Goal: Task Accomplishment & Management: Manage account settings

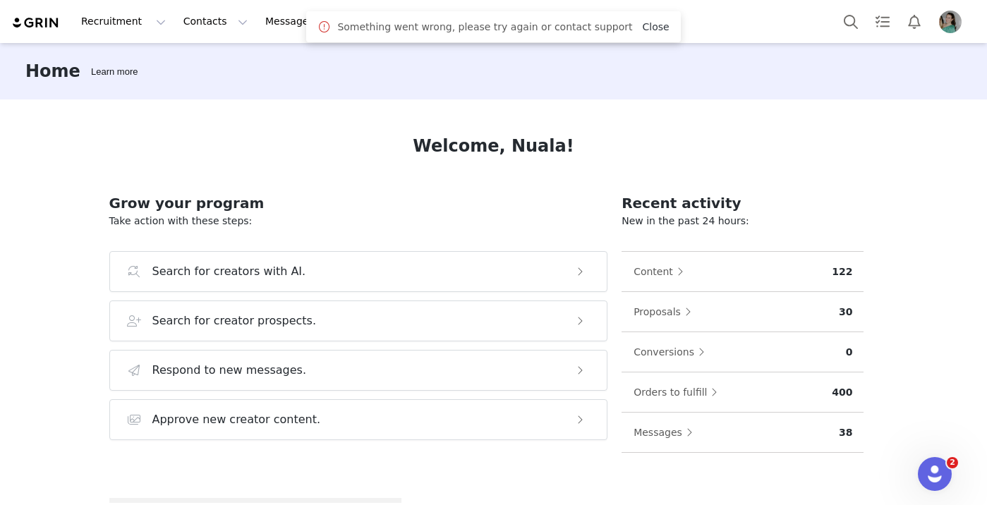
click at [642, 23] on link "Close" at bounding box center [655, 26] width 27 height 11
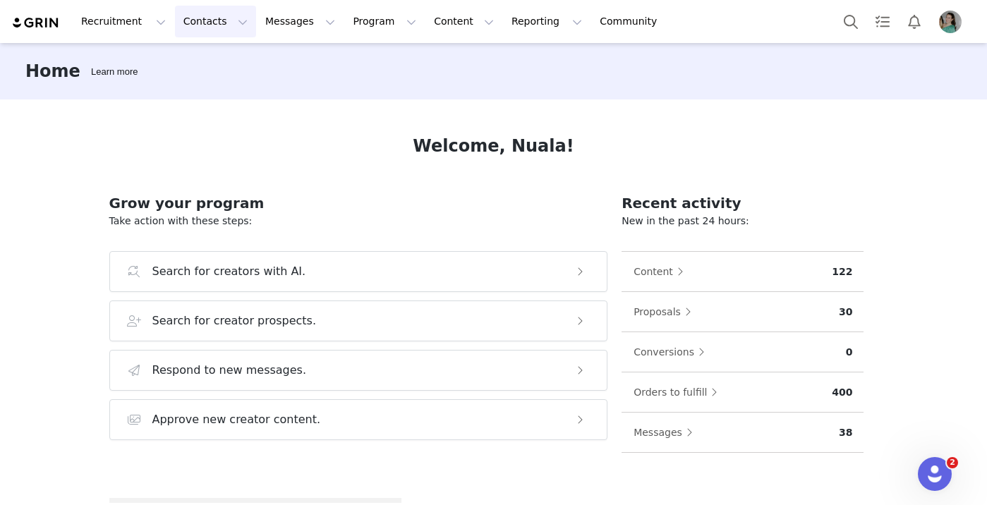
click at [204, 23] on button "Contacts Contacts" at bounding box center [215, 22] width 81 height 32
click at [199, 93] on p "Prospects" at bounding box center [199, 88] width 47 height 15
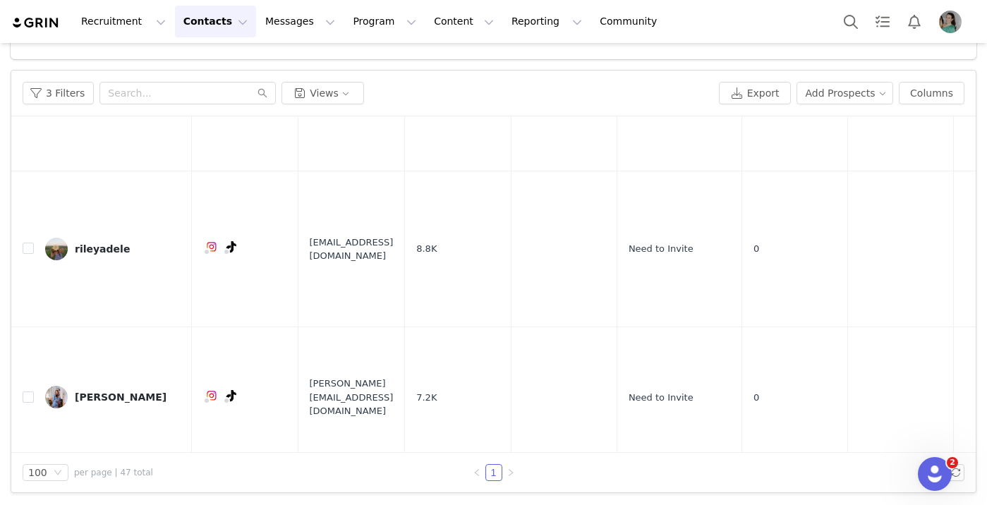
scroll to position [5350, 0]
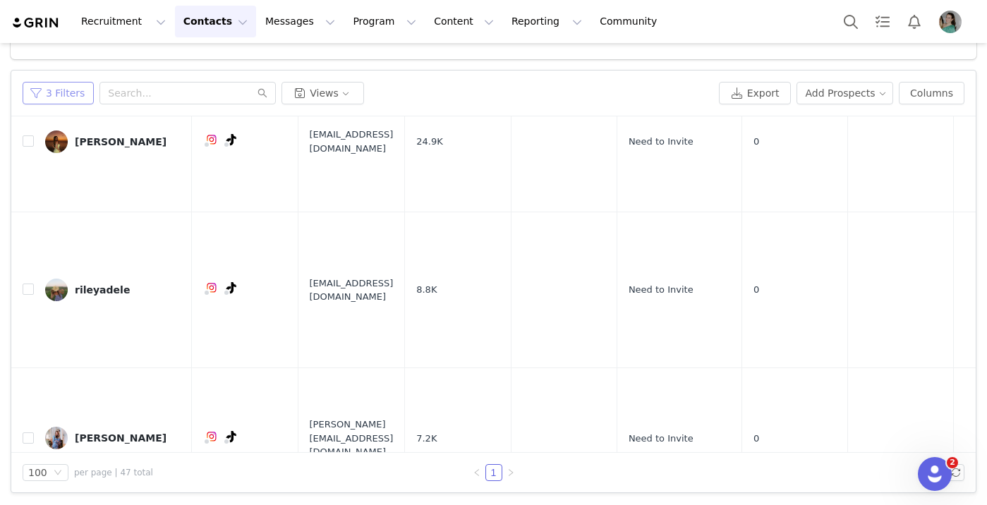
click at [71, 86] on button "3 Filters" at bounding box center [58, 93] width 71 height 23
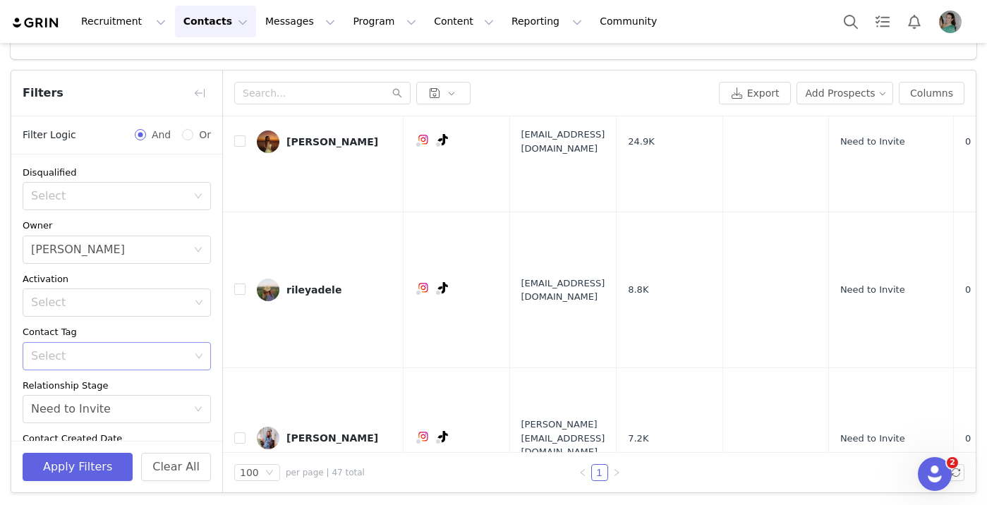
scroll to position [112, 0]
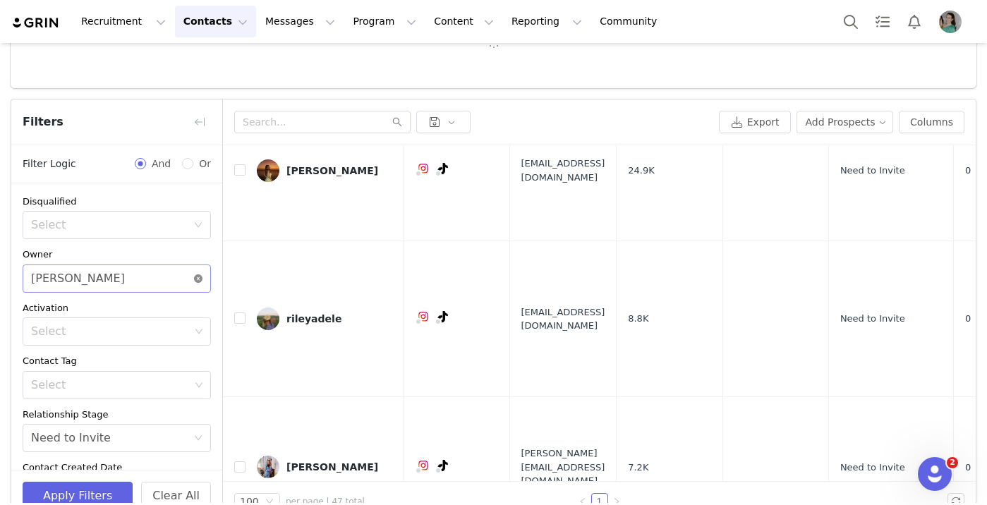
click at [197, 281] on icon "icon: close-circle" at bounding box center [198, 278] width 8 height 8
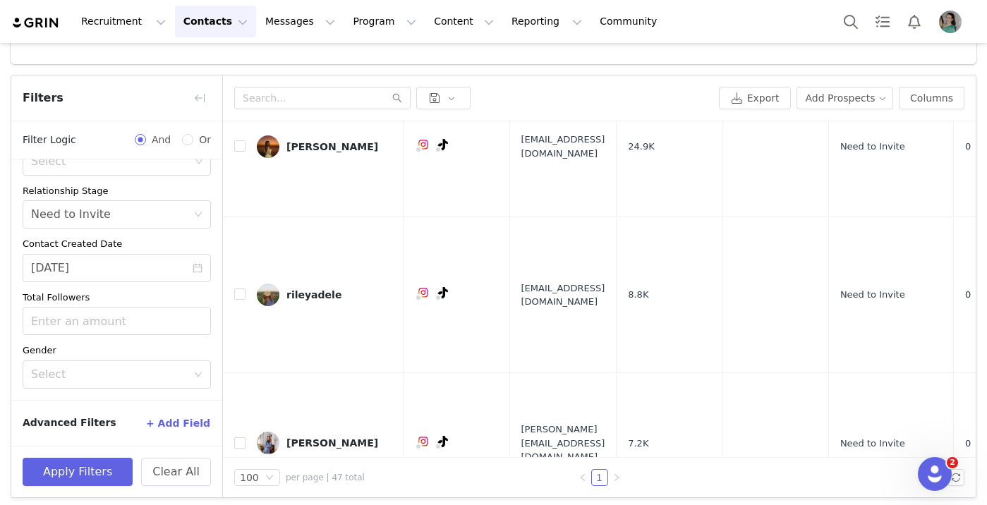
scroll to position [141, 0]
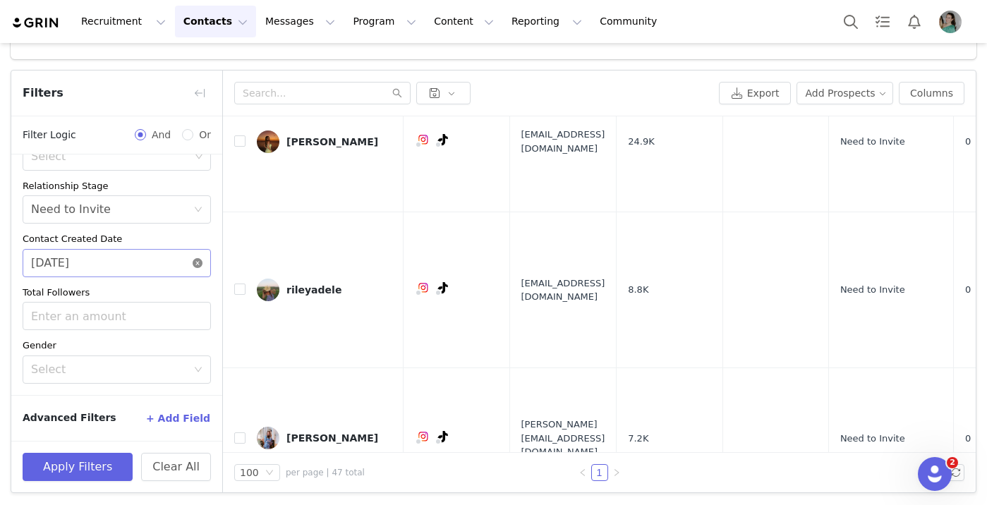
click at [198, 264] on icon "icon: close-circle" at bounding box center [198, 263] width 10 height 10
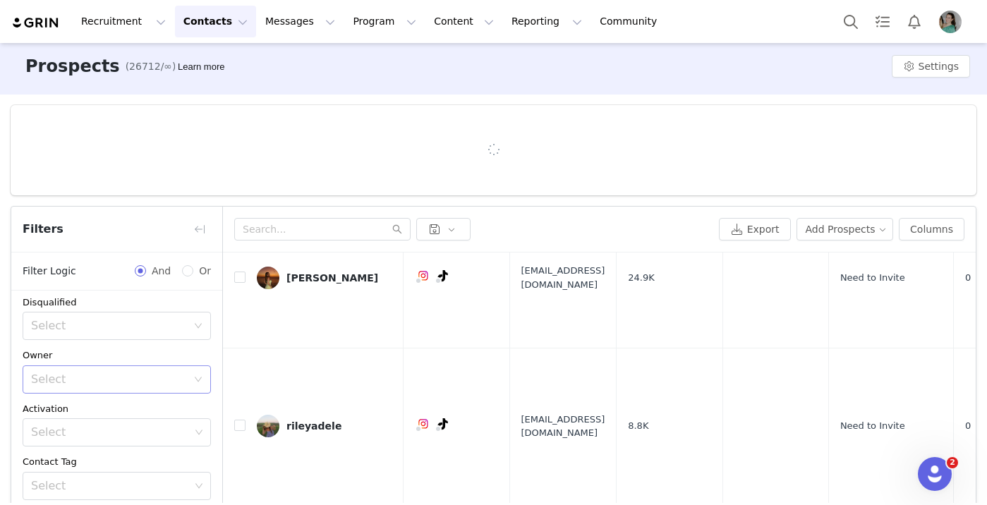
scroll to position [1, 0]
click at [106, 396] on div "Select" at bounding box center [112, 384] width 162 height 27
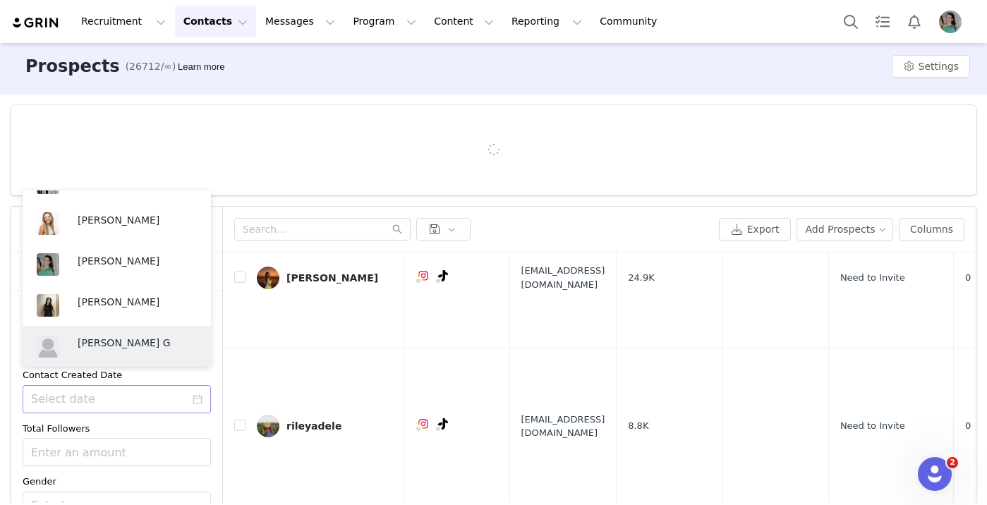
scroll to position [525, 0]
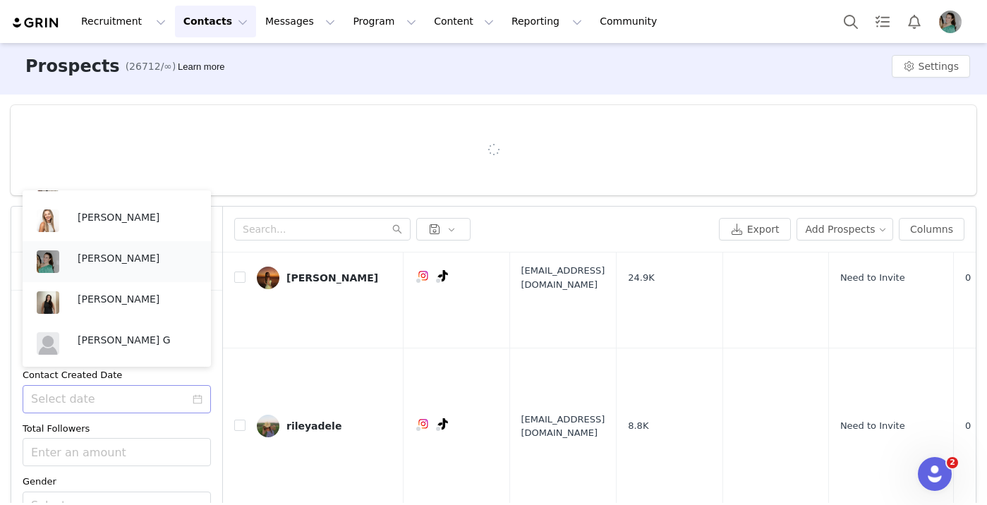
click at [104, 255] on p "[PERSON_NAME]" at bounding box center [137, 258] width 119 height 16
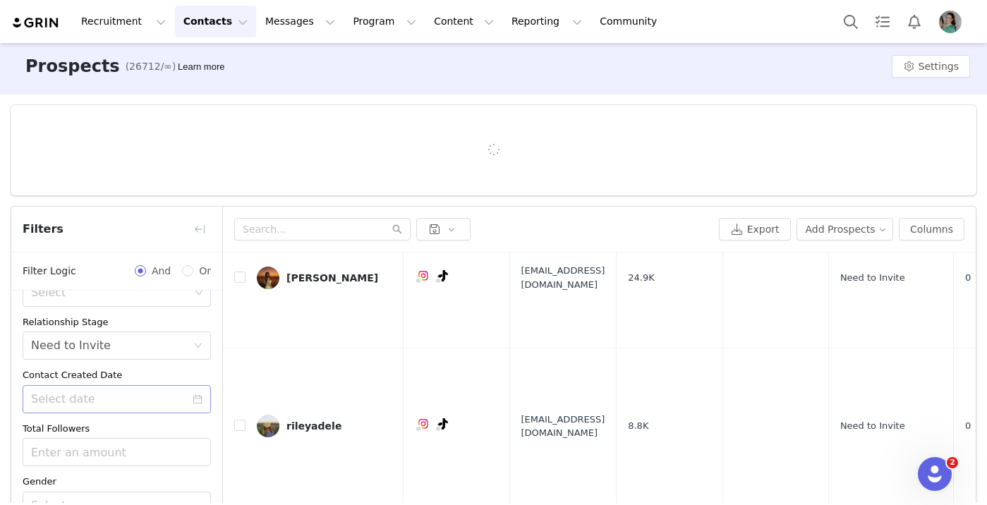
scroll to position [141, 0]
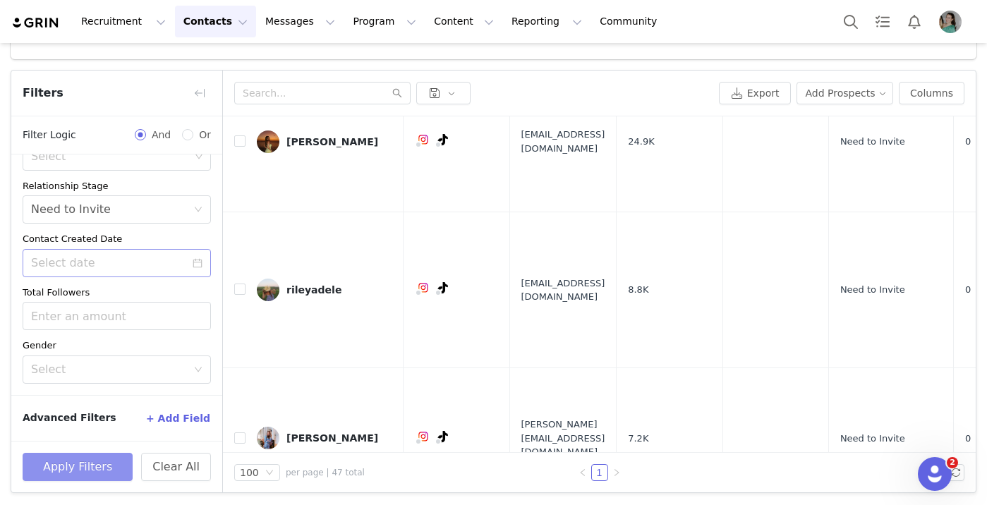
click at [99, 464] on button "Apply Filters" at bounding box center [78, 467] width 110 height 28
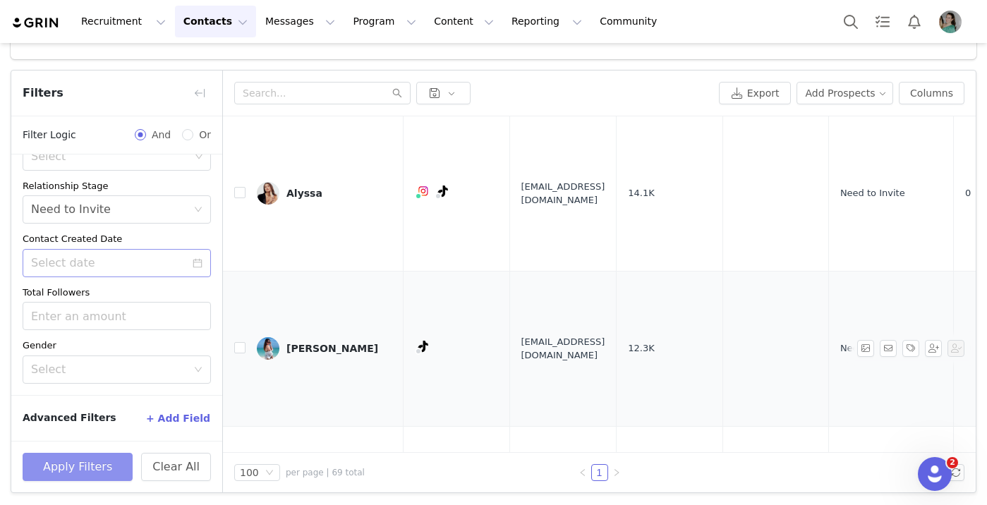
scroll to position [0, 0]
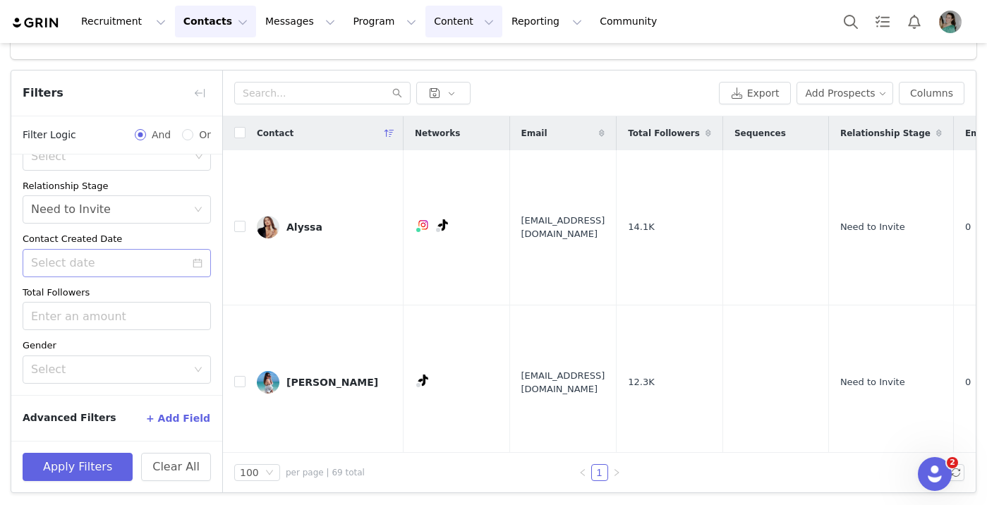
click at [425, 25] on button "Content Content" at bounding box center [463, 22] width 77 height 32
click at [276, 30] on button "Messages Messages" at bounding box center [300, 22] width 87 height 32
click at [430, 23] on button "Content Content" at bounding box center [463, 22] width 77 height 32
click at [344, 19] on button "Program Program" at bounding box center [384, 22] width 80 height 32
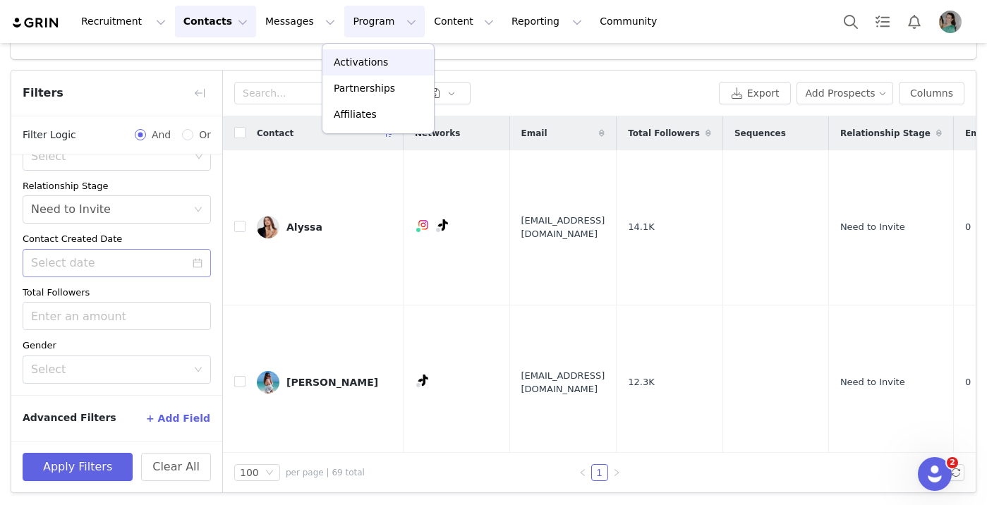
click at [347, 64] on p "Activations" at bounding box center [361, 62] width 54 height 15
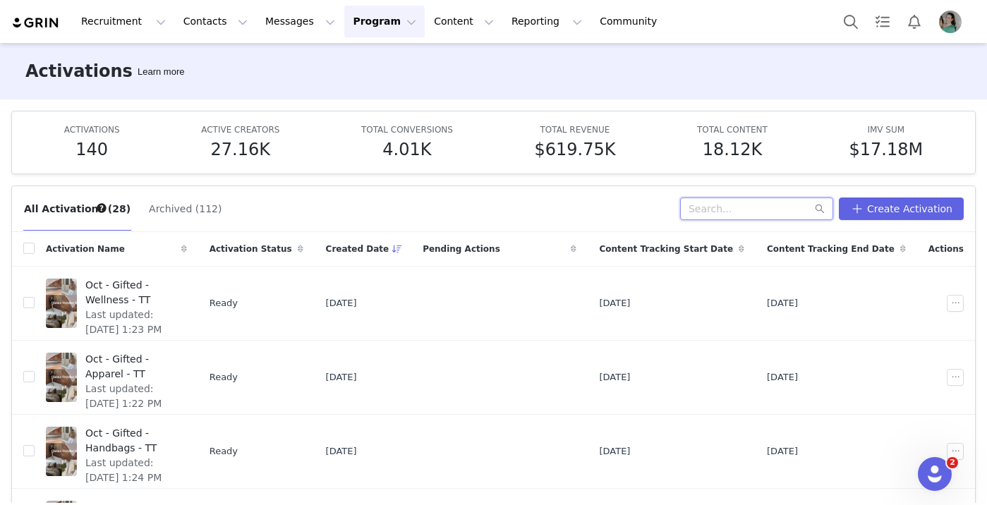
click at [758, 205] on input "text" at bounding box center [756, 209] width 153 height 23
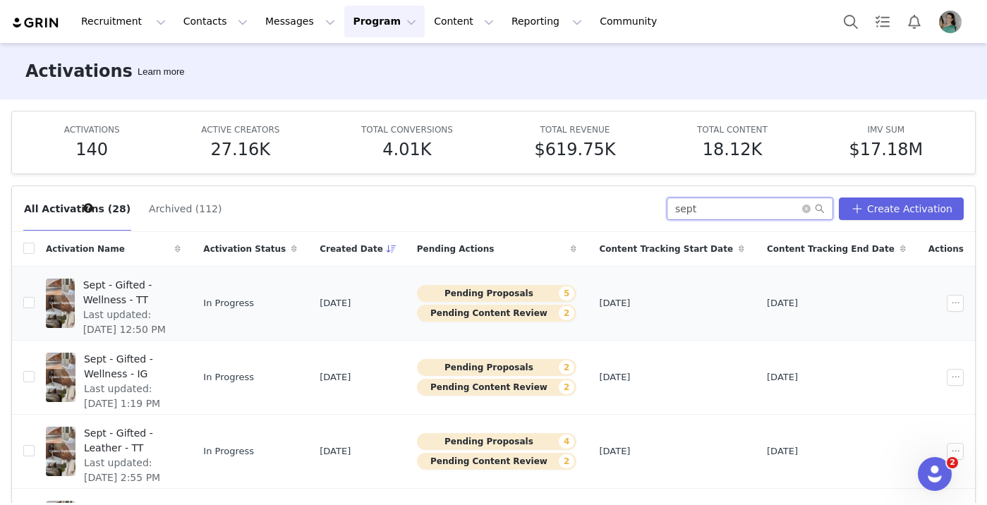
type input "sept"
click at [173, 286] on span "Sept - Gifted - Wellness - TT" at bounding box center [128, 293] width 90 height 30
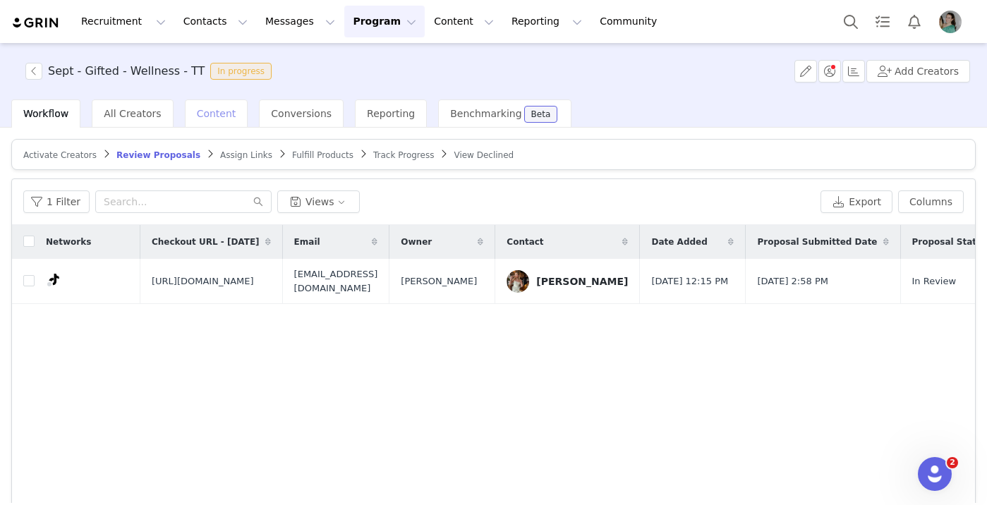
click at [212, 123] on div "Content" at bounding box center [217, 113] width 64 height 28
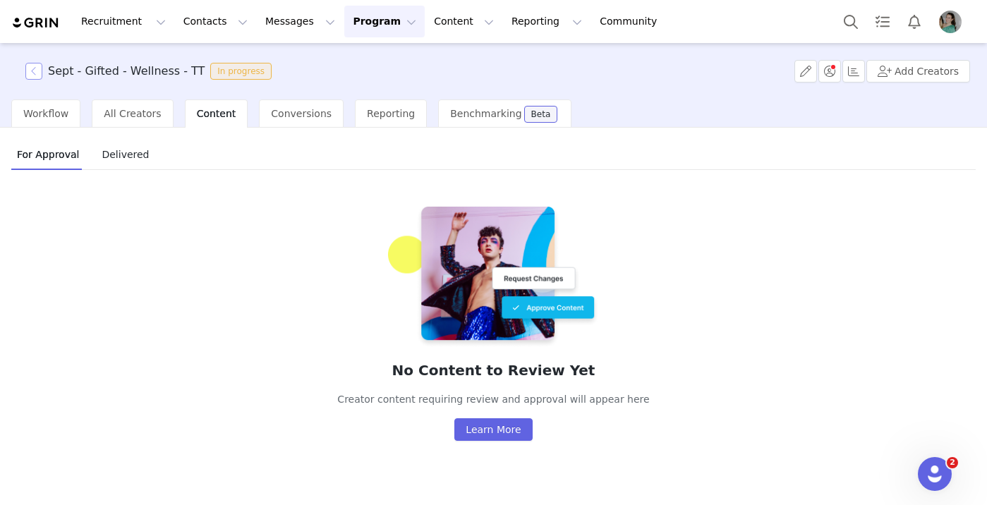
click at [32, 70] on button "button" at bounding box center [33, 71] width 17 height 17
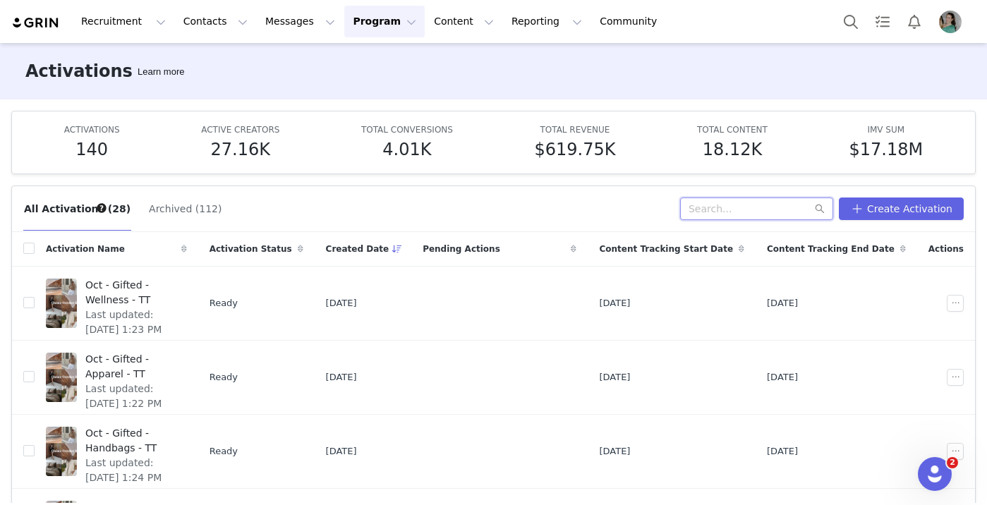
click at [749, 214] on input "text" at bounding box center [756, 209] width 153 height 23
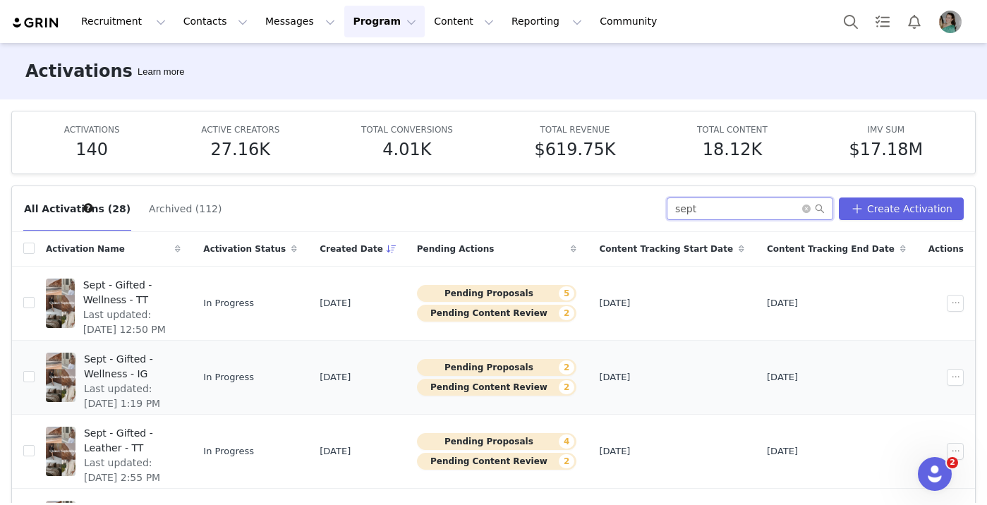
type input "sept"
click at [172, 356] on span "Sept - Gifted - Wellness - IG" at bounding box center [128, 367] width 88 height 30
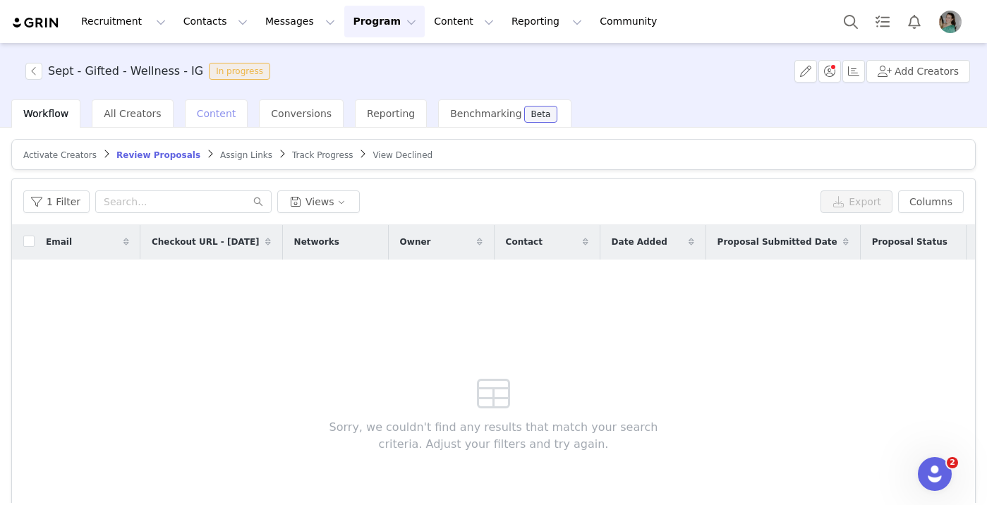
click at [214, 109] on span "Content" at bounding box center [217, 113] width 40 height 11
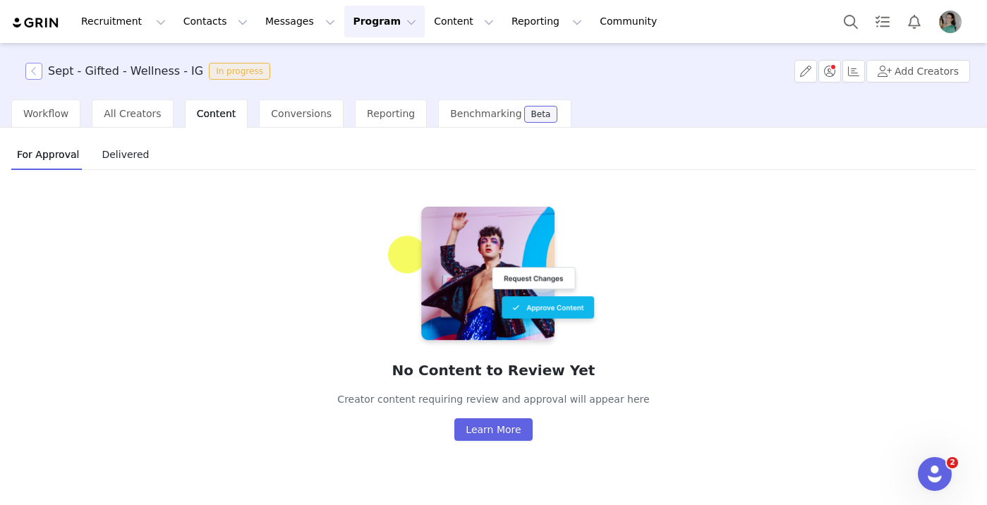
click at [39, 76] on button "button" at bounding box center [33, 71] width 17 height 17
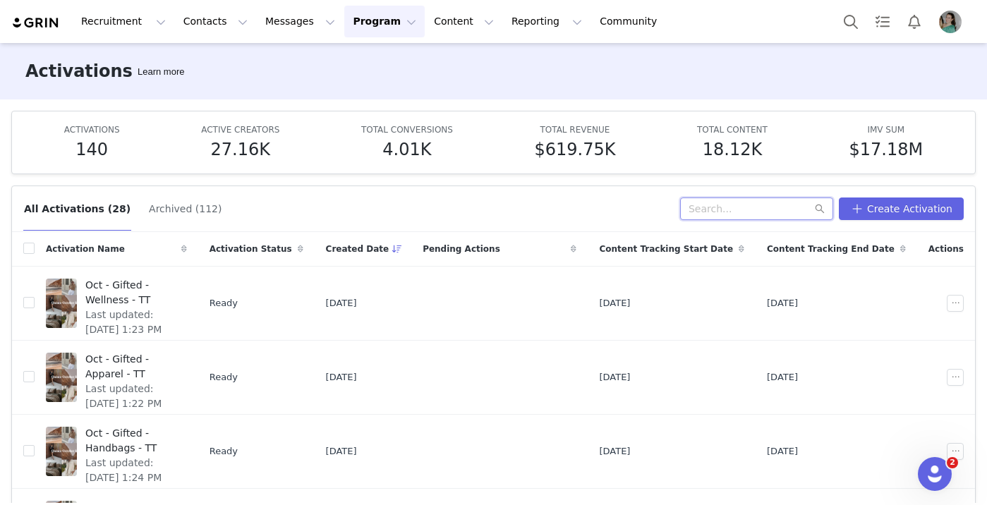
click at [762, 210] on input "text" at bounding box center [756, 209] width 153 height 23
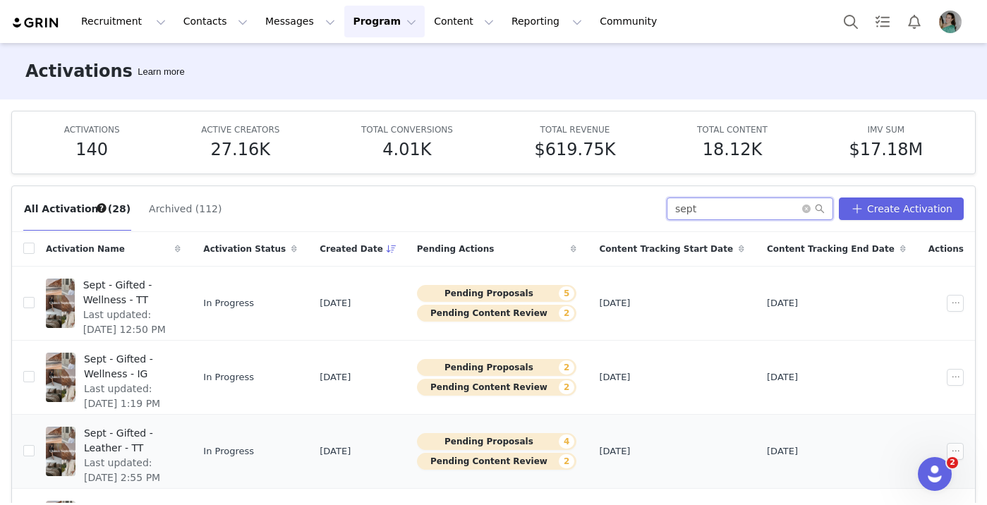
type input "sept"
click at [172, 437] on span "Sept - Gifted - Leather - TT" at bounding box center [128, 441] width 88 height 30
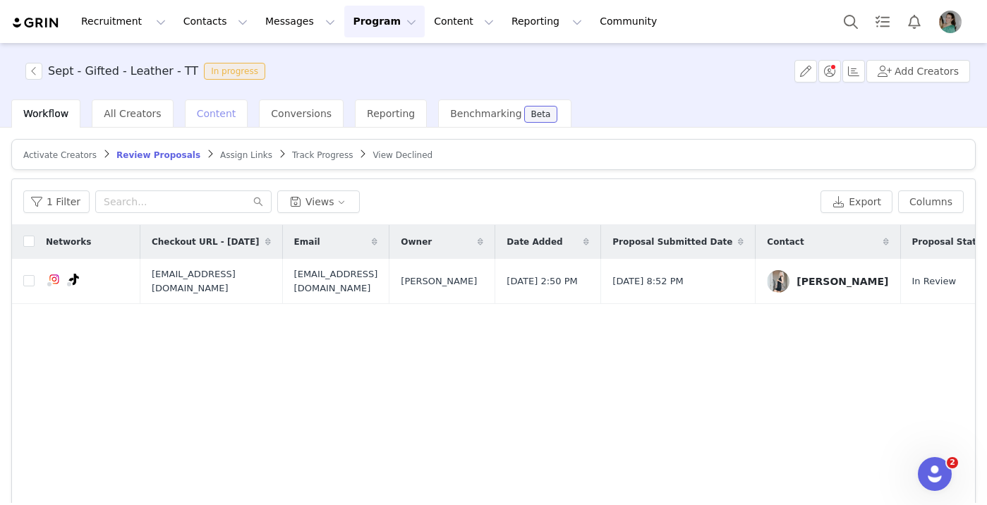
click at [205, 114] on span "Content" at bounding box center [217, 113] width 40 height 11
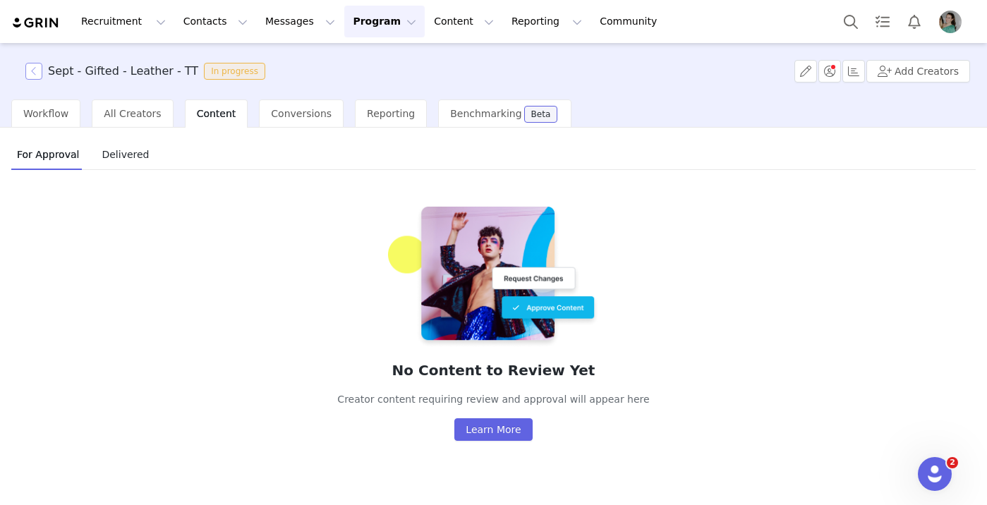
click at [39, 71] on button "button" at bounding box center [33, 71] width 17 height 17
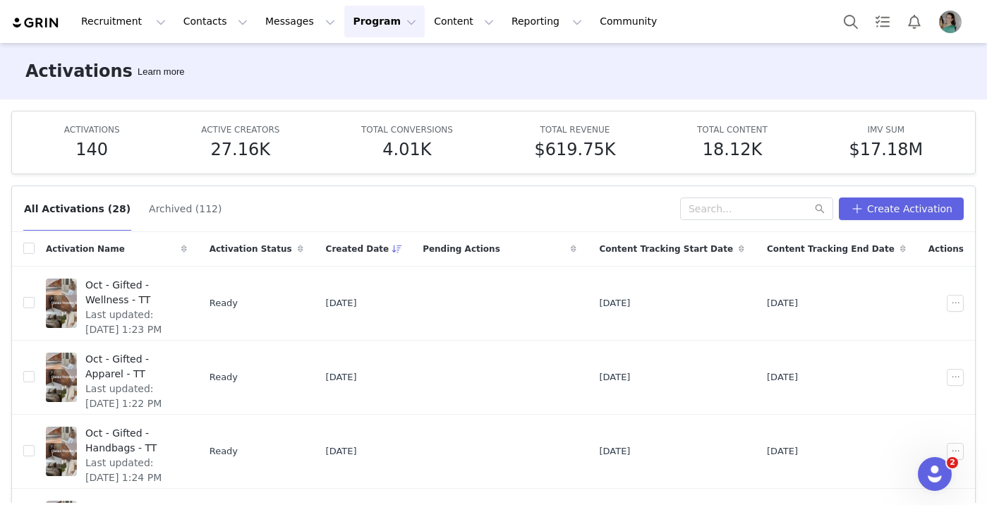
click at [741, 182] on div "All Activations (28) Archived (112) Create Activation Activation Name Activatio…" at bounding box center [493, 338] width 987 height 329
click at [720, 212] on input "text" at bounding box center [756, 209] width 153 height 23
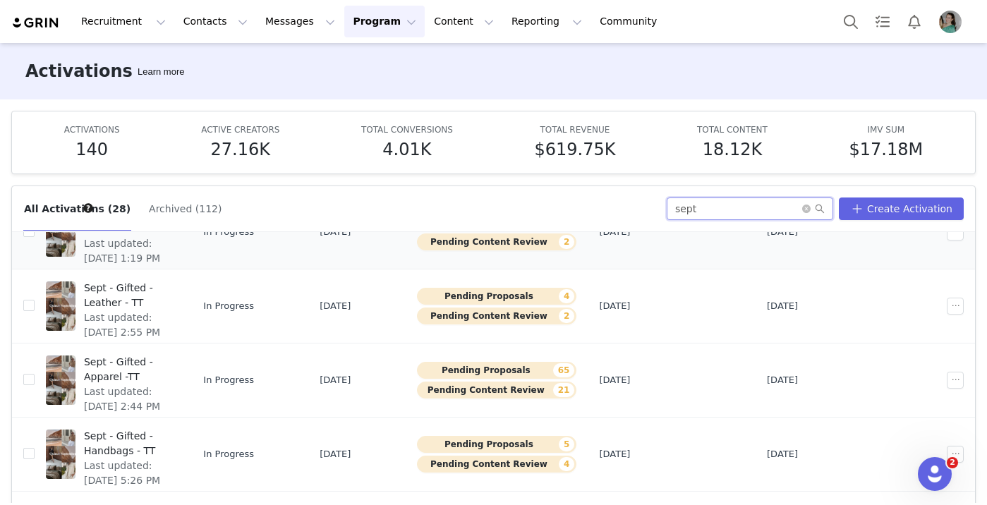
scroll to position [186, 0]
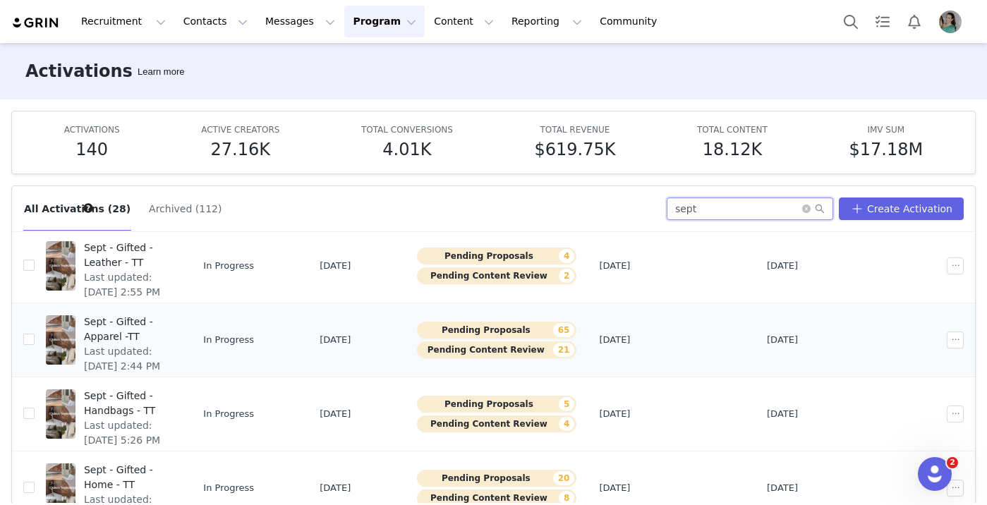
type input "sept"
click at [172, 344] on span "Last updated: Aug 20, 2025 2:44 PM" at bounding box center [128, 359] width 88 height 30
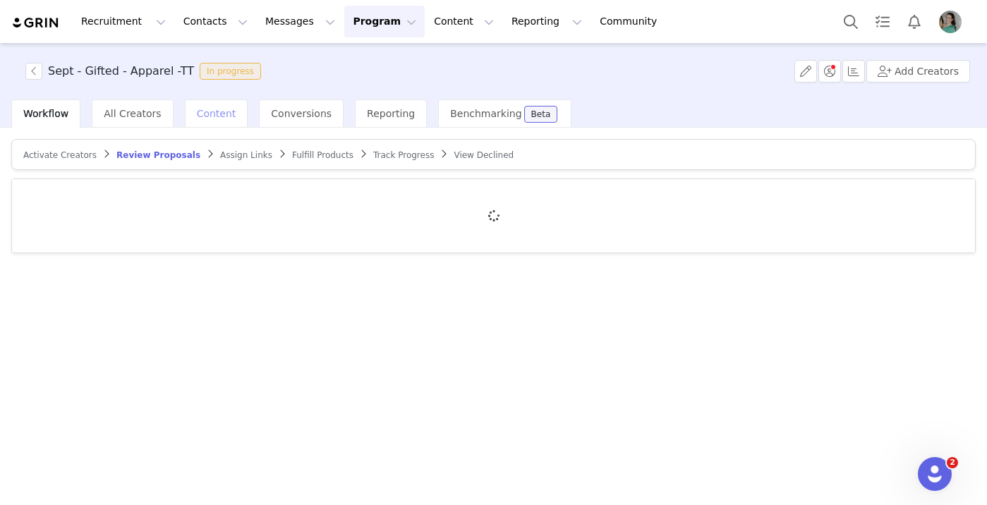
click at [210, 110] on span "Content" at bounding box center [217, 113] width 40 height 11
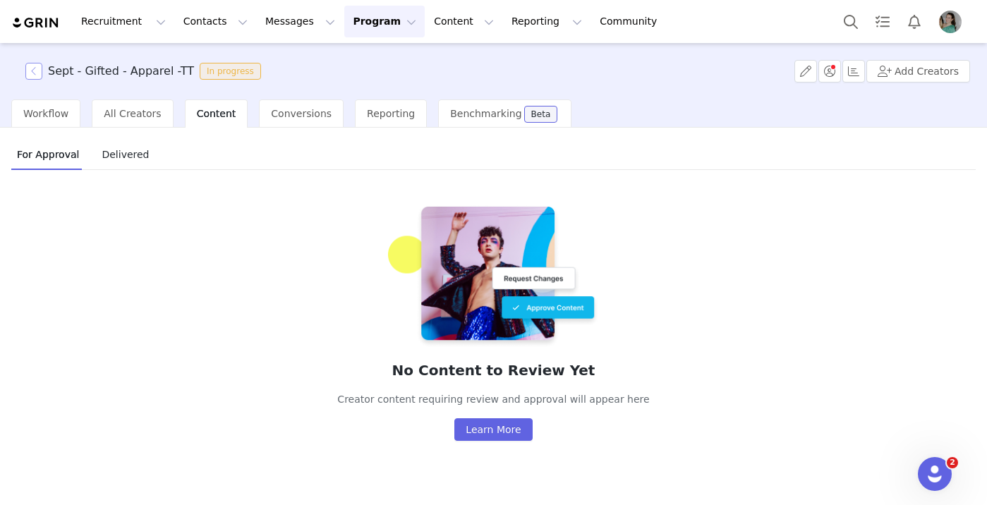
click at [30, 72] on button "button" at bounding box center [33, 71] width 17 height 17
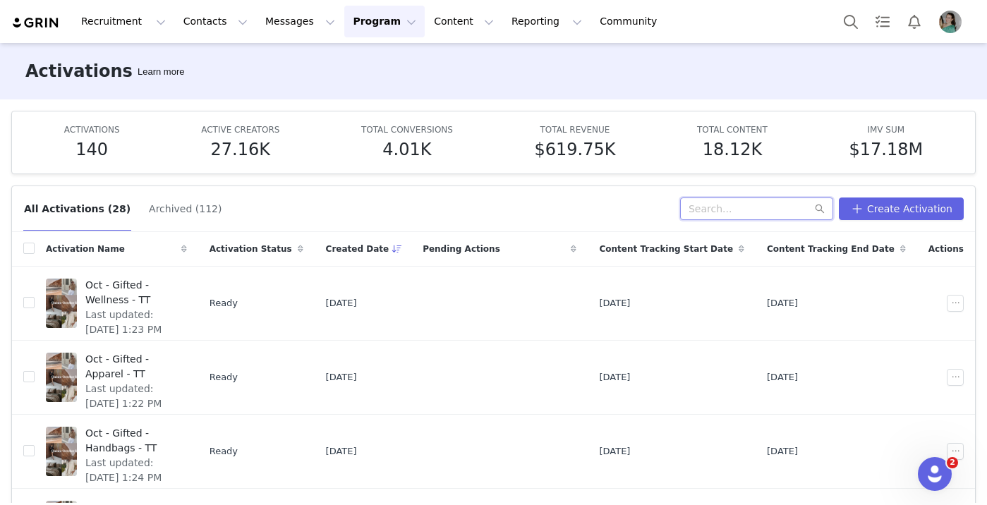
click at [738, 208] on input "text" at bounding box center [756, 209] width 153 height 23
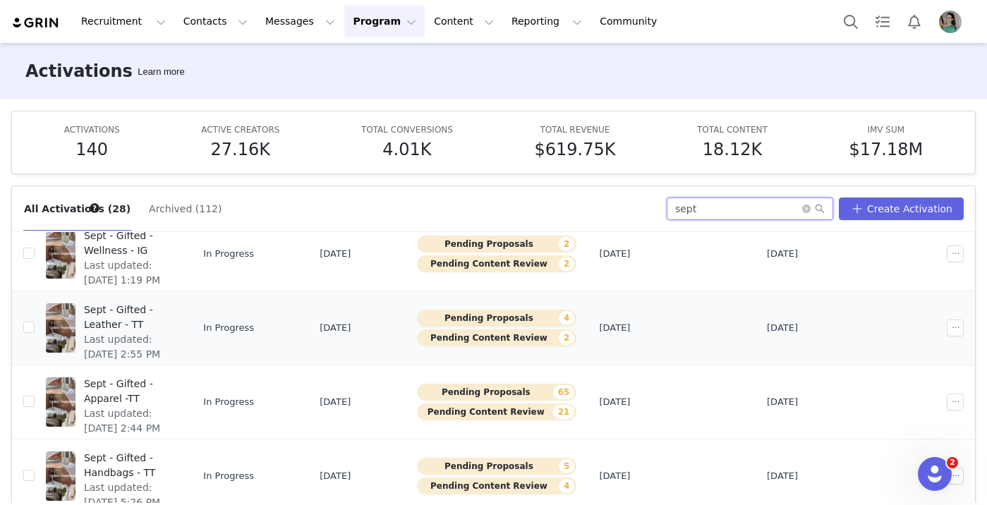
scroll to position [144, 0]
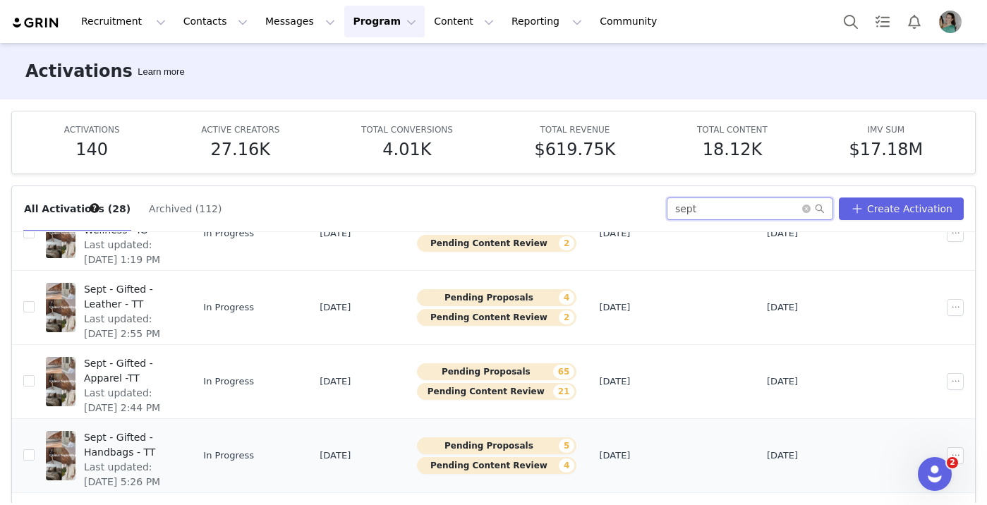
type input "sept"
click at [182, 423] on td "Sept - Gifted - Handbags - TT Last updated: Aug 20, 2025 5:26 PM" at bounding box center [113, 455] width 157 height 74
click at [172, 440] on span "Sept - Gifted - Handbags - TT" at bounding box center [128, 445] width 88 height 30
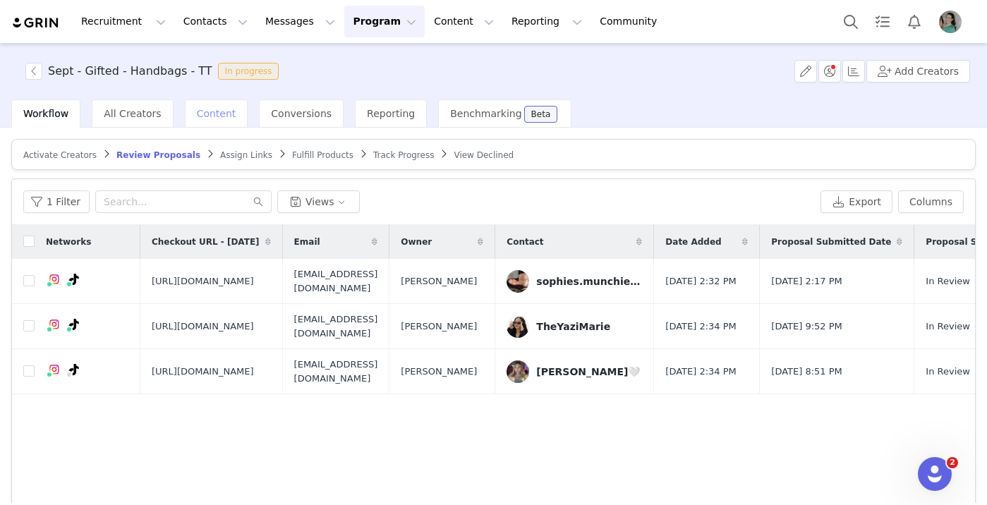
click at [222, 116] on span "Content" at bounding box center [217, 113] width 40 height 11
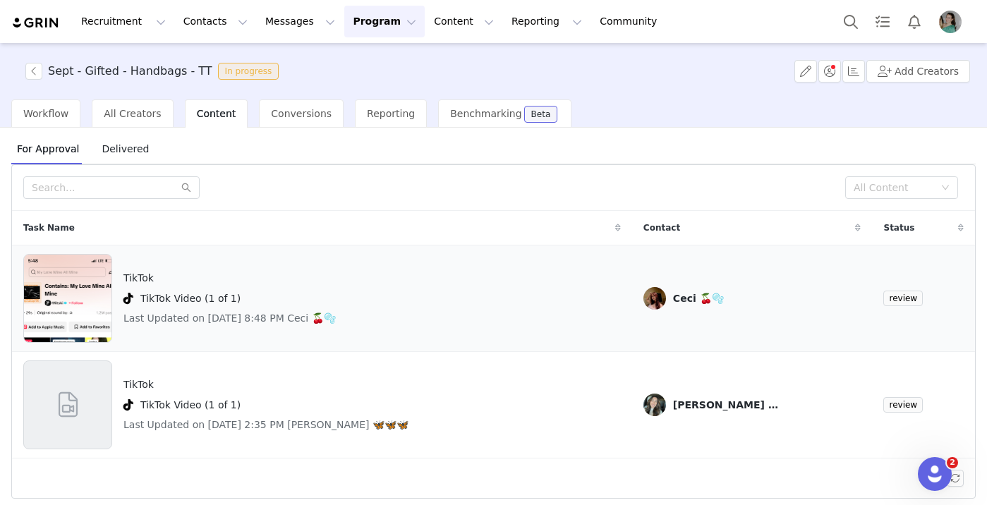
scroll to position [13, 0]
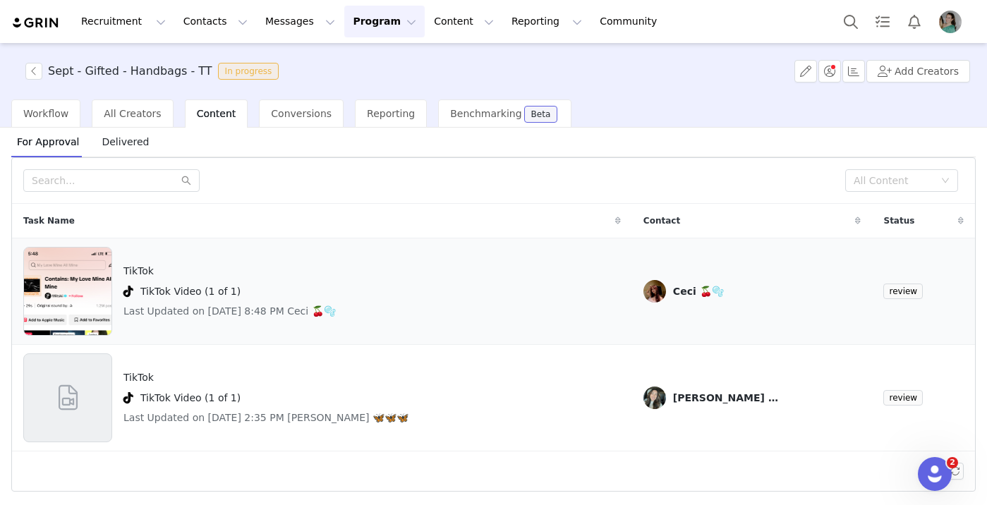
click at [61, 297] on img at bounding box center [67, 291] width 87 height 89
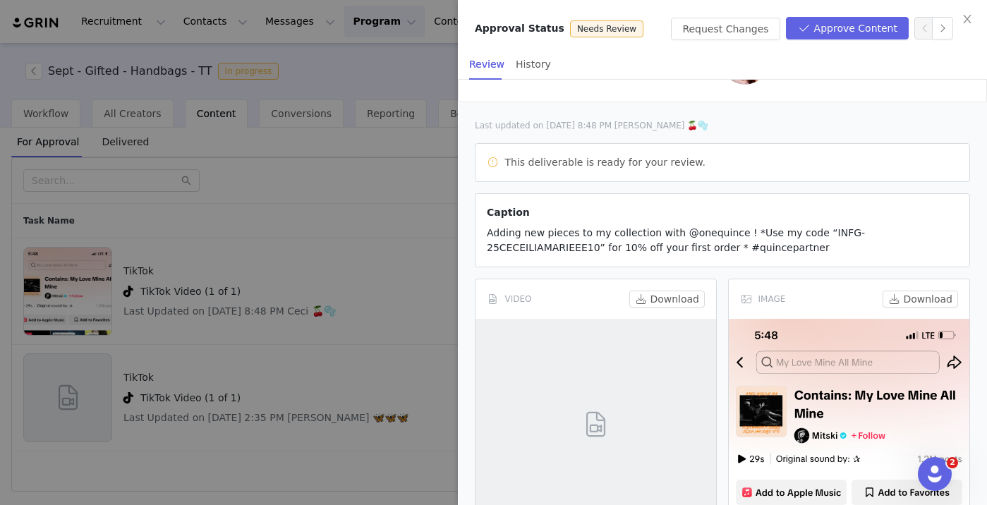
scroll to position [157, 0]
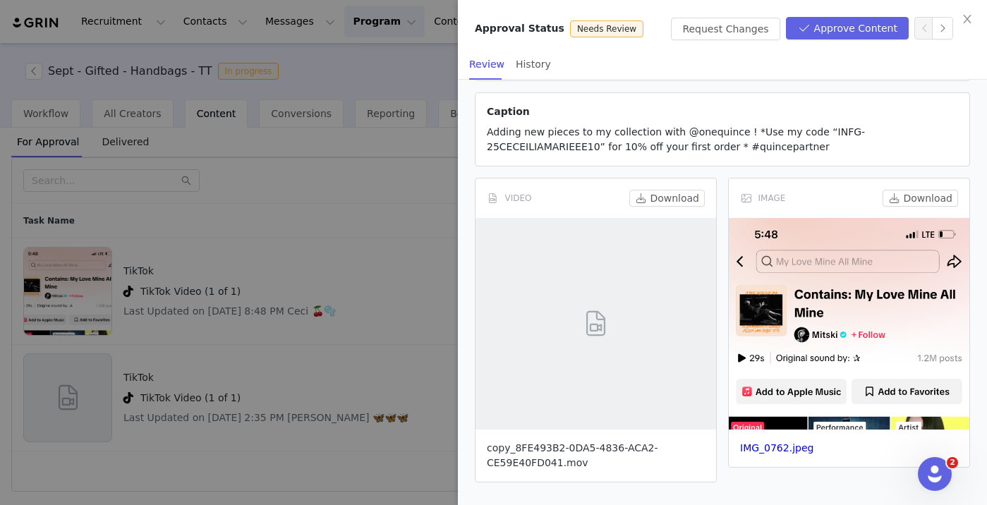
click at [562, 451] on link "copy_8FE493B2-0DA5-4836-ACA2-CE59E40FD041.mov" at bounding box center [572, 455] width 171 height 26
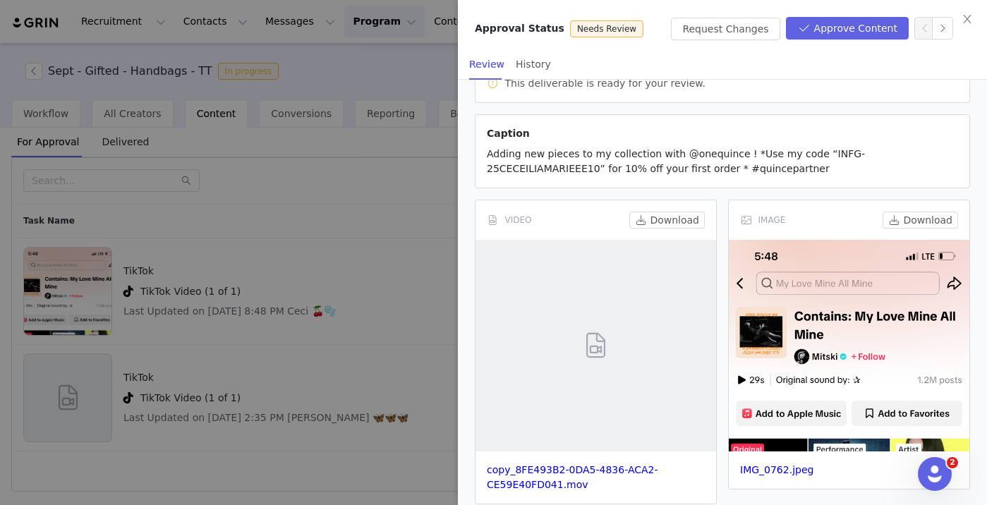
scroll to position [0, 0]
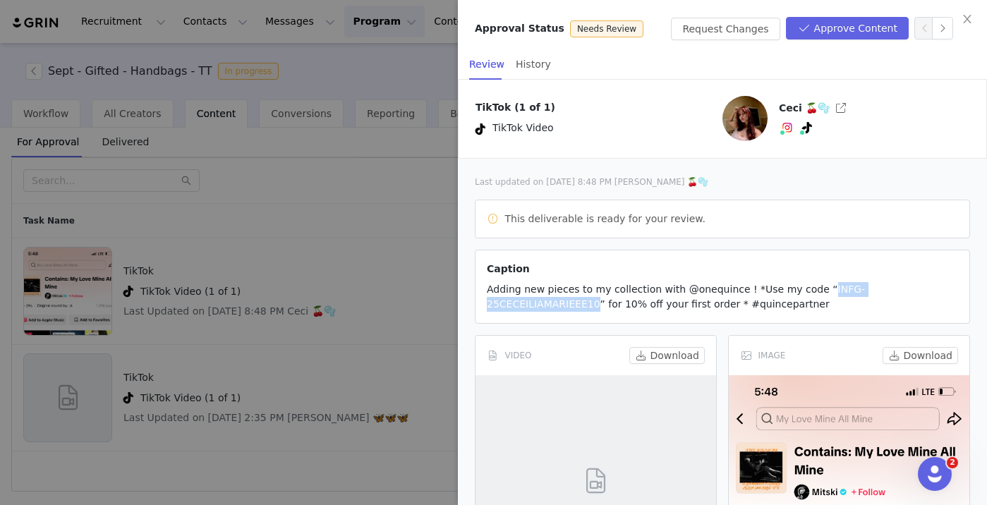
copy span "INFG-25CECEILIAMARIEEE10"
drag, startPoint x: 808, startPoint y: 290, endPoint x: 941, endPoint y: 284, distance: 133.5
click at [865, 284] on span "Adding new pieces to my collection with @onequince ! *Use my code “INFG-25CECEI…" at bounding box center [676, 297] width 378 height 26
copy span "INFG-25CECEILIAMARIEEE10"
click at [835, 108] on button "button" at bounding box center [841, 108] width 23 height 23
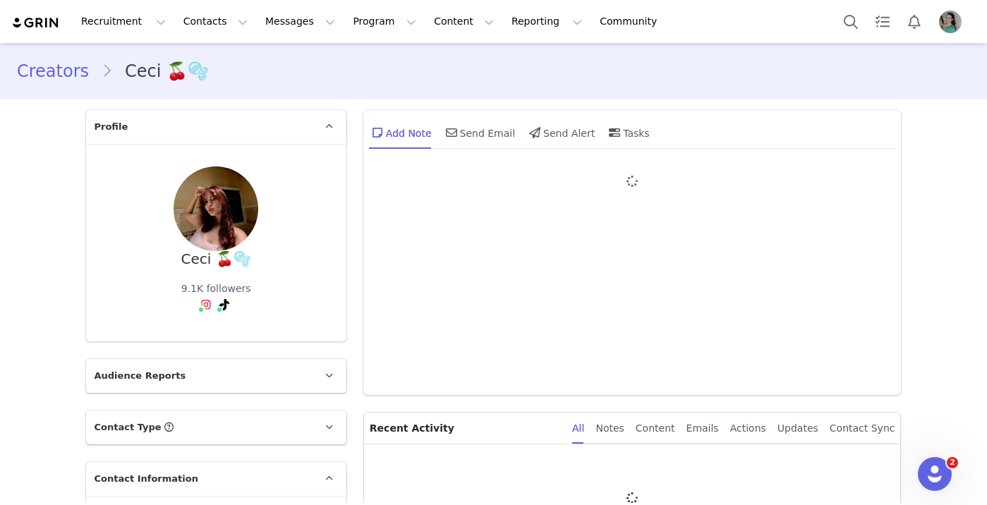
type input "+1 ([GEOGRAPHIC_DATA])"
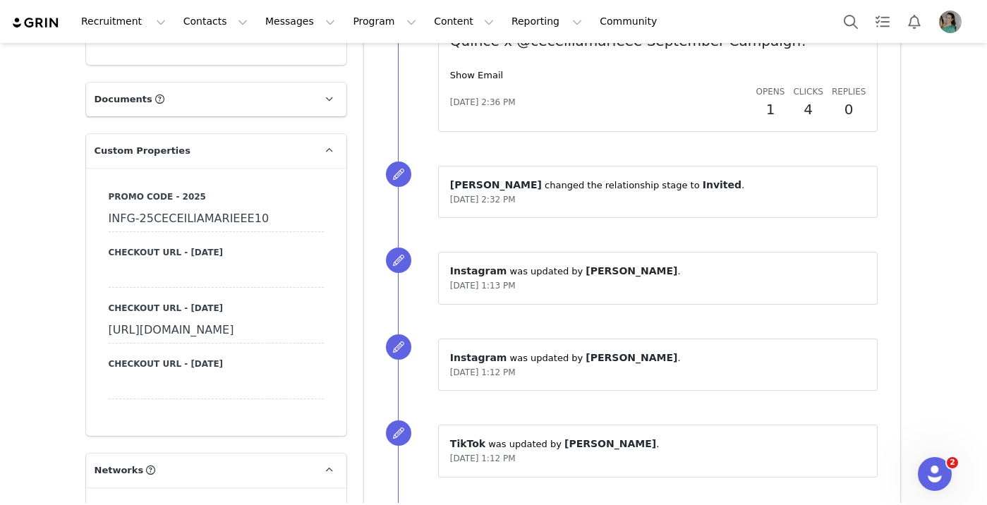
scroll to position [1099, 0]
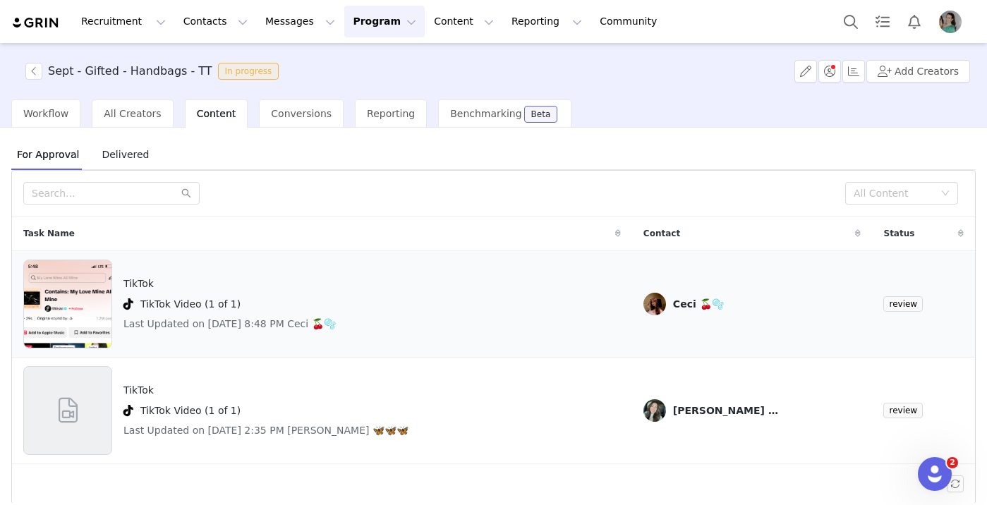
click at [60, 286] on img at bounding box center [67, 304] width 87 height 89
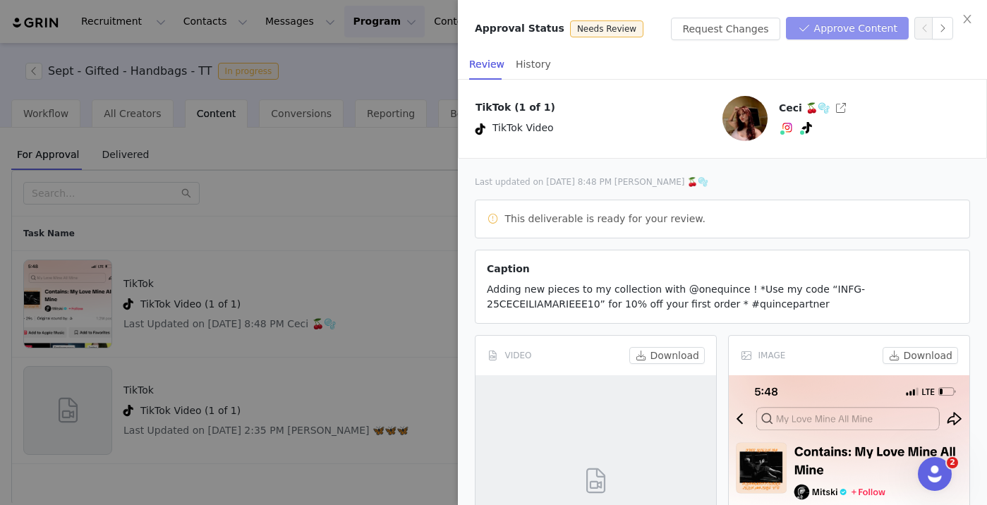
click at [843, 19] on button "Approve Content" at bounding box center [847, 28] width 123 height 23
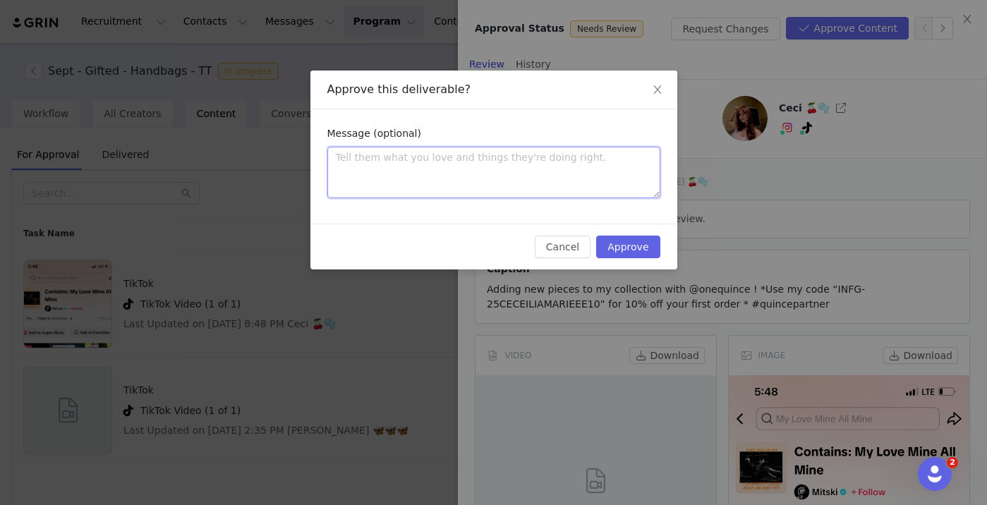
click at [444, 174] on textarea at bounding box center [493, 173] width 333 height 52
paste textarea "Thanks so much for submitting your content! It looks great! You’re all set to g…"
type textarea "Thanks so much for submitting your content! It looks great! You’re all set to g…"
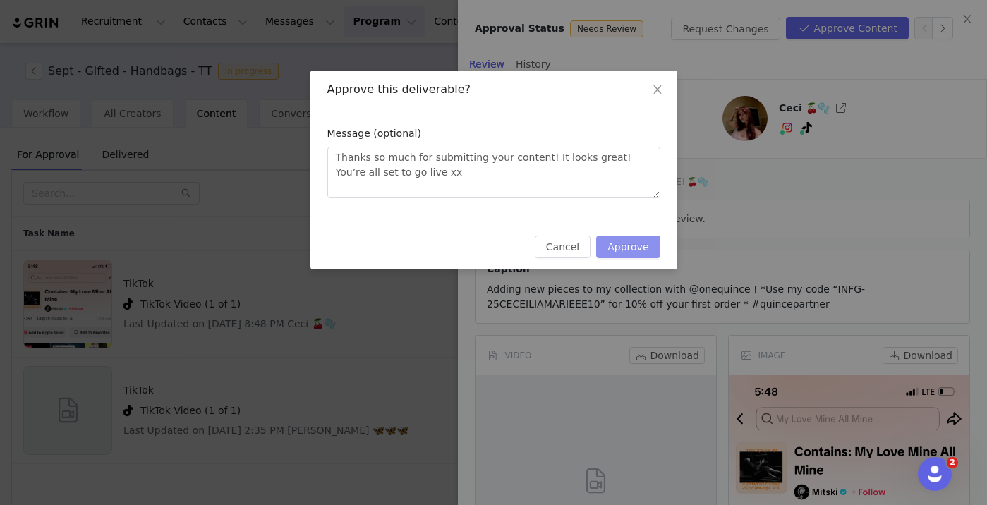
click at [634, 250] on button "Approve" at bounding box center [628, 247] width 64 height 23
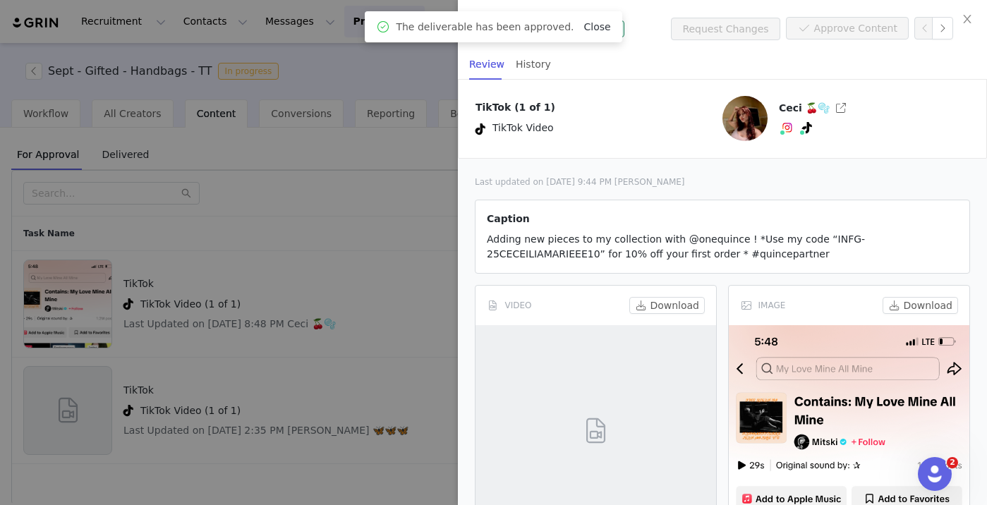
click at [594, 30] on link "Close" at bounding box center [596, 26] width 27 height 11
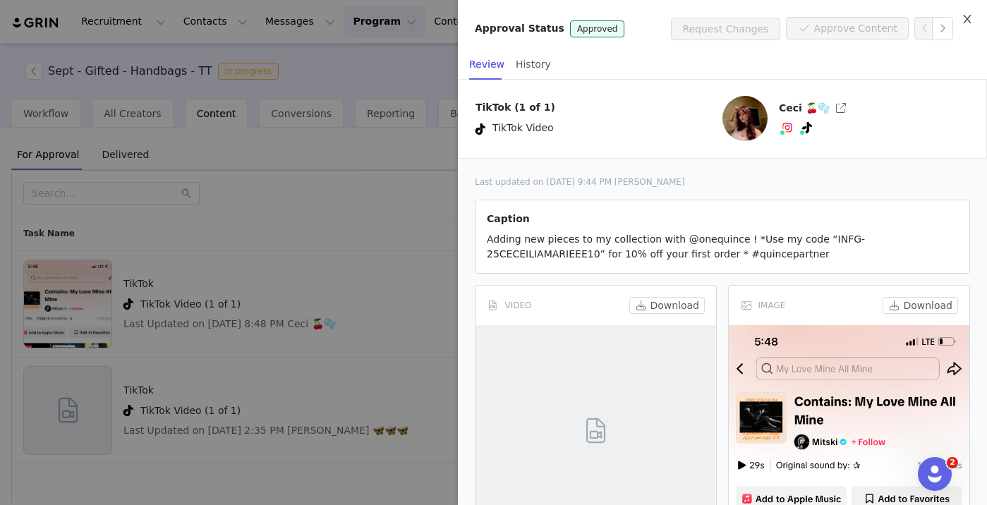
click at [973, 16] on button "Close" at bounding box center [968, 20] width 40 height 40
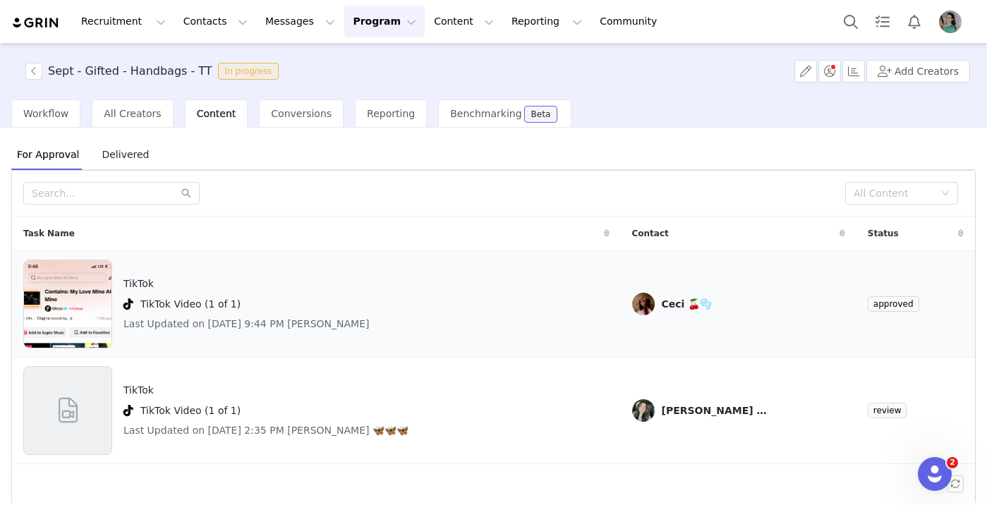
scroll to position [13, 0]
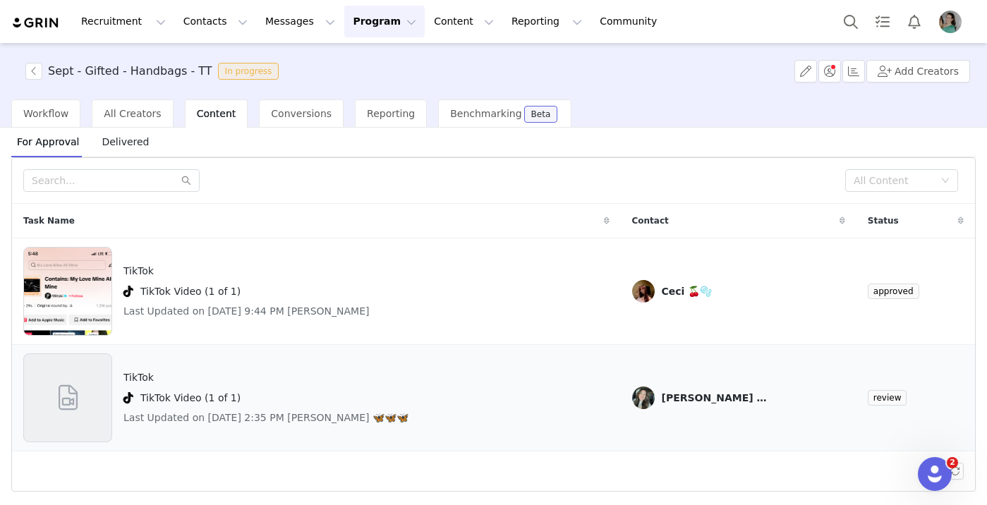
click at [83, 378] on div at bounding box center [67, 397] width 89 height 89
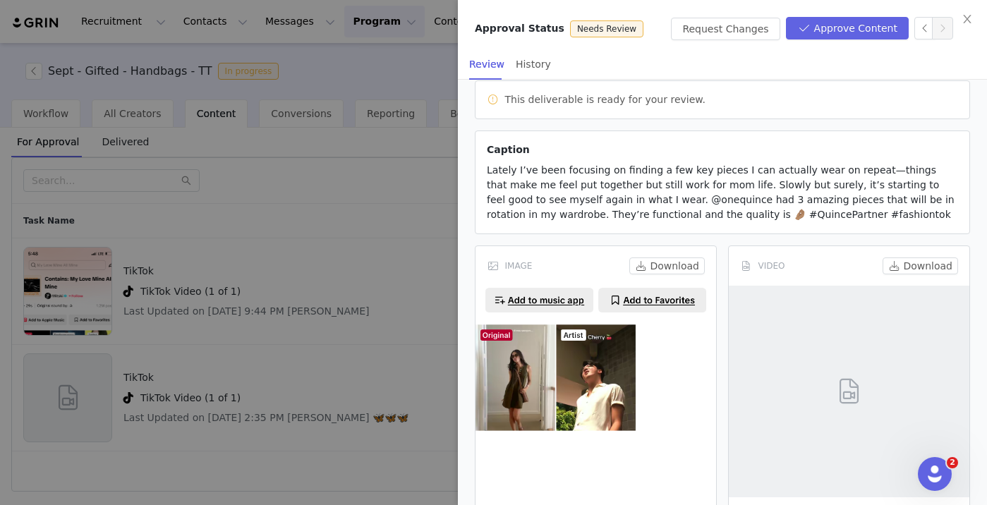
scroll to position [187, 0]
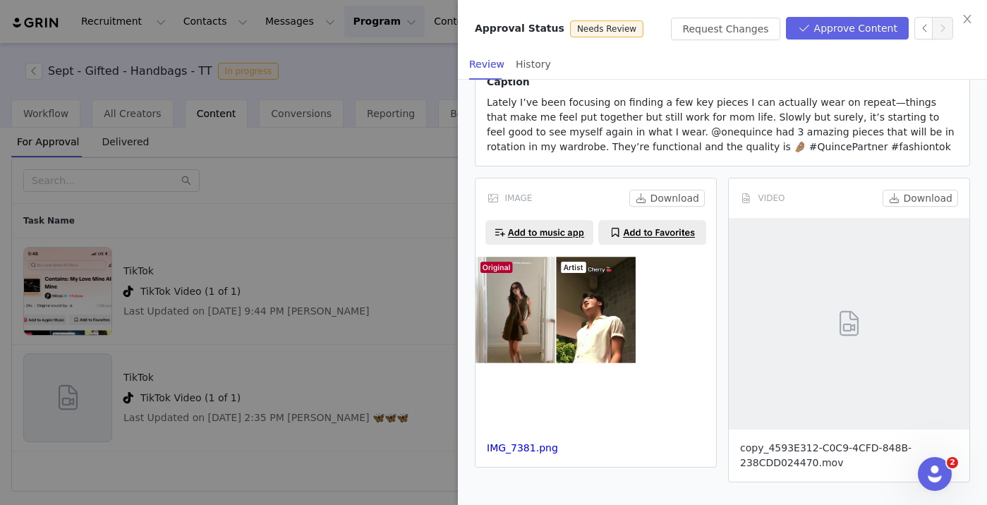
click at [802, 464] on link "copy_4593E312-C0C9-4CFD-848B-238CDD024470.mov" at bounding box center [825, 455] width 171 height 26
click at [521, 451] on link "IMG_7381.png" at bounding box center [522, 447] width 71 height 11
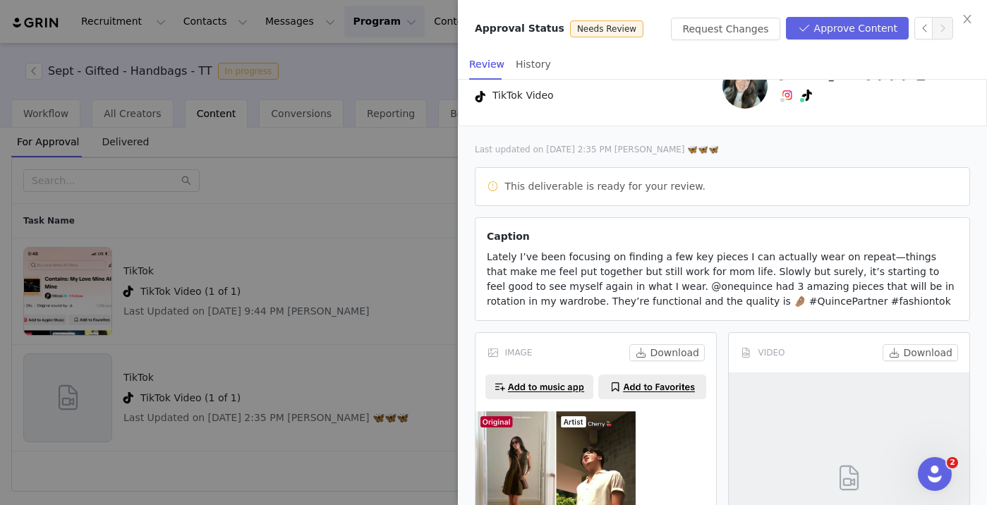
scroll to position [0, 0]
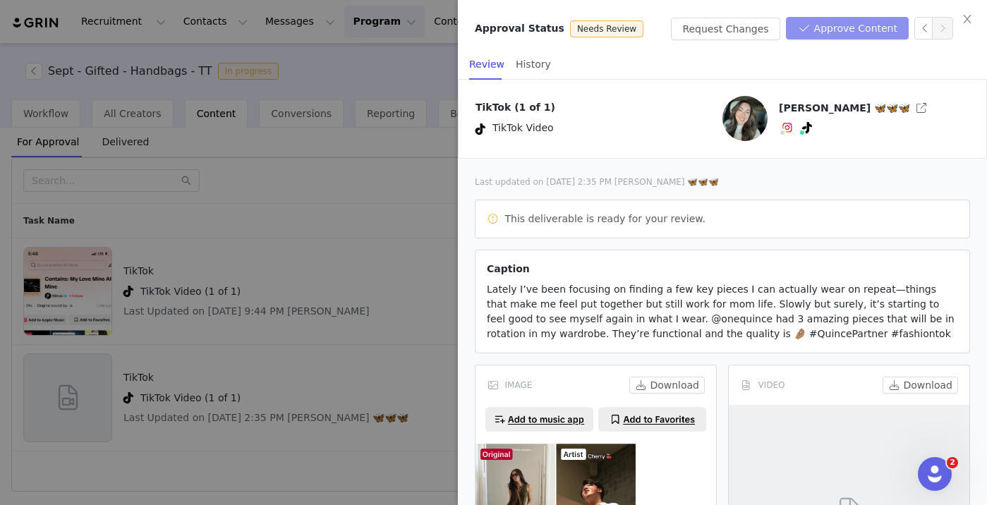
click at [842, 35] on button "Approve Content" at bounding box center [847, 28] width 123 height 23
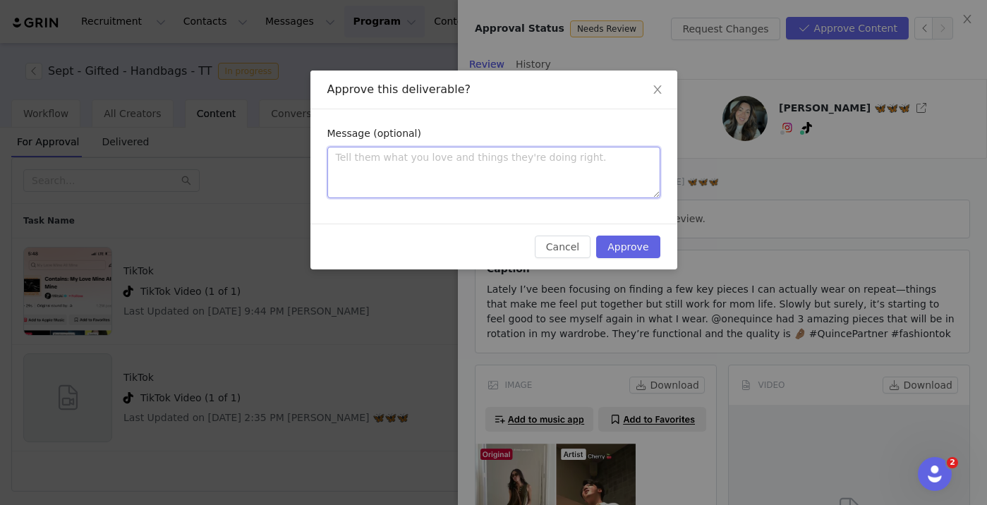
click at [409, 164] on textarea at bounding box center [493, 173] width 333 height 52
type textarea "H"
type textarea "Hi"
type textarea "Hi K"
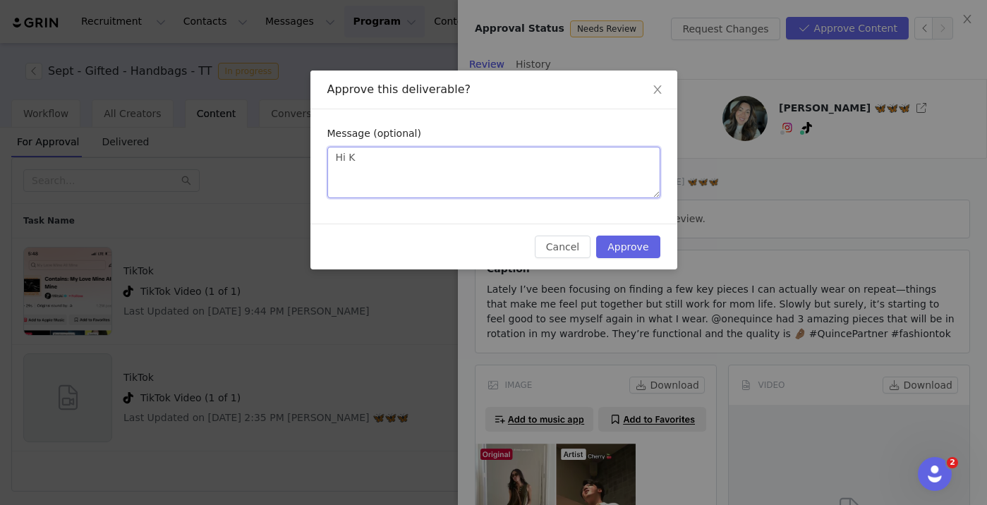
type textarea "Hi Kr"
type textarea "Hi Kri"
type textarea "Hi Kris"
type textarea "Hi Krist"
type textarea "Hi Kristi"
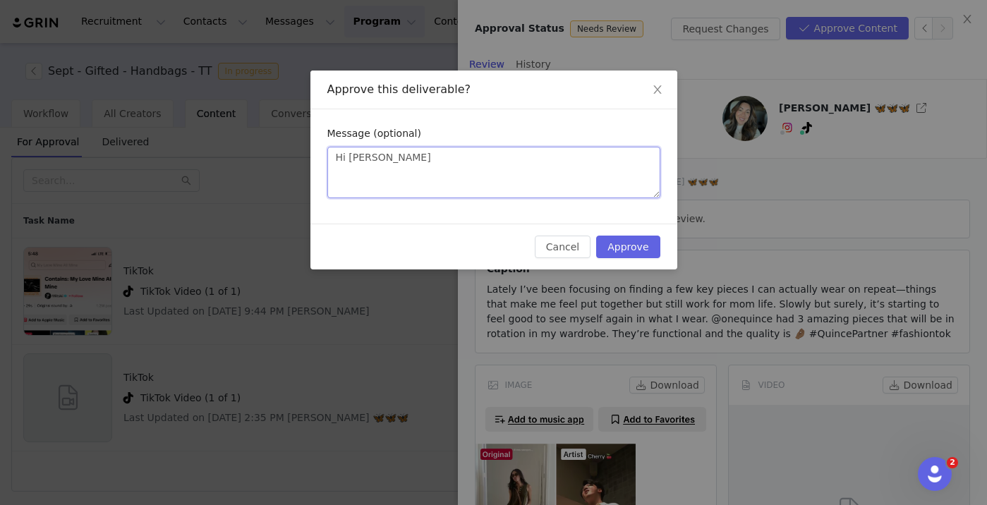
type textarea "Hi Kristin"
type textarea "Hi Kristine"
type textarea "Hi Kristine!"
type textarea "Hi Kristine! T"
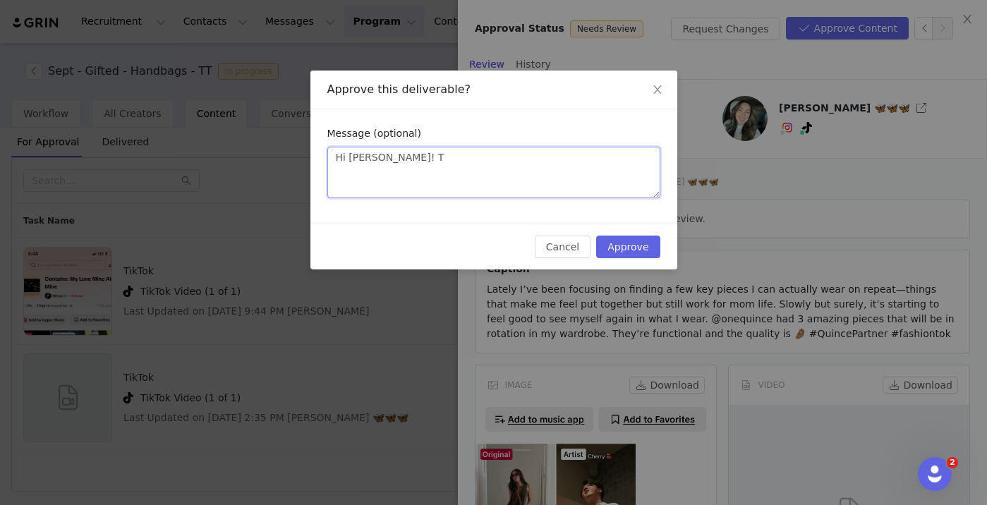
type textarea "Hi Kristine! Th"
type textarea "Hi Kristine! Tha"
type textarea "Hi Kristine! Than"
type textarea "Hi Kristine! Thank"
type textarea "Hi Kristine! Thanks"
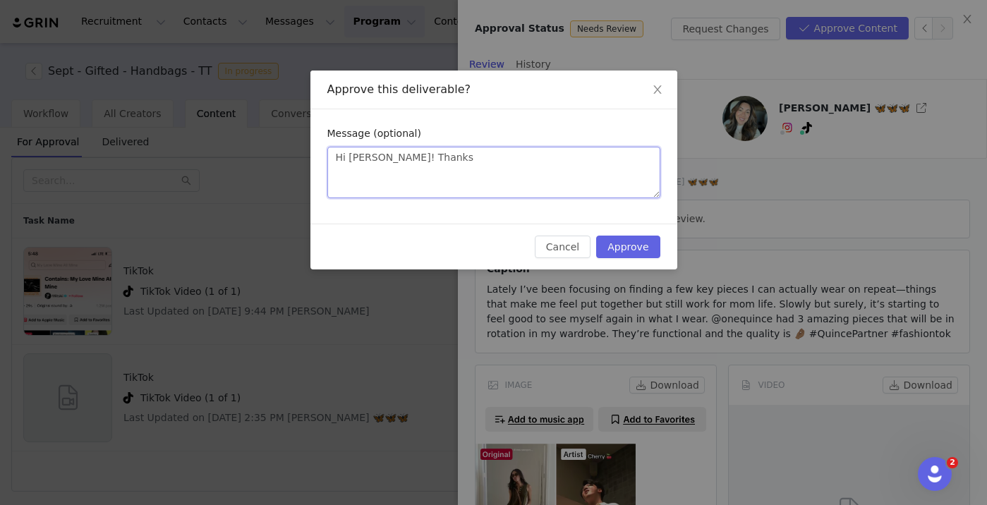
type textarea "Hi Kristine! Thanks s"
type textarea "Hi Kristine! Thanks so"
type textarea "Hi Kristine! Thanks so m"
type textarea "Hi Kristine! Thanks so mu"
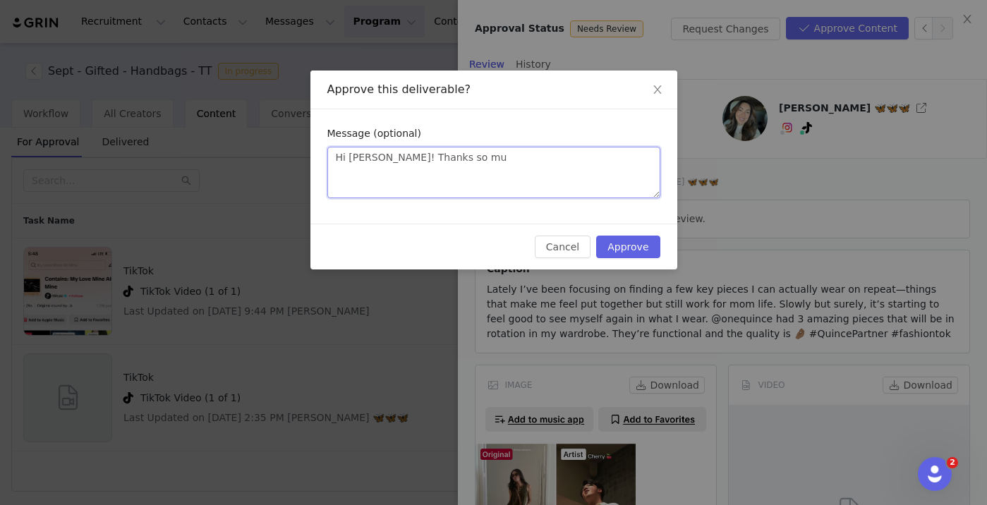
type textarea "Hi Kristine! Thanks so muc"
type textarea "Hi Kristine! Thanks so much"
type textarea "Hi Kristine! Thanks so much f"
type textarea "Hi Kristine! Thanks so much fo"
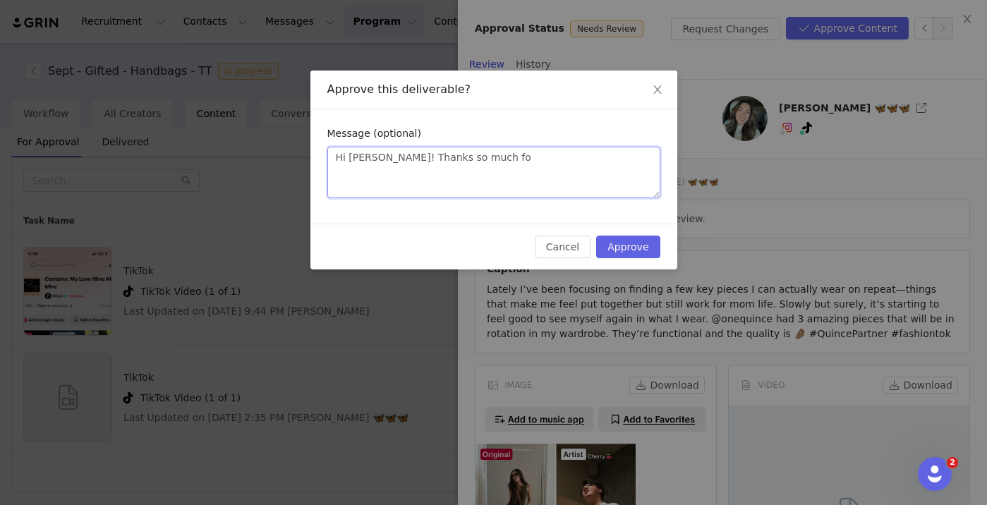
type textarea "Hi Kristine! Thanks so much for"
type textarea "Hi Kristine! Thanks so much for su"
type textarea "Hi Kristine! Thanks so much for sub"
type textarea "Hi Kristine! Thanks so much for subm"
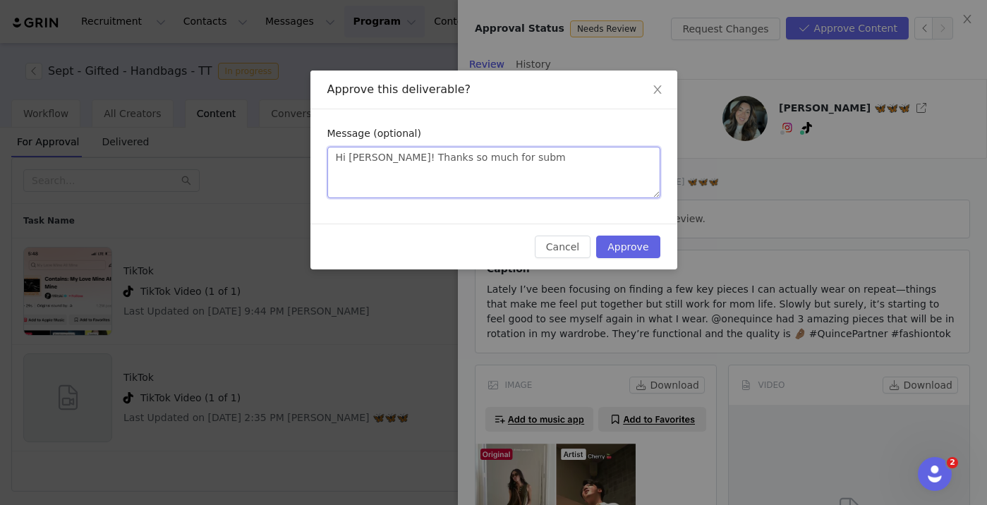
type textarea "Hi Kristine! Thanks so much for submi"
type textarea "Hi Kristine! Thanks so much for submit"
type textarea "Hi Kristine! Thanks so much for submitt"
type textarea "Hi Kristine! Thanks so much for submitti"
type textarea "Hi Kristine! Thanks so much for submittin"
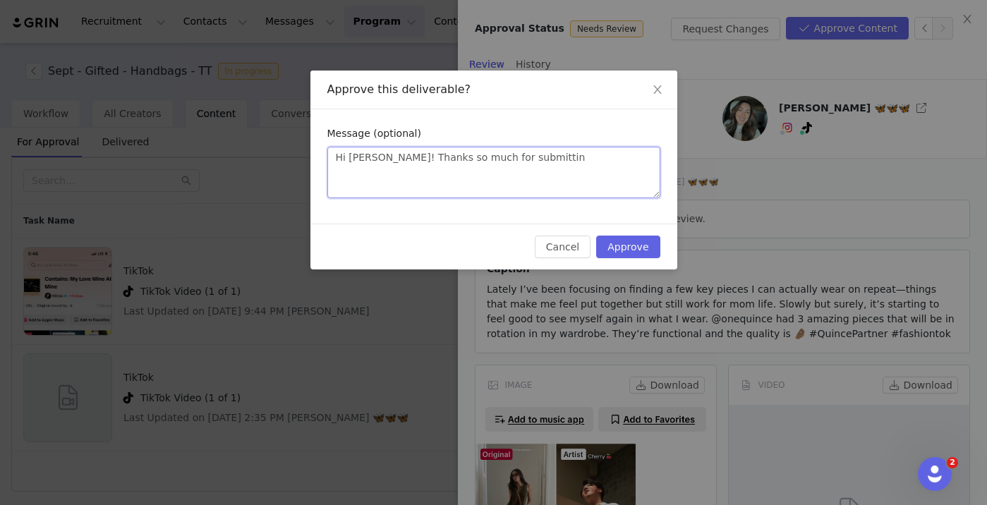
type textarea "Hi Kristine! Thanks so much for submitting"
type textarea "Hi Kristine! Thanks so much for submitting!"
type textarea "Hi Kristine! Thanks so much for submitting! L"
type textarea "Hi Kristine! Thanks so much for submitting! Lo"
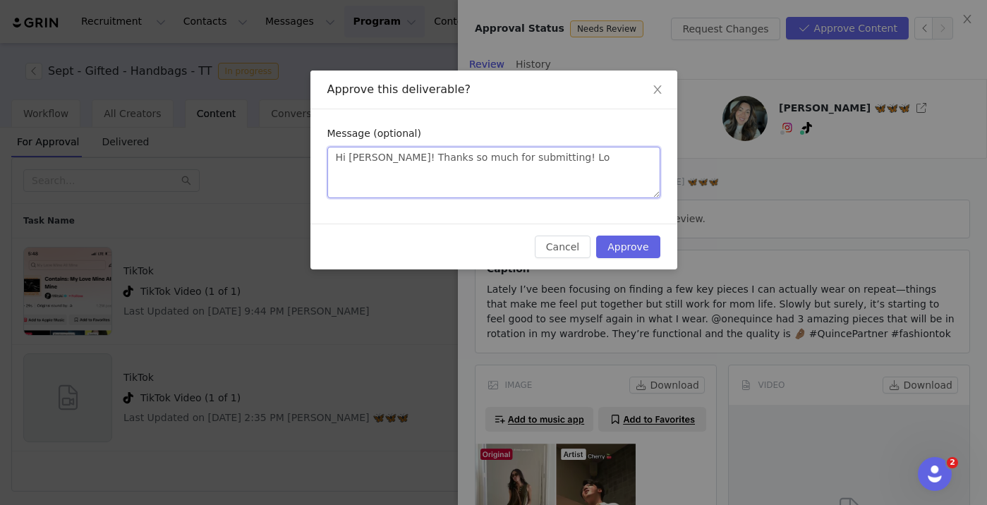
type textarea "Hi Kristine! Thanks so much for submitting! Lov"
type textarea "Hi Kristine! Thanks so much for submitting! Love"
type textarea "Hi Kristine! Thanks so much for submitting! Love t"
type textarea "Hi Kristine! Thanks so much for submitting! Love the"
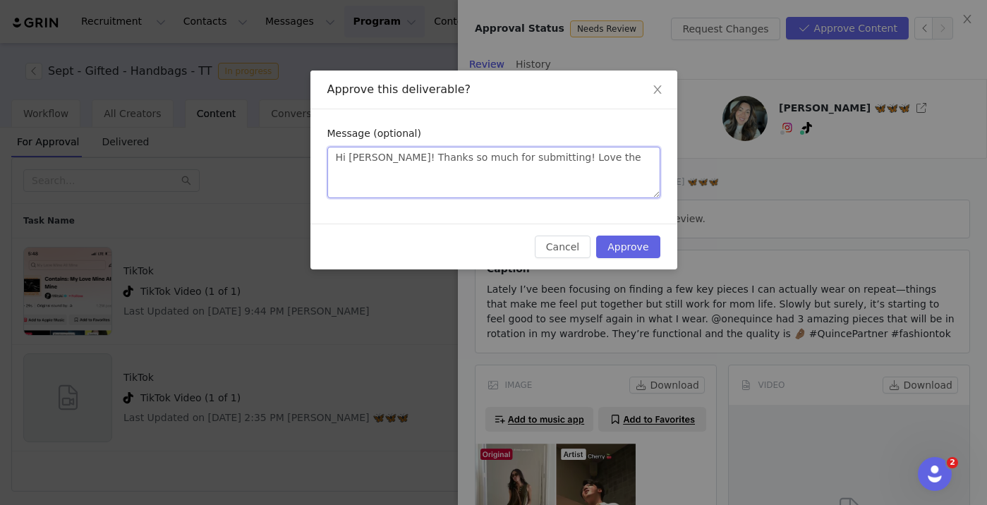
type textarea "Hi Kristine! Thanks so much for submitting! Love the"
type textarea "Hi Kristine! Thanks so much for submitting! Love the co"
type textarea "Hi Kristine! Thanks so much for submitting! Love the con"
type textarea "Hi Kristine! Thanks so much for submitting! Love the cont"
type textarea "Hi Kristine! Thanks so much for submitting! Love the conte"
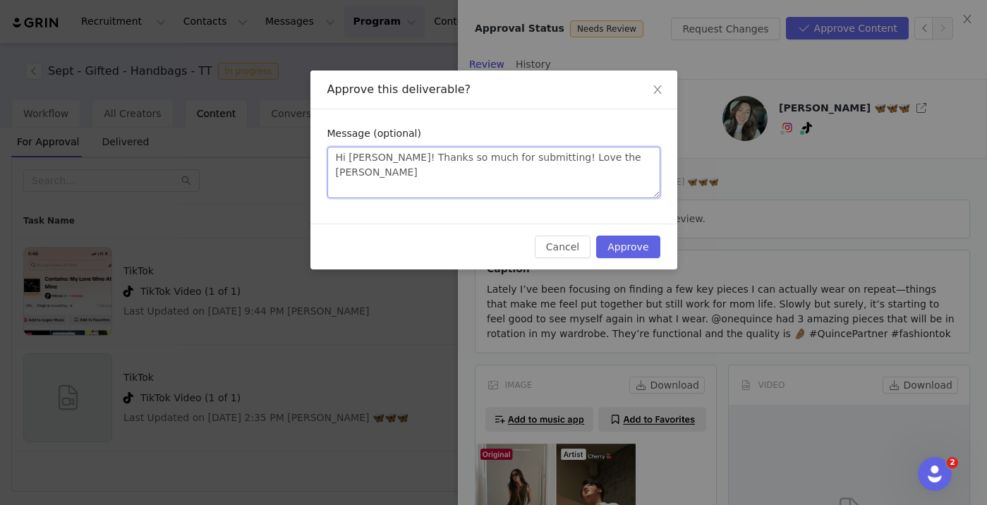
type textarea "Hi Kristine! Thanks so much for submitting! Love the conten"
type textarea "Hi Kristine! Thanks so much for submitting! Love the content"
type textarea "Hi Kristine! Thanks so much for submitting! Love the content!"
type textarea "Hi Kristine! Thanks so much for submitting! Love the content! Be"
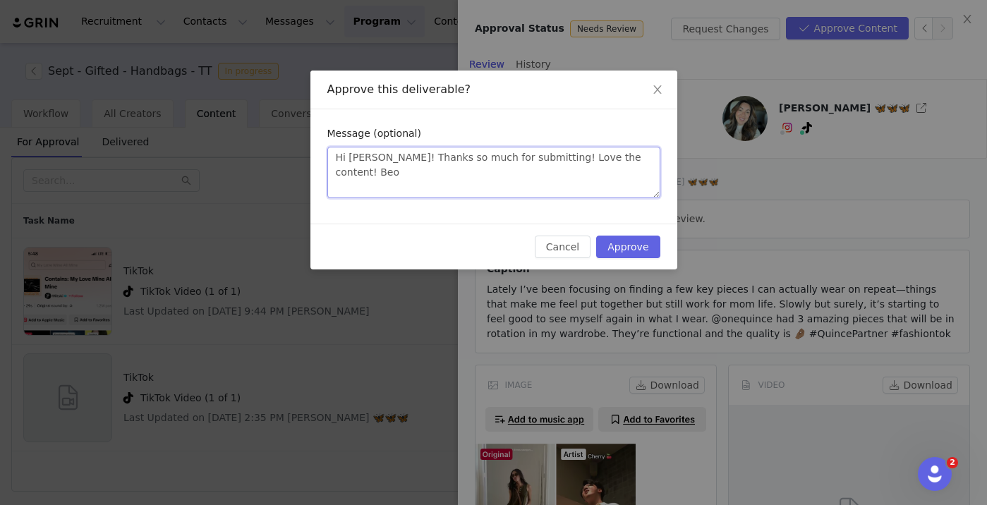
type textarea "Hi Kristine! Thanks so much for submitting! Love the content! Beof"
type textarea "Hi Kristine! Thanks so much for submitting! Love the content! Beofr"
type textarea "Hi Kristine! Thanks so much for submitting! Love the content! Beof"
type textarea "Hi Kristine! Thanks so much for submitting! Love the content! Beo"
type textarea "Hi Kristine! Thanks so much for submitting! Love the content! Be"
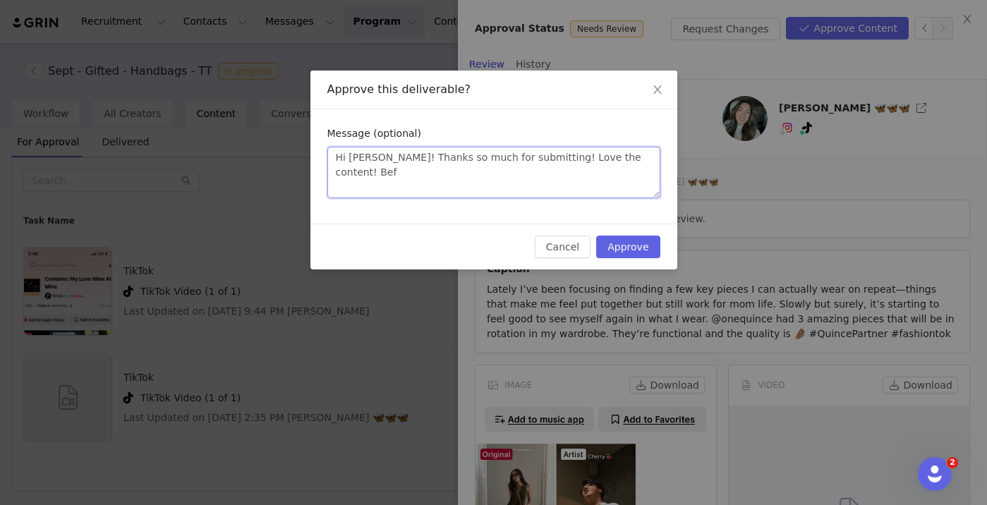
type textarea "Hi Kristine! Thanks so much for submitting! Love the content! Befo"
type textarea "Hi Kristine! Thanks so much for submitting! Love the content! Befoi"
type textarea "Hi Kristine! Thanks so much for submitting! Love the content! Befoir"
type textarea "Hi Kristine! Thanks so much for submitting! Love the content! Befoir="
type textarea "Hi Kristine! Thanks so much for submitting! Love the content! Befoir"
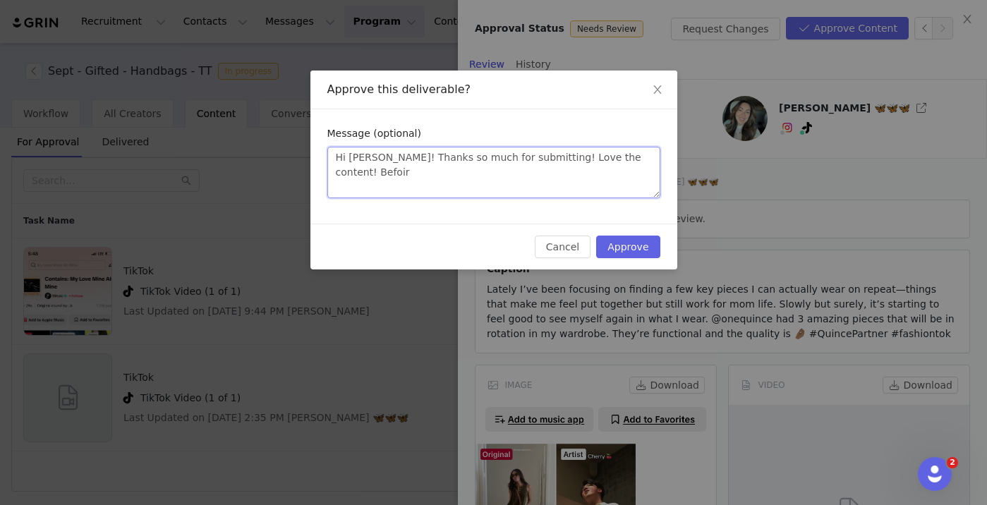
type textarea "Hi Kristine! Thanks so much for submitting! Love the content! Befoi"
type textarea "Hi Kristine! Thanks so much for submitting! Love the content! Befo"
type textarea "Hi Kristine! Thanks so much for submitting! Love the content! Befor"
type textarea "Hi Kristine! Thanks so much for submitting! Love the content! Before"
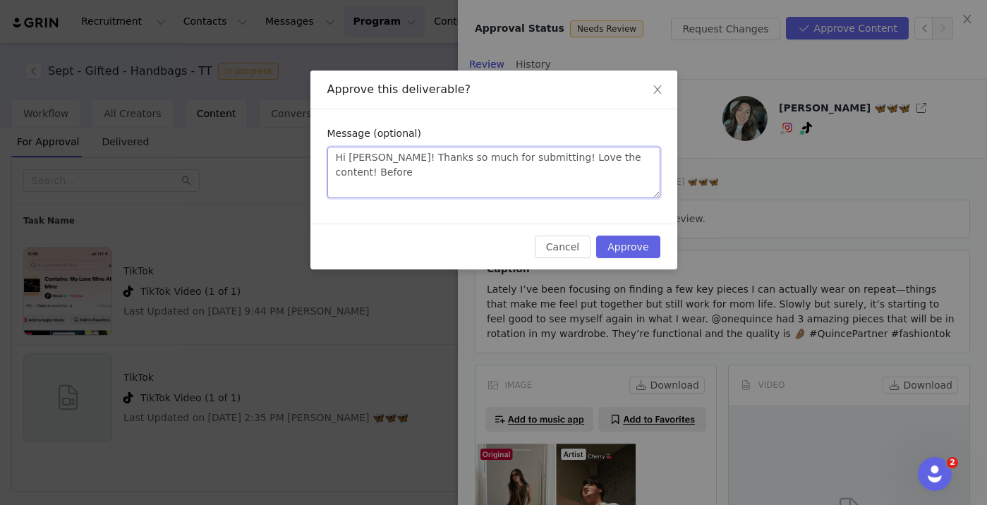
type textarea "Hi Kristine! Thanks so much for submitting! Love the content! Before p"
type textarea "Hi Kristine! Thanks so much for submitting! Love the content! Before po"
type textarea "Hi Kristine! Thanks so much for submitting! Love the content! Before pos"
type textarea "Hi Kristine! Thanks so much for submitting! Love the content! Before post"
type textarea "Hi Kristine! Thanks so much for submitting! Love the content! Before posti"
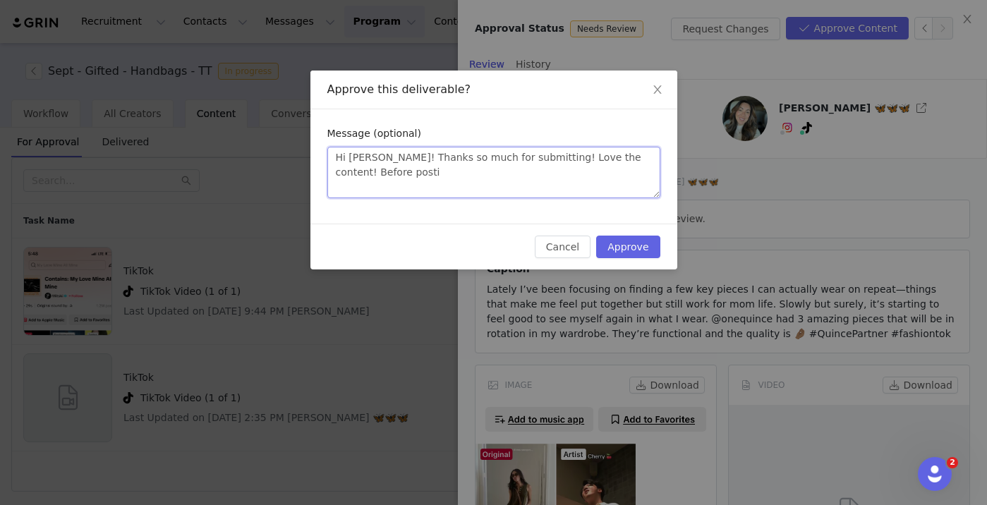
type textarea "Hi Kristine! Thanks so much for submitting! Love the content! Before postin"
type textarea "Hi Kristine! Thanks so much for submitting! Love the content! Before posting"
type textarea "Hi Kristine! Thanks so much for submitting! Love the content! Before posting,"
type textarea "Hi Kristine! Thanks so much for submitting! Love the content! Before posting, co"
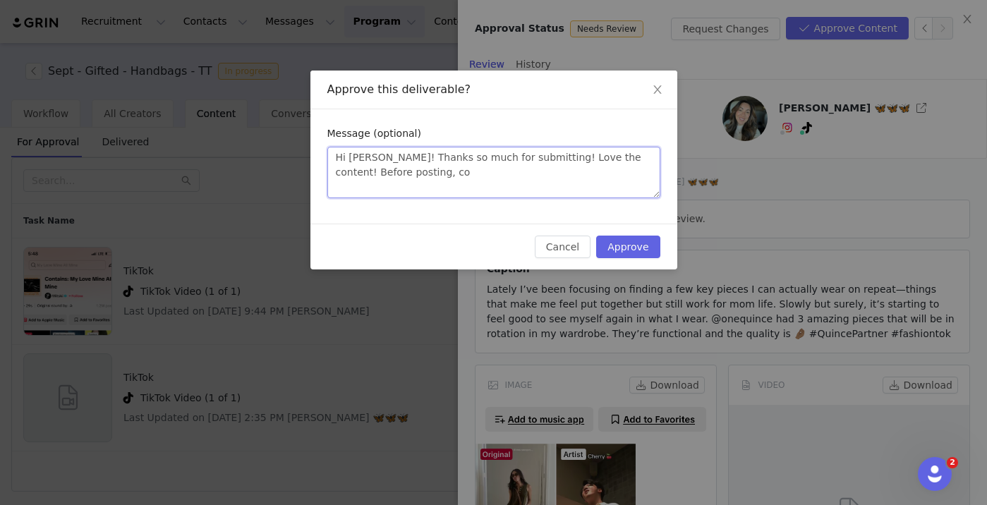
type textarea "Hi Kristine! Thanks so much for submitting! Love the content! Before posting, c…"
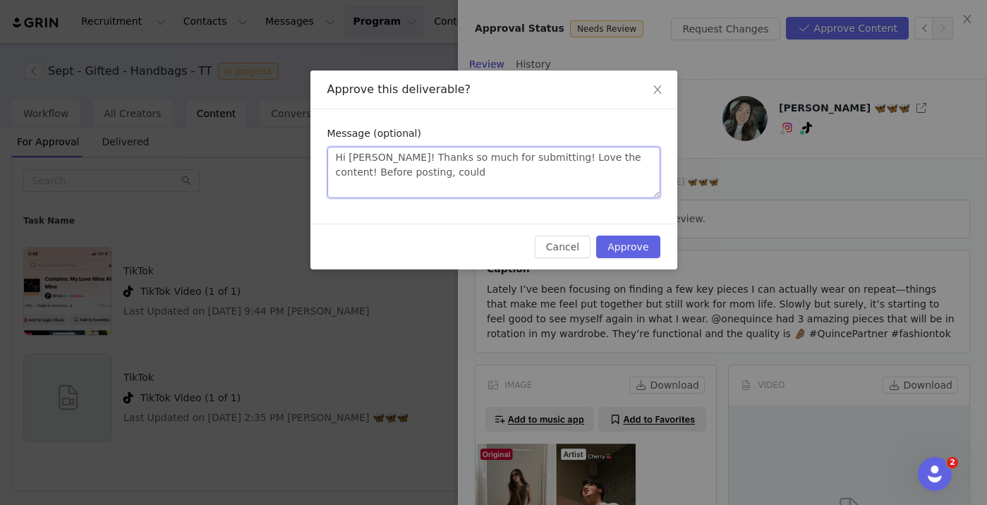
type textarea "Hi Kristine! Thanks so much for submitting! Love the content! Before posting, c…"
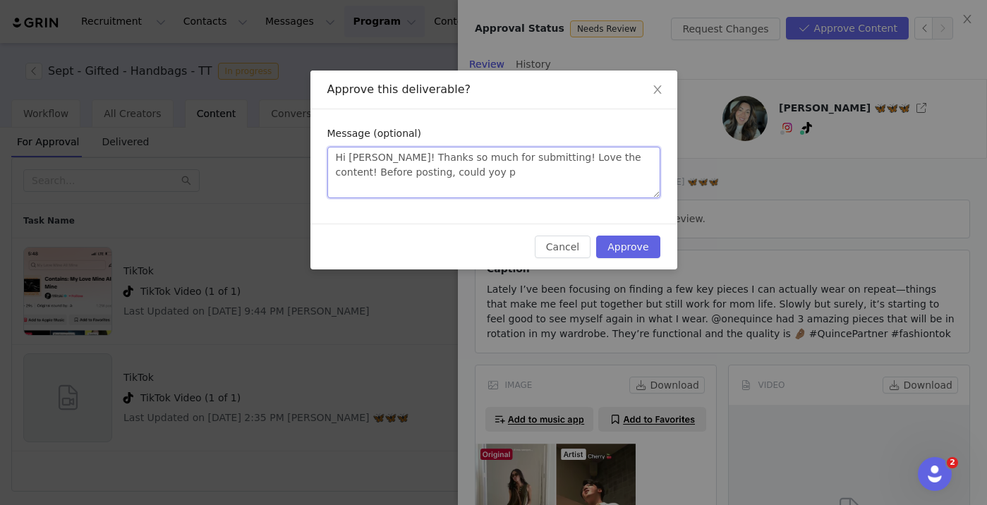
type textarea "Hi Kristine! Thanks so much for submitting! Love the content! Before posting, c…"
click at [780, 169] on div "Approve this deliverable? Message (optional) Hi Kristine! Thanks so much for su…" at bounding box center [493, 252] width 987 height 505
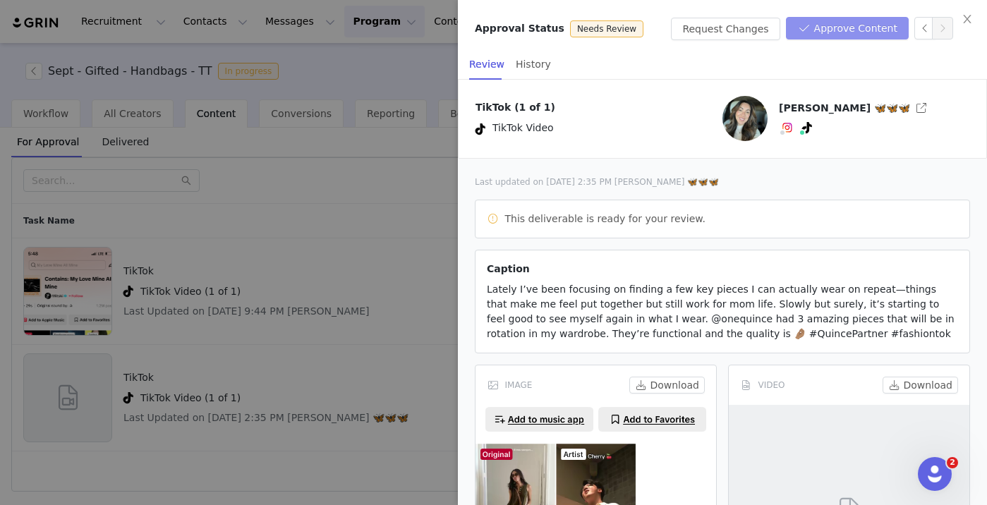
click at [832, 29] on button "Approve Content" at bounding box center [847, 28] width 123 height 23
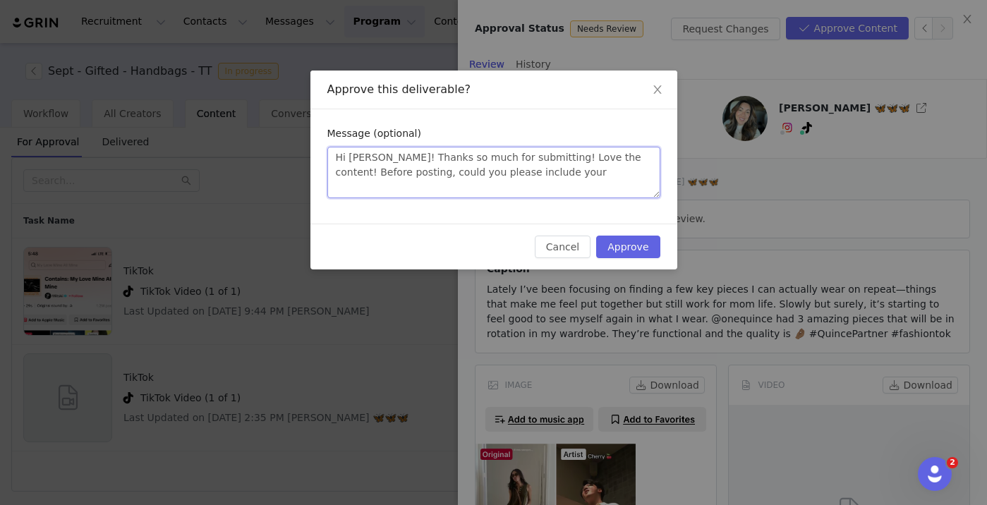
click at [567, 167] on textarea "Hi Kristine! Thanks so much for submitting! Love the content! Before posting, c…" at bounding box center [493, 173] width 333 height 52
paste textarea "INFG-25KRISTINEORTIZ22210"
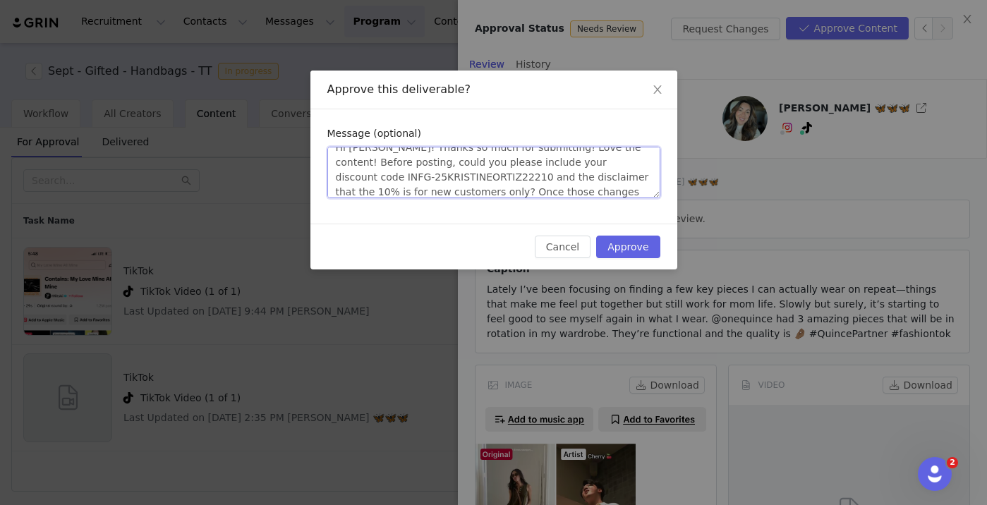
scroll to position [25, 0]
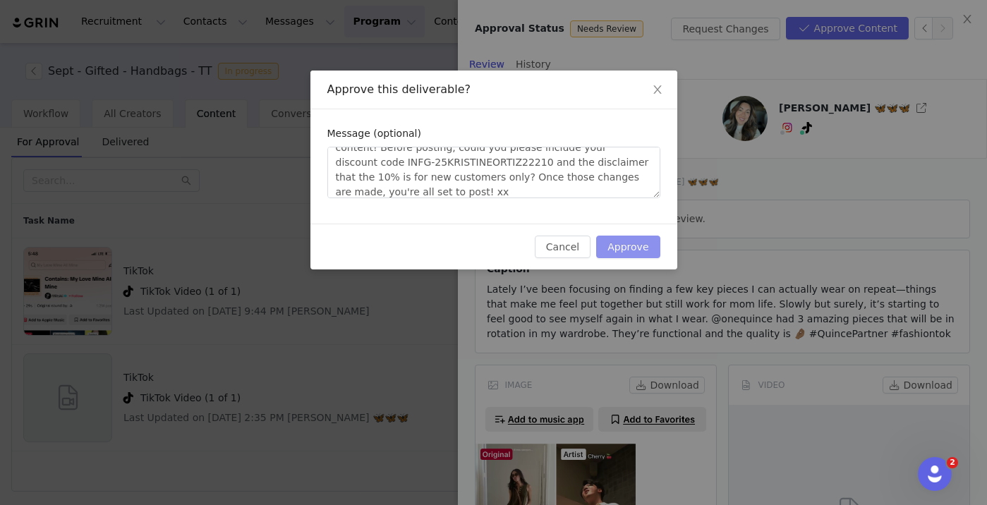
click at [638, 248] on button "Approve" at bounding box center [628, 247] width 64 height 23
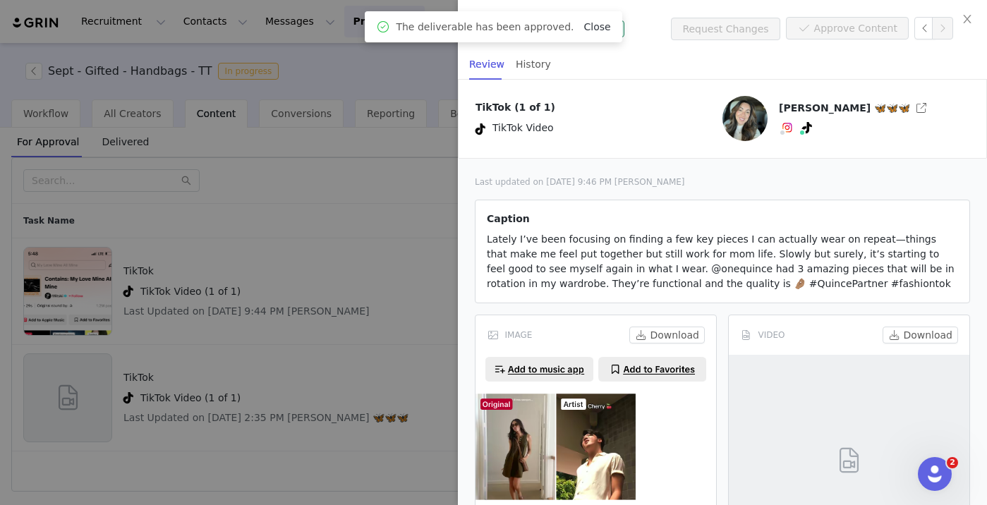
click at [583, 27] on link "Close" at bounding box center [596, 26] width 27 height 11
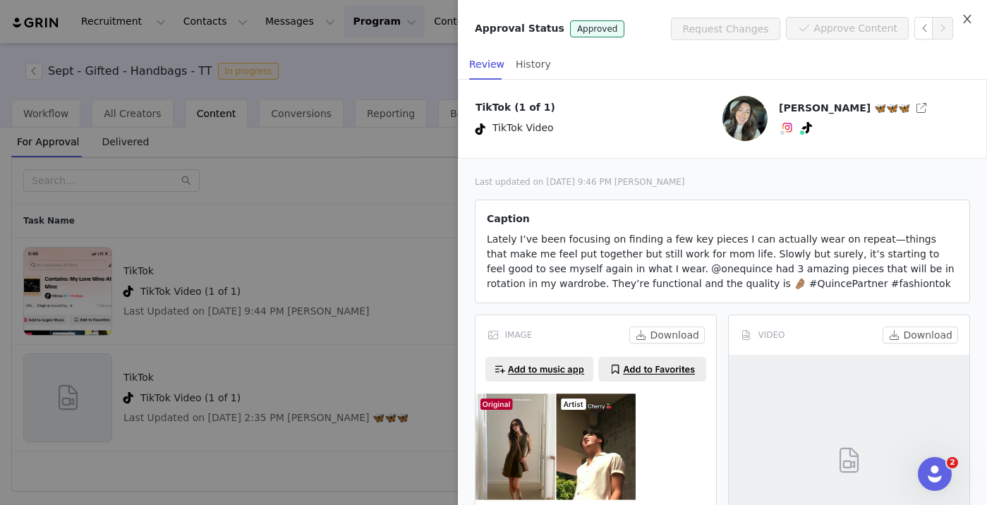
click at [971, 21] on icon "icon: close" at bounding box center [967, 18] width 11 height 11
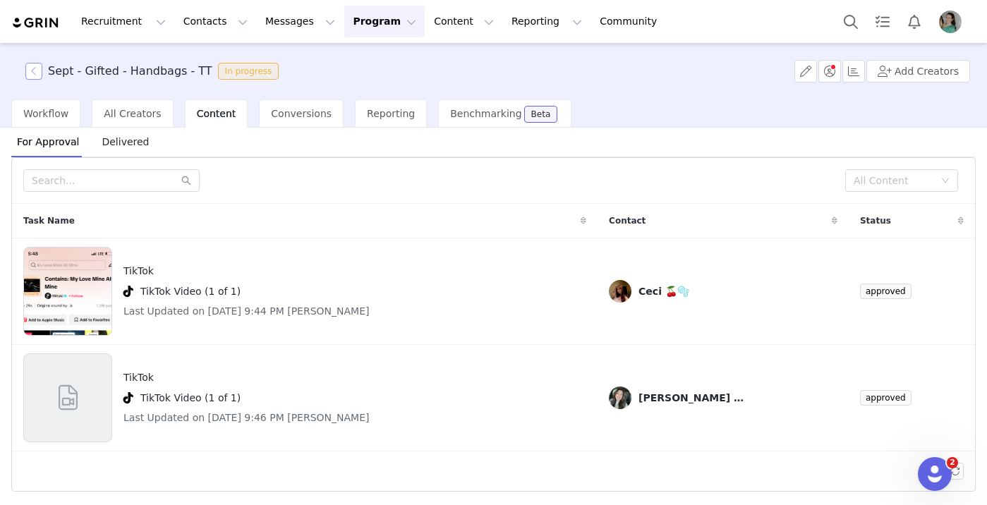
click at [33, 67] on button "button" at bounding box center [33, 71] width 17 height 17
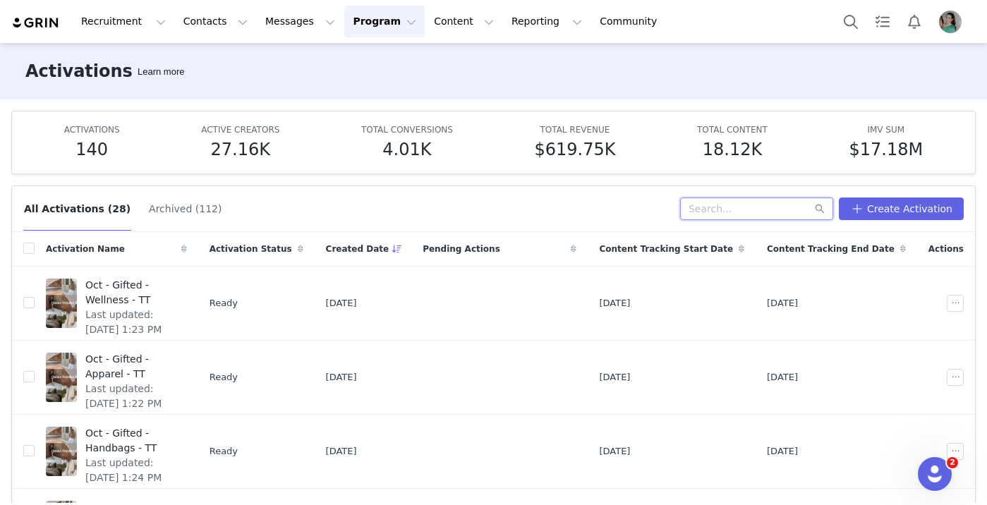
click at [728, 208] on input "text" at bounding box center [756, 209] width 153 height 23
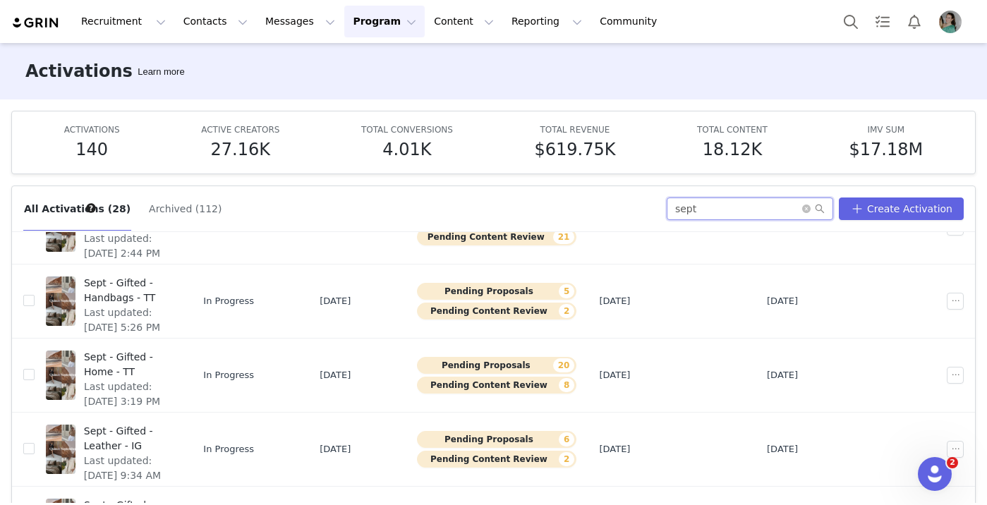
scroll to position [313, 0]
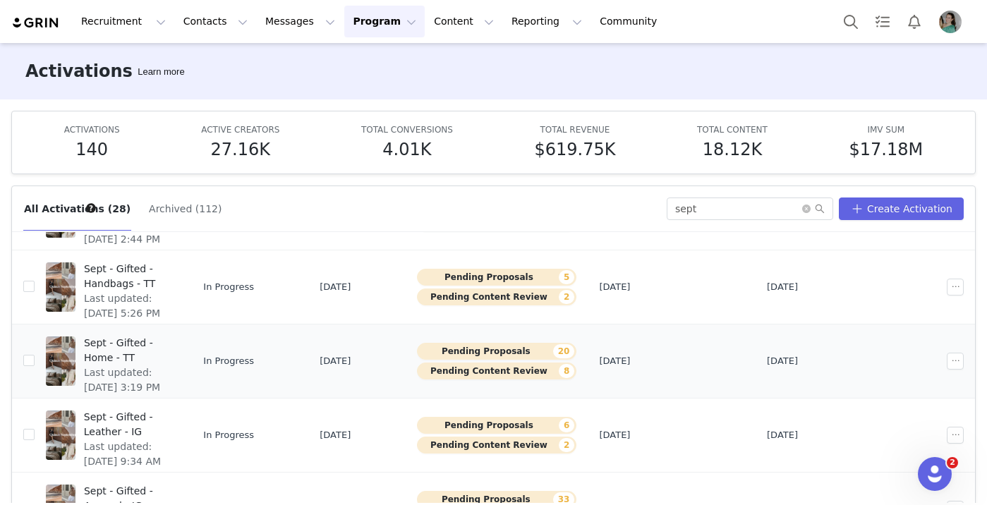
click at [156, 348] on span "Sept - Gifted - Home - TT" at bounding box center [128, 351] width 88 height 30
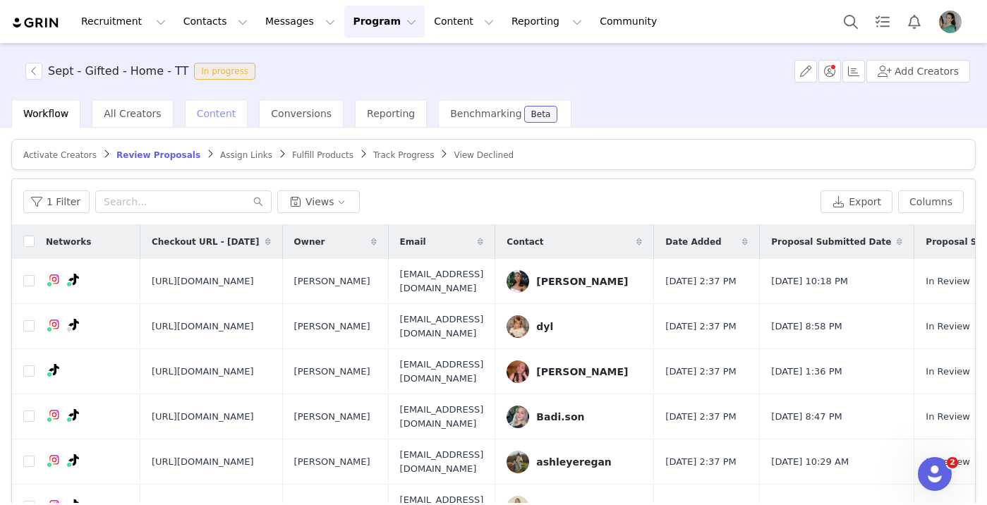
click at [207, 116] on span "Content" at bounding box center [217, 113] width 40 height 11
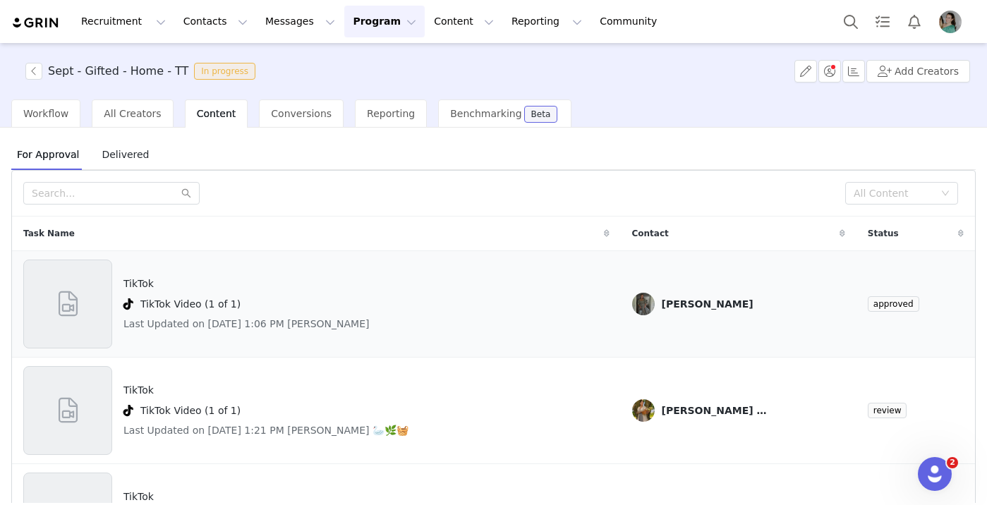
scroll to position [1, 0]
click at [861, 191] on div "All Content" at bounding box center [894, 193] width 80 height 14
click at [876, 223] on li "Needs Review" at bounding box center [901, 221] width 113 height 23
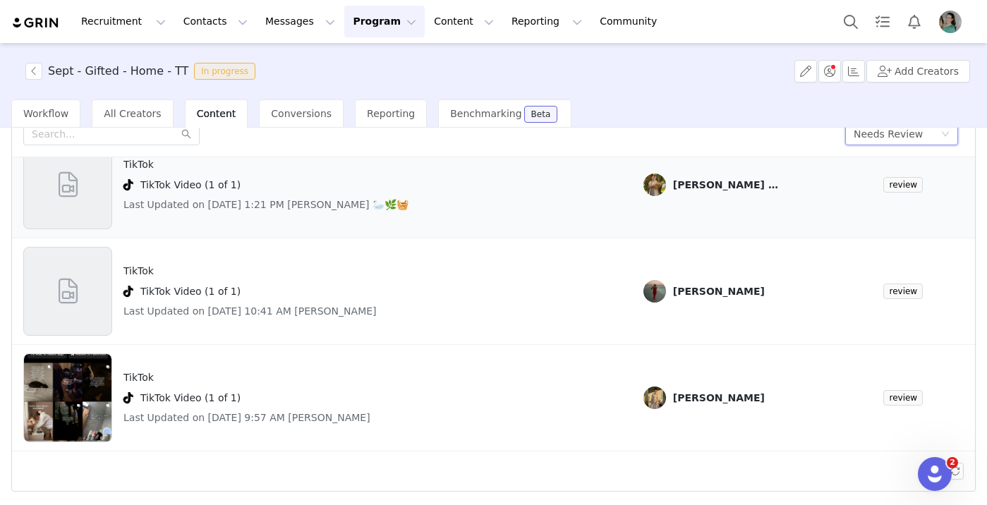
scroll to position [0, 0]
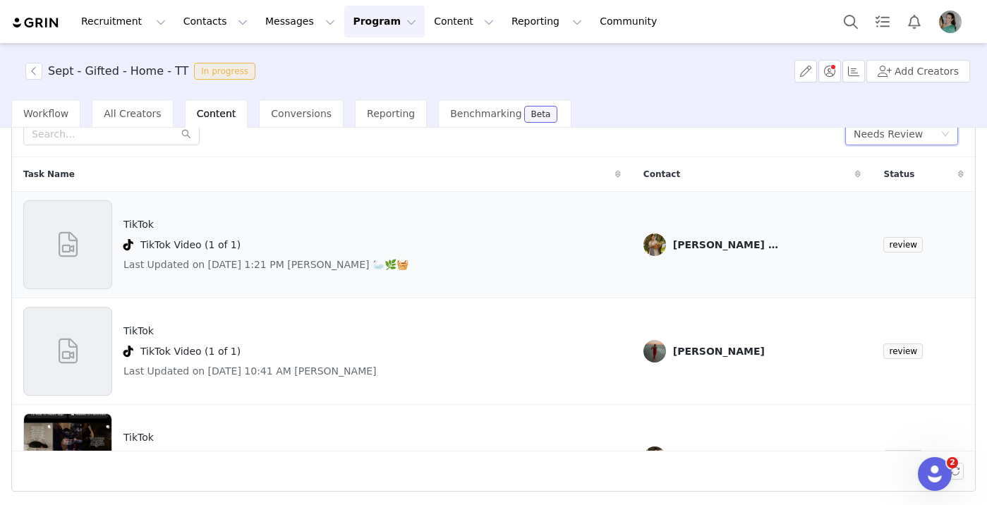
click at [69, 243] on span at bounding box center [68, 245] width 32 height 38
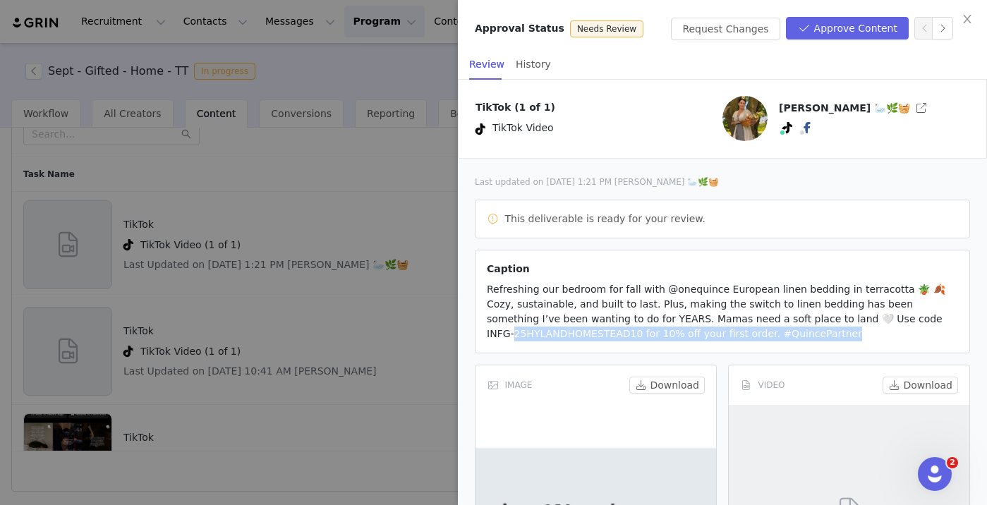
drag, startPoint x: 487, startPoint y: 334, endPoint x: 611, endPoint y: 341, distance: 124.4
click at [611, 341] on article "Caption Refreshing our bedroom for fall with @onequince European linen bedding …" at bounding box center [722, 302] width 495 height 104
click at [606, 339] on article "Caption Refreshing our bedroom for fall with @onequince European linen bedding …" at bounding box center [722, 302] width 495 height 104
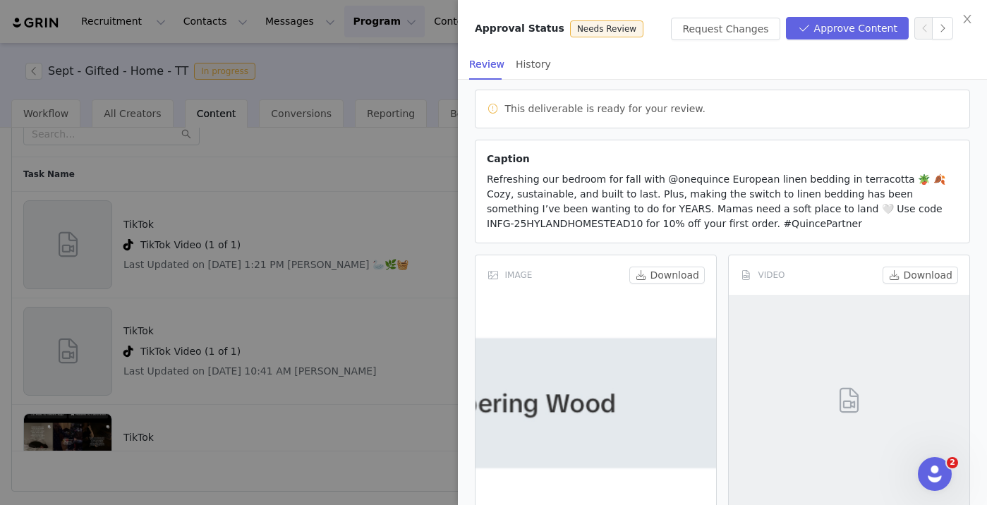
scroll to position [113, 0]
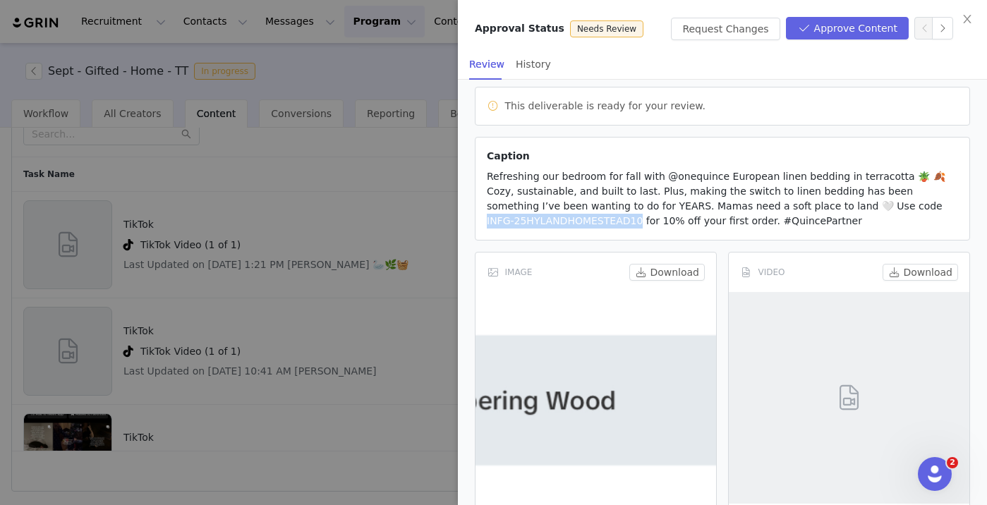
drag, startPoint x: 811, startPoint y: 207, endPoint x: 610, endPoint y: 224, distance: 201.8
click at [611, 224] on span "Refreshing our bedroom for fall with @onequince European linen bedding in terra…" at bounding box center [716, 199] width 459 height 56
copy span "G-25HYLANDHOMESTEAD10 fo"
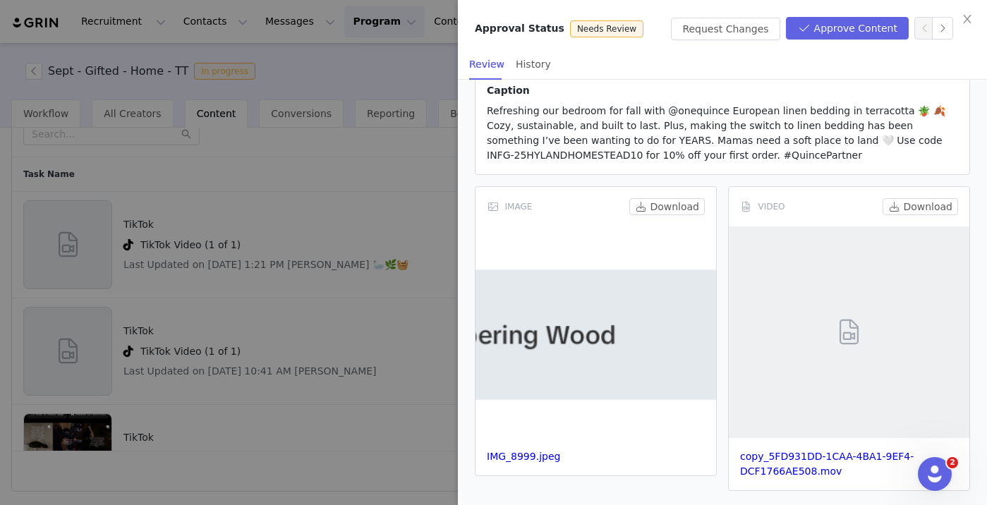
scroll to position [187, 0]
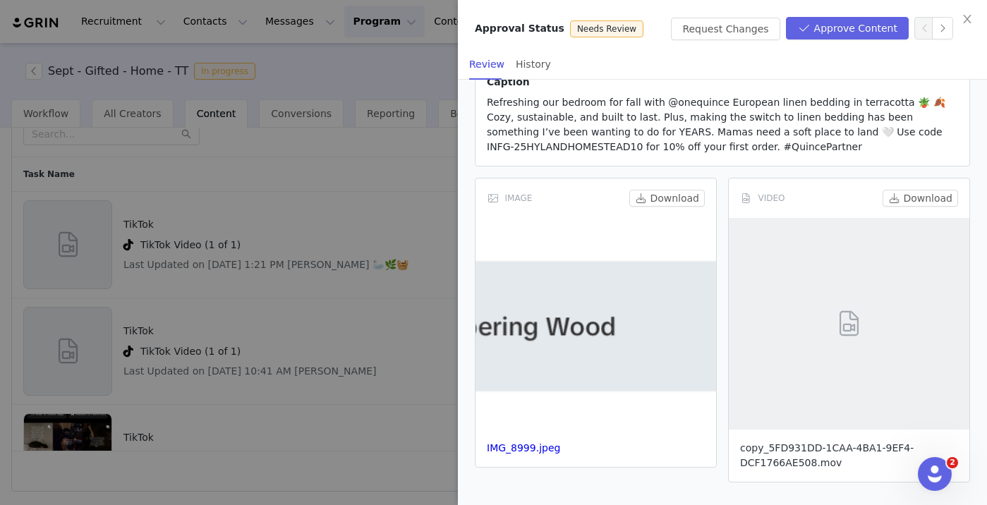
click at [784, 459] on link "copy_5FD931DD-1CAA-4BA1-9EF4-DCF1766AE508.mov" at bounding box center [827, 455] width 174 height 26
click at [542, 449] on link "IMG_8999.jpeg" at bounding box center [523, 447] width 73 height 11
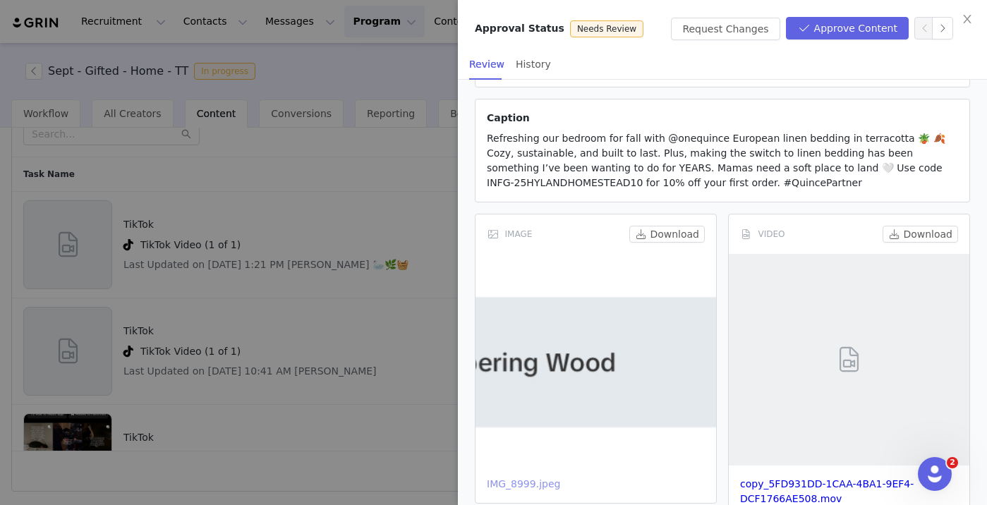
scroll to position [143, 0]
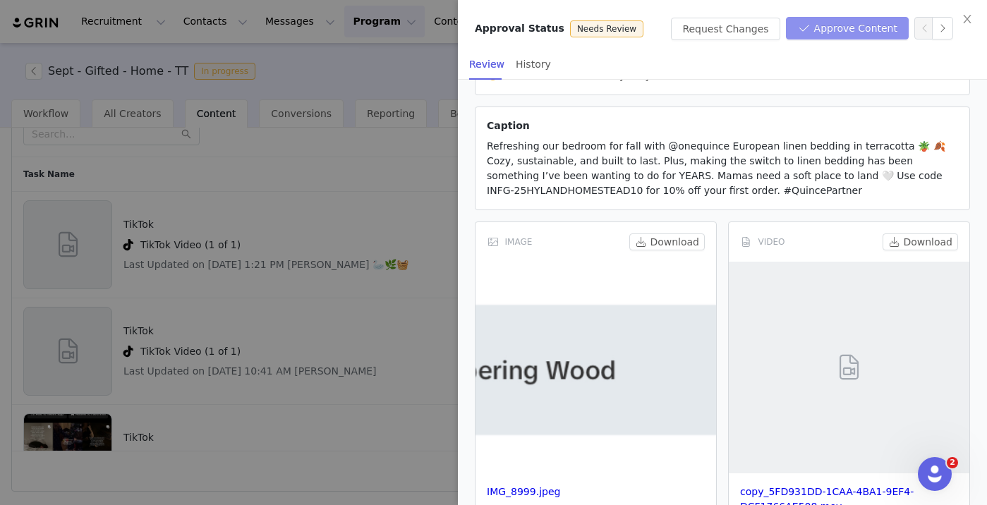
click at [857, 26] on button "Approve Content" at bounding box center [847, 28] width 123 height 23
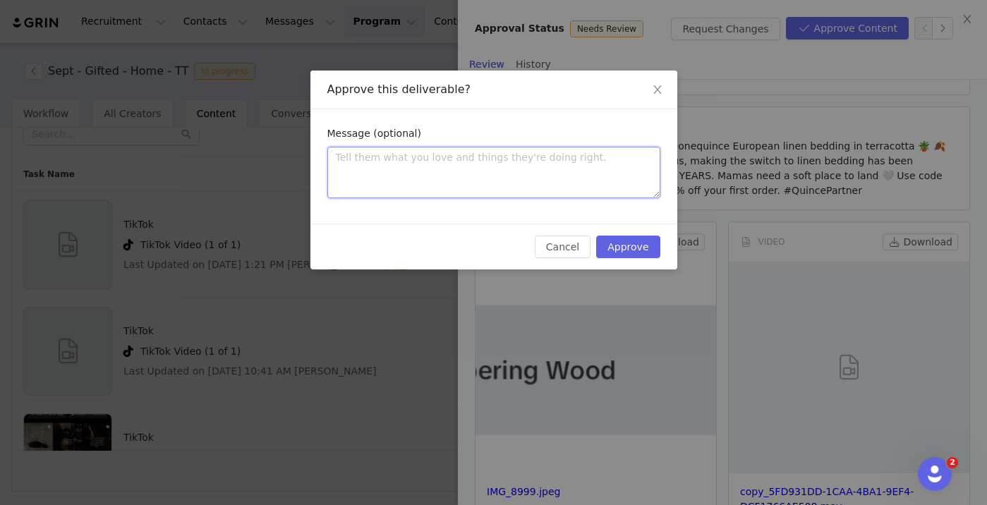
click at [470, 186] on textarea at bounding box center [493, 173] width 333 height 52
paste textarea "Thanks so much for submitting your content! It looks great! You’re all set to g…"
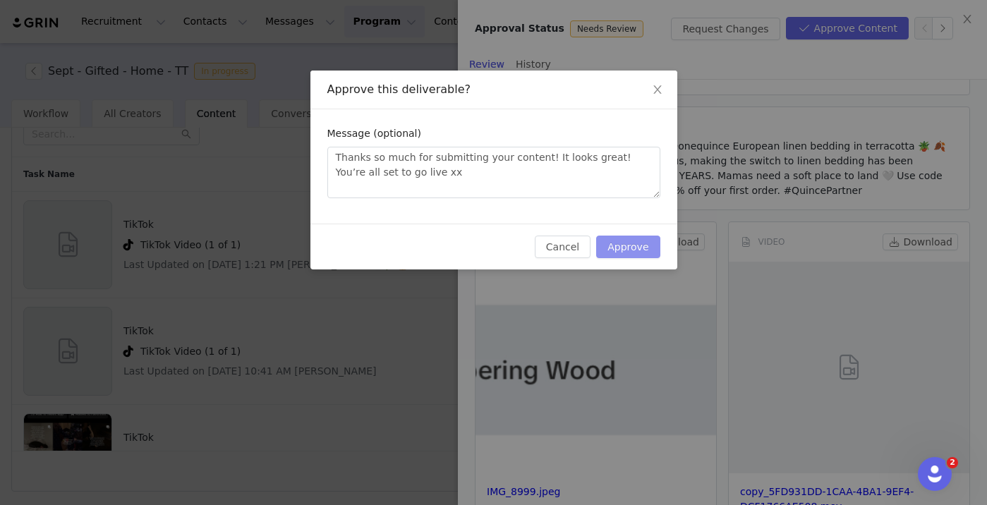
click at [638, 248] on button "Approve" at bounding box center [628, 247] width 64 height 23
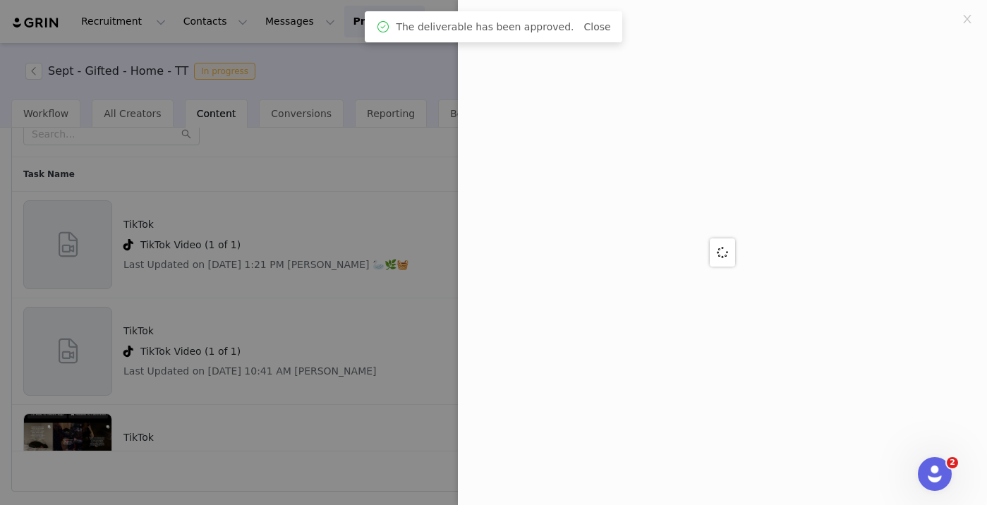
scroll to position [0, 0]
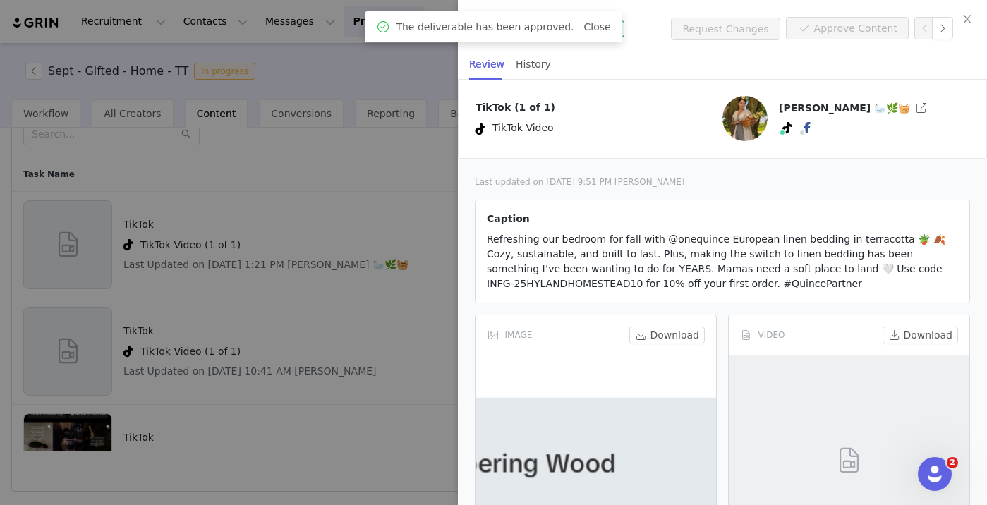
click at [597, 32] on span "Close" at bounding box center [596, 27] width 27 height 15
click at [971, 16] on icon "icon: close" at bounding box center [967, 18] width 11 height 11
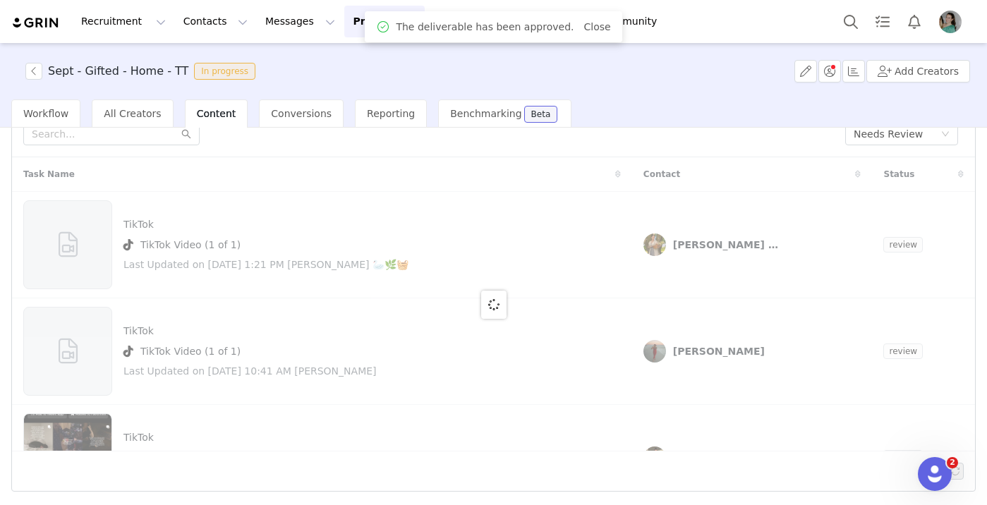
scroll to position [13, 0]
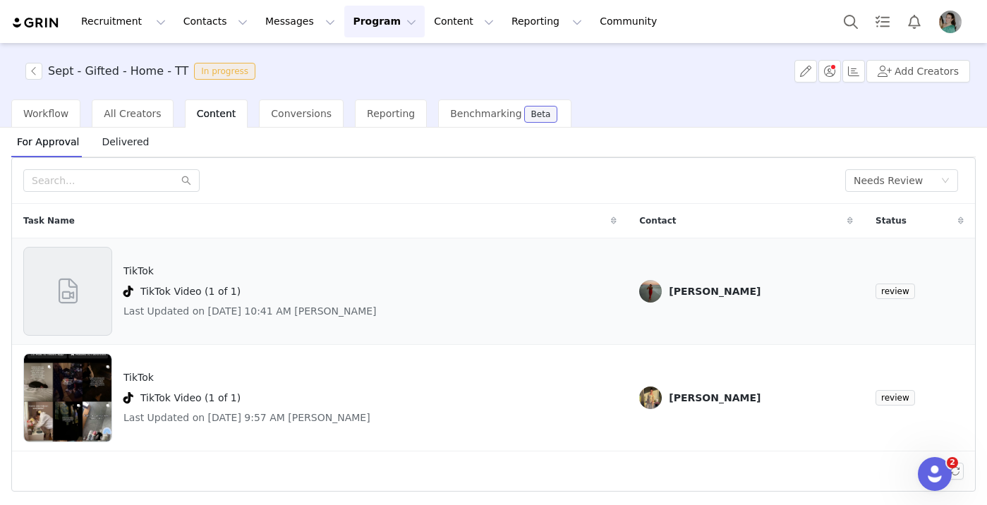
click at [73, 279] on span at bounding box center [68, 291] width 32 height 38
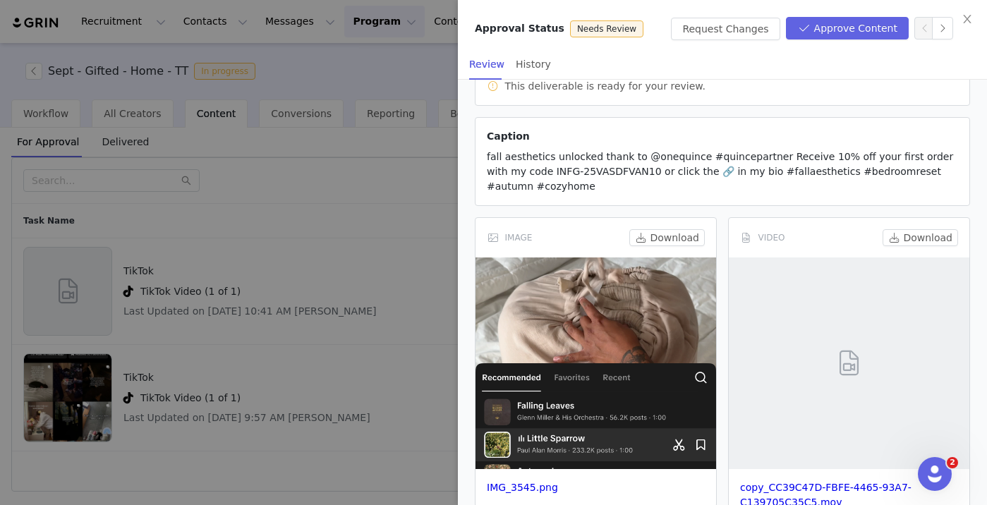
scroll to position [123, 0]
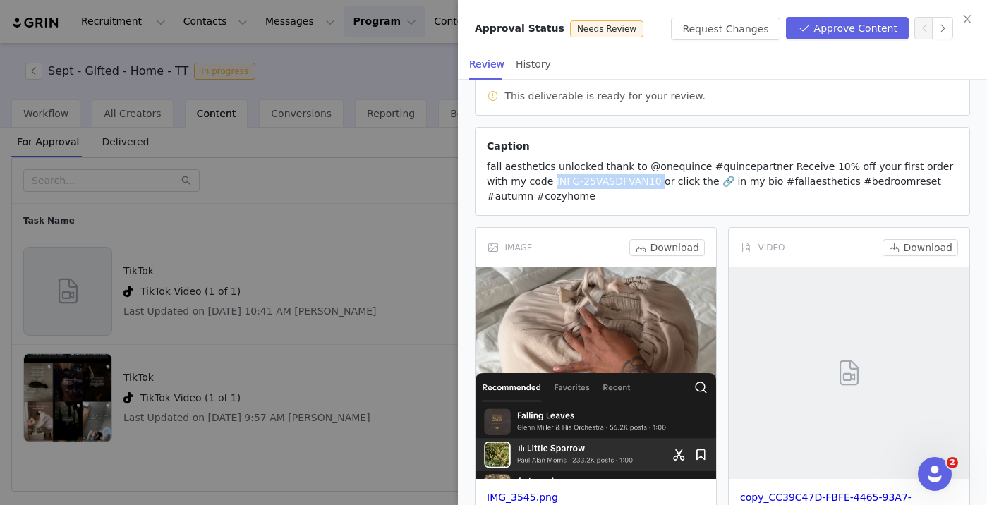
copy span "INFG-25VASDFVAN10"
drag, startPoint x: 513, startPoint y: 181, endPoint x: 616, endPoint y: 181, distance: 103.0
click at [616, 181] on span "fall aesthetics unlocked thank to @onequince #quincepartner Receive 10% off you…" at bounding box center [720, 181] width 466 height 41
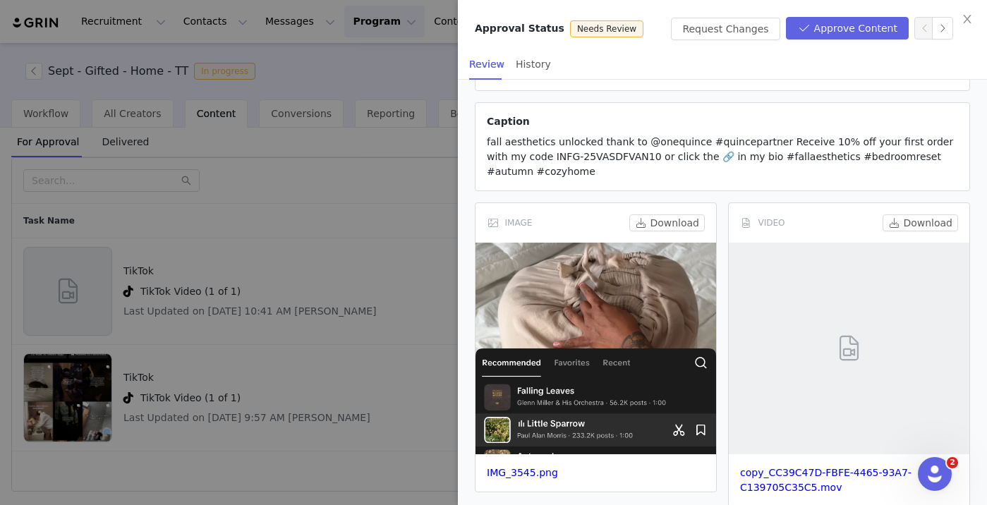
scroll to position [172, 0]
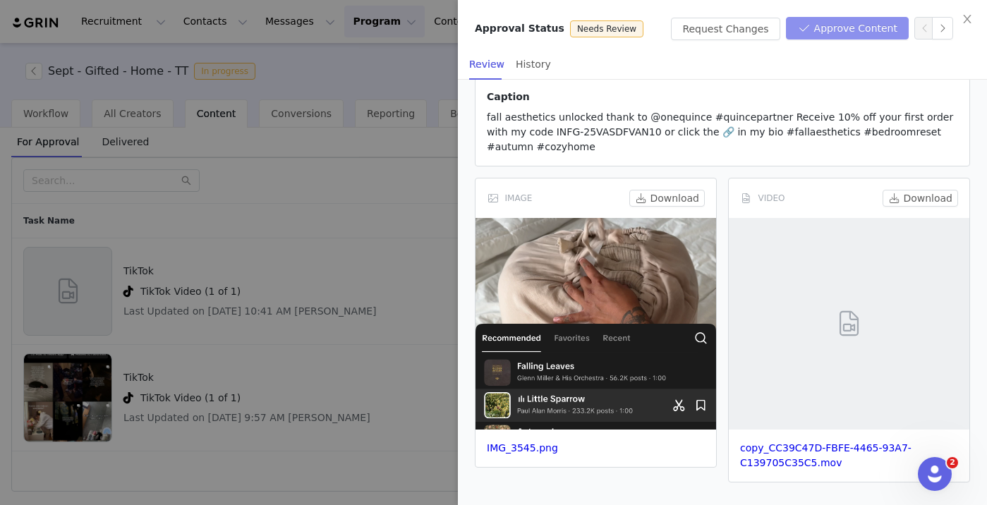
click at [850, 30] on button "Approve Content" at bounding box center [847, 28] width 123 height 23
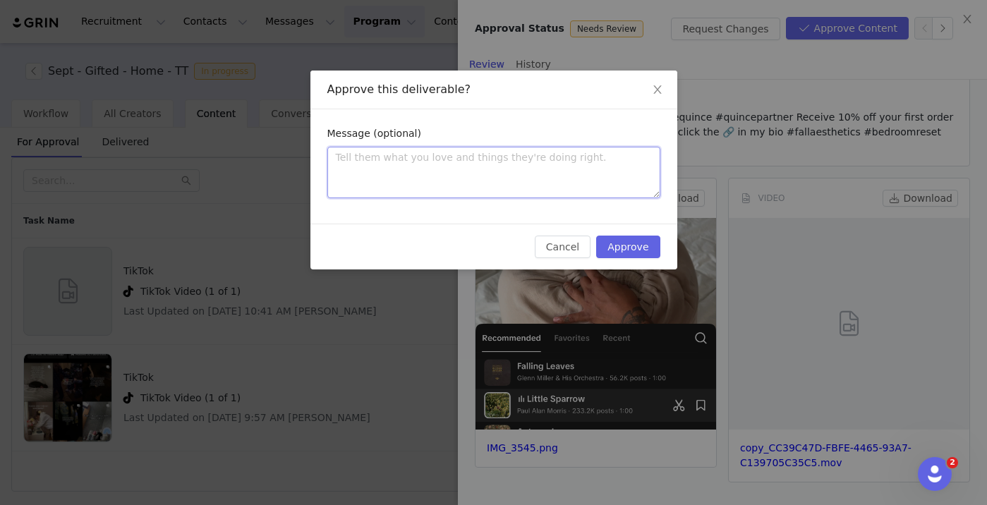
click at [487, 160] on textarea at bounding box center [493, 173] width 333 height 52
paste textarea "Thanks so much for submitting your content! It looks great! You’re all set to g…"
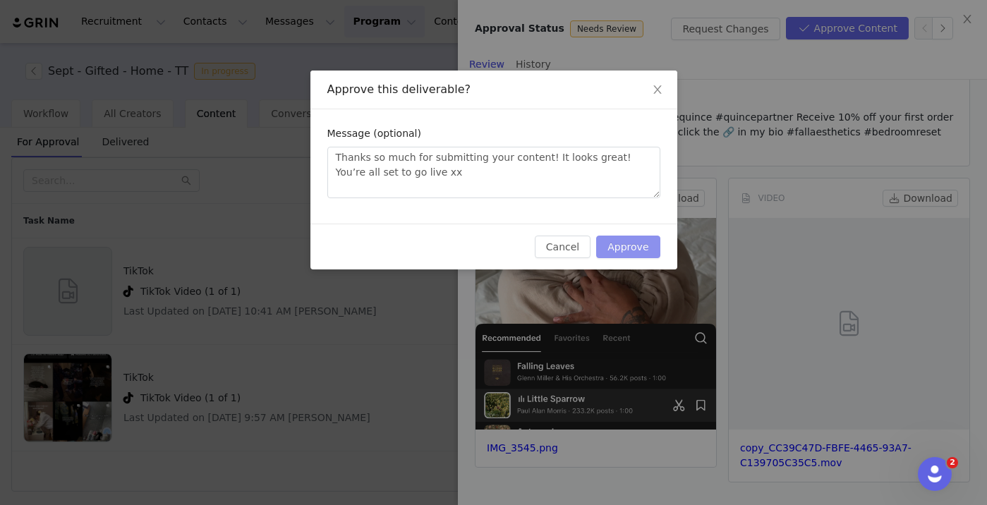
click at [610, 236] on button "Approve" at bounding box center [628, 247] width 64 height 23
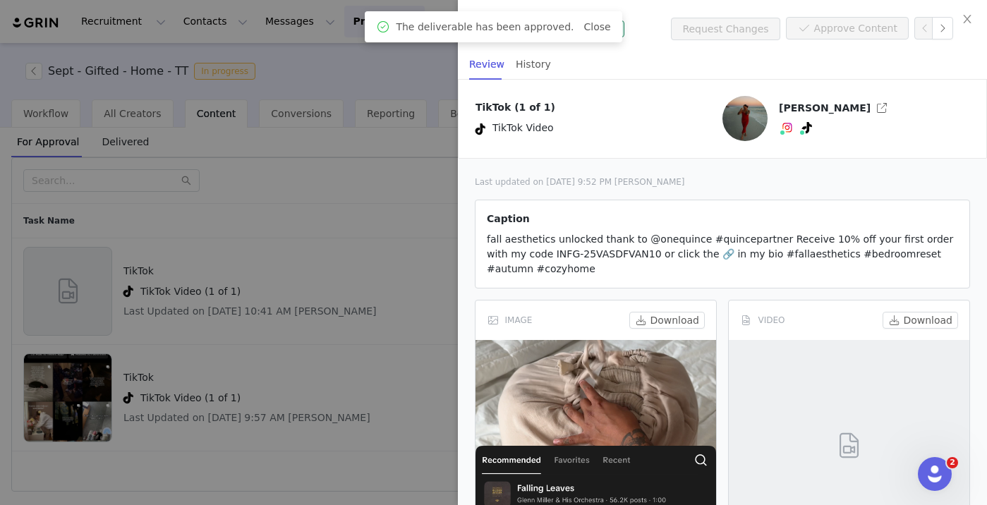
click at [593, 17] on div "The deliverable has been approved. Close" at bounding box center [493, 26] width 257 height 31
click at [589, 23] on link "Close" at bounding box center [596, 26] width 27 height 11
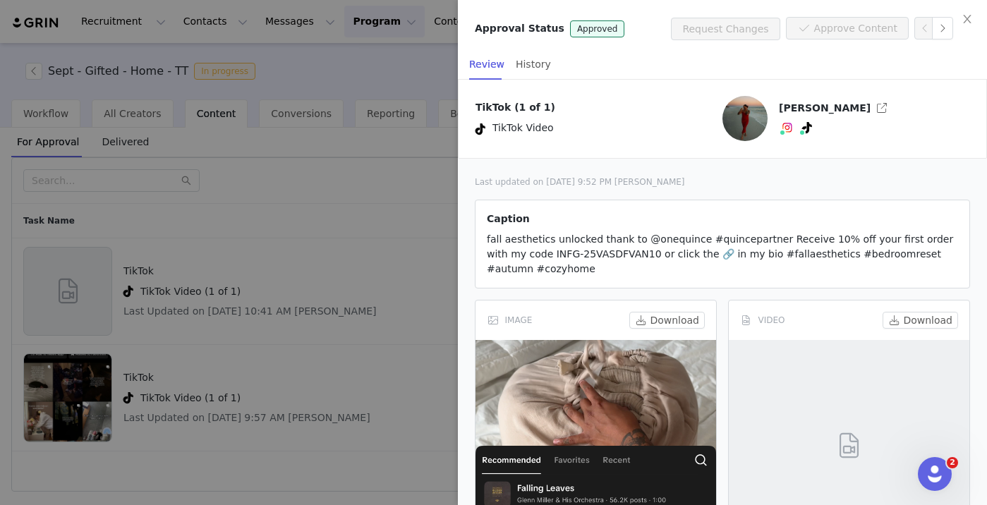
click at [586, 61] on div "Review History" at bounding box center [728, 65] width 518 height 32
click at [523, 66] on div "History" at bounding box center [533, 65] width 35 height 32
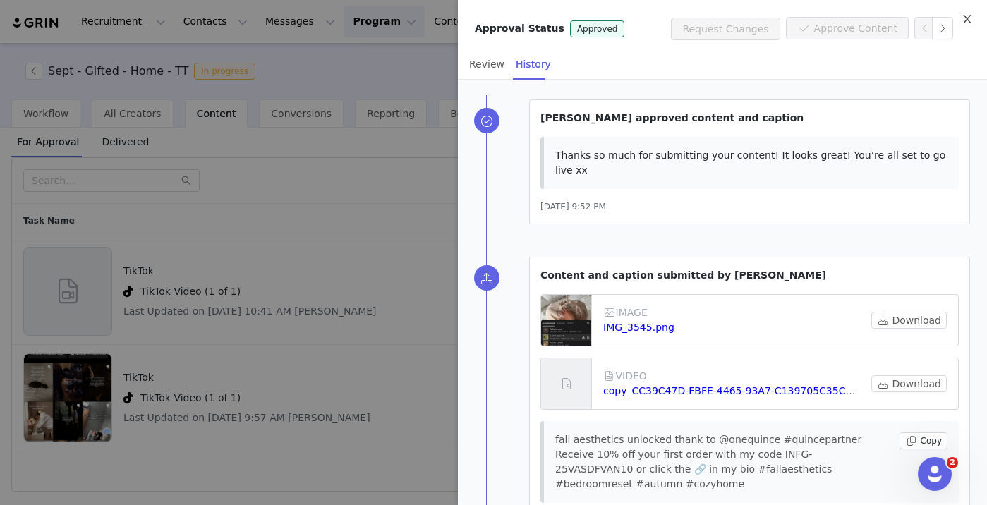
click at [963, 18] on icon "icon: close" at bounding box center [967, 18] width 11 height 11
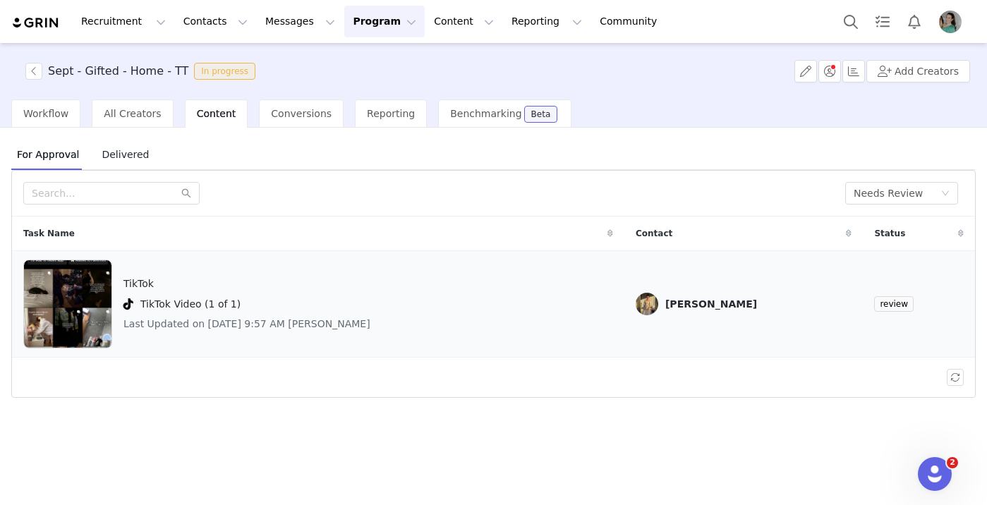
click at [80, 303] on img at bounding box center [67, 304] width 87 height 89
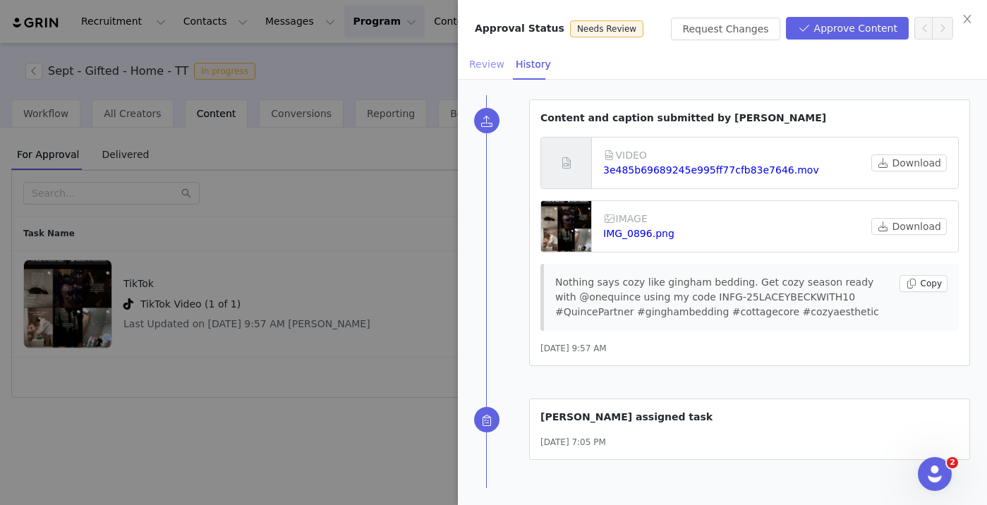
click at [484, 65] on div "Review" at bounding box center [486, 65] width 35 height 32
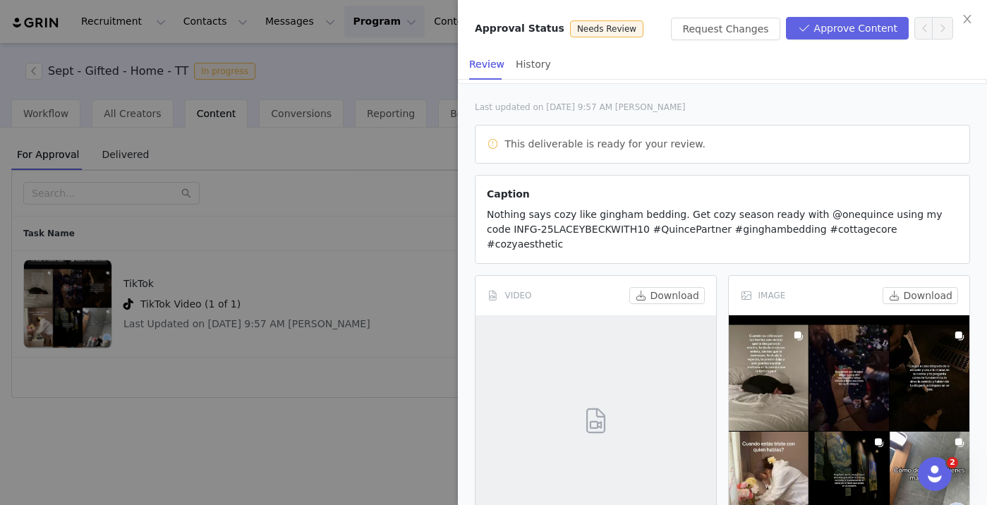
scroll to position [143, 0]
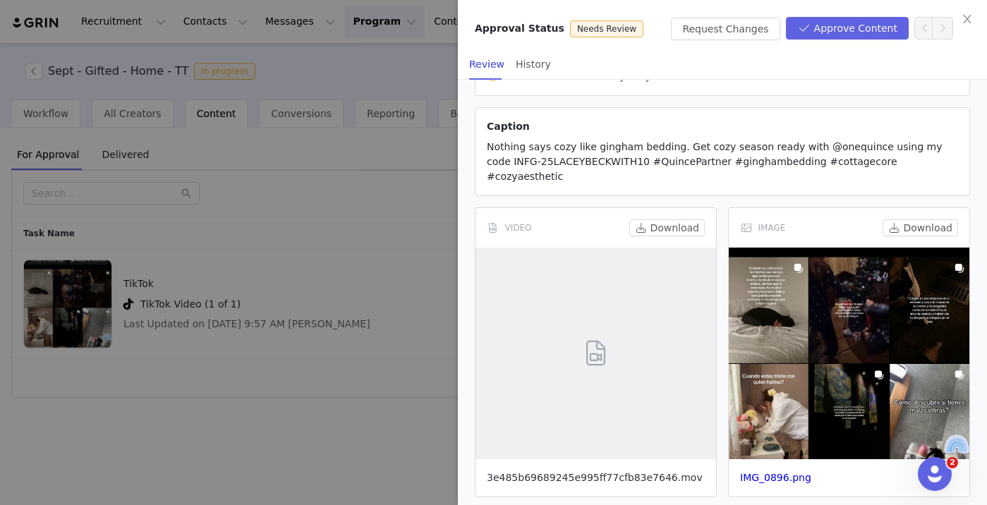
click at [620, 472] on link "3e485b69689245e995ff77cfb83e7646.mov" at bounding box center [595, 477] width 216 height 11
click at [773, 472] on link "IMG_0896.png" at bounding box center [775, 477] width 71 height 11
click at [542, 159] on span "Nothing says cozy like gingham bedding. Get cozy season ready with @onequince u…" at bounding box center [714, 161] width 455 height 41
copy span "INFG-25LACEYBECKWITH10"
drag, startPoint x: 487, startPoint y: 160, endPoint x: 620, endPoint y: 163, distance: 133.4
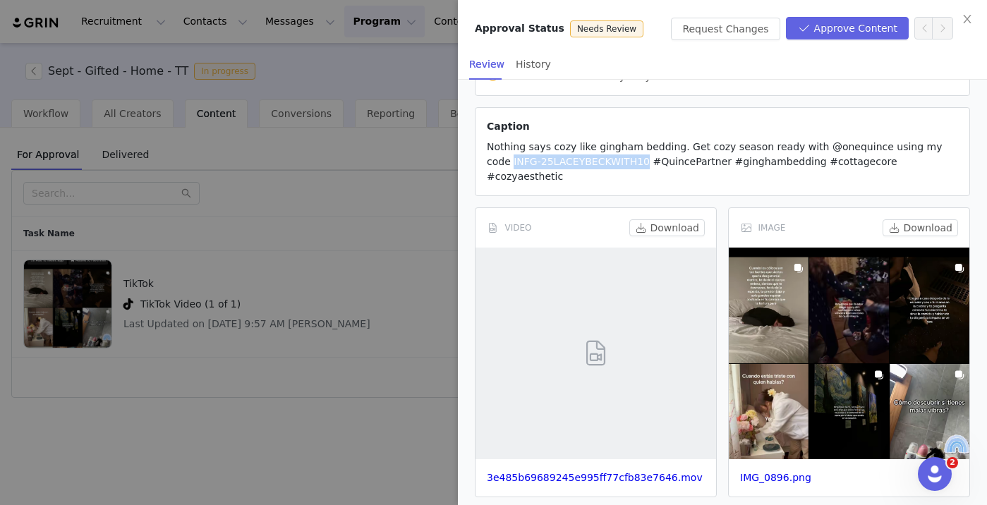
click at [620, 163] on span "Nothing says cozy like gingham bedding. Get cozy season ready with @onequince u…" at bounding box center [714, 161] width 455 height 41
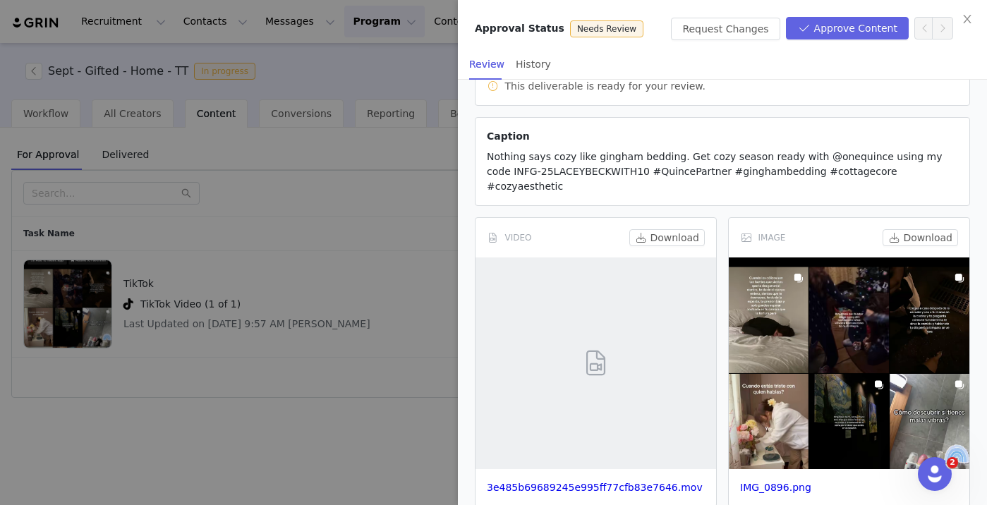
click at [645, 140] on p "Caption" at bounding box center [722, 136] width 471 height 15
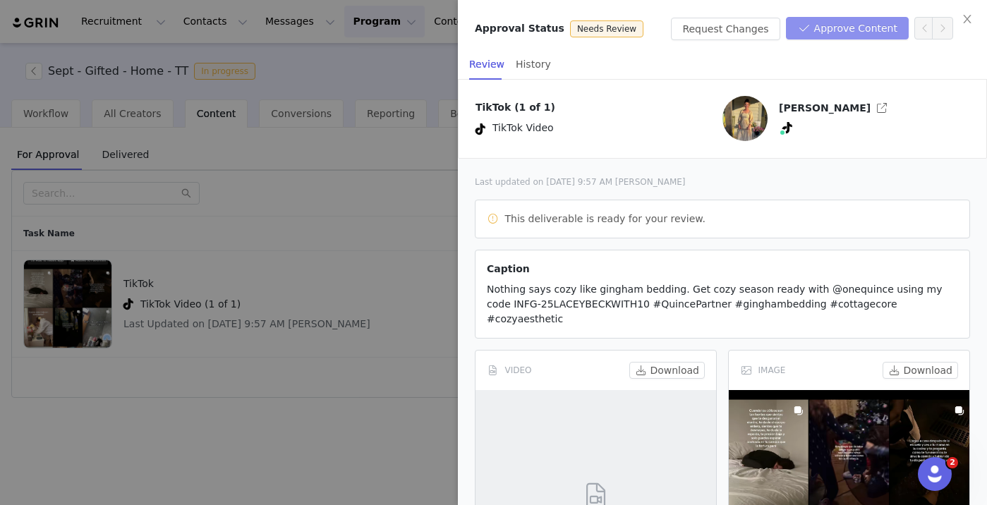
click at [841, 36] on button "Approve Content" at bounding box center [847, 28] width 123 height 23
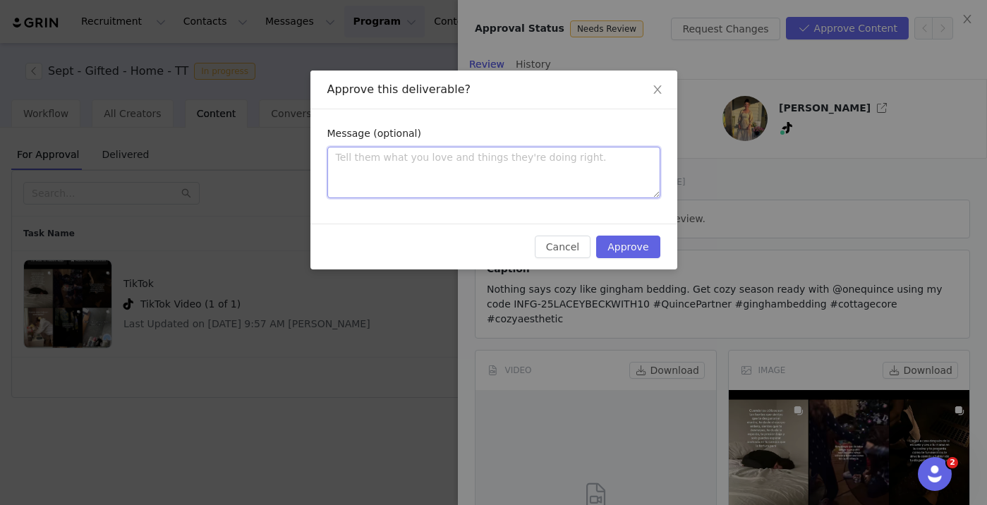
click at [521, 178] on textarea at bounding box center [493, 173] width 333 height 52
paste textarea "Thanks so much for submitting your content! It looks great! You’re all set to g…"
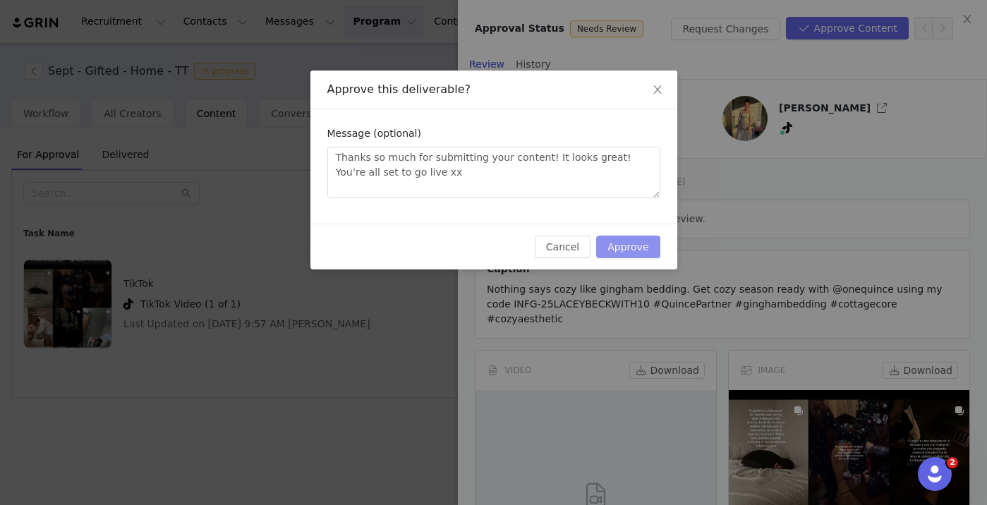
click at [636, 246] on button "Approve" at bounding box center [628, 247] width 64 height 23
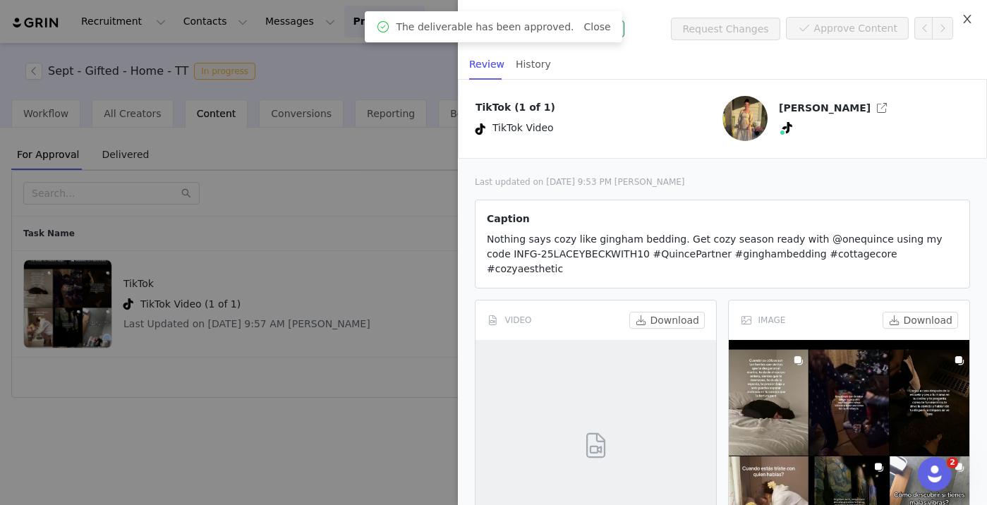
click at [964, 16] on icon "icon: close" at bounding box center [967, 19] width 8 height 8
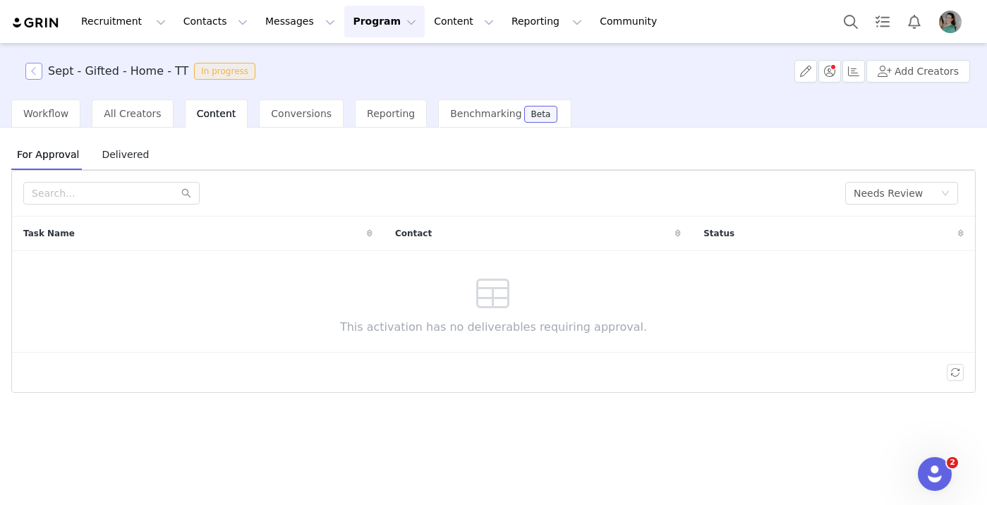
click at [41, 73] on button "button" at bounding box center [33, 71] width 17 height 17
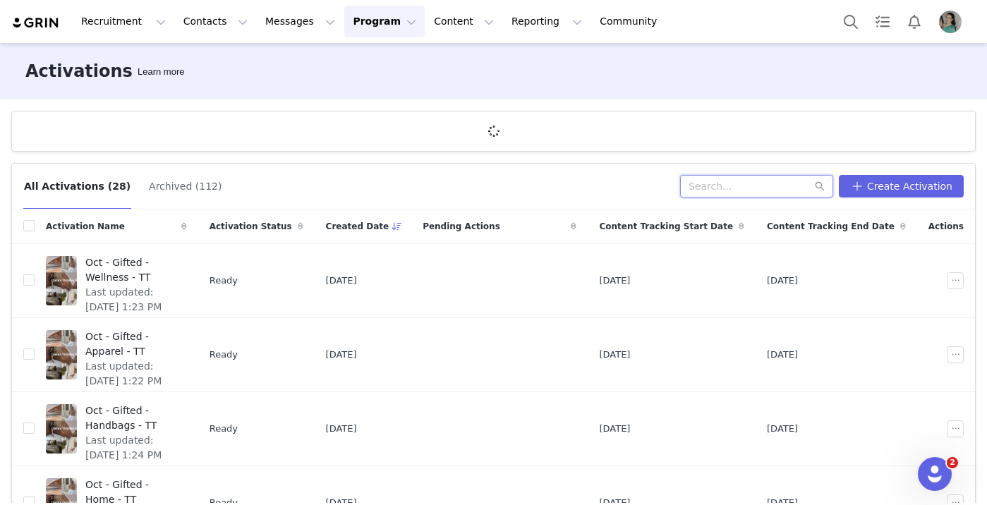
click at [739, 188] on input "text" at bounding box center [756, 186] width 153 height 23
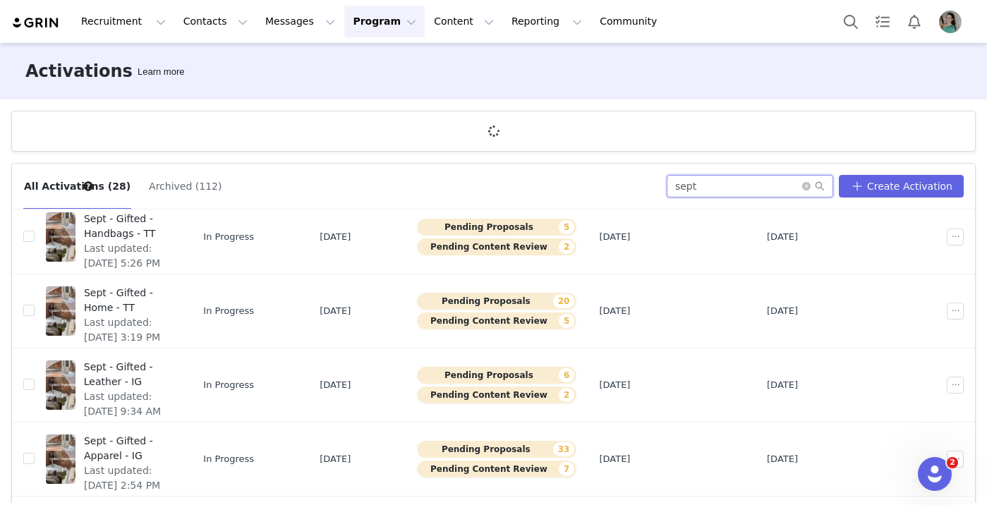
scroll to position [310, 0]
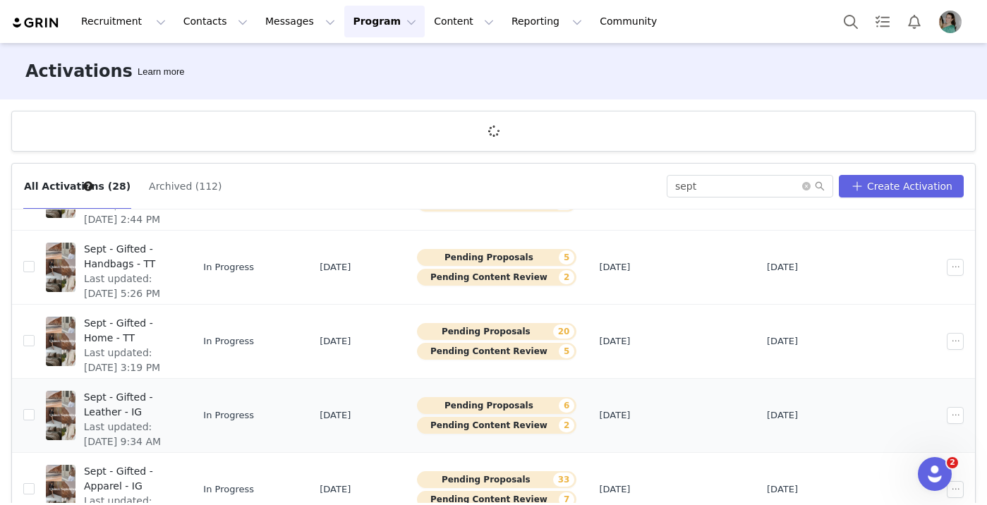
click at [173, 420] on span "Last updated: Aug 21, 2025 9:34 AM" at bounding box center [128, 435] width 89 height 30
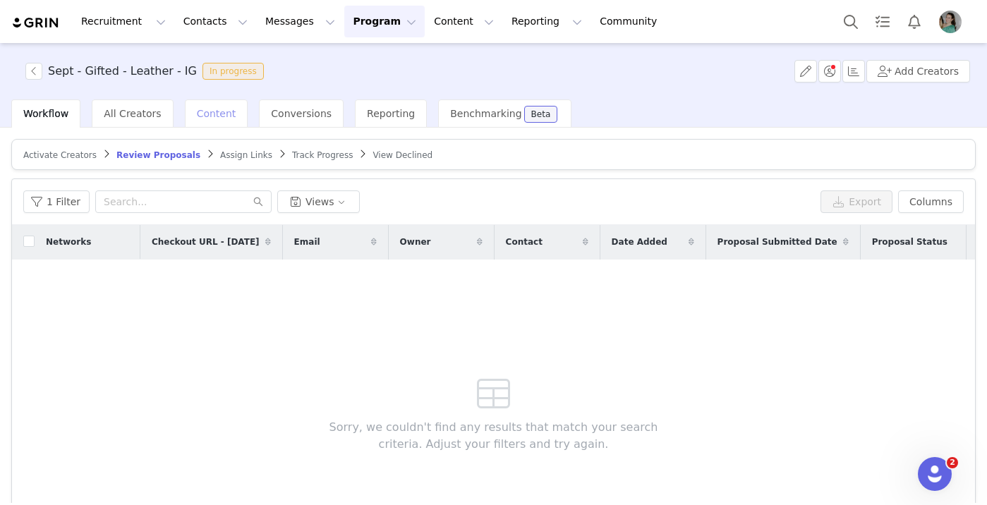
click at [208, 111] on span "Content" at bounding box center [217, 113] width 40 height 11
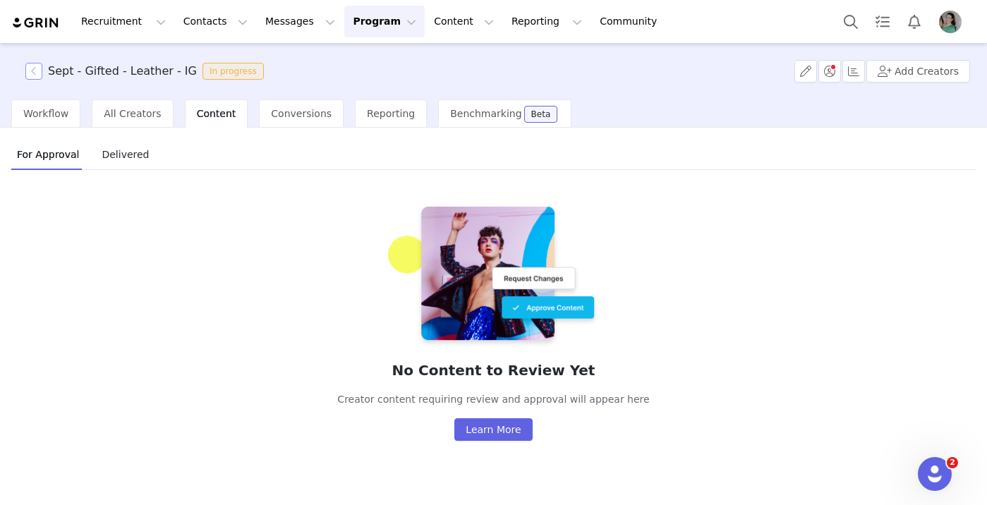
click at [41, 74] on button "button" at bounding box center [33, 71] width 17 height 17
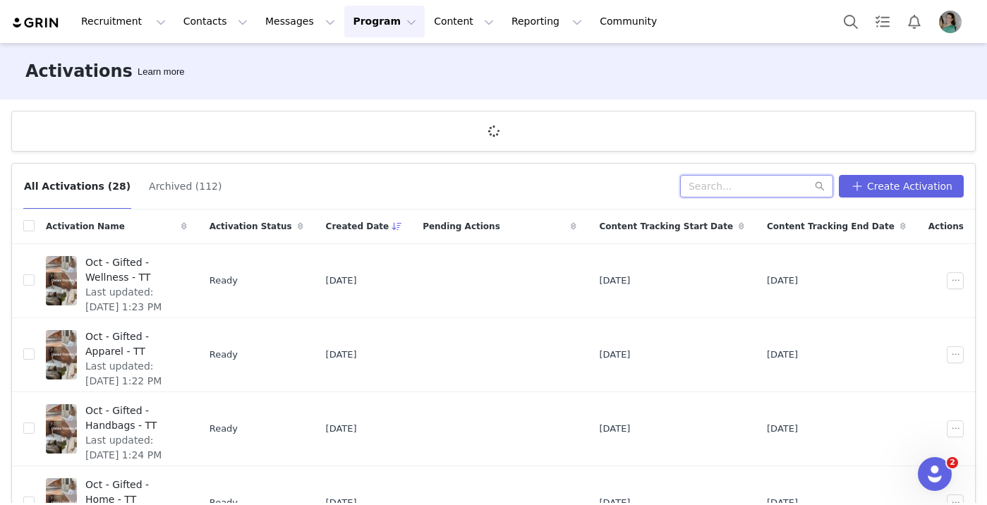
click at [783, 181] on input "text" at bounding box center [756, 186] width 153 height 23
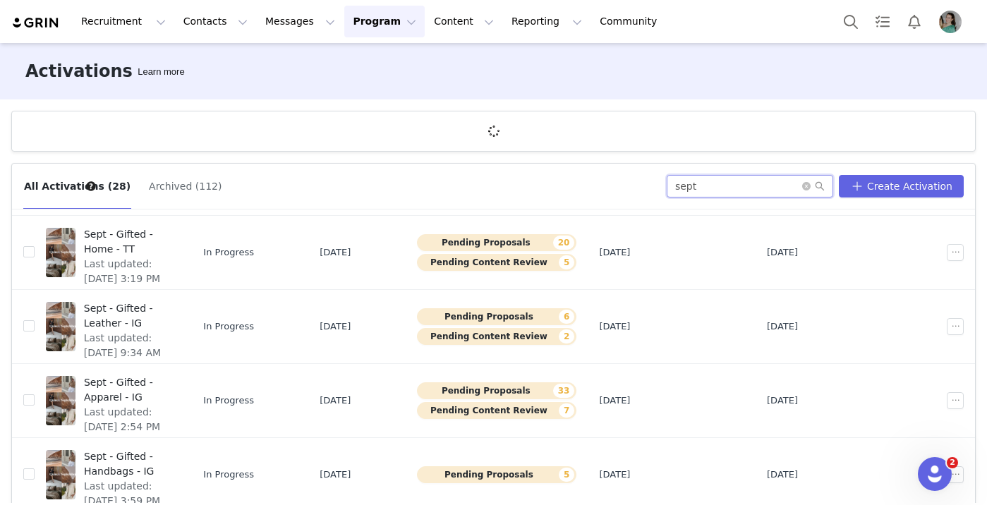
scroll to position [481, 0]
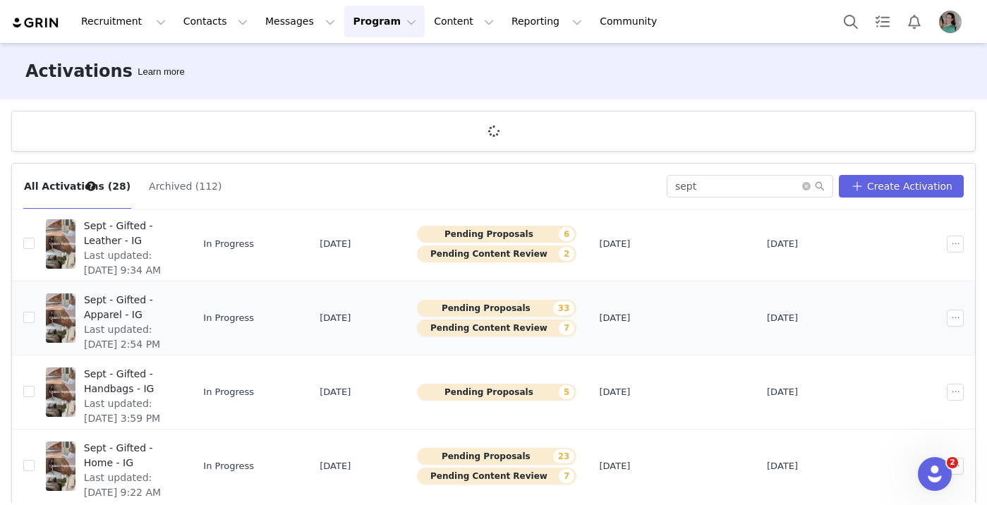
click at [172, 293] on span "Sept - Gifted - Apparel - IG" at bounding box center [128, 308] width 88 height 30
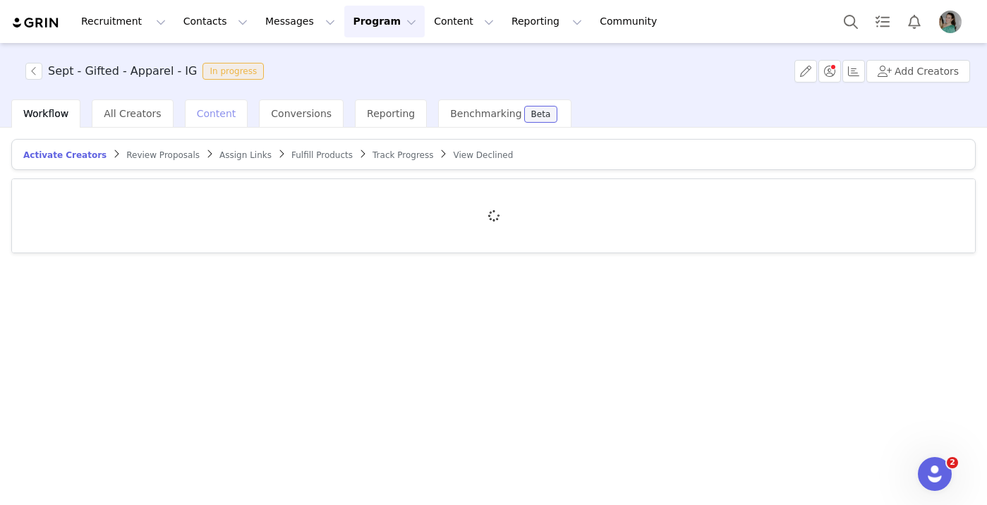
click at [200, 114] on span "Content" at bounding box center [217, 113] width 40 height 11
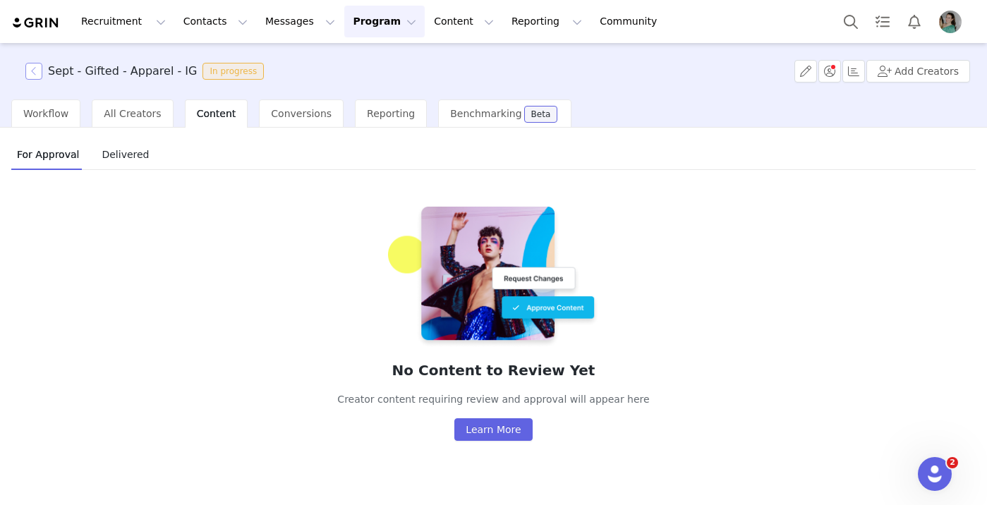
click at [33, 69] on button "button" at bounding box center [33, 71] width 17 height 17
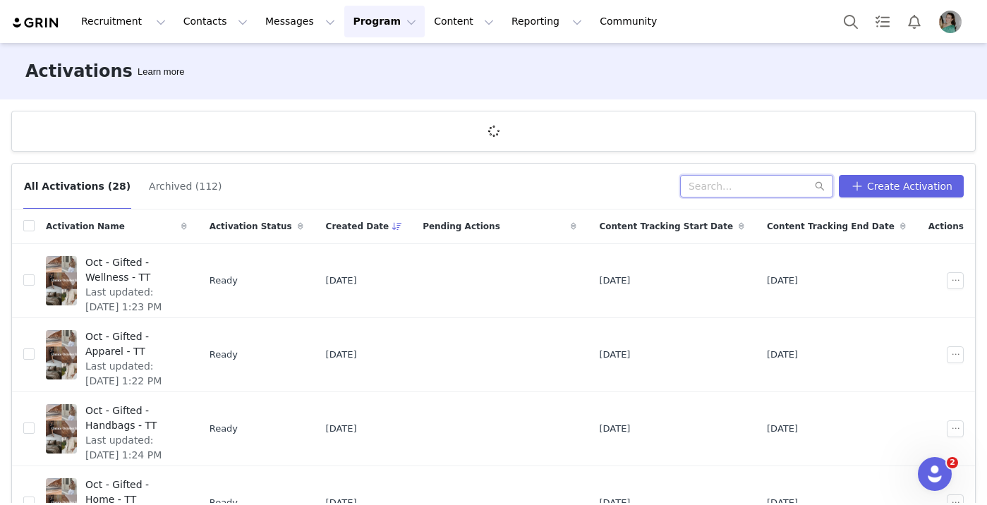
click at [743, 190] on div "All Activations (28) Archived (112) Create Activation" at bounding box center [493, 187] width 963 height 46
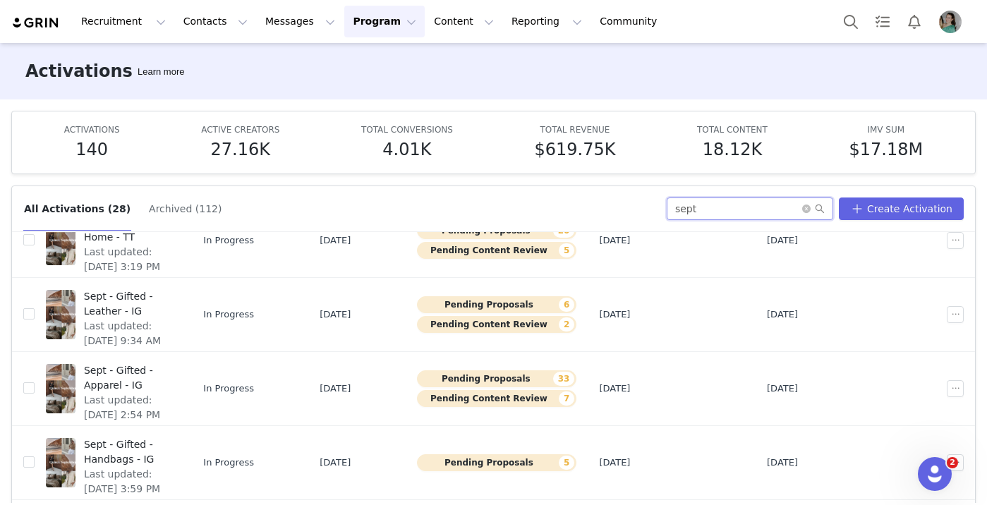
scroll to position [456, 0]
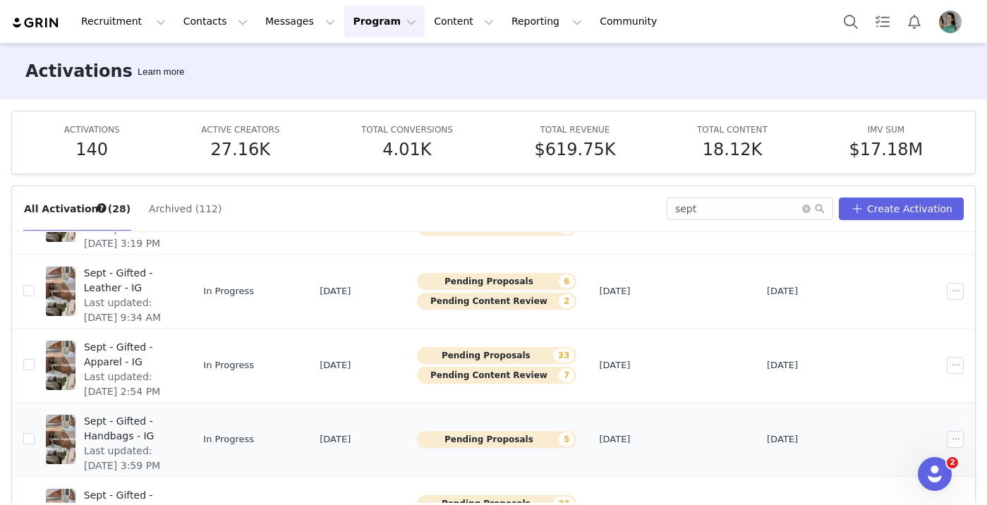
click at [172, 414] on span "Sept - Gifted - Handbags - IG" at bounding box center [128, 429] width 88 height 30
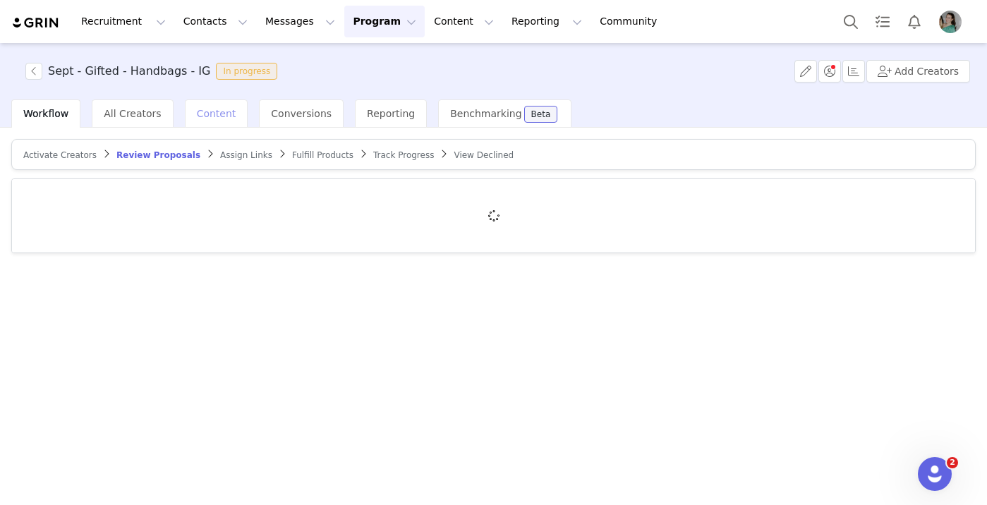
click at [210, 114] on span "Content" at bounding box center [217, 113] width 40 height 11
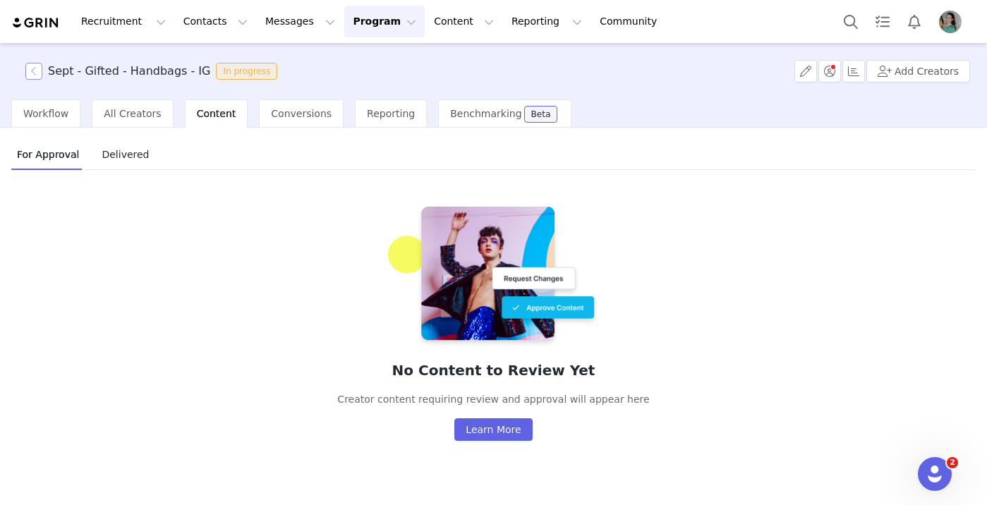
click at [31, 76] on button "button" at bounding box center [33, 71] width 17 height 17
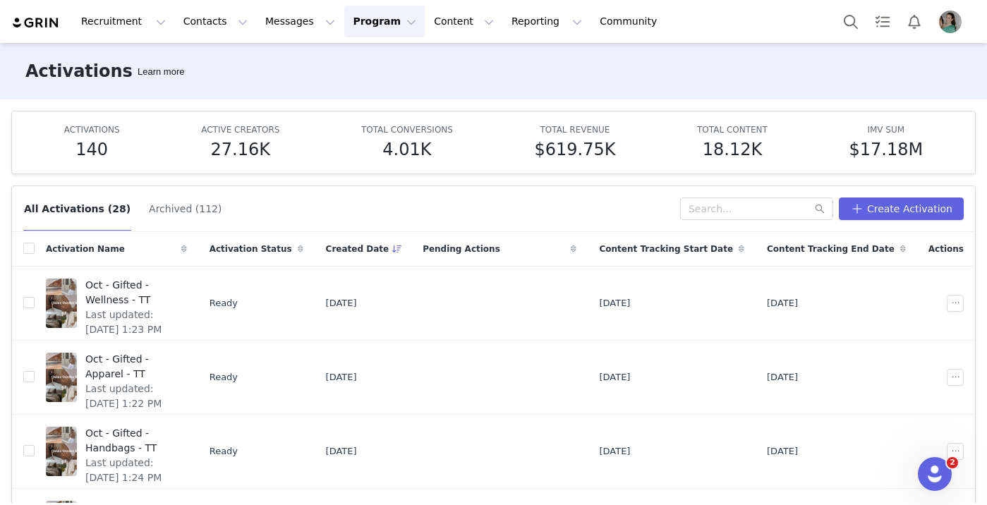
click at [773, 184] on div "All Activations (28) Archived (112) Create Activation Activation Name Activatio…" at bounding box center [493, 338] width 987 height 329
click at [757, 212] on input "text" at bounding box center [756, 209] width 153 height 23
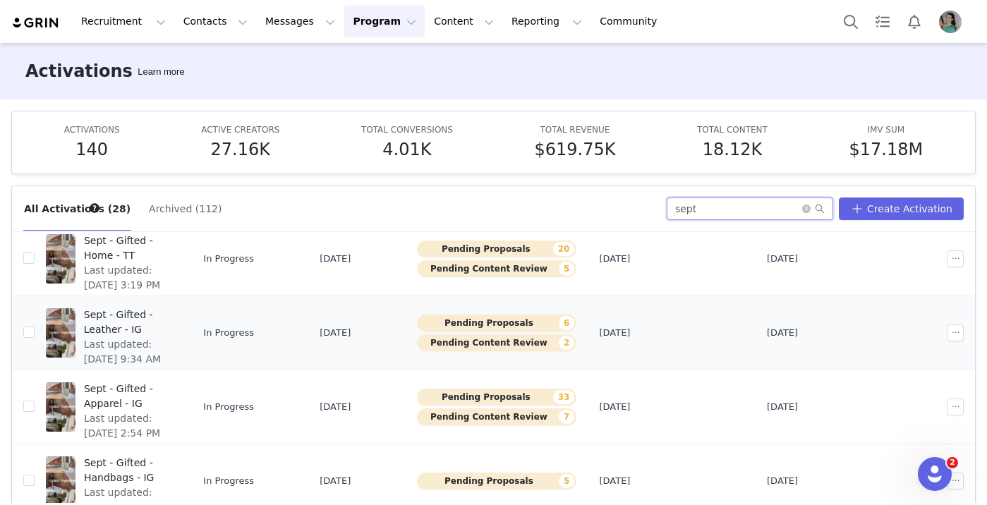
scroll to position [416, 0]
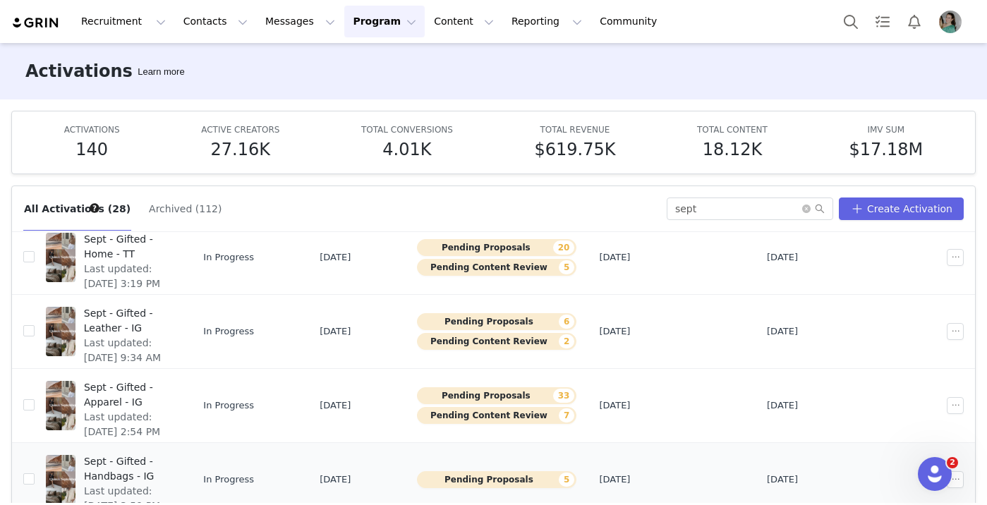
click at [172, 457] on span "Sept - Gifted - Handbags - IG" at bounding box center [128, 469] width 88 height 30
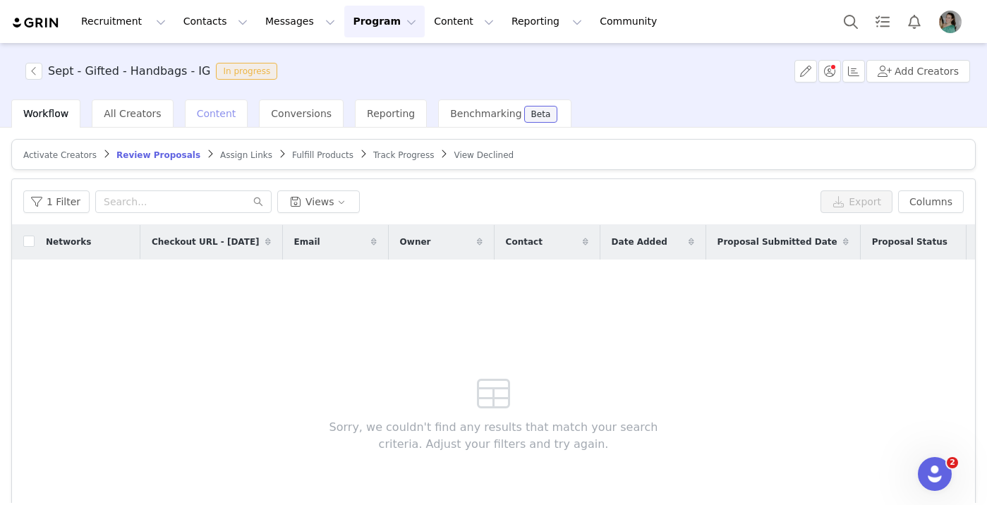
click at [201, 116] on span "Content" at bounding box center [217, 113] width 40 height 11
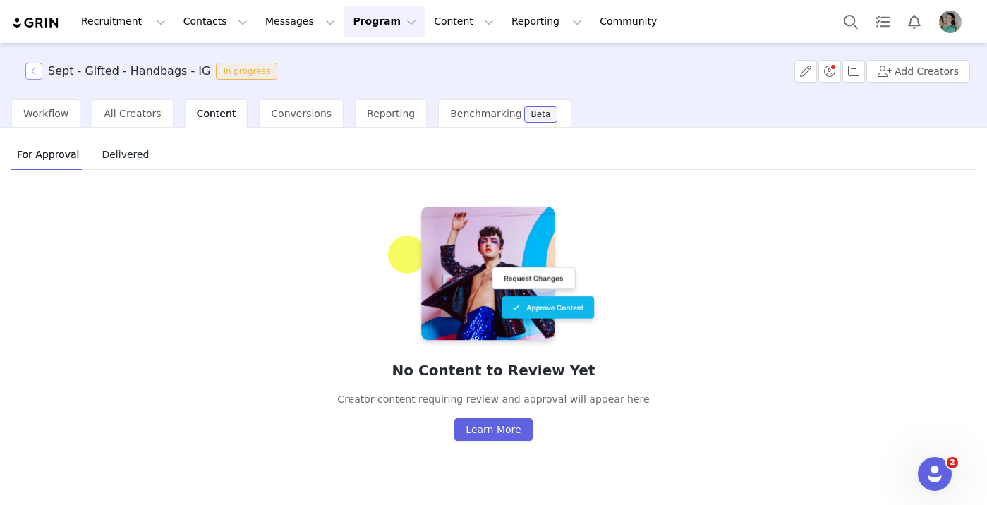
click at [37, 76] on button "button" at bounding box center [33, 71] width 17 height 17
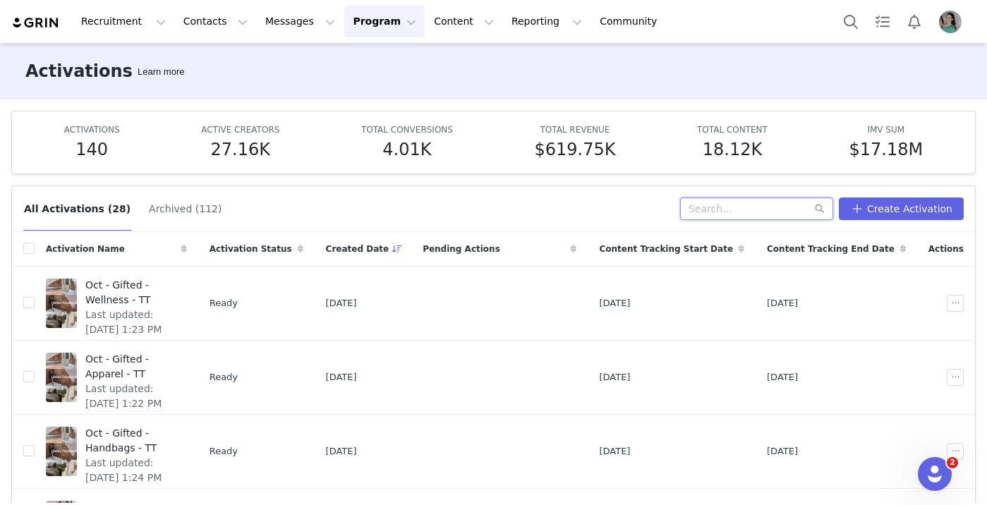
click at [728, 203] on input "text" at bounding box center [756, 209] width 153 height 23
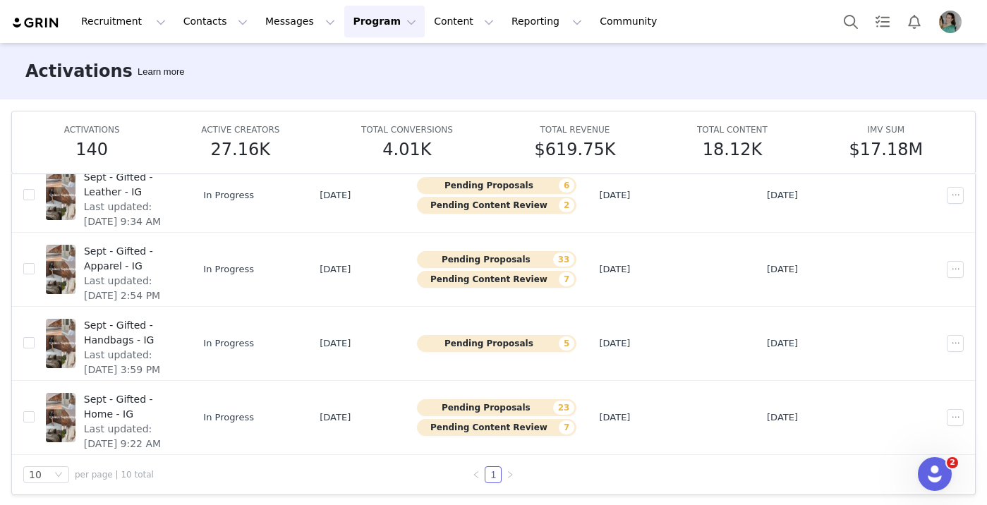
scroll to position [74, 0]
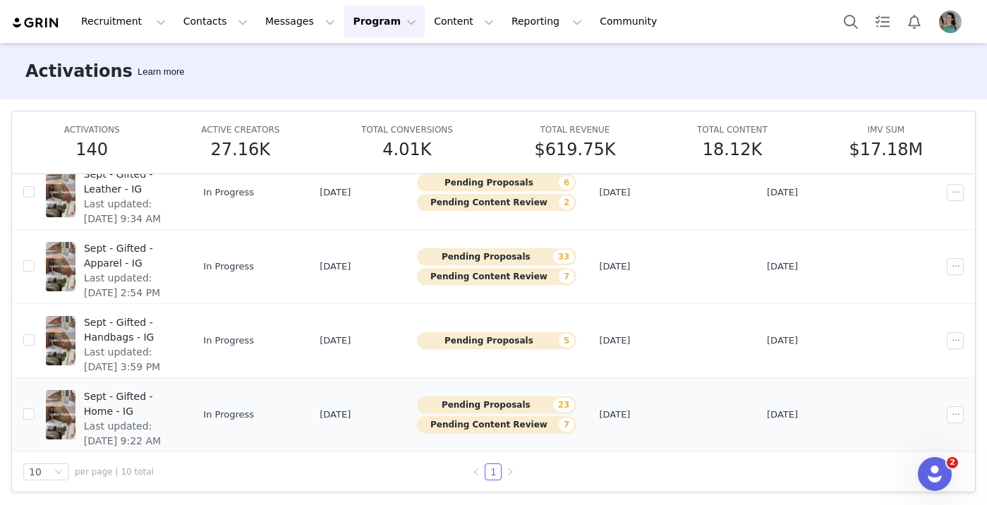
click at [171, 395] on span "Sept - Gifted - Home - IG" at bounding box center [128, 404] width 89 height 30
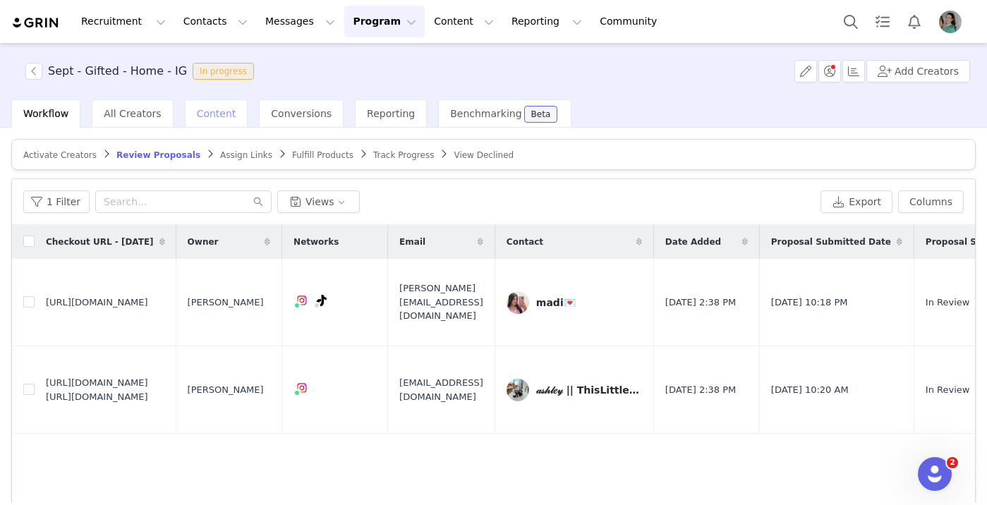
click at [210, 108] on span "Content" at bounding box center [217, 113] width 40 height 11
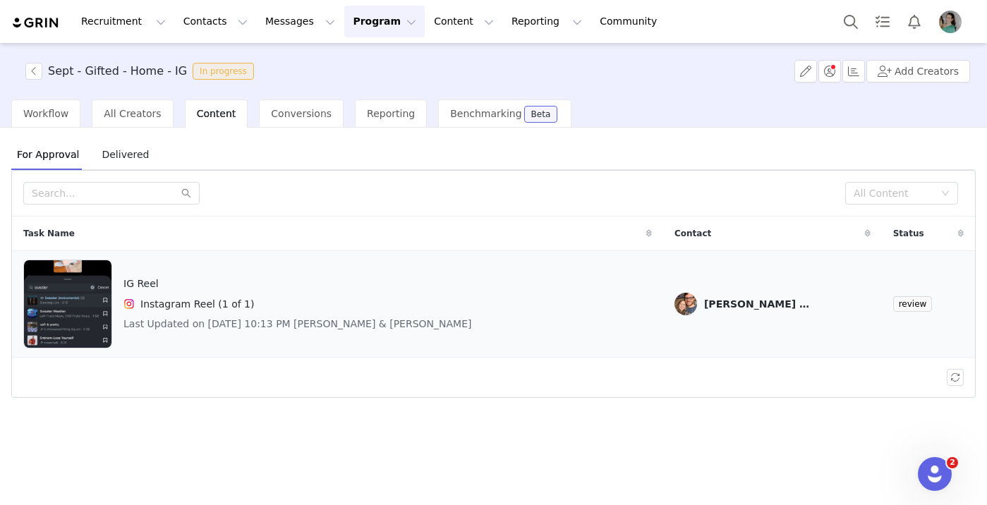
click at [80, 302] on img at bounding box center [67, 304] width 87 height 89
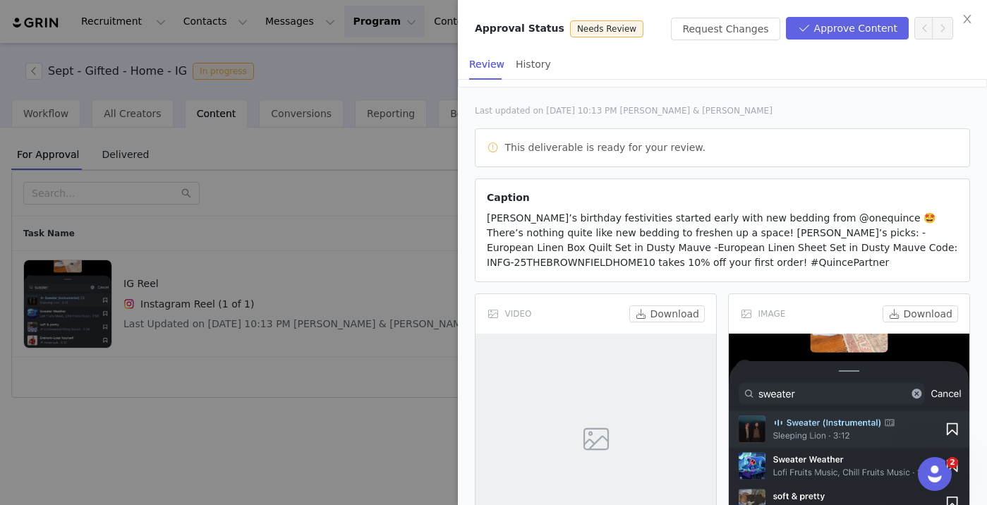
scroll to position [172, 0]
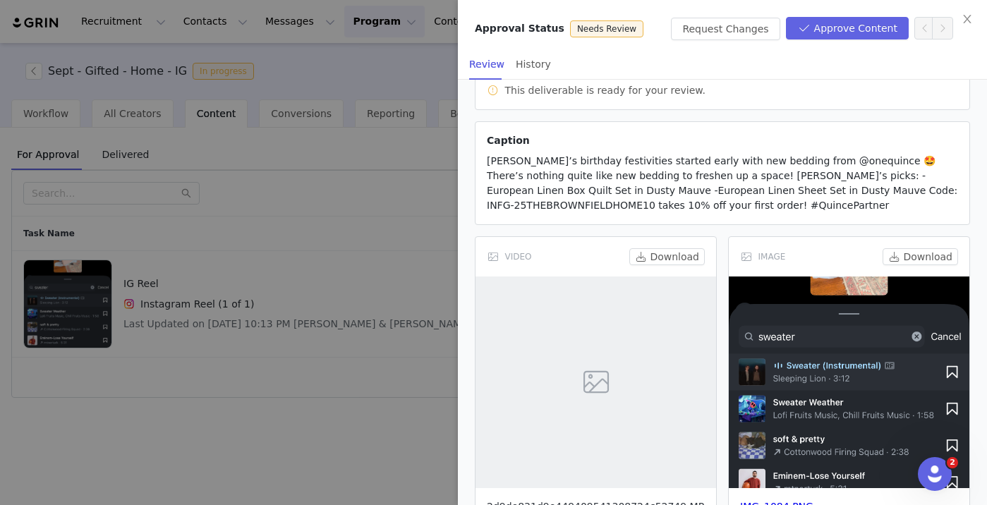
click at [577, 501] on link "2d9de831d9e449409541308724c52749.MP4" at bounding box center [595, 514] width 217 height 26
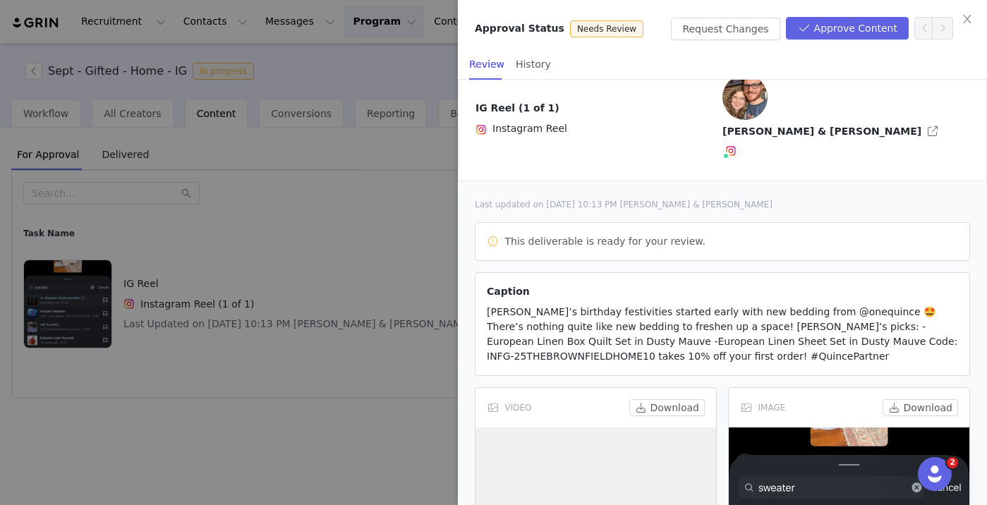
scroll to position [0, 0]
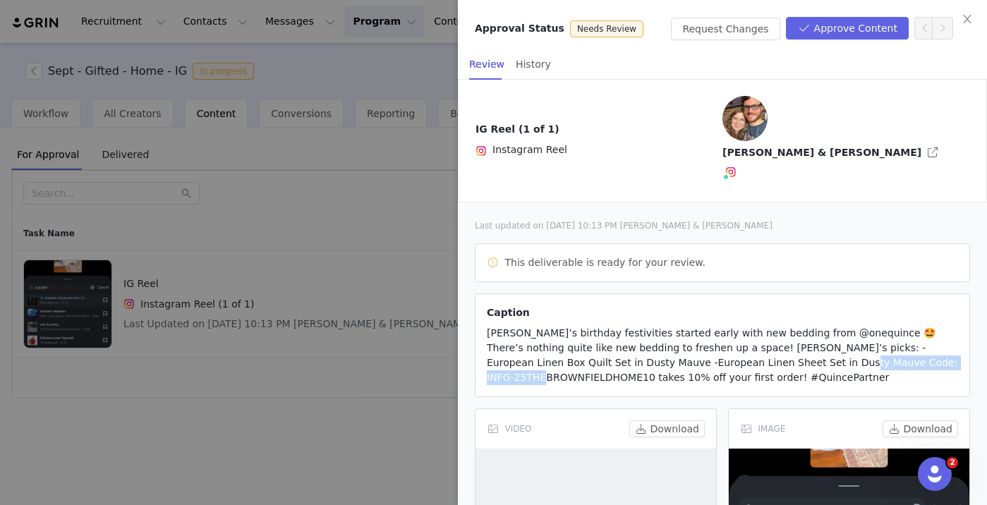
copy span "NFG-25THEBROWNFIELDHOME10"
drag, startPoint x: 708, startPoint y: 319, endPoint x: 871, endPoint y: 325, distance: 162.4
click at [871, 325] on article "Caption Lucie’s birthday festivities started early with new bedding from @onequ…" at bounding box center [722, 346] width 495 height 104
click at [855, 31] on button "Approve Content" at bounding box center [847, 28] width 123 height 23
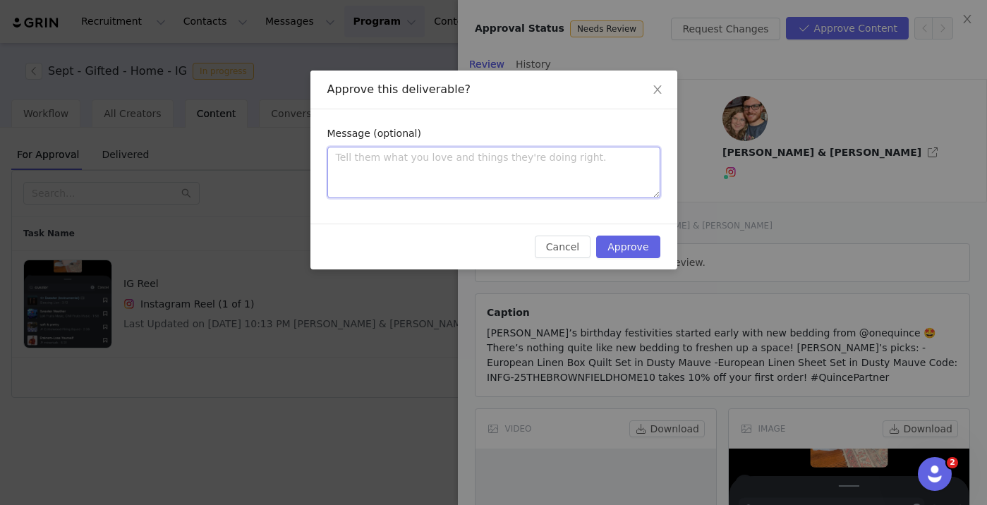
click at [485, 168] on textarea at bounding box center [493, 173] width 333 height 52
click at [654, 86] on icon "icon: close" at bounding box center [657, 89] width 11 height 11
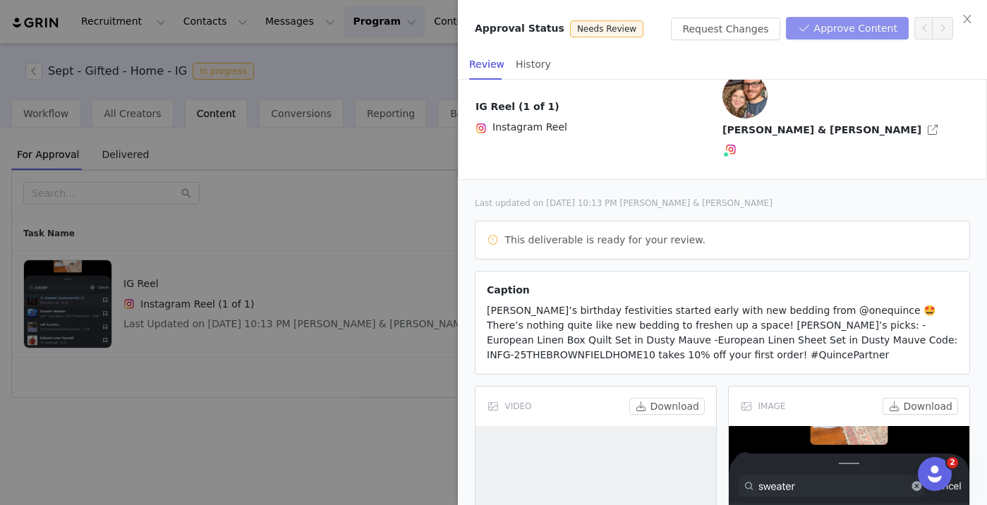
scroll to position [25, 0]
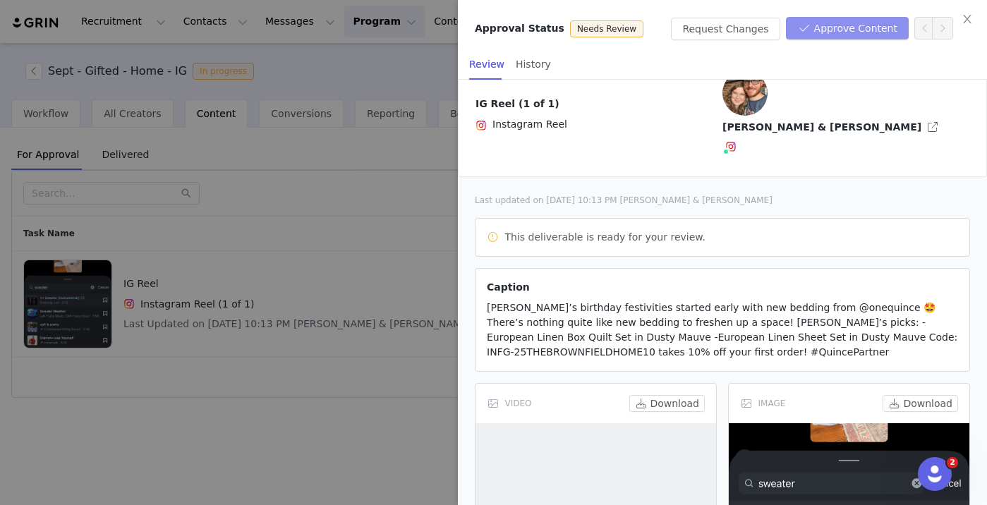
click at [835, 26] on button "Approve Content" at bounding box center [847, 28] width 123 height 23
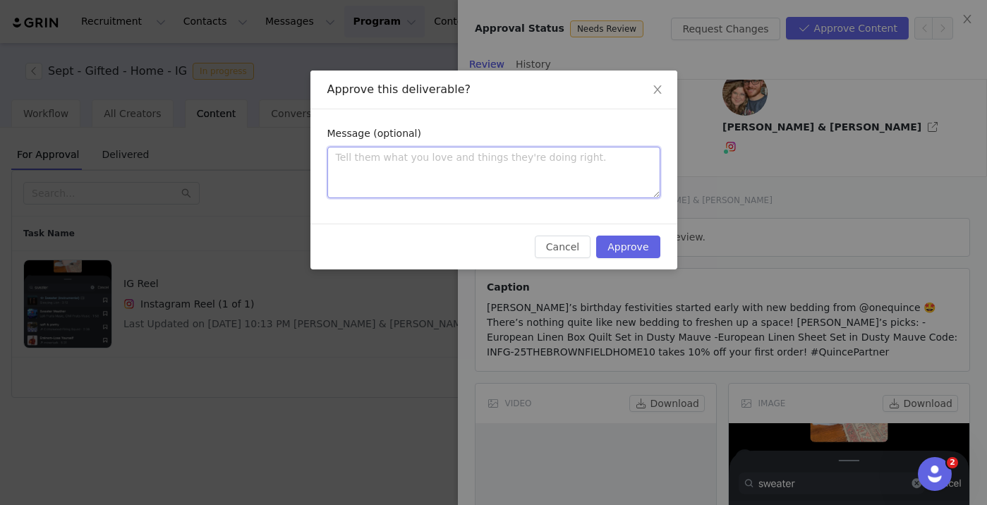
click at [417, 174] on textarea at bounding box center [493, 173] width 333 height 52
paste textarea "Thanks so much for submitting your content! It looks great! You’re all set to g…"
click at [550, 186] on textarea "Thanks so much for submitting your content! It looks great! You’re all set to g…" at bounding box center [493, 173] width 333 height 52
click at [514, 171] on textarea "Thanks so much for submitting your content! It looks great! You’re all set to g…" at bounding box center [493, 173] width 333 height 52
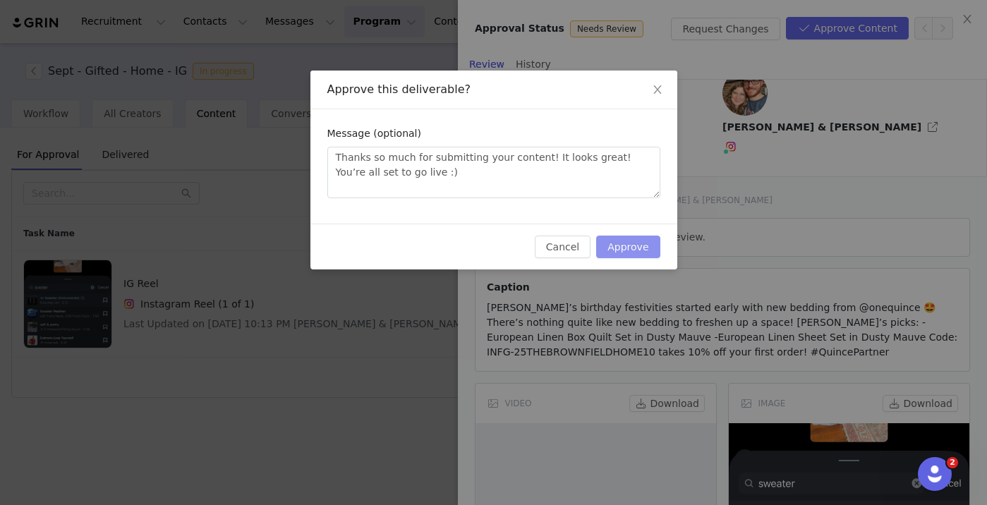
click at [624, 247] on button "Approve" at bounding box center [628, 247] width 64 height 23
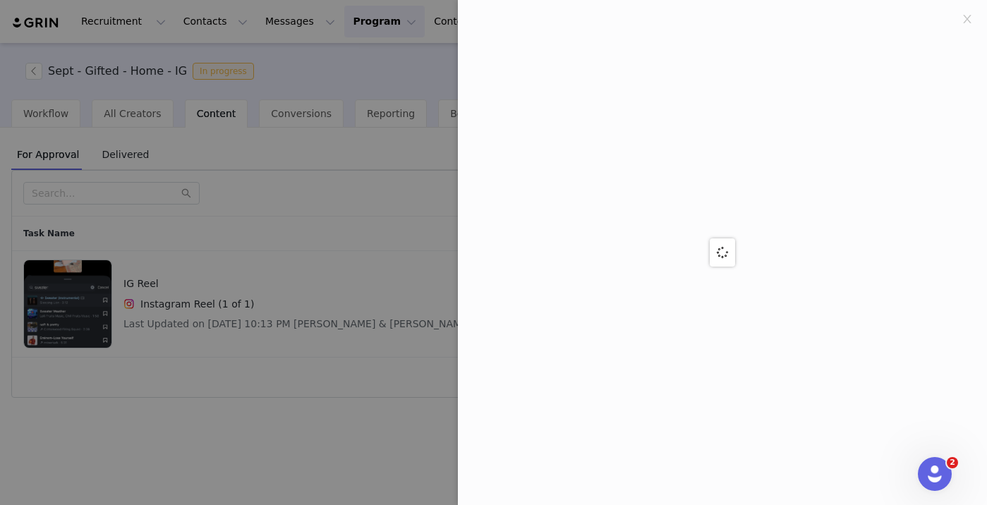
scroll to position [0, 0]
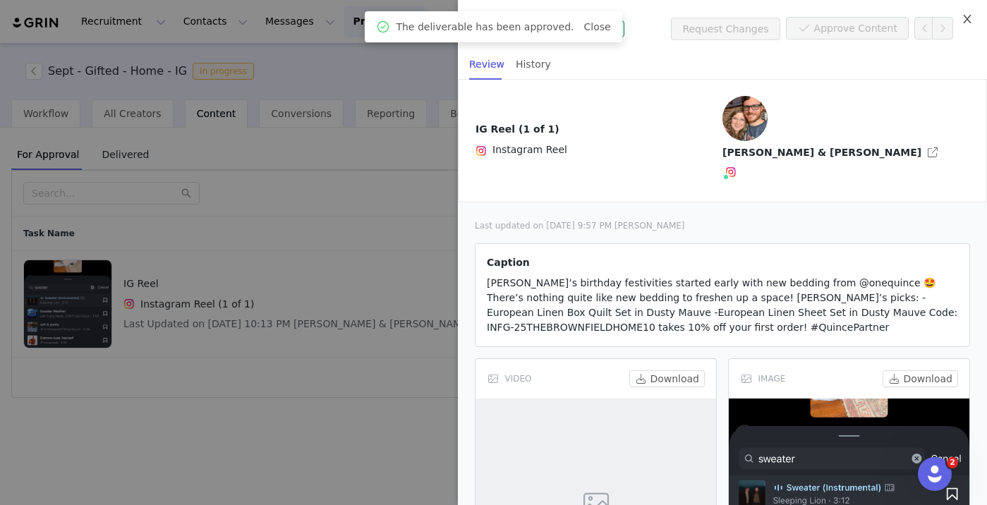
click at [965, 25] on icon "icon: close" at bounding box center [967, 18] width 11 height 11
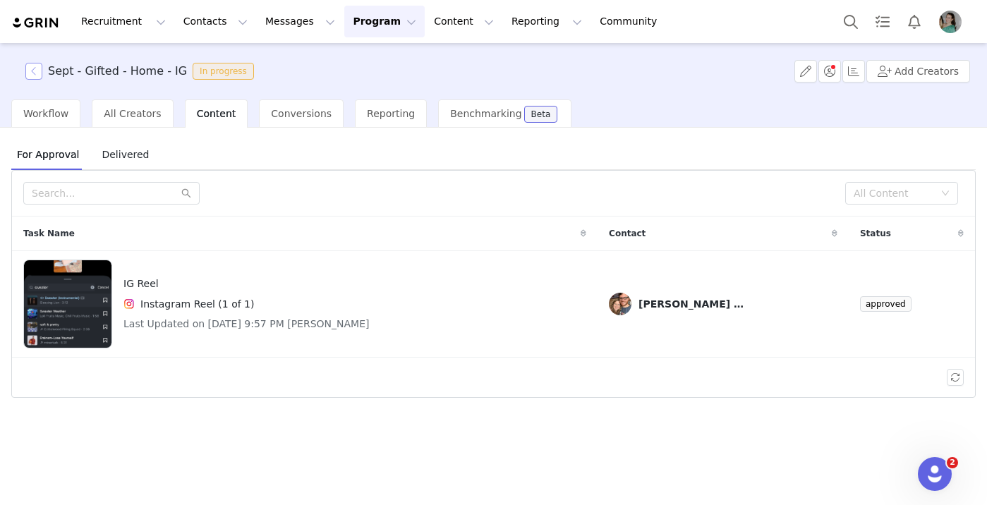
click at [35, 64] on button "button" at bounding box center [33, 71] width 17 height 17
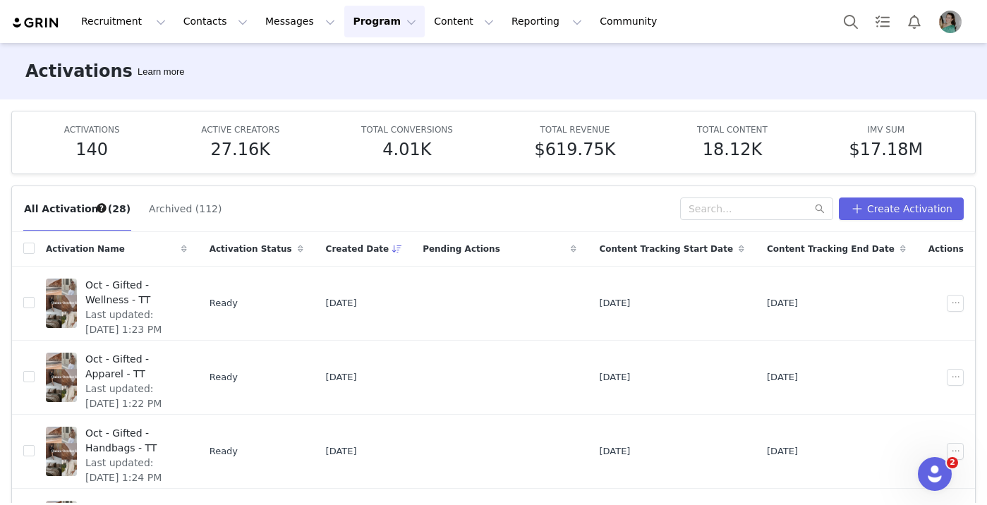
click at [349, 20] on button "Program Program" at bounding box center [384, 22] width 80 height 32
click at [349, 60] on p "Activations" at bounding box center [361, 62] width 54 height 15
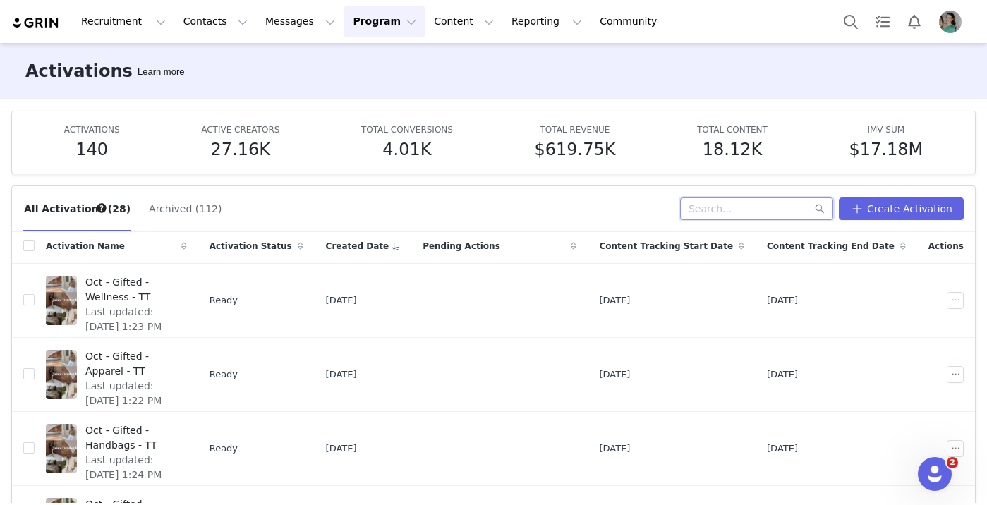
click at [739, 215] on input "text" at bounding box center [756, 209] width 153 height 23
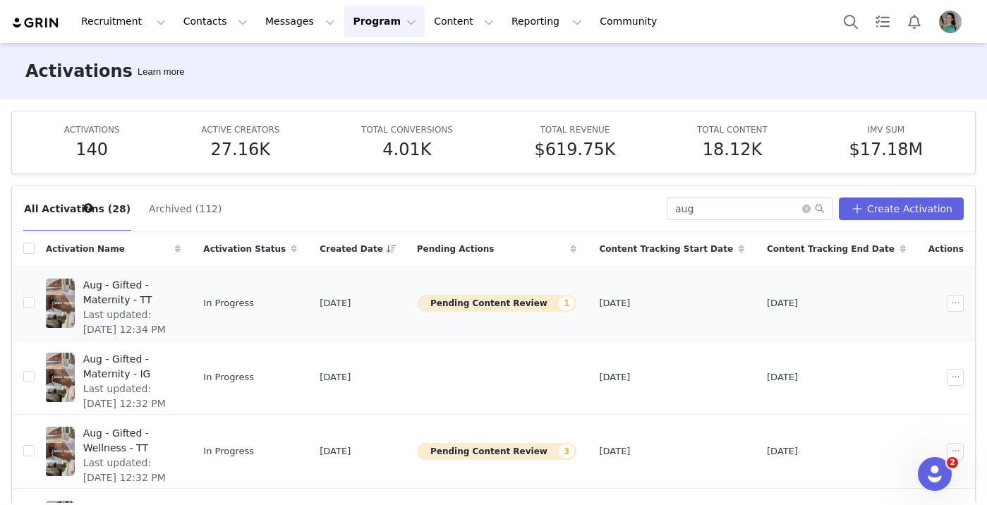
click at [173, 282] on span "Aug - Gifted - Maternity - TT" at bounding box center [128, 293] width 90 height 30
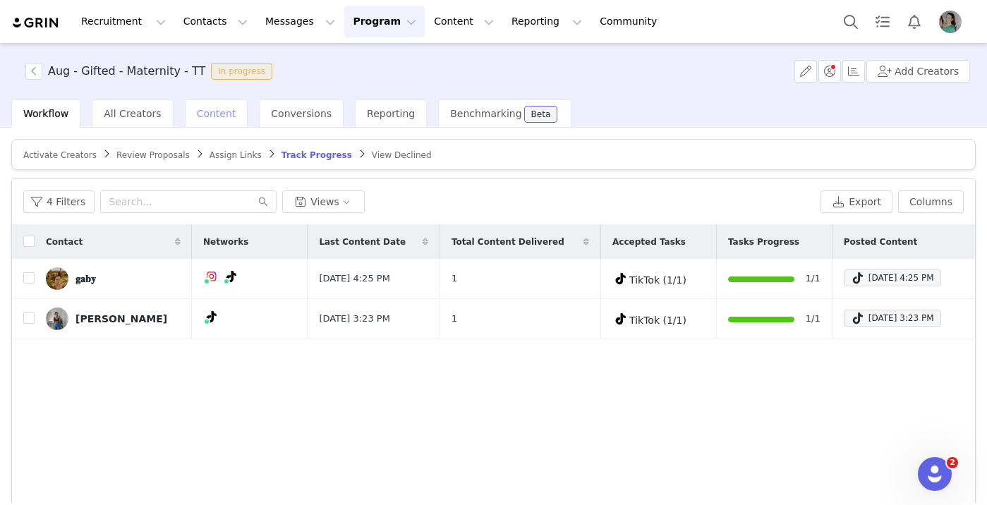
click at [198, 117] on span "Content" at bounding box center [217, 113] width 40 height 11
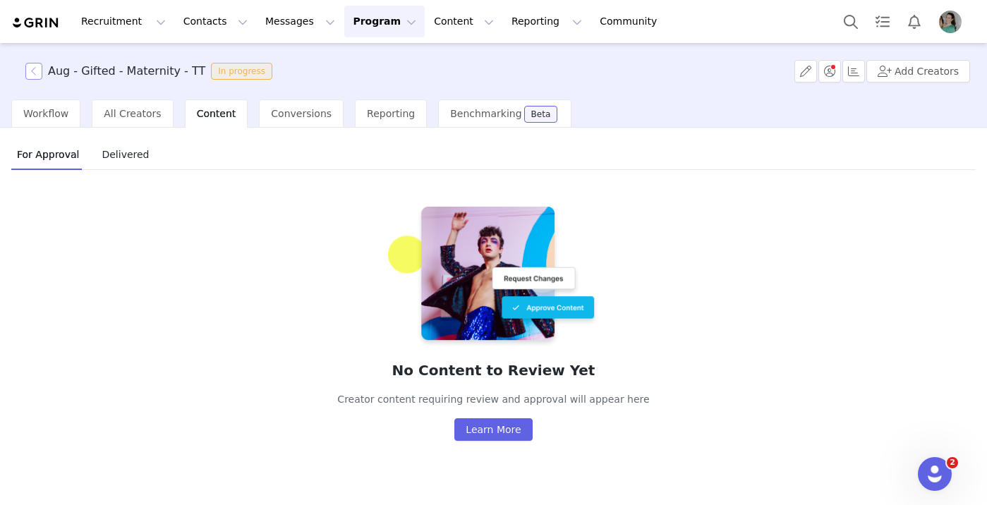
click at [32, 69] on button "button" at bounding box center [33, 71] width 17 height 17
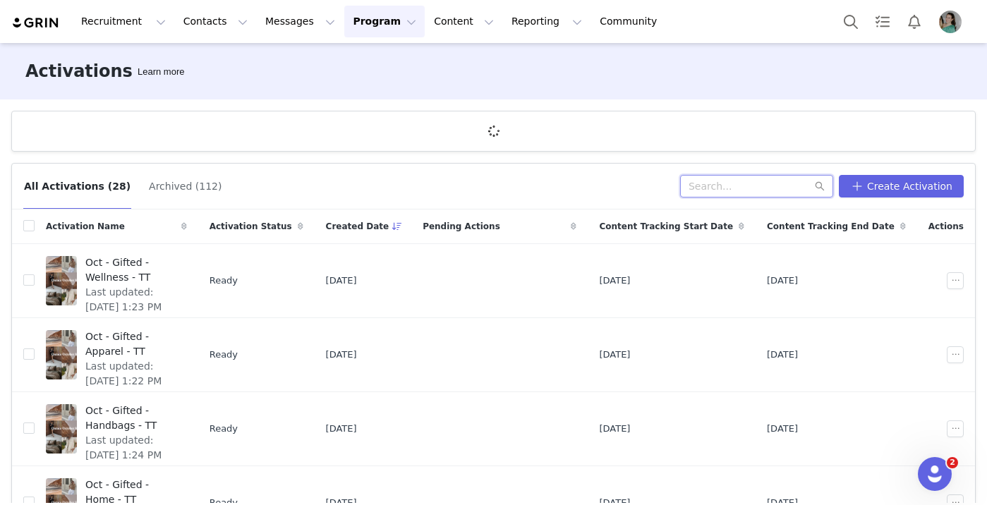
click at [758, 184] on div "All Activations (28) Archived (112) Create Activation Activation Name Activatio…" at bounding box center [493, 327] width 987 height 351
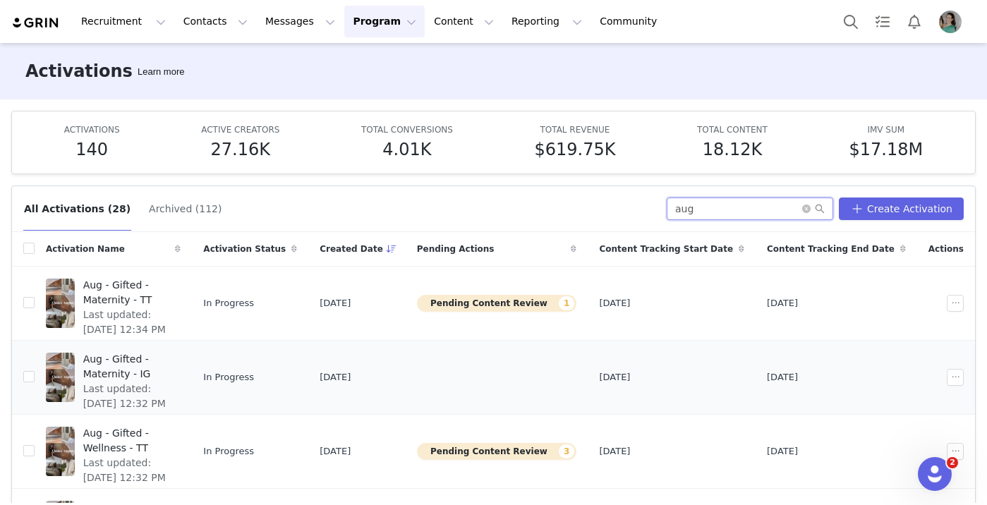
scroll to position [6, 0]
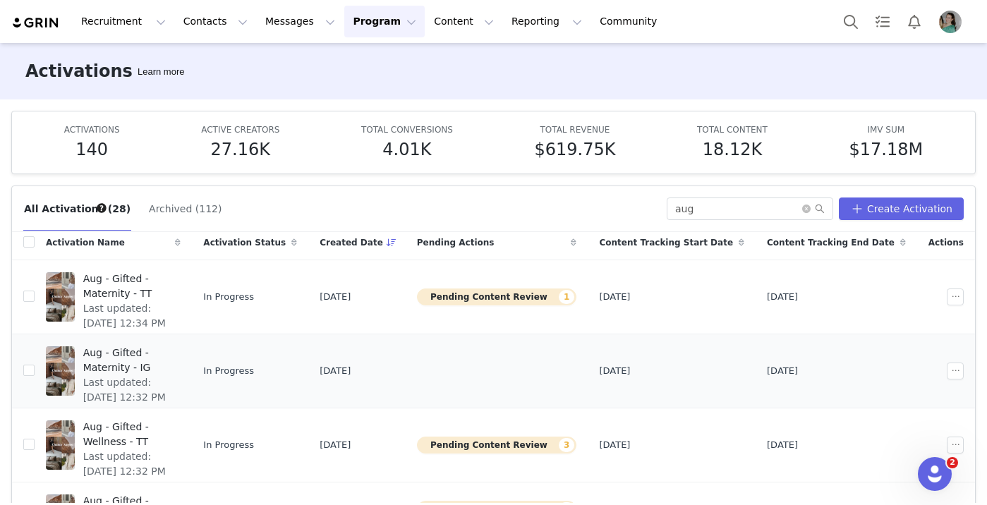
click at [173, 376] on span "Last updated: Aug 29, 2025 12:32 PM" at bounding box center [128, 390] width 90 height 30
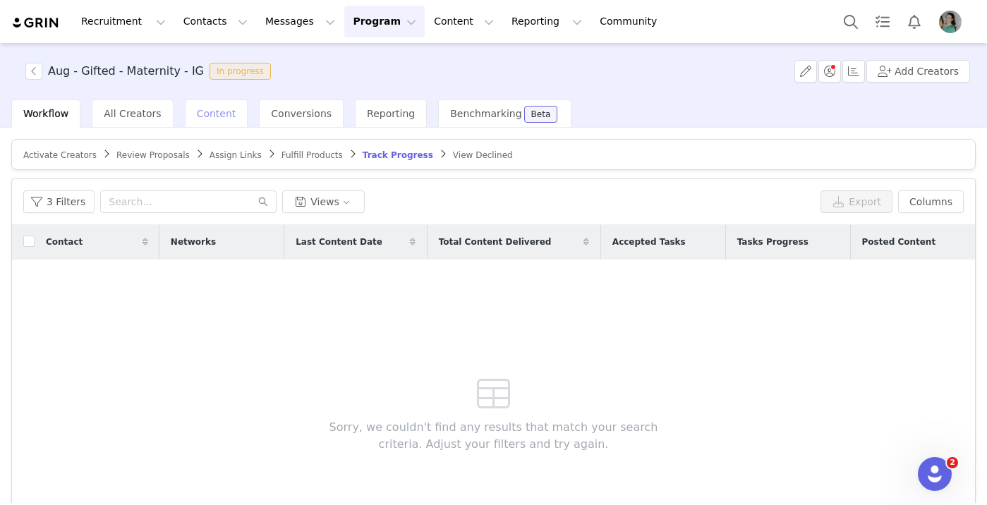
click at [212, 118] on span "Content" at bounding box center [217, 113] width 40 height 11
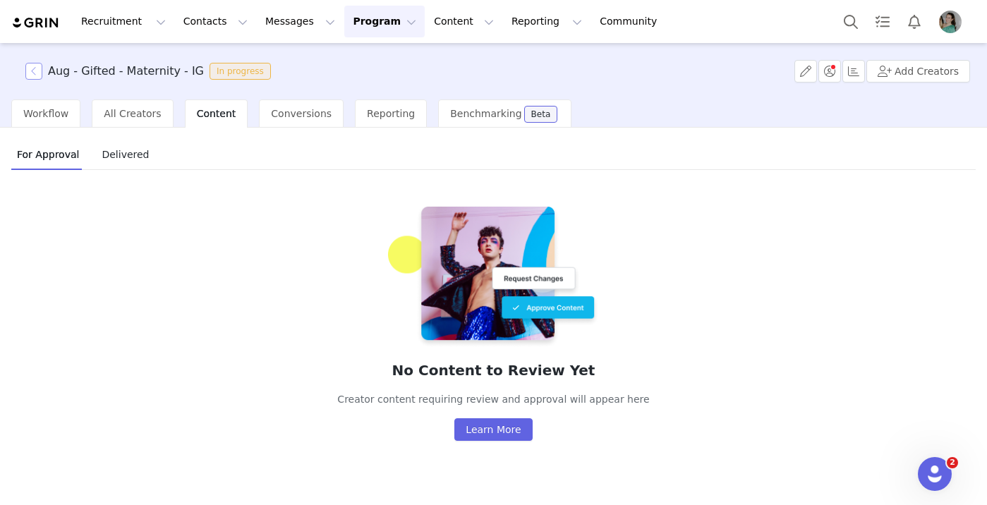
click at [35, 78] on button "button" at bounding box center [33, 71] width 17 height 17
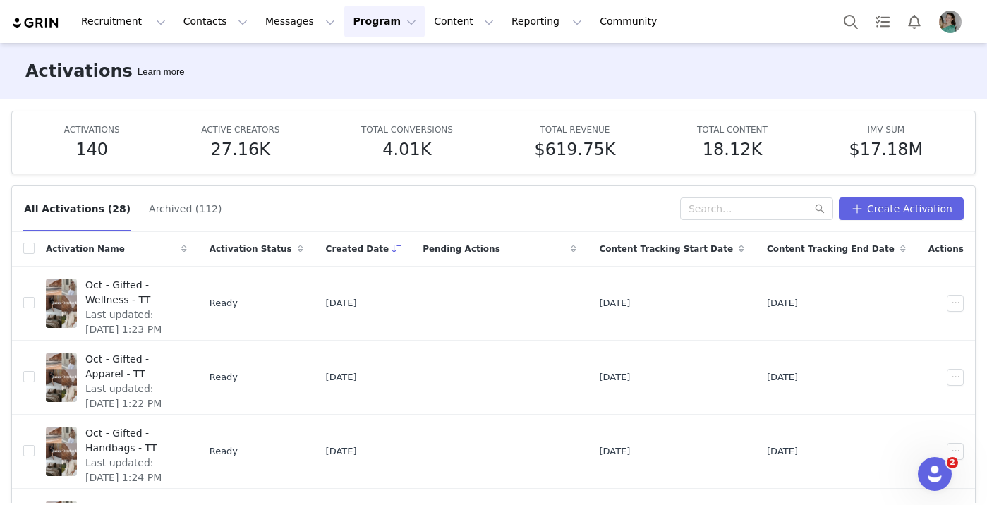
click at [758, 187] on div "All Activations (28) Archived (112) Create Activation" at bounding box center [493, 209] width 963 height 46
click at [758, 209] on input "text" at bounding box center [756, 209] width 153 height 23
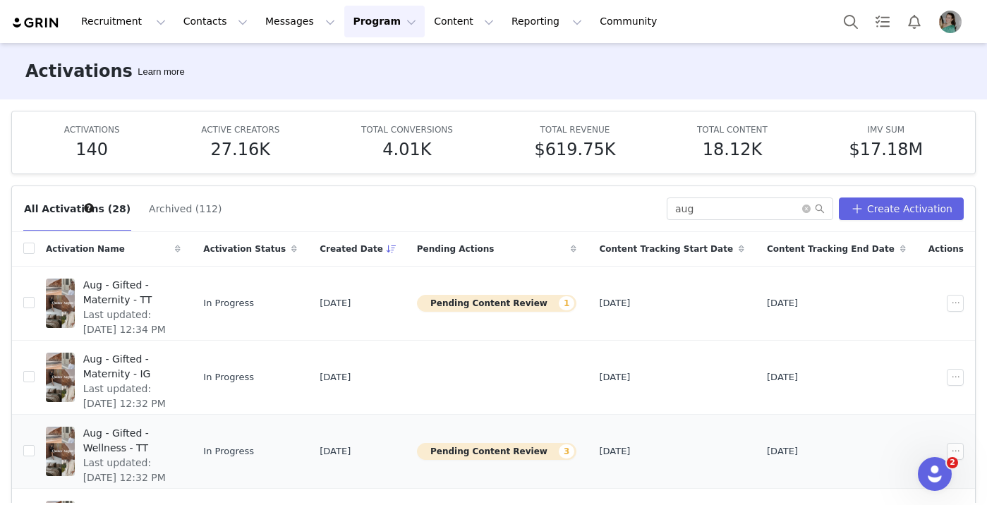
click at [173, 429] on span "Aug - Gifted - Wellness - TT" at bounding box center [128, 441] width 90 height 30
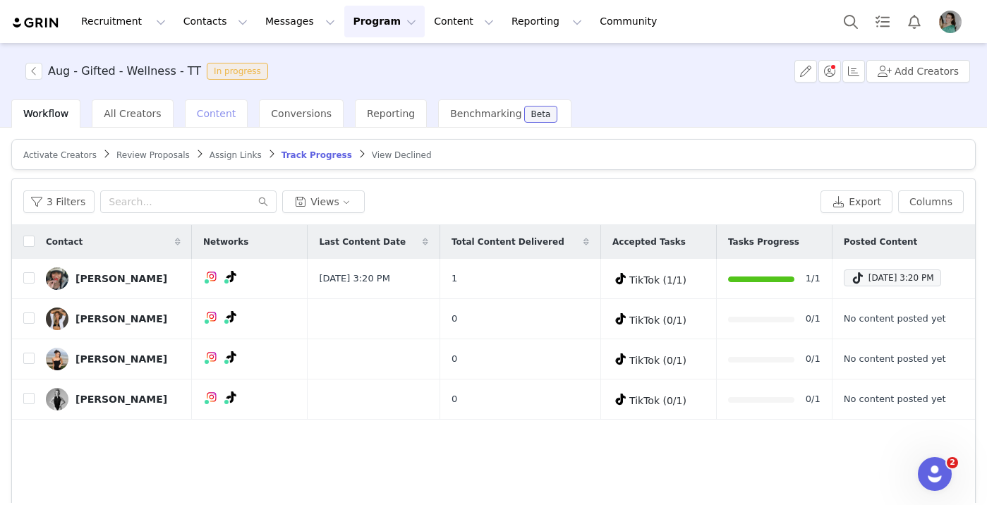
click at [204, 110] on span "Content" at bounding box center [217, 113] width 40 height 11
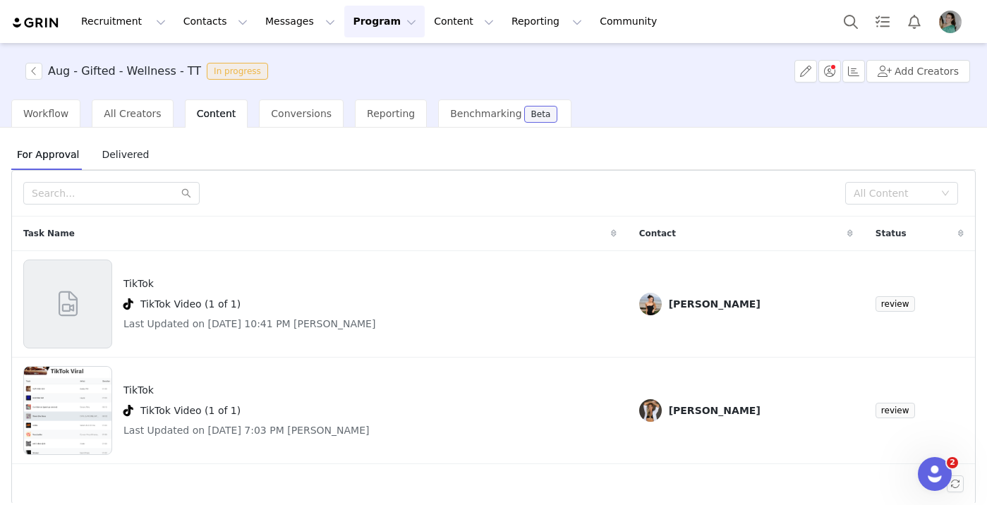
scroll to position [13, 0]
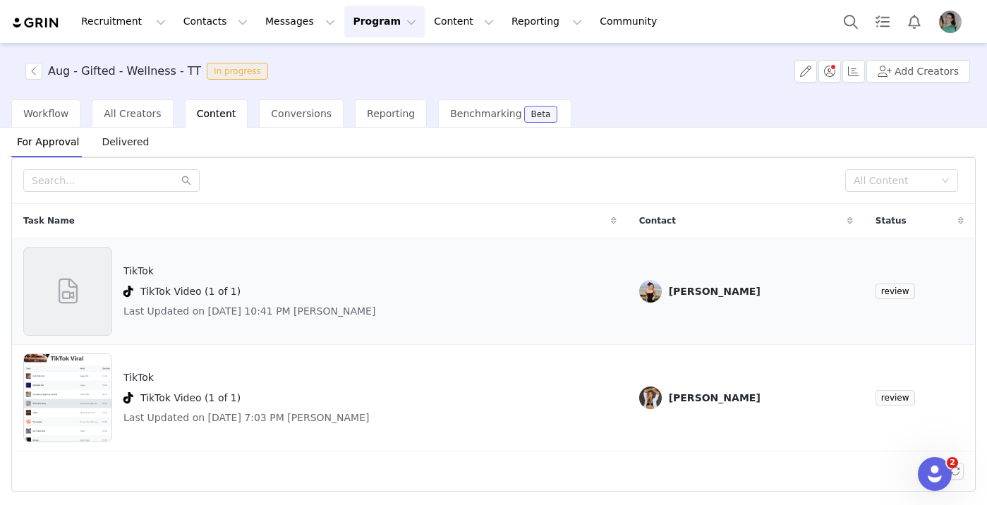
click at [42, 291] on div at bounding box center [67, 291] width 89 height 89
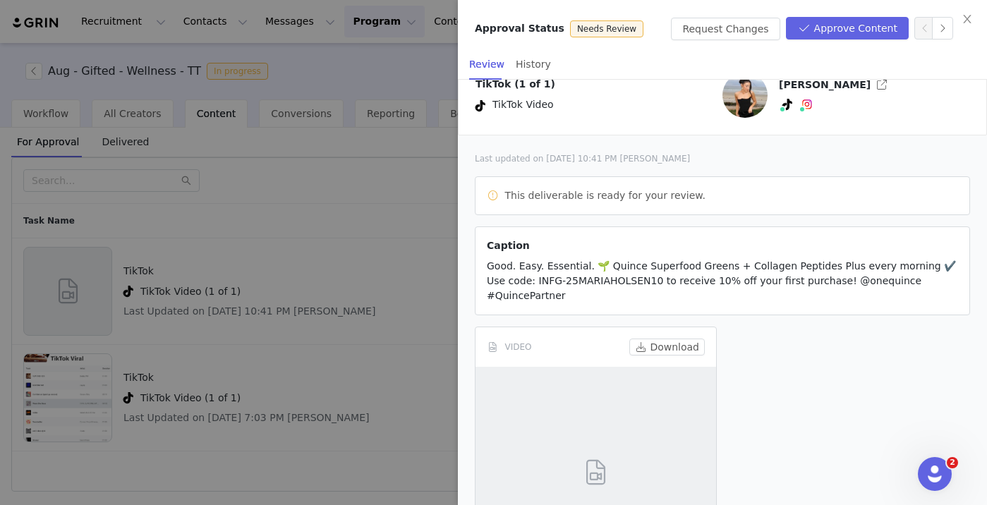
scroll to position [26, 0]
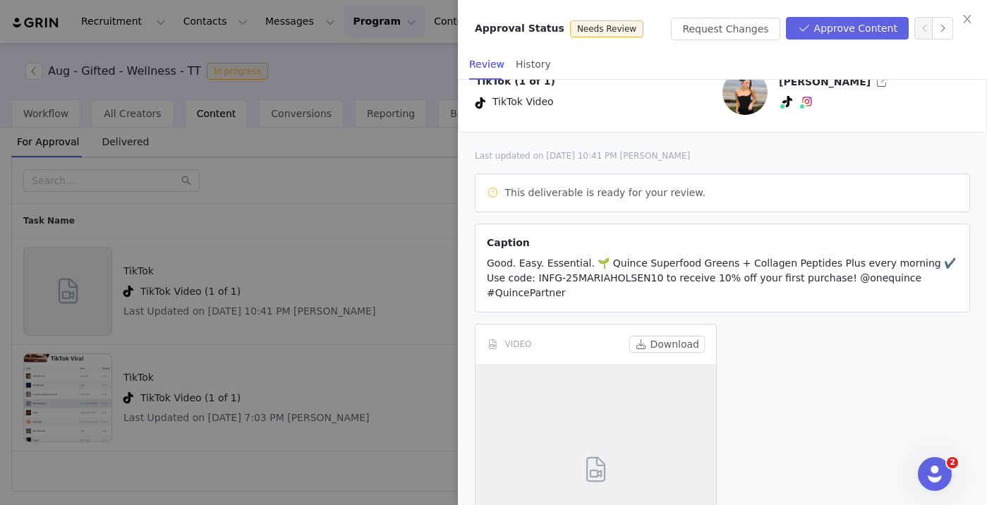
drag, startPoint x: 514, startPoint y: 279, endPoint x: 636, endPoint y: 279, distance: 122.1
click at [636, 279] on span "Good. Easy. Essential. 🌱 Quince Superfood Greens + Collagen Peptides Plus every…" at bounding box center [721, 278] width 469 height 41
drag, startPoint x: 636, startPoint y: 279, endPoint x: 515, endPoint y: 281, distance: 120.7
click at [515, 281] on span "Good. Easy. Essential. 🌱 Quince Superfood Greens + Collagen Peptides Plus every…" at bounding box center [721, 278] width 469 height 41
copy span "NFG-25MARIAHOLSEN10"
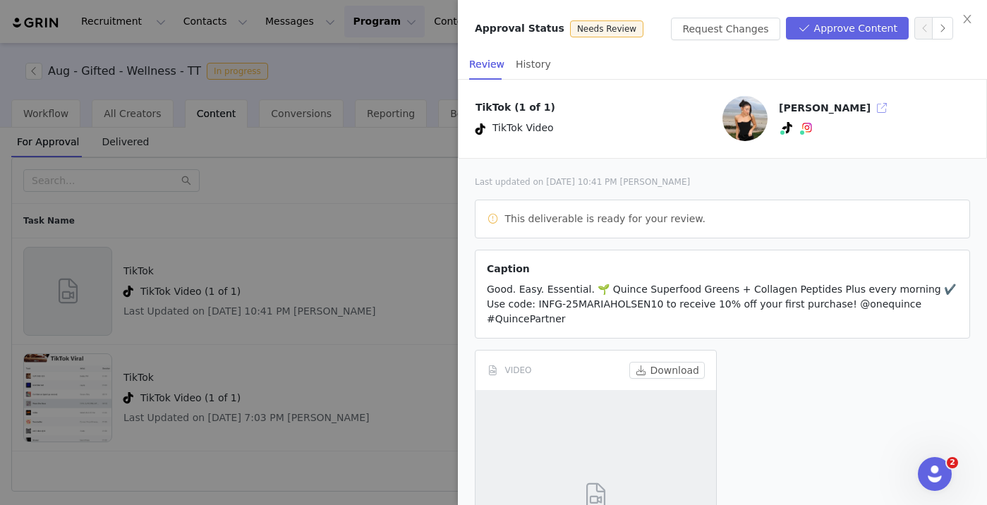
scroll to position [157, 0]
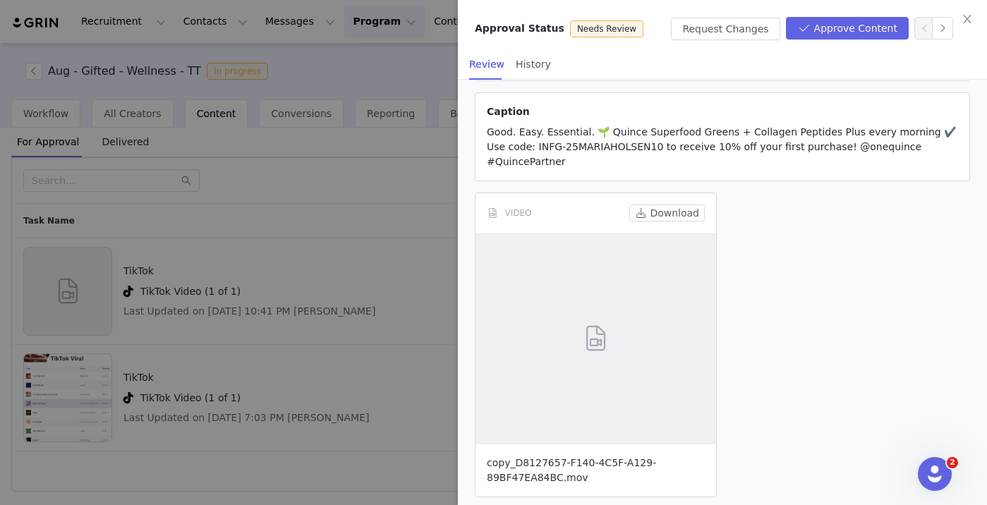
click at [555, 457] on link "copy_D8127657-F140-4C5F-A129-89BF47EA84BC.mov" at bounding box center [571, 470] width 169 height 26
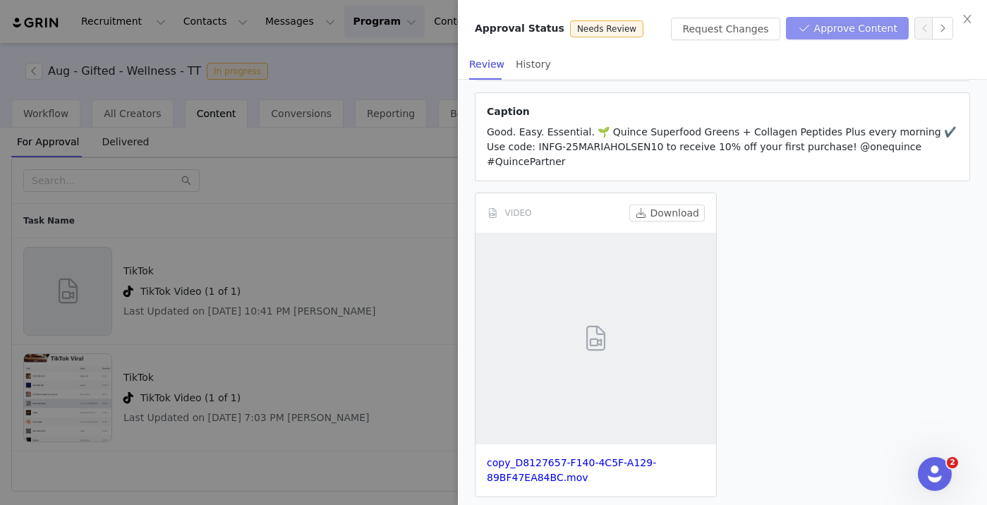
click at [830, 28] on button "Approve Content" at bounding box center [847, 28] width 123 height 23
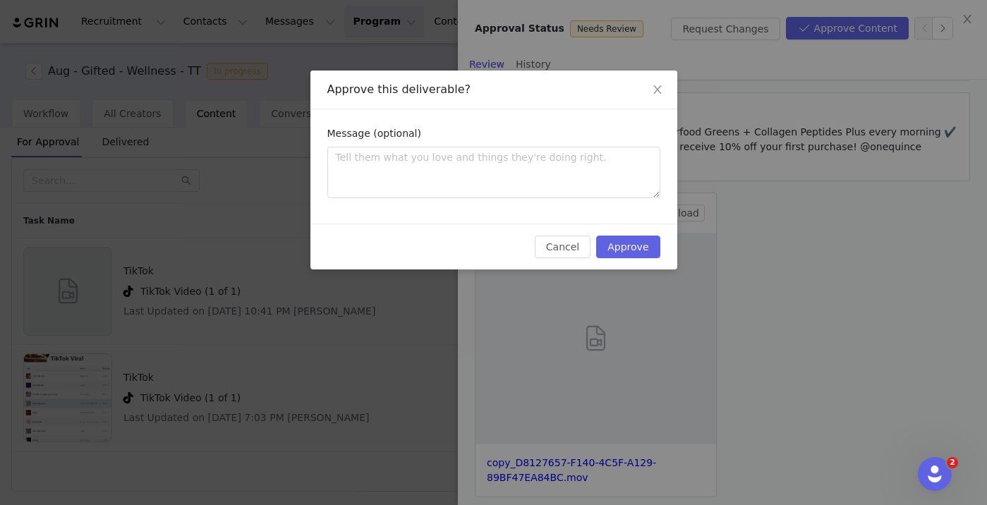
click at [579, 146] on div "Message (optional)" at bounding box center [493, 136] width 333 height 20
click at [572, 167] on textarea at bounding box center [493, 173] width 333 height 52
paste textarea "INFG-25MARIAHOLSEN10"
click at [572, 167] on textarea "INFG-25MARIAHOLSEN10" at bounding box center [493, 173] width 333 height 52
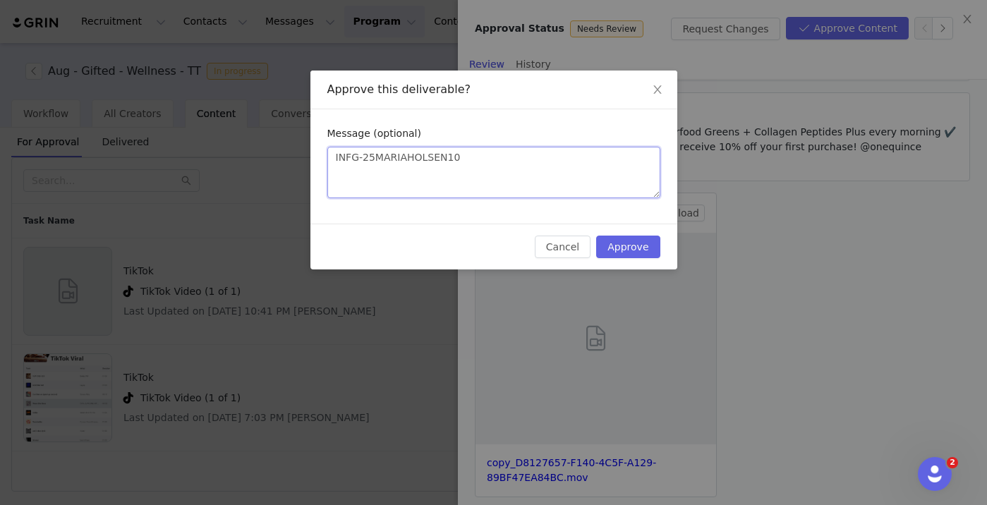
click at [572, 167] on textarea "INFG-25MARIAHOLSEN10" at bounding box center [493, 173] width 333 height 52
paste textarea "Thanks so much for submitting your content! It looks great! You’re all set to g…"
click at [421, 179] on textarea "Thanks so much for submitting your content! It looks great! You’re all set to g…" at bounding box center [493, 173] width 333 height 52
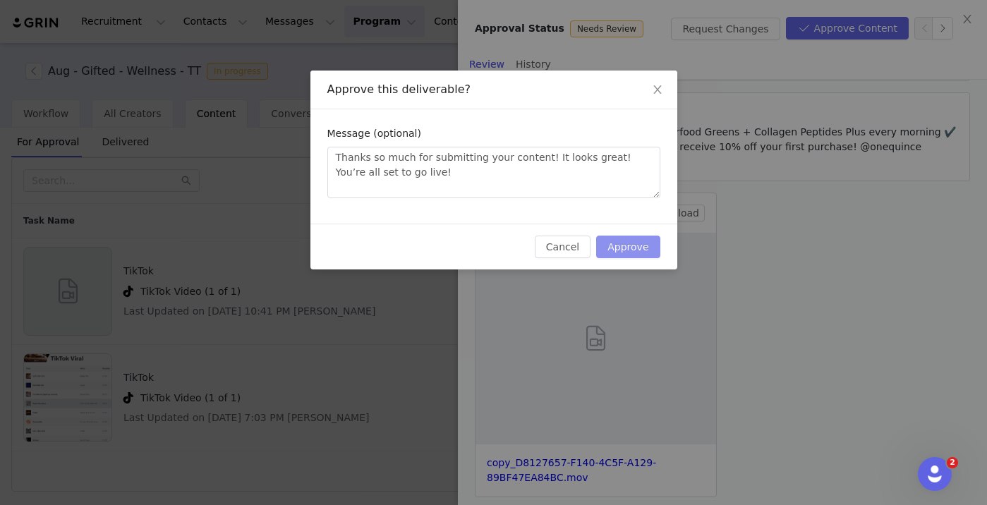
click at [617, 252] on button "Approve" at bounding box center [628, 247] width 64 height 23
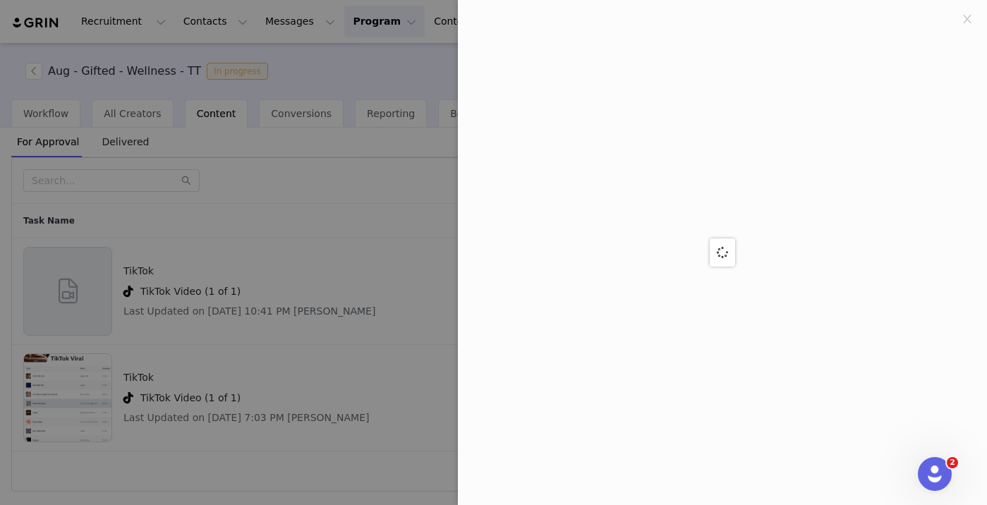
scroll to position [0, 0]
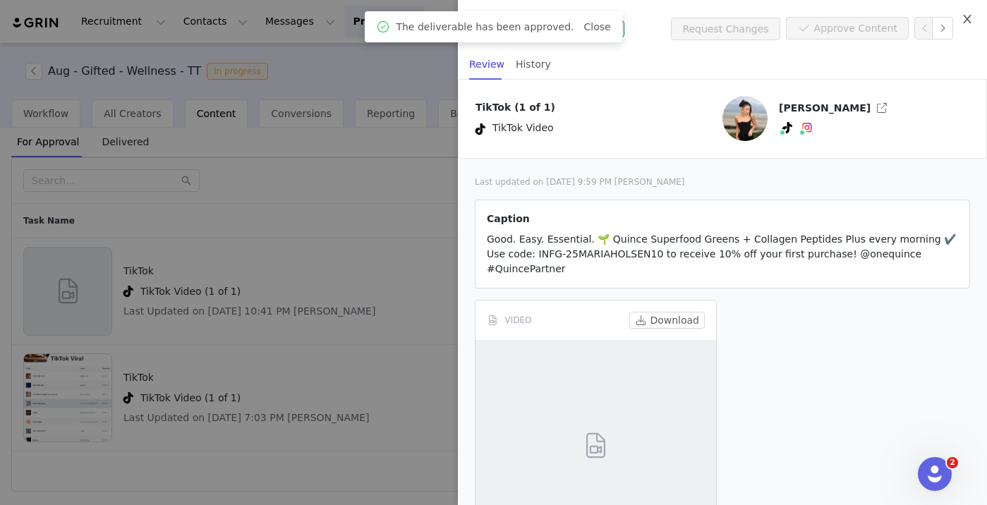
click at [970, 19] on icon "icon: close" at bounding box center [967, 18] width 11 height 11
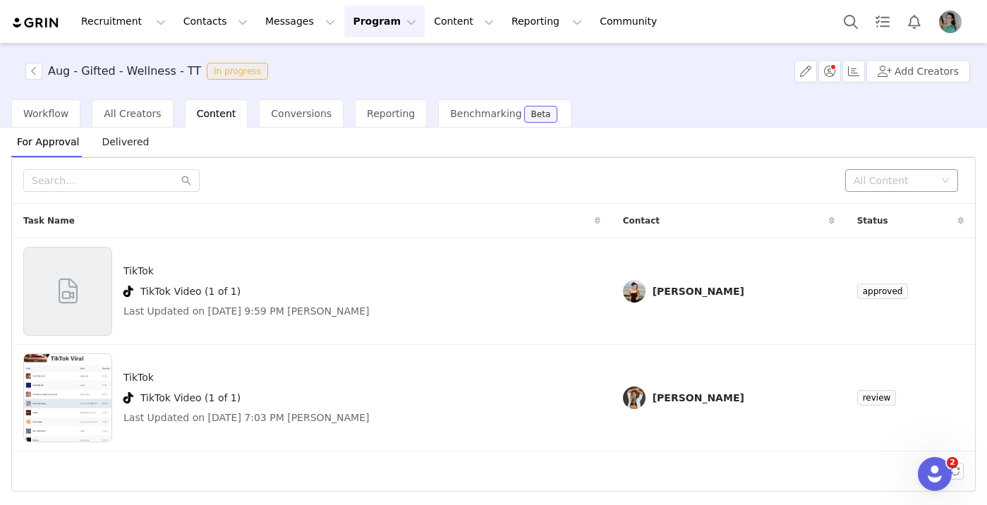
click at [859, 187] on div "All Content" at bounding box center [894, 181] width 80 height 14
click at [876, 210] on li "Needs Review" at bounding box center [901, 209] width 113 height 23
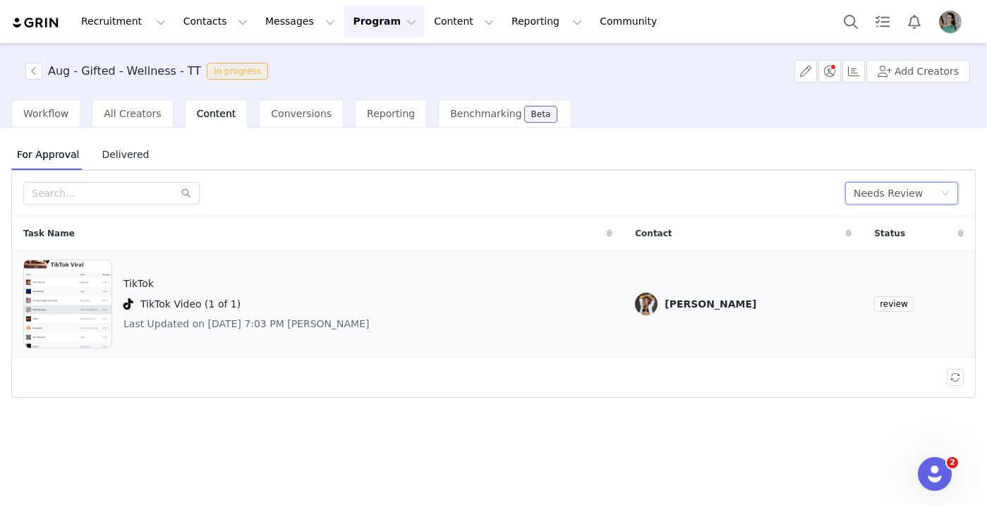
click at [77, 302] on img at bounding box center [67, 304] width 87 height 89
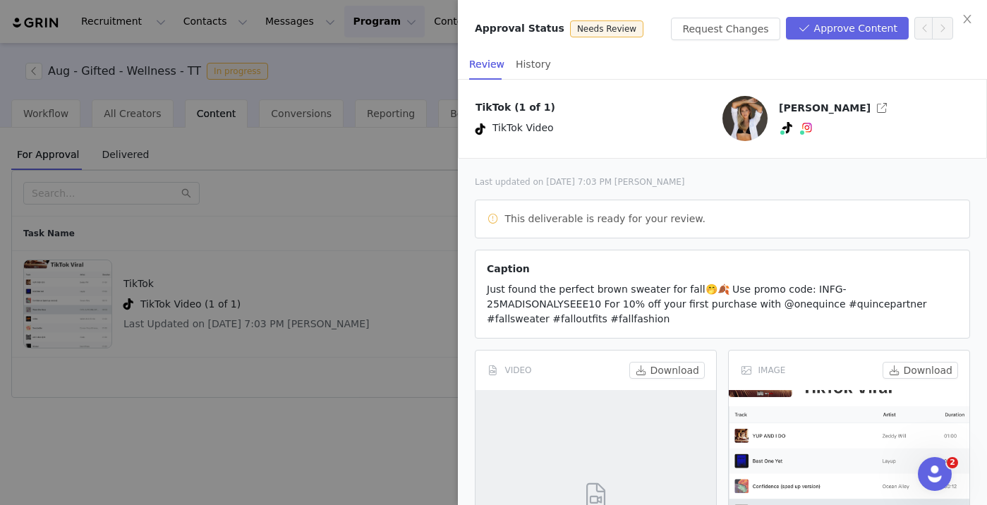
scroll to position [143, 0]
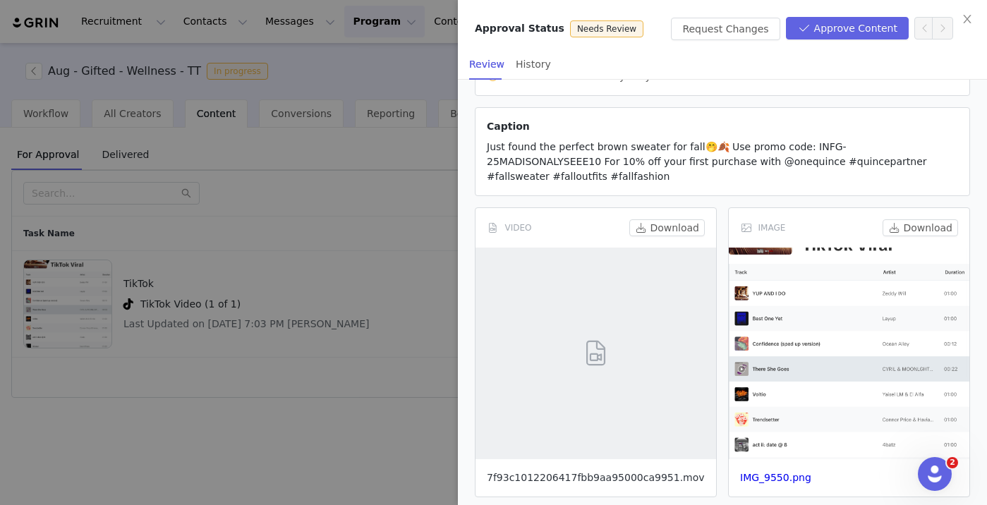
click at [613, 472] on link "7f93c1012206417fbb9aa95000ca9951.mov" at bounding box center [596, 477] width 218 height 11
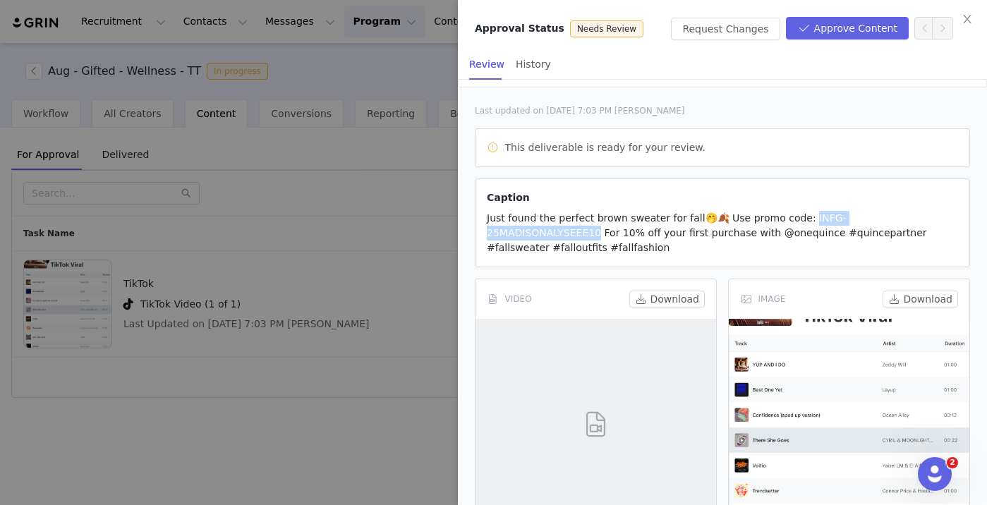
drag, startPoint x: 798, startPoint y: 217, endPoint x: 927, endPoint y: 216, distance: 129.1
click at [927, 216] on span "Just found the perfect brown sweater for fall🤭🍂 Use promo code: INFG-25MADISONA…" at bounding box center [707, 232] width 440 height 41
copy span "FG-25MADISONALYSEEE10"
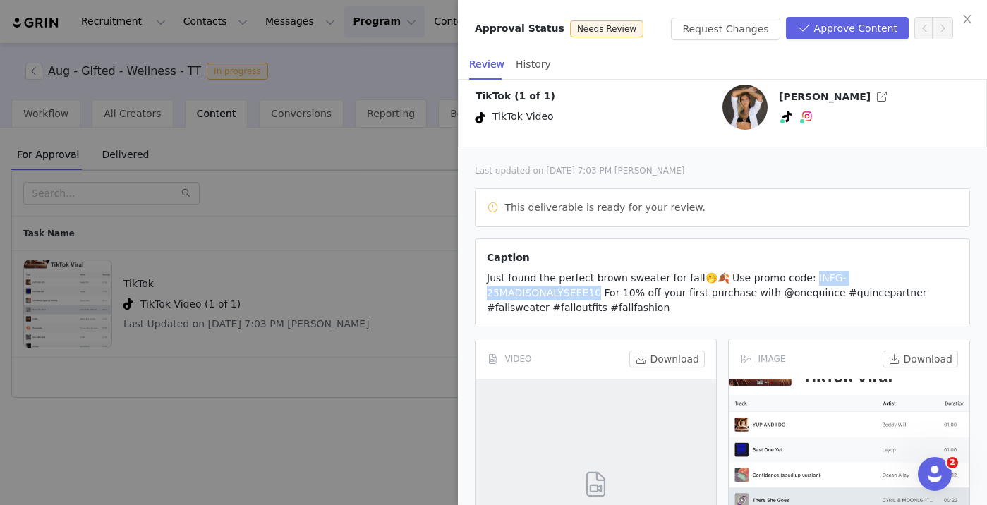
scroll to position [0, 0]
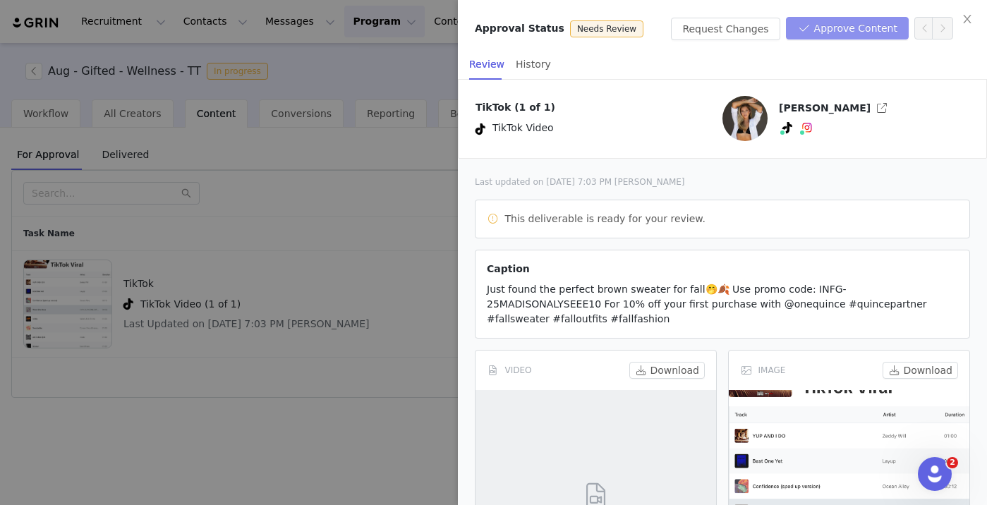
click at [846, 30] on button "Approve Content" at bounding box center [847, 28] width 123 height 23
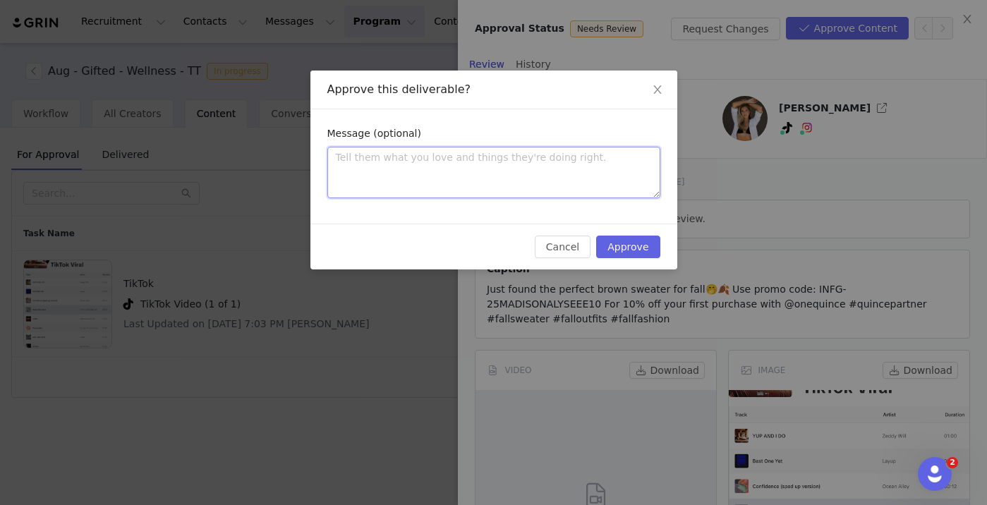
click at [528, 170] on textarea at bounding box center [493, 173] width 333 height 52
paste textarea "Thanks so much for submitting your content! It looks great! You’re all set to g…"
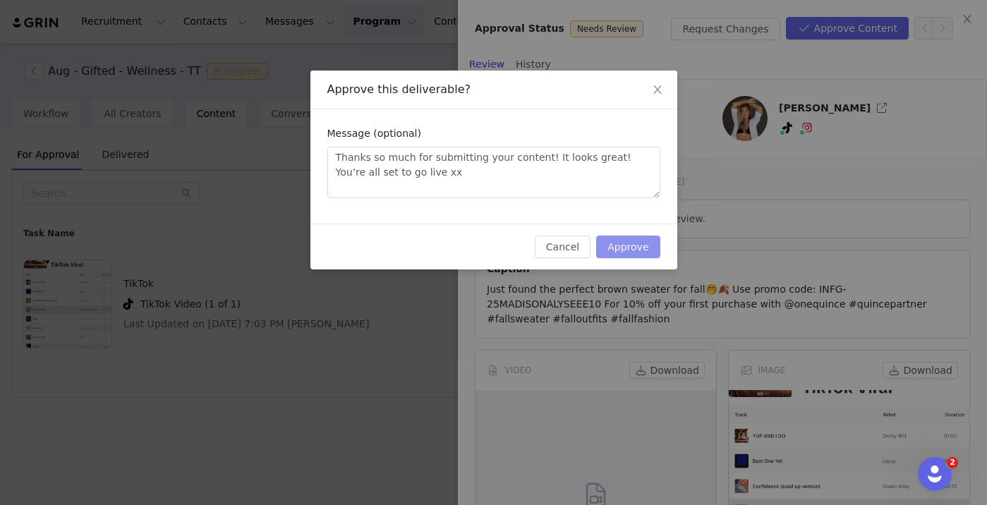
click at [649, 249] on button "Approve" at bounding box center [628, 247] width 64 height 23
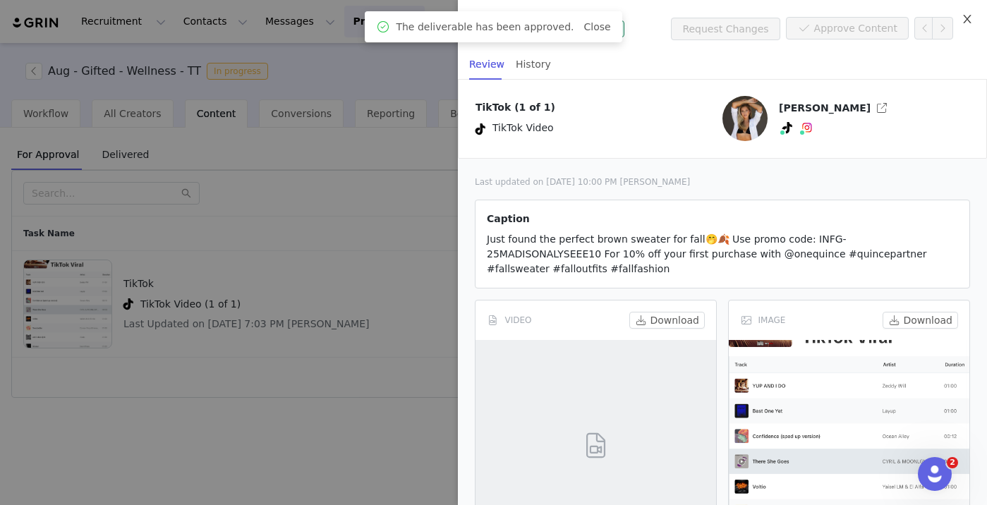
click at [965, 21] on icon "icon: close" at bounding box center [967, 18] width 11 height 11
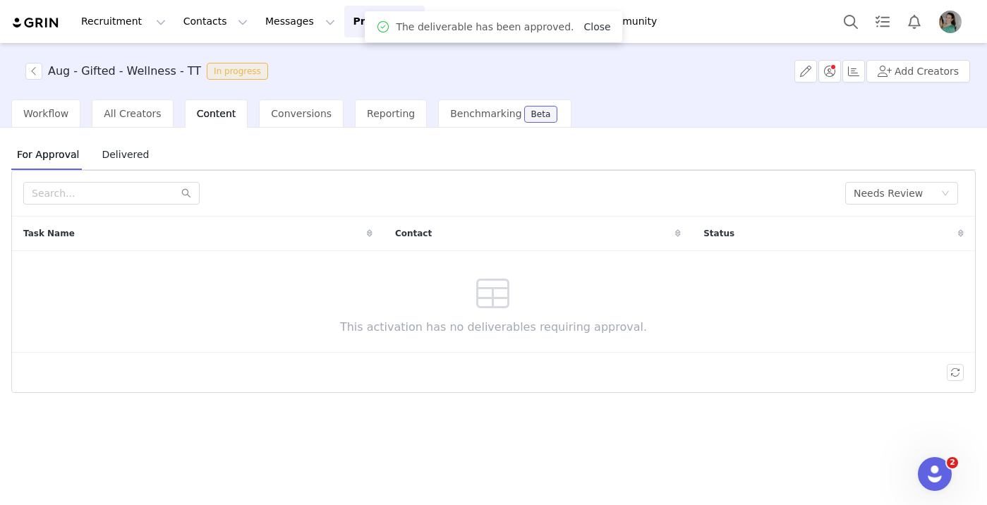
click at [583, 22] on link "Close" at bounding box center [596, 26] width 27 height 11
click at [35, 71] on button "button" at bounding box center [33, 71] width 17 height 17
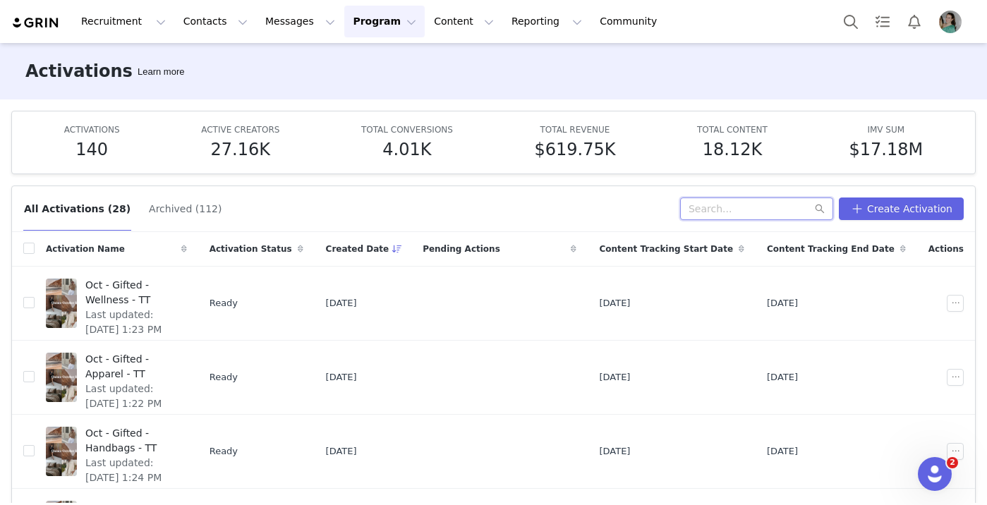
click at [727, 207] on input "text" at bounding box center [756, 209] width 153 height 23
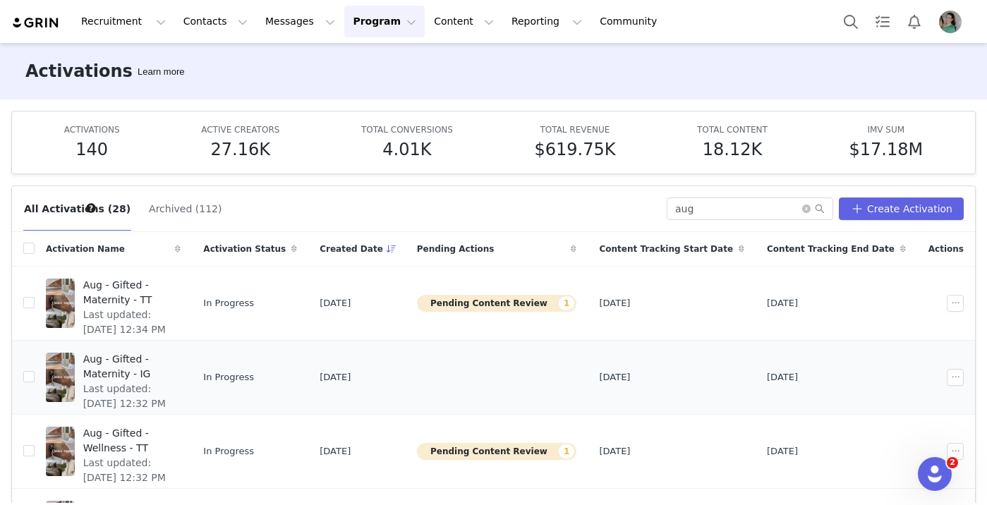
click at [173, 382] on span "Last updated: Aug 29, 2025 12:32 PM" at bounding box center [128, 397] width 90 height 30
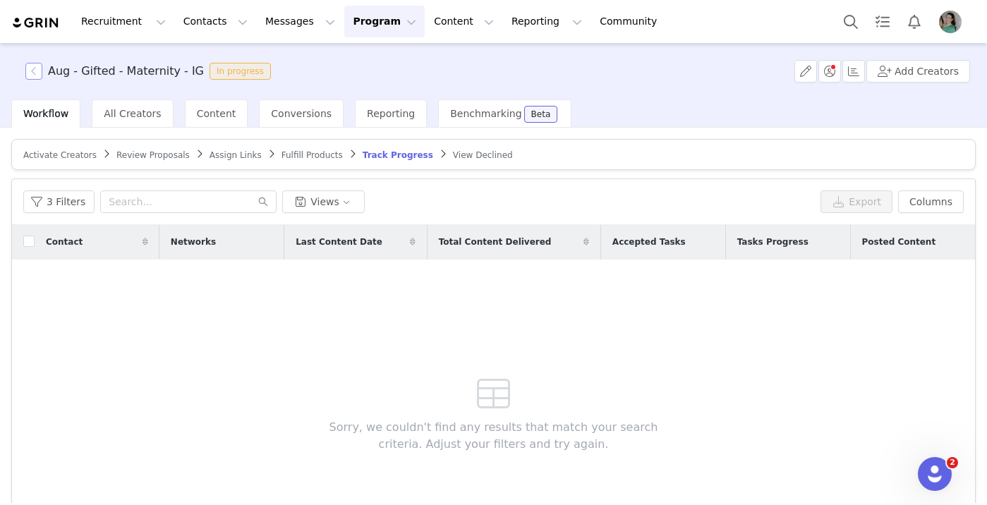
click at [35, 69] on button "button" at bounding box center [33, 71] width 17 height 17
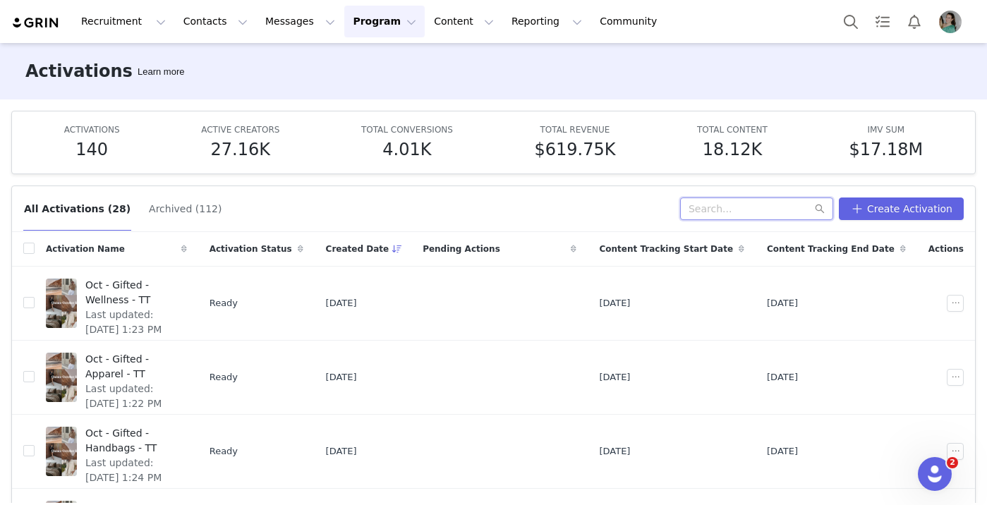
click at [713, 213] on input "text" at bounding box center [756, 209] width 153 height 23
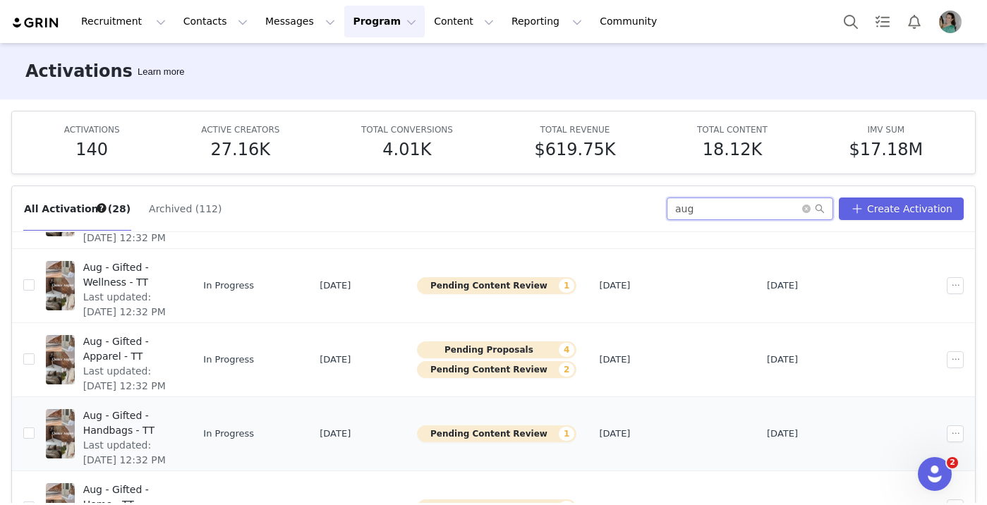
scroll to position [237, 0]
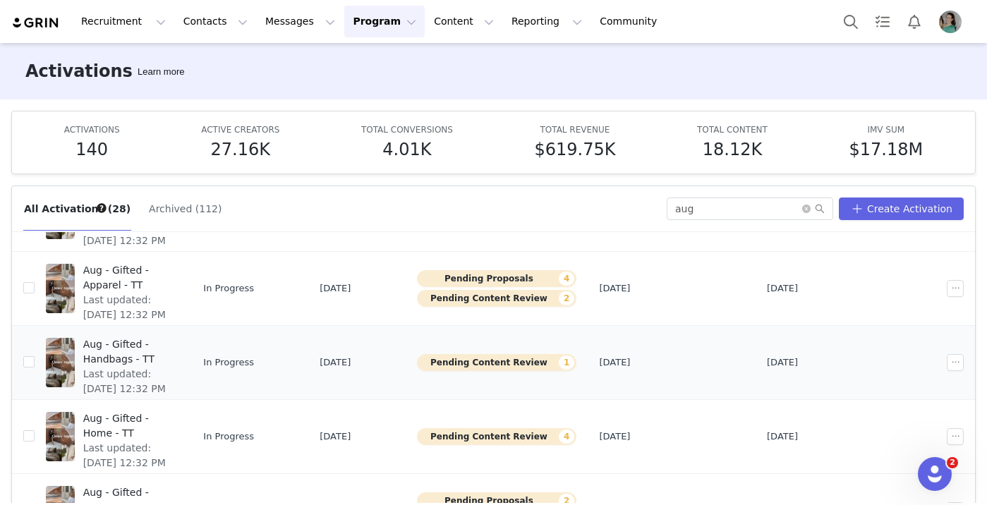
click at [173, 340] on span "Aug - Gifted - Handbags - TT" at bounding box center [128, 352] width 90 height 30
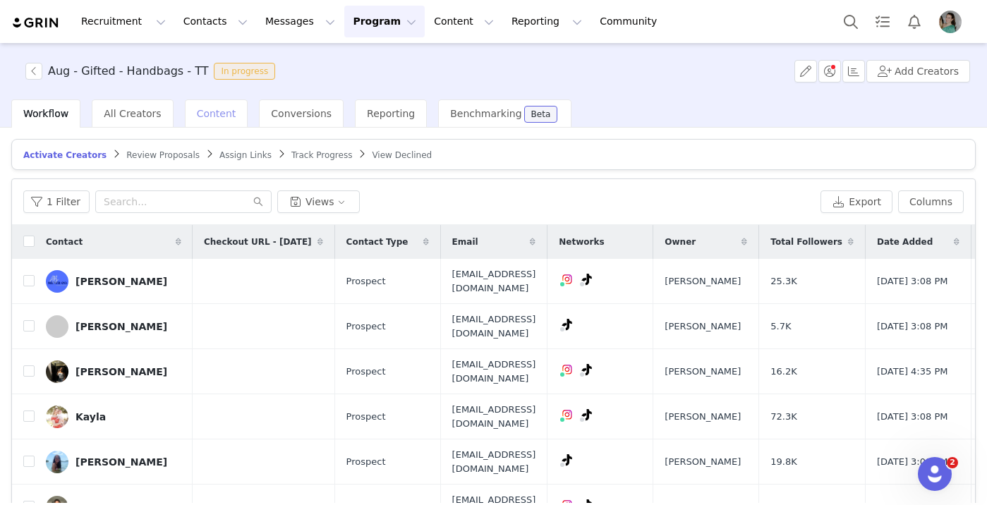
click at [209, 119] on span "Content" at bounding box center [217, 113] width 40 height 11
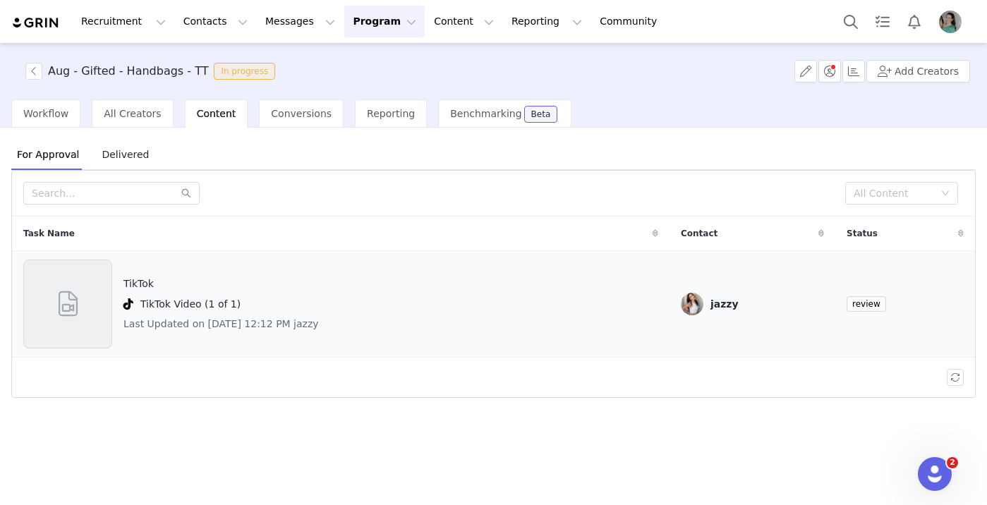
click at [68, 306] on span at bounding box center [68, 304] width 32 height 38
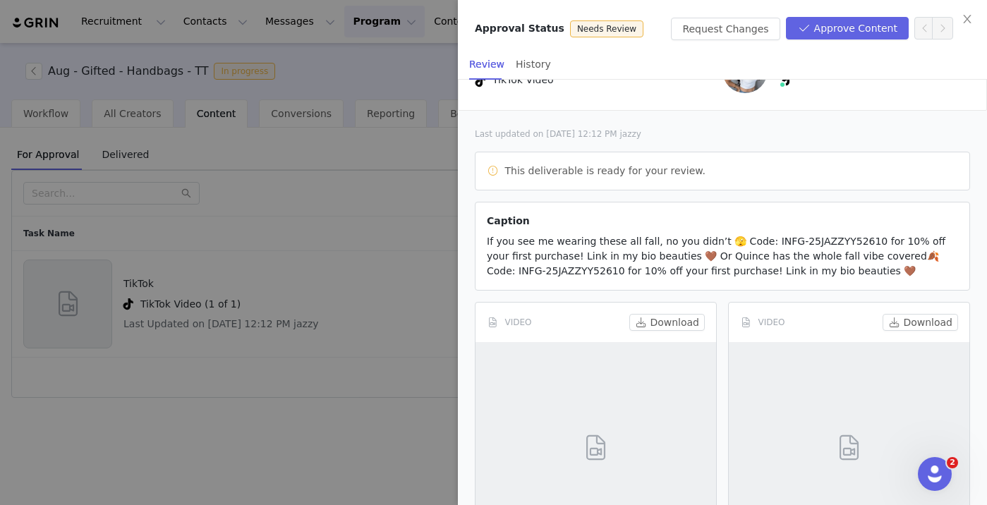
scroll to position [51, 0]
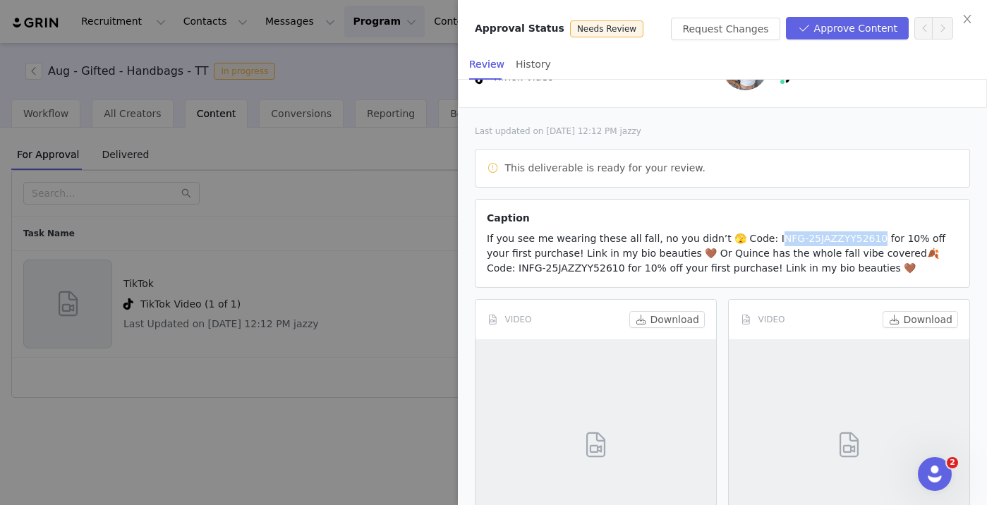
copy span "FG-25JAZZYY52610"
drag, startPoint x: 754, startPoint y: 238, endPoint x: 861, endPoint y: 235, distance: 106.6
click at [861, 235] on span "If you see me wearing these all fall, no you didn’t 🫣 Code: INFG-25JAZZYY52610 …" at bounding box center [716, 253] width 459 height 41
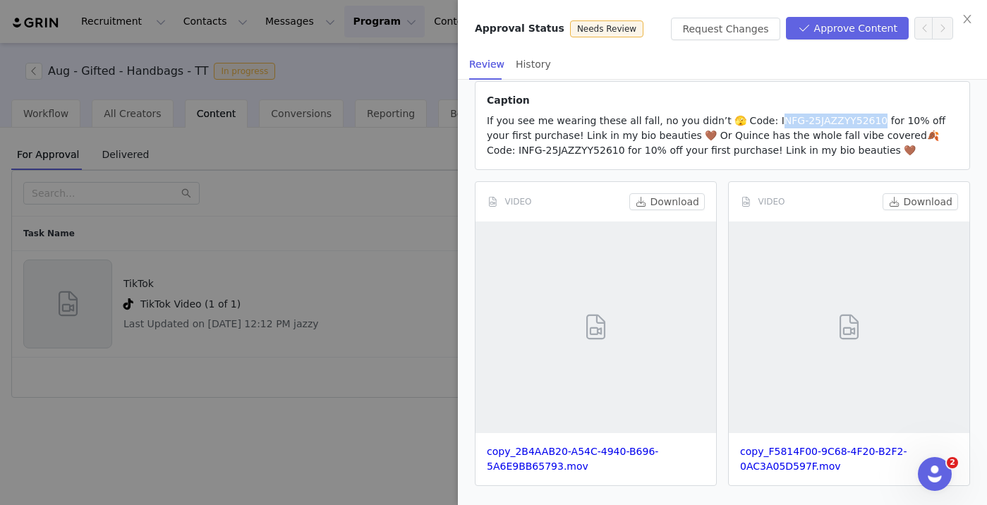
scroll to position [172, 0]
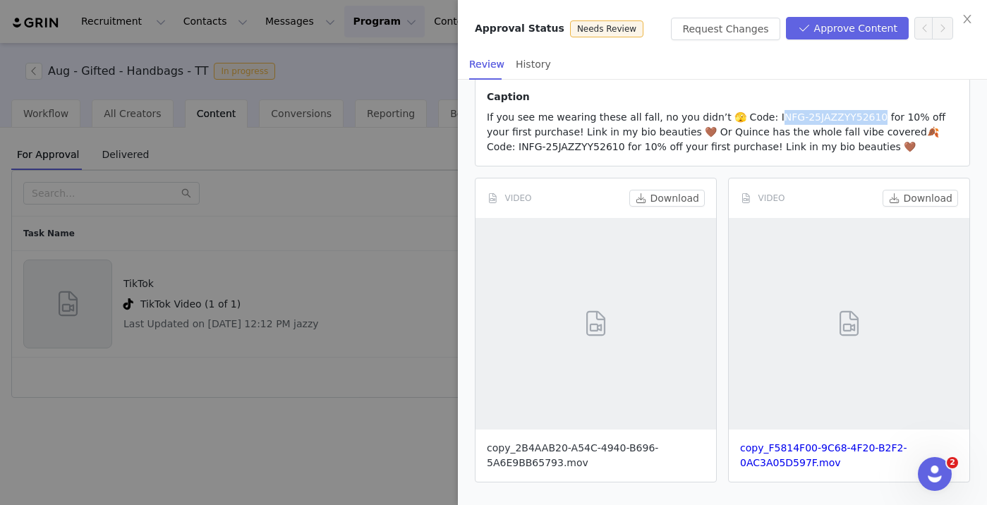
click at [564, 445] on link "copy_2B4AAB20-A54C-4940-B696-5A6E9BB65793.mov" at bounding box center [572, 455] width 171 height 26
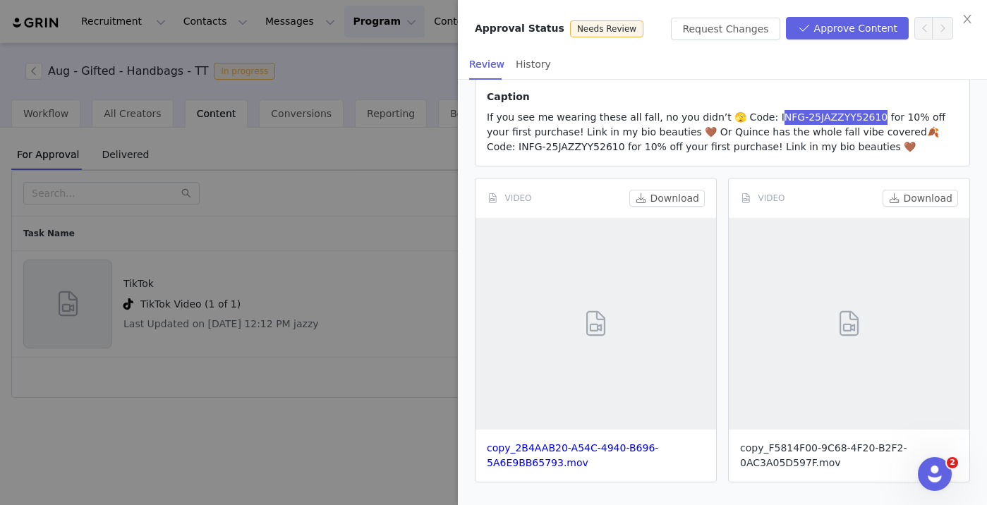
click at [807, 462] on link "copy_F5814F00-9C68-4F20-B2F2-0AC3A05D597F.mov" at bounding box center [823, 455] width 167 height 26
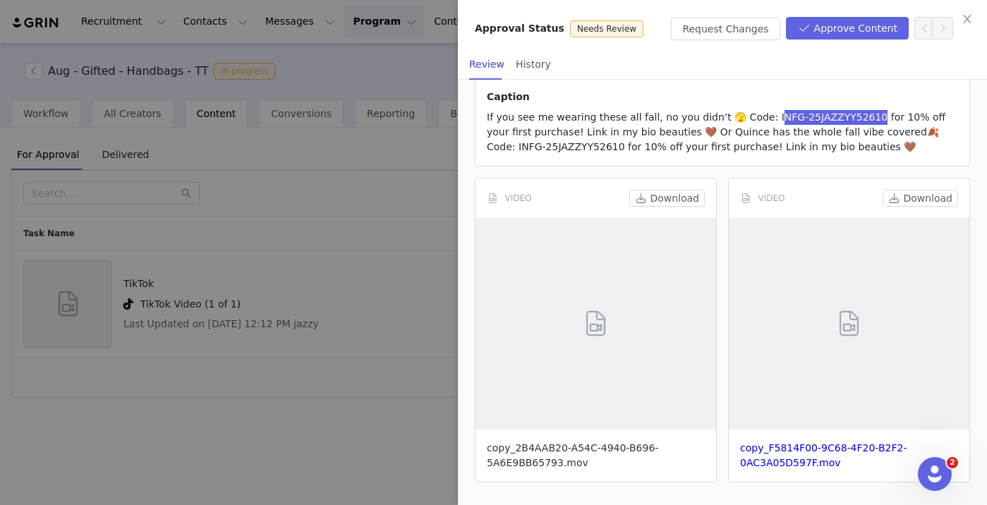
click at [524, 459] on link "copy_2B4AAB20-A54C-4940-B696-5A6E9BB65793.mov" at bounding box center [572, 455] width 171 height 26
copy span "FG-25JAZZYY52610"
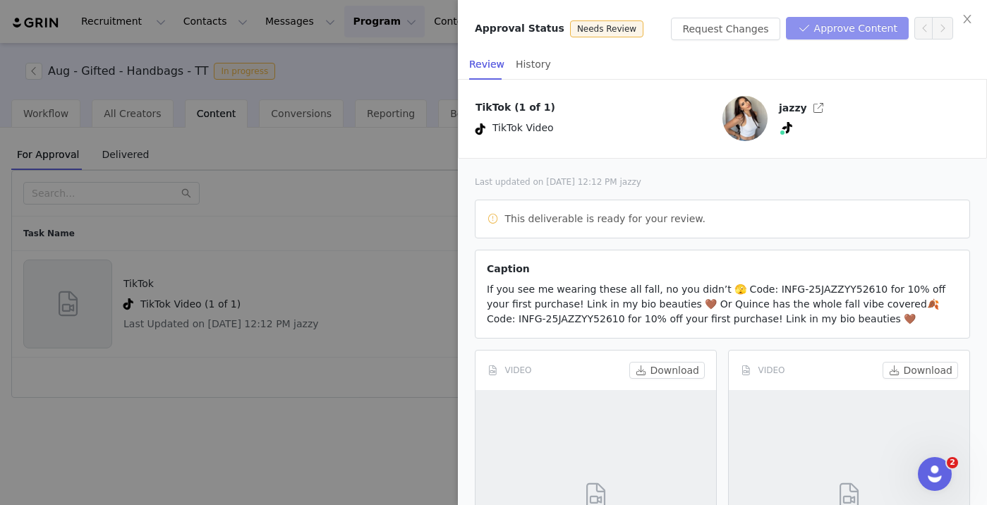
click at [842, 30] on button "Approve Content" at bounding box center [847, 28] width 123 height 23
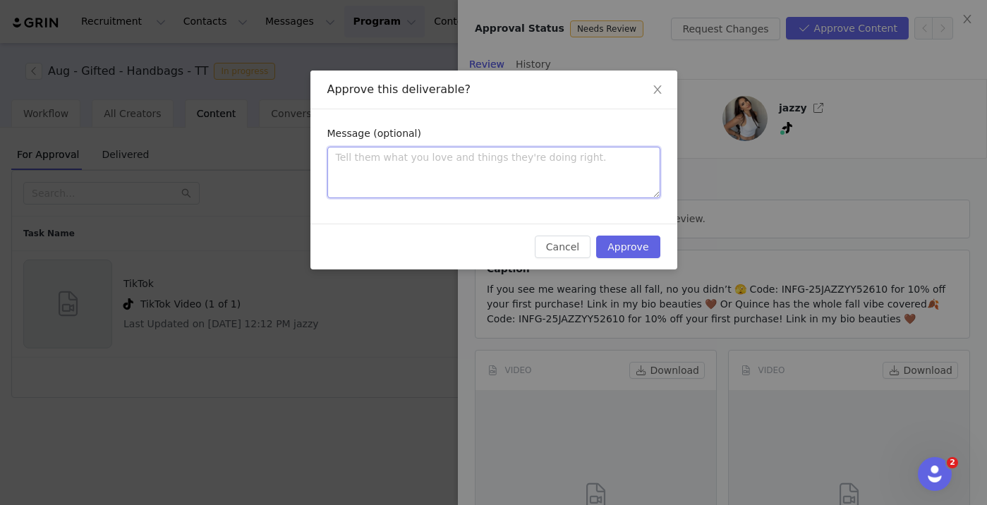
click at [560, 165] on textarea at bounding box center [493, 173] width 333 height 52
click at [345, 172] on textarea at bounding box center [493, 173] width 333 height 52
paste textarea "Hi Kayla! Love the content! The caption is perfect. If you could please send th…"
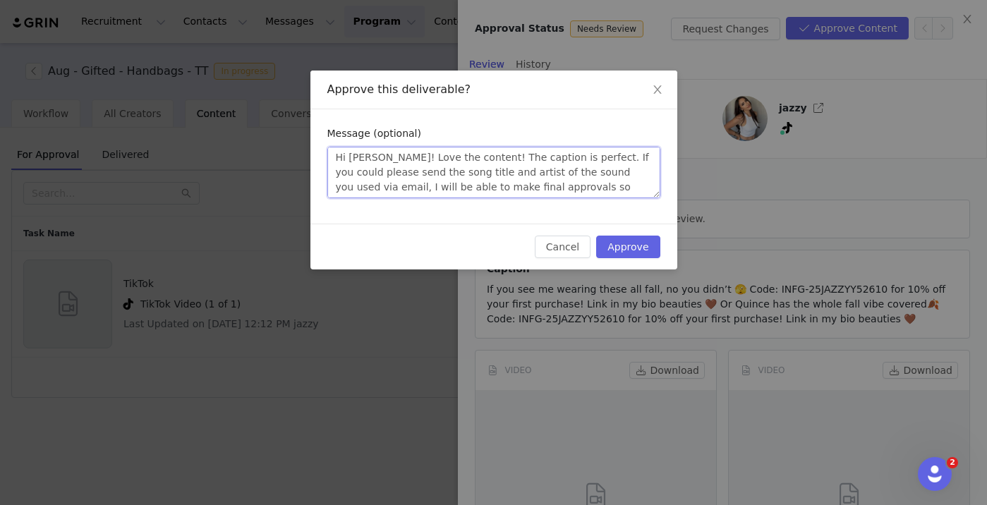
click at [565, 157] on textarea "Hi Kayla! Love the content! The caption is perfect. If you could please send th…" at bounding box center [493, 173] width 333 height 52
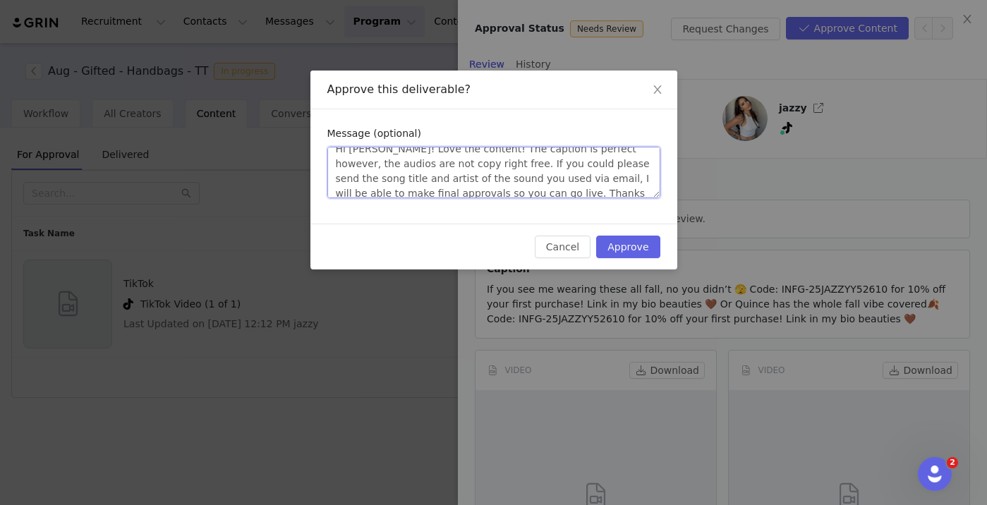
scroll to position [15, 0]
click at [603, 192] on textarea "Hi Kayla! Love the content! The caption is perfect however, the audios are not …" at bounding box center [493, 173] width 333 height 52
click at [473, 171] on textarea "Hi Kayla! Love the content! The caption is perfect however, the audios are not …" at bounding box center [493, 173] width 333 height 52
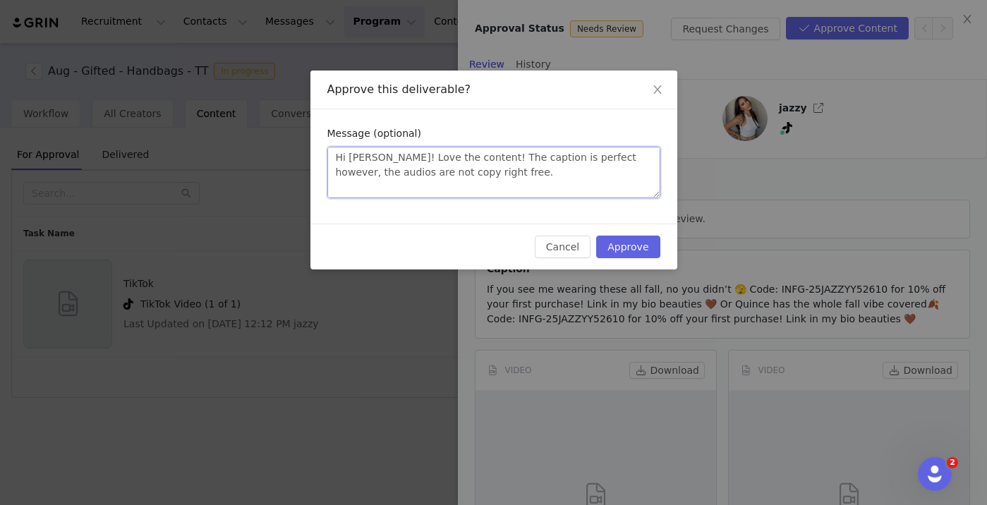
scroll to position [10, 0]
click at [486, 171] on textarea "Hi Kayla! Love the content! The caption is perfect however, the audios are not …" at bounding box center [493, 173] width 333 height 52
click at [486, 162] on textarea "Hi Kayla! Love the content! The caption is perfect however, the audios are not …" at bounding box center [493, 173] width 333 height 52
paste textarea "To help you find an approved, copyright-free track, here’s how to search within…"
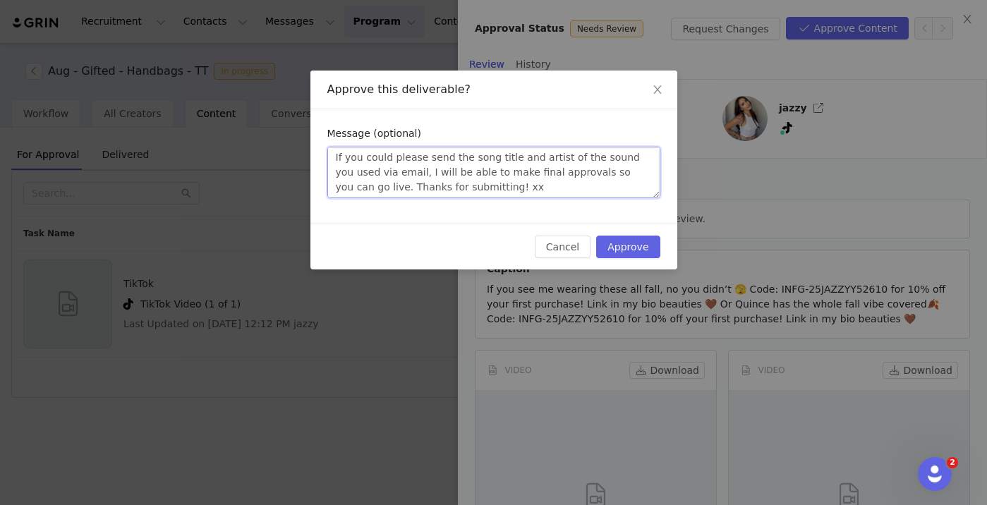
click at [464, 157] on textarea "Hi Kayla! Love the content! The caption is perfect however, the audios are not …" at bounding box center [493, 173] width 333 height 52
click at [510, 203] on div "Message (optional) Hi Kayla! Love the content! The caption is perfect however, …" at bounding box center [493, 166] width 333 height 80
click at [510, 192] on textarea "Hi Kayla! Love the content! The caption is perfect however, the audios are not …" at bounding box center [493, 173] width 333 height 52
click at [471, 155] on textarea "Hi Kayla! Love the content! The caption is perfect however, the audios are not …" at bounding box center [493, 173] width 333 height 52
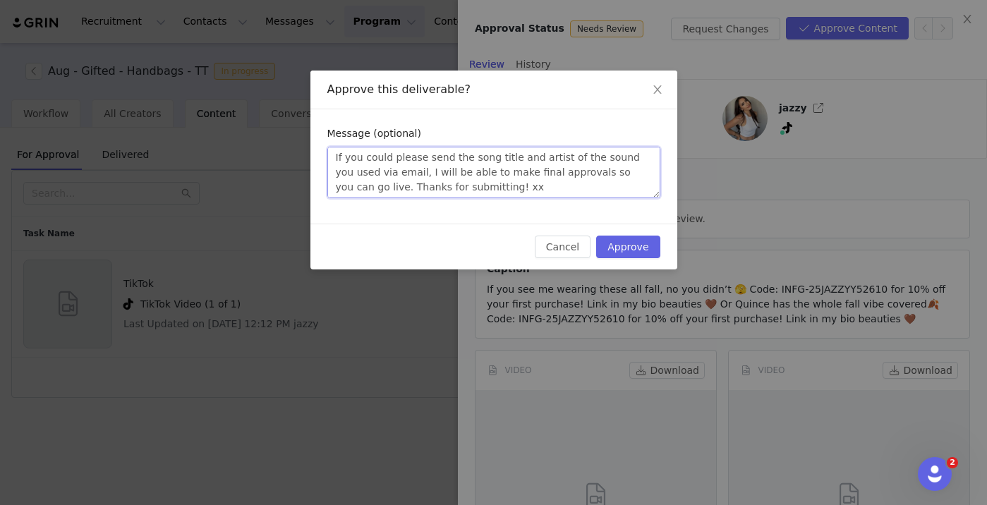
click at [583, 159] on textarea "Hi Kayla! Love the content! The caption is perfect however, the audios are not …" at bounding box center [493, 173] width 333 height 52
click at [617, 157] on textarea "Hi Kayla! Love the content! The caption is perfect however, the audios are not …" at bounding box center [493, 173] width 333 height 52
click at [478, 187] on textarea "Hi Kayla! Love the content! The caption is perfect however, the audios are not …" at bounding box center [493, 173] width 333 height 52
click at [361, 175] on textarea "Hi Kayla! Love the content! The caption is perfect however, the audios are not …" at bounding box center [493, 173] width 333 height 52
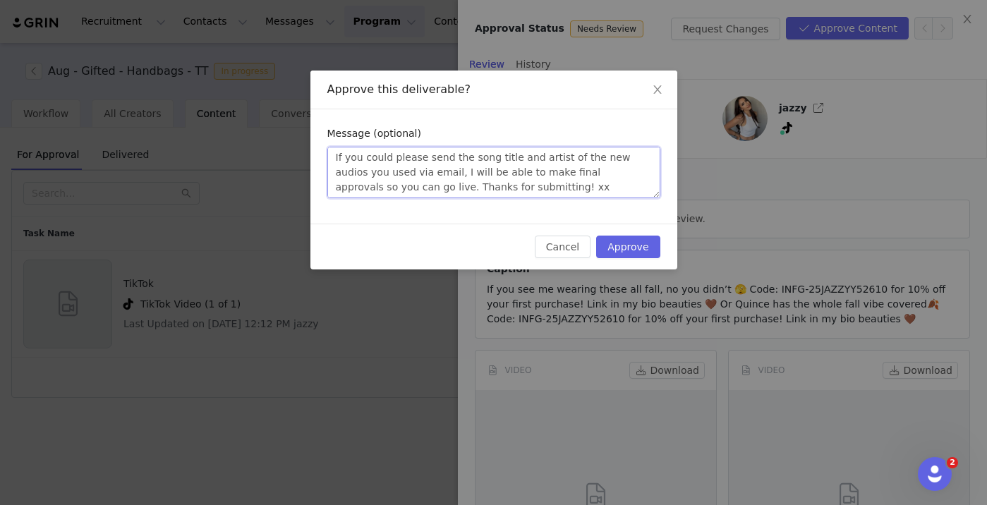
click at [361, 175] on textarea "Hi Kayla! Love the content! The caption is perfect however, the audios are not …" at bounding box center [493, 173] width 333 height 52
click at [517, 198] on textarea "Hi Kayla! Love the content! The caption is perfect however, the audios are not …" at bounding box center [493, 173] width 333 height 52
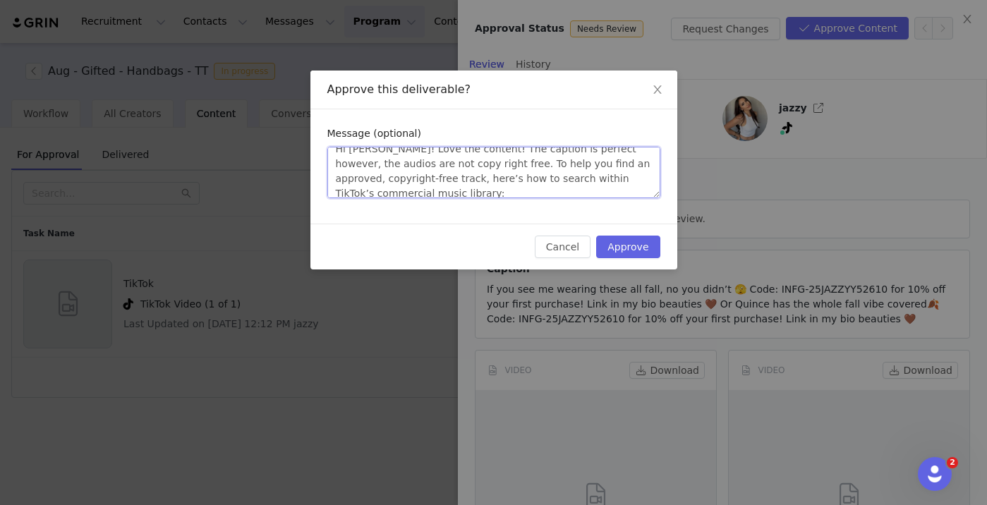
scroll to position [0, 0]
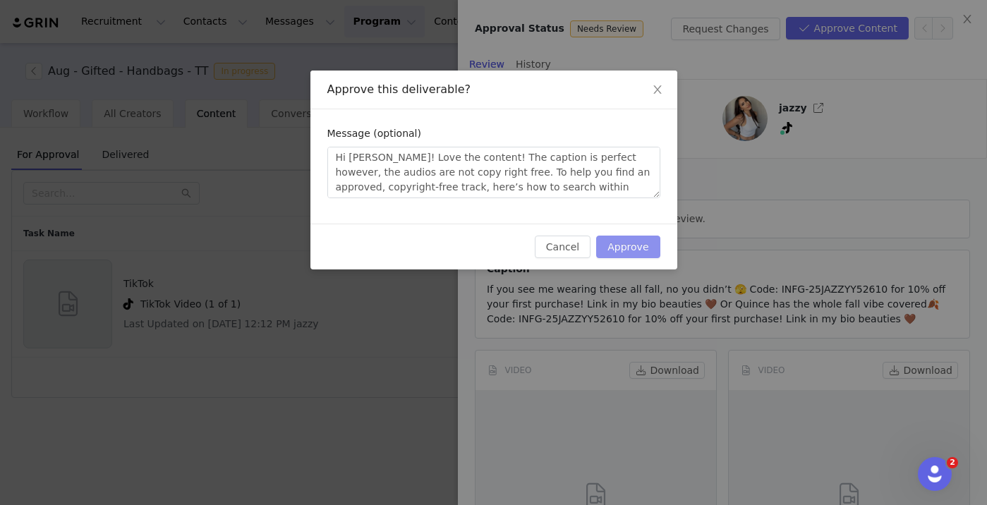
click at [639, 253] on button "Approve" at bounding box center [628, 247] width 64 height 23
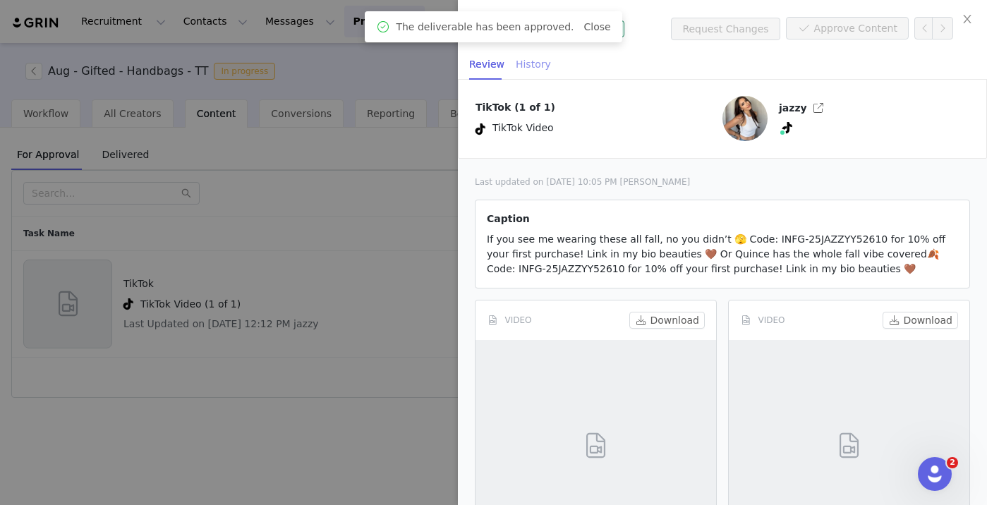
click at [531, 60] on div "History" at bounding box center [533, 65] width 35 height 32
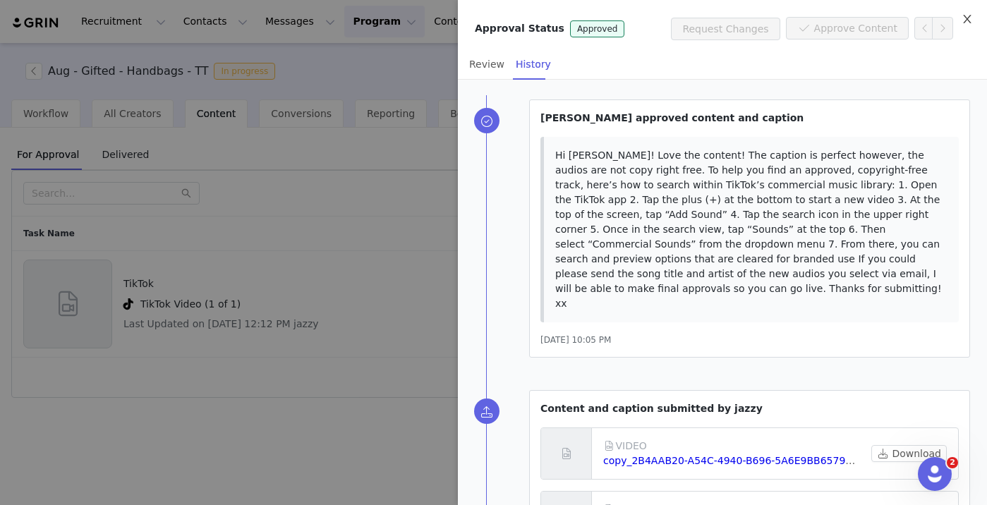
click at [972, 14] on icon "icon: close" at bounding box center [967, 18] width 11 height 11
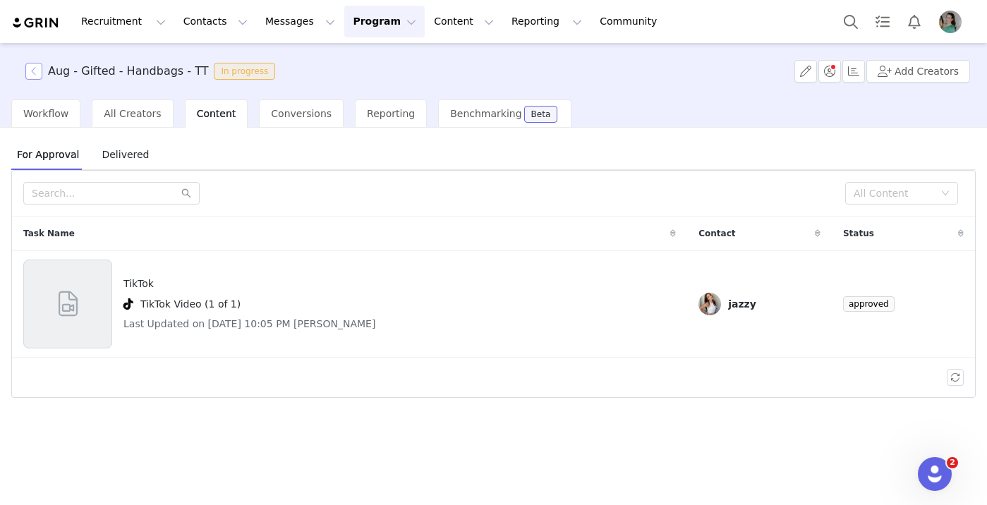
click at [37, 74] on button "button" at bounding box center [33, 71] width 17 height 17
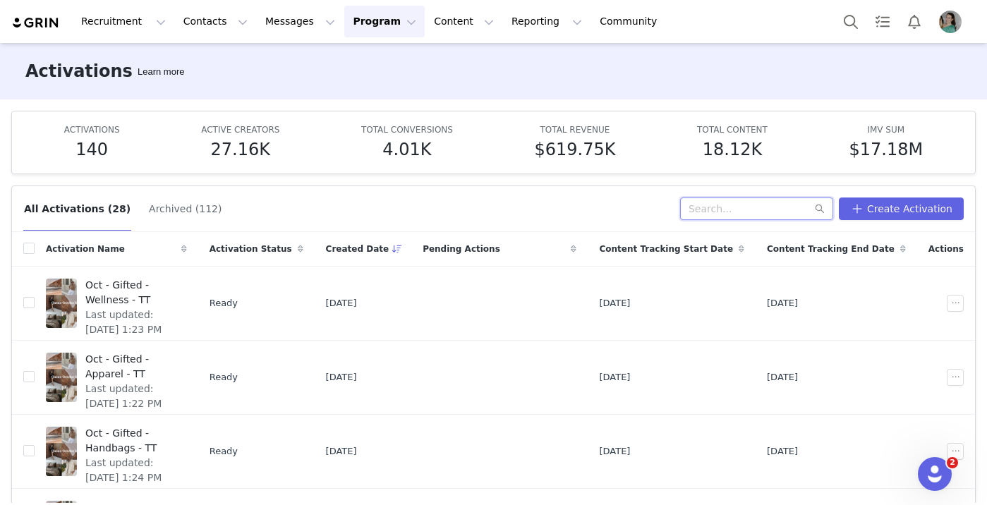
click at [756, 205] on input "text" at bounding box center [756, 209] width 153 height 23
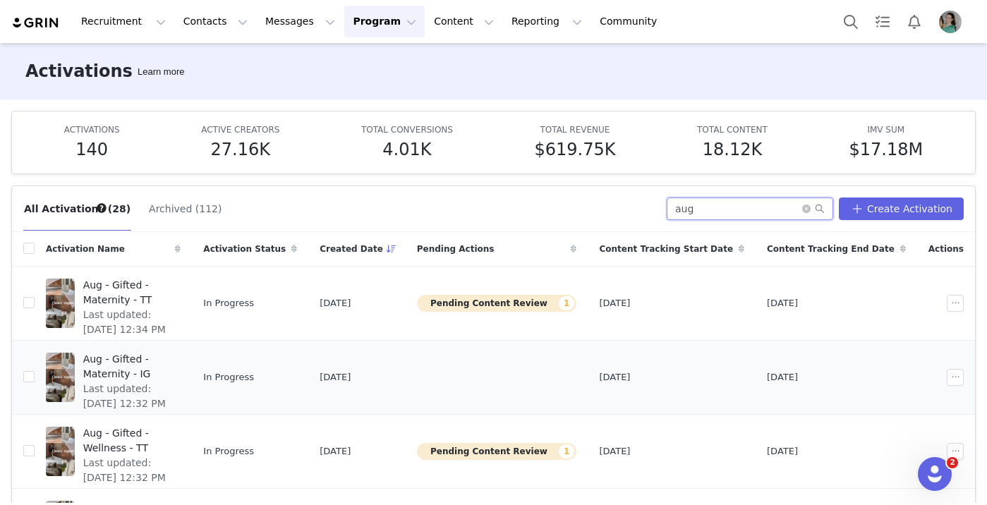
scroll to position [140, 0]
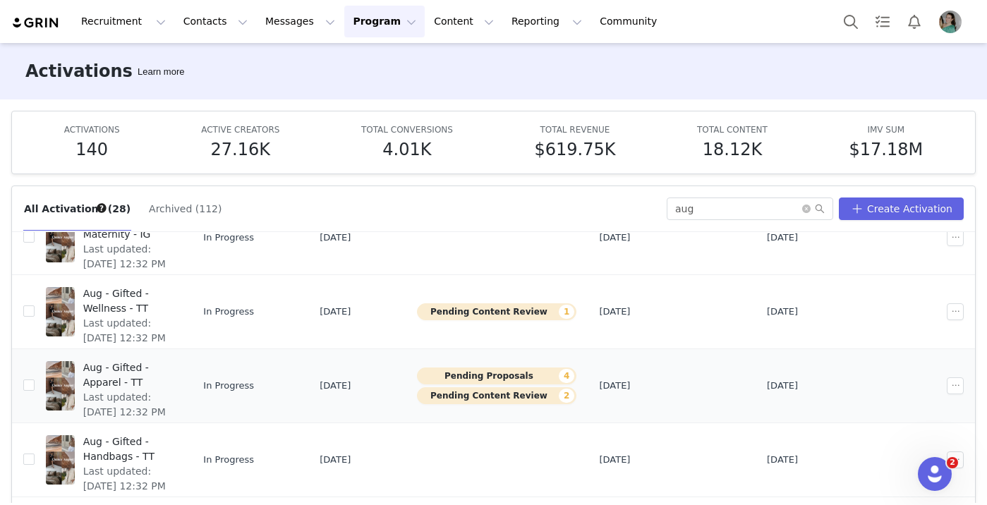
click at [173, 370] on span "Aug - Gifted - Apparel - TT" at bounding box center [128, 376] width 90 height 30
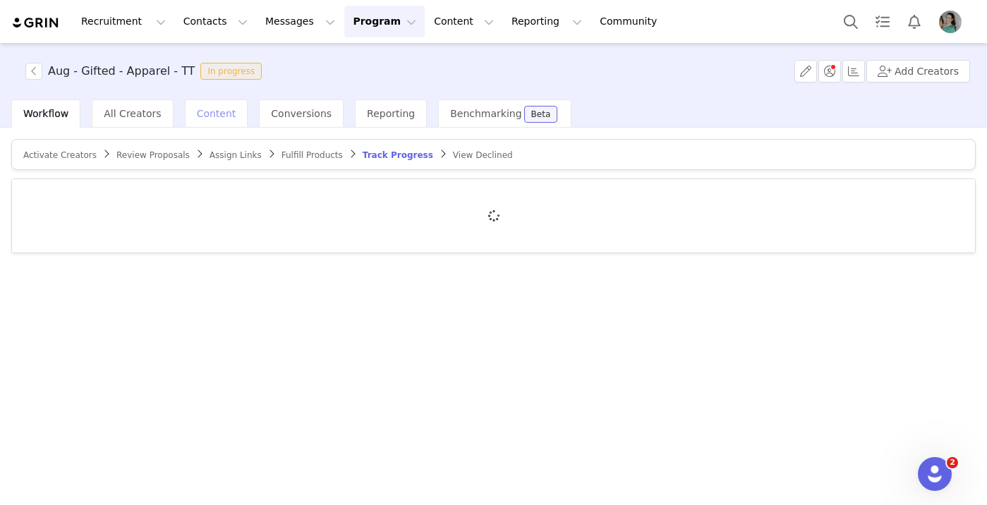
click at [211, 118] on span "Content" at bounding box center [217, 113] width 40 height 11
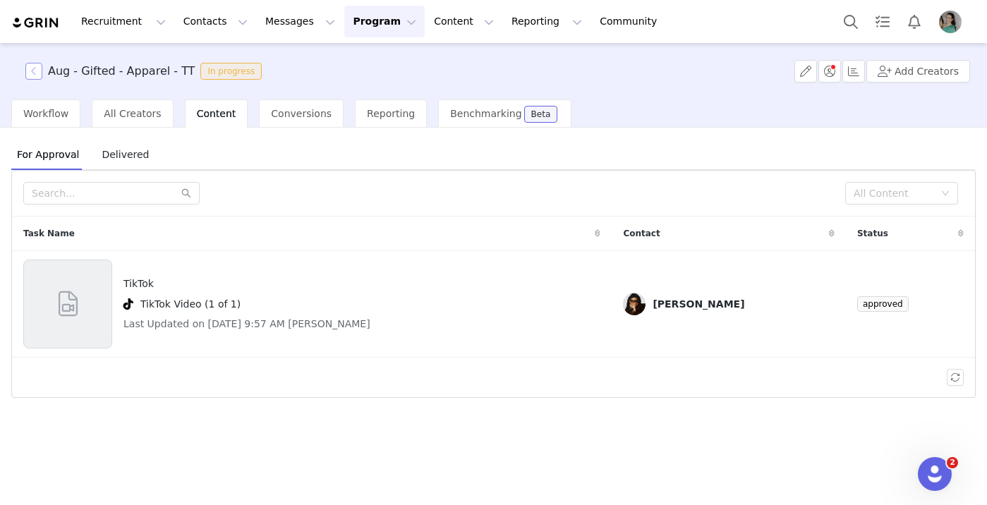
click at [36, 75] on button "button" at bounding box center [33, 71] width 17 height 17
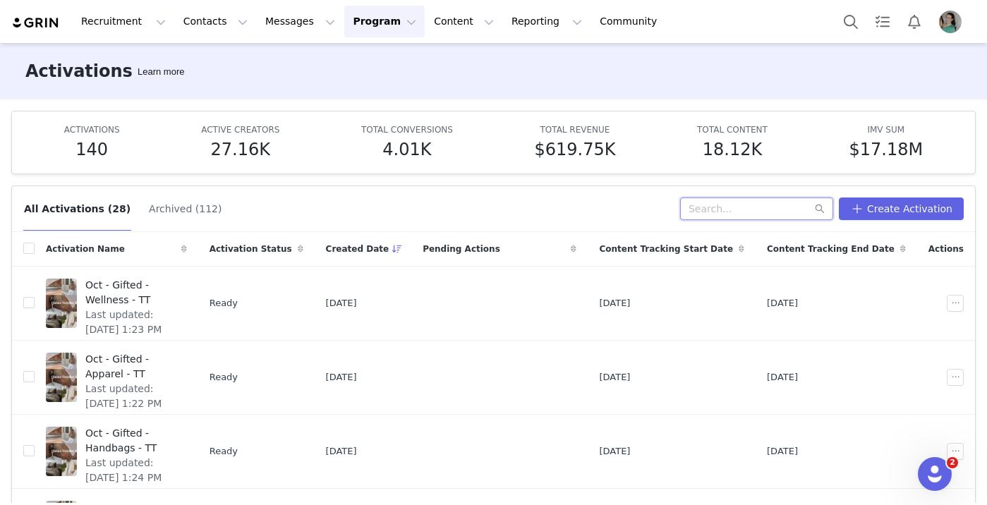
click at [758, 210] on input "text" at bounding box center [756, 209] width 153 height 23
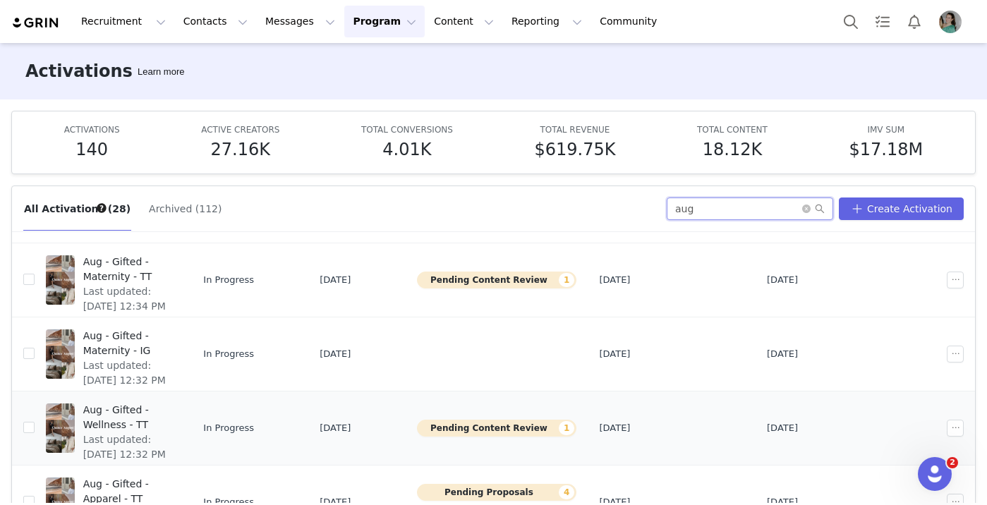
scroll to position [30, 0]
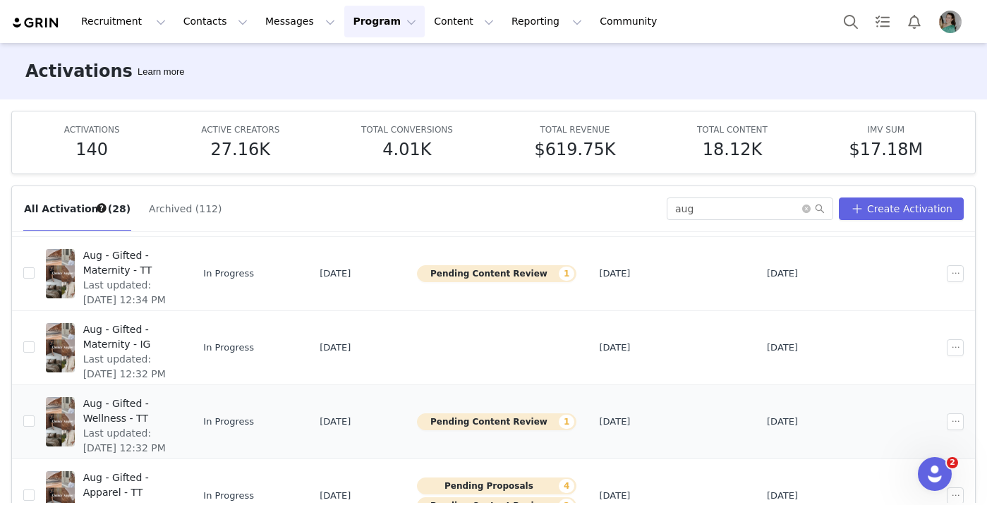
click at [173, 410] on span "Aug - Gifted - Wellness - TT" at bounding box center [128, 412] width 90 height 30
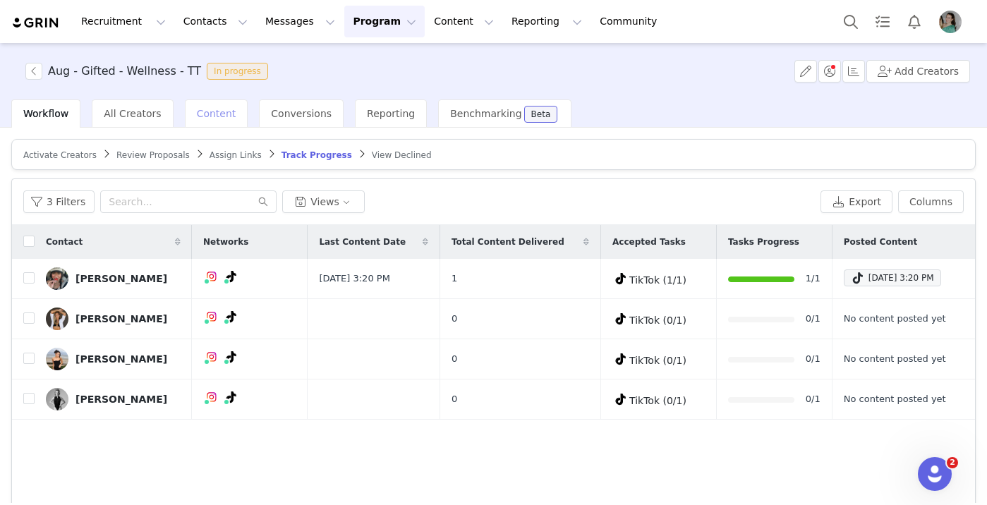
click at [224, 108] on span "Content" at bounding box center [217, 113] width 40 height 11
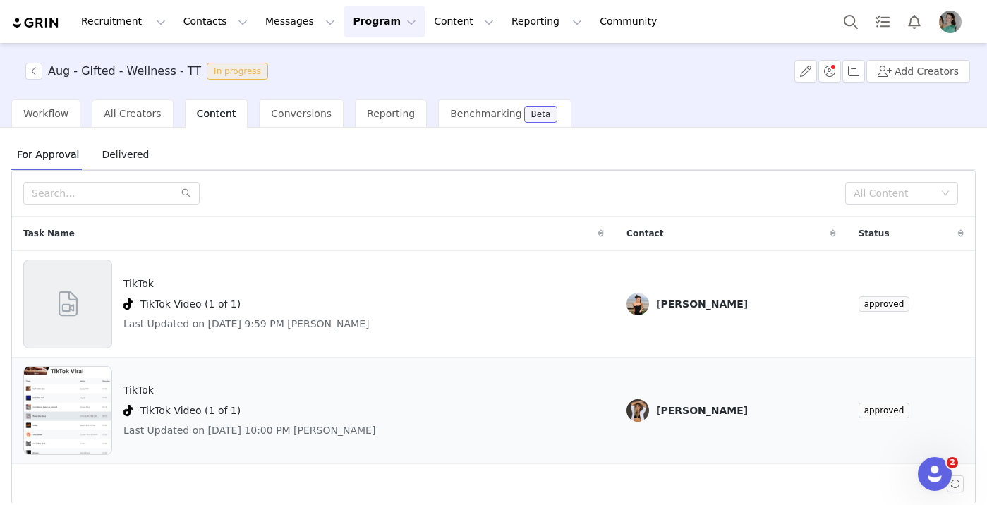
click at [77, 395] on img at bounding box center [67, 410] width 87 height 89
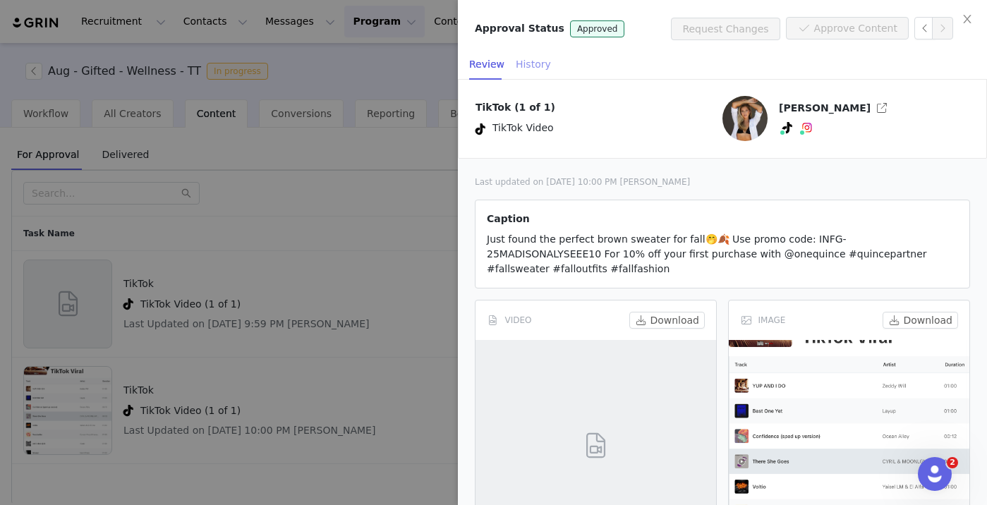
click at [543, 69] on div "History" at bounding box center [533, 65] width 35 height 32
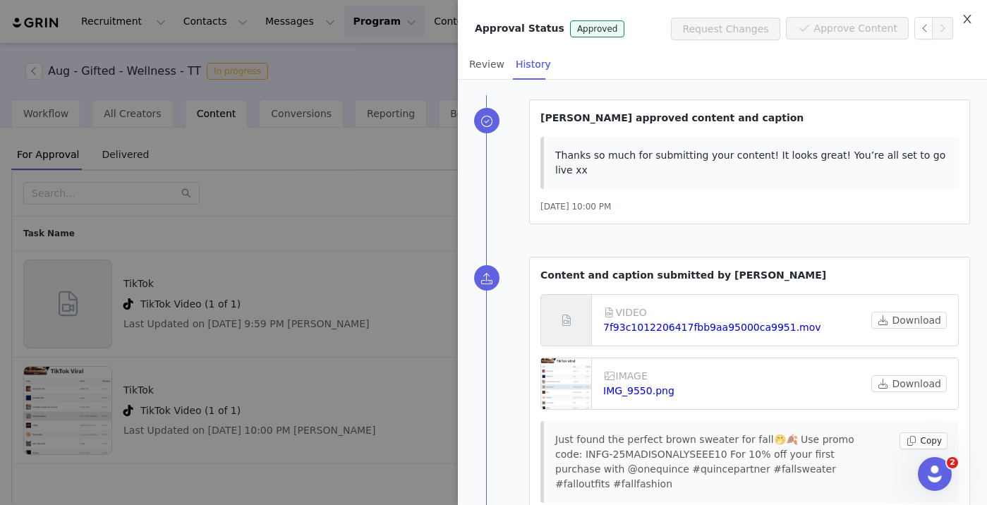
click at [965, 15] on icon "icon: close" at bounding box center [967, 18] width 11 height 11
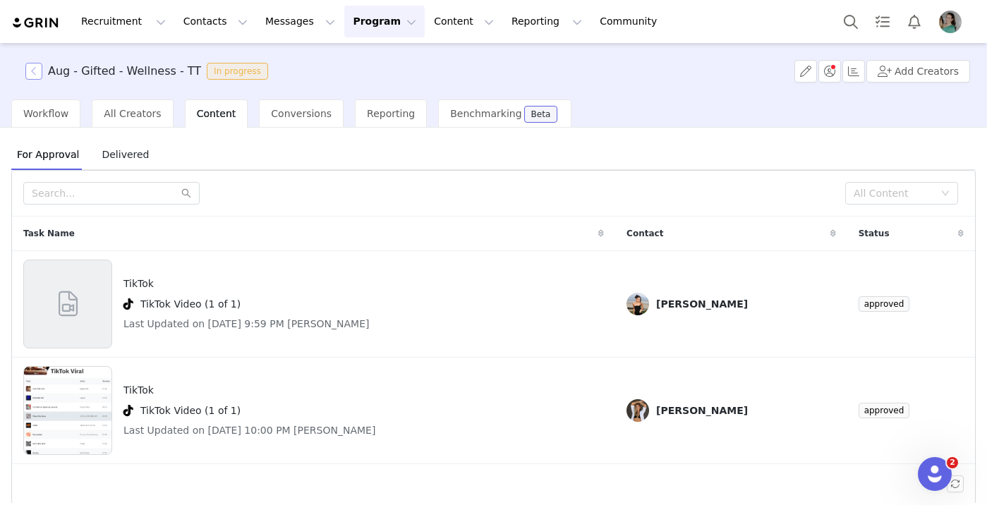
click at [32, 73] on button "button" at bounding box center [33, 71] width 17 height 17
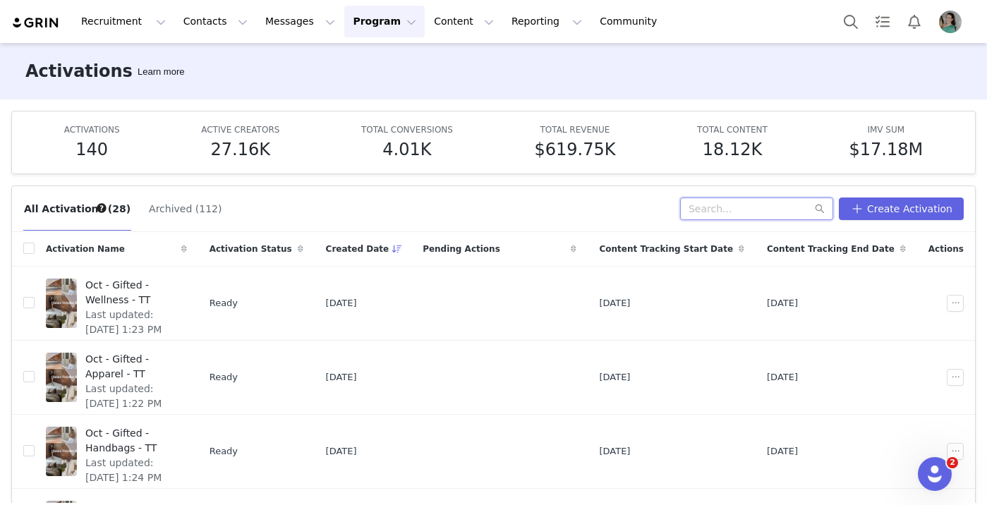
click at [726, 212] on input "text" at bounding box center [756, 209] width 153 height 23
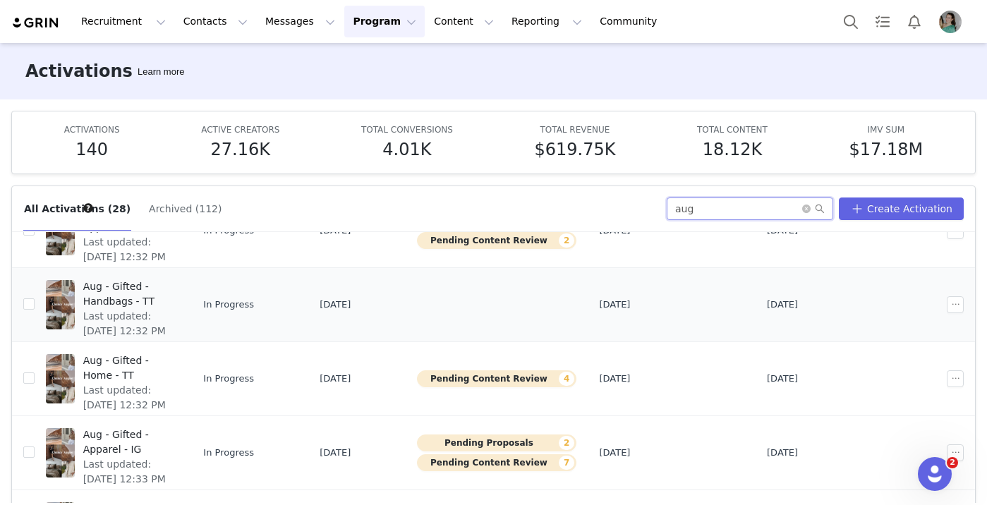
scroll to position [303, 0]
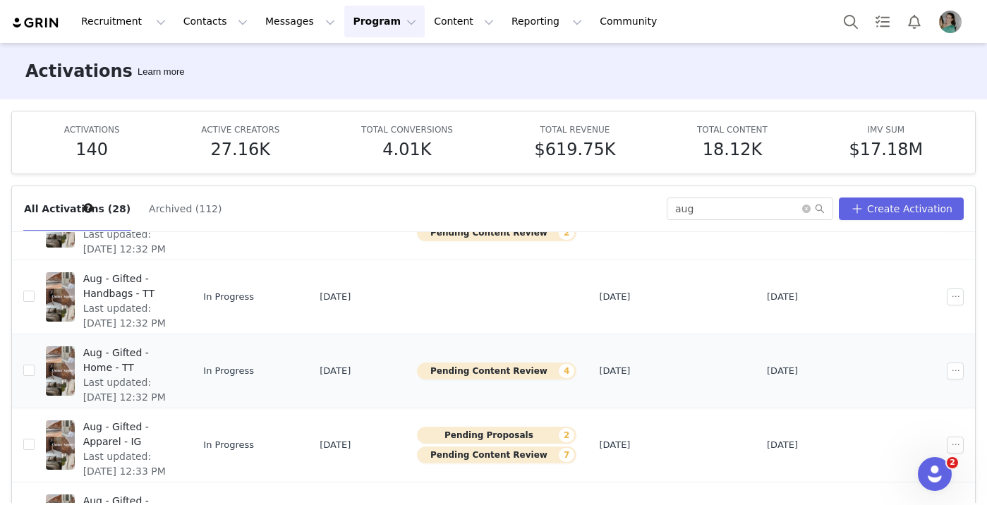
click at [173, 354] on span "Aug - Gifted - Home - TT" at bounding box center [128, 361] width 90 height 30
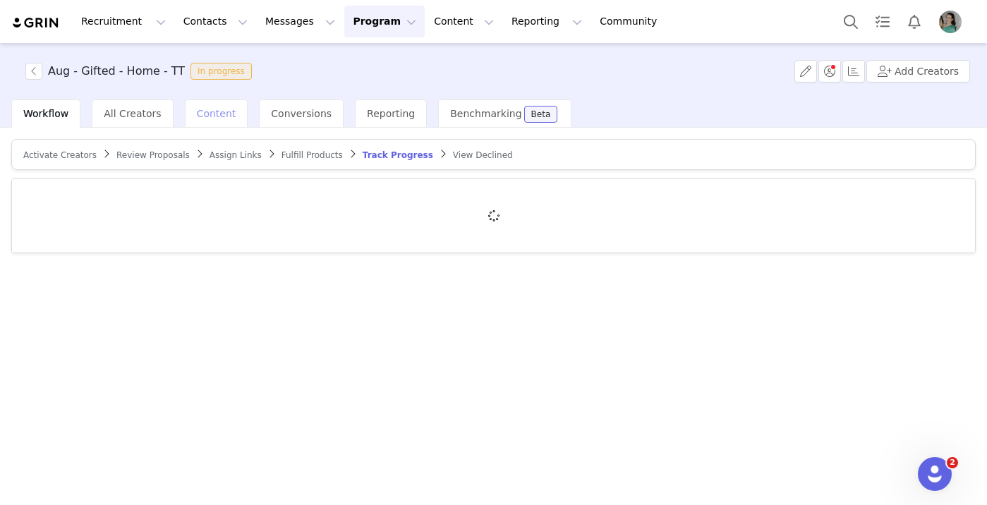
click at [201, 116] on span "Content" at bounding box center [217, 113] width 40 height 11
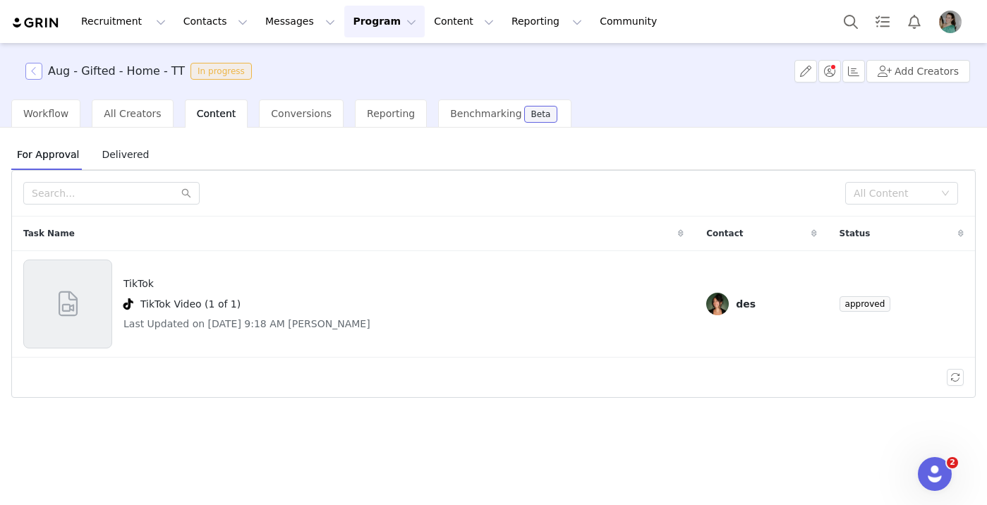
click at [32, 69] on button "button" at bounding box center [33, 71] width 17 height 17
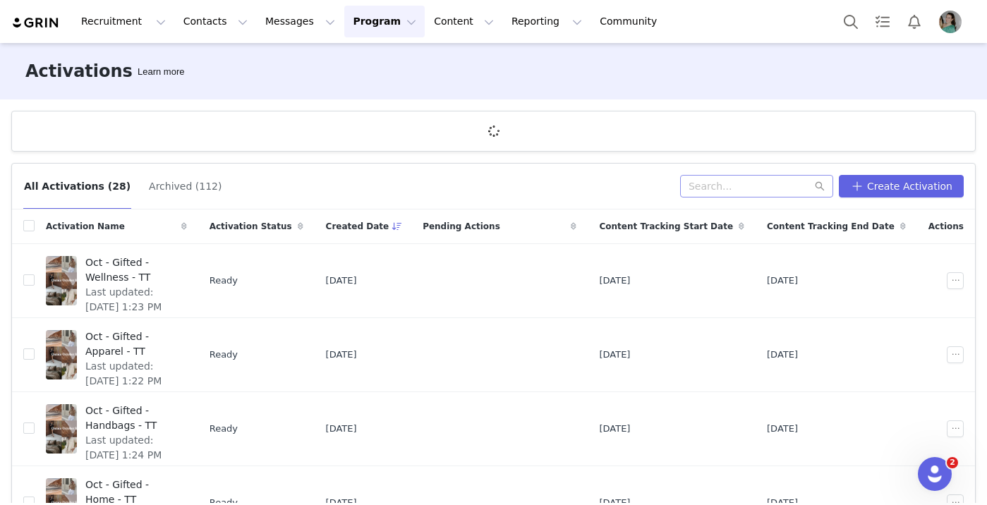
click at [752, 183] on div "All Activations (28) Archived (112) Create Activation Activation Name Activatio…" at bounding box center [493, 327] width 987 height 351
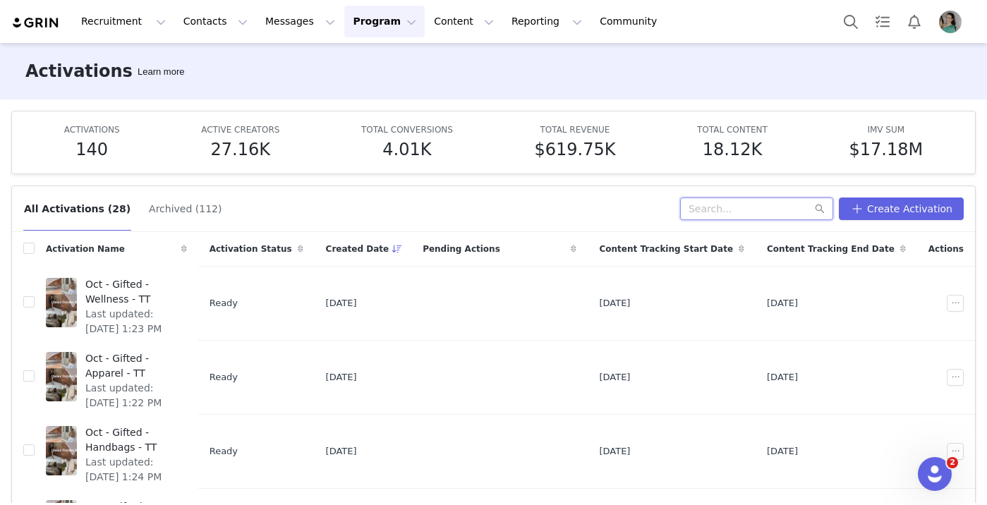
click at [741, 208] on input "text" at bounding box center [756, 209] width 153 height 23
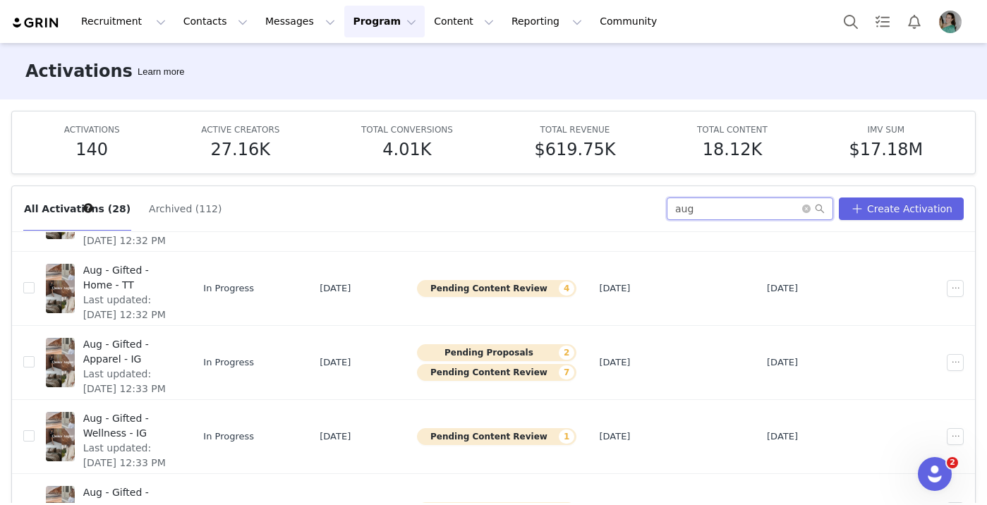
scroll to position [399, 0]
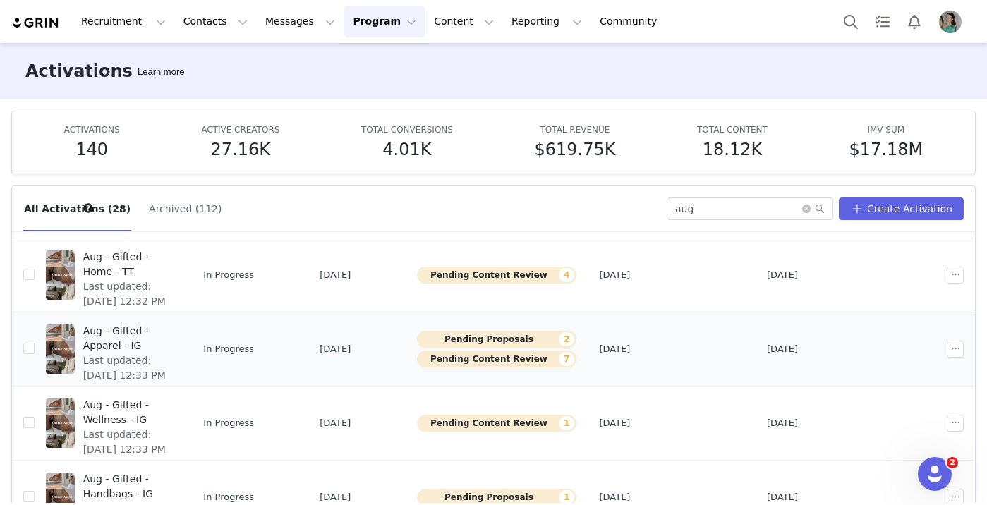
click at [173, 326] on span "Aug - Gifted - Apparel - IG" at bounding box center [128, 339] width 90 height 30
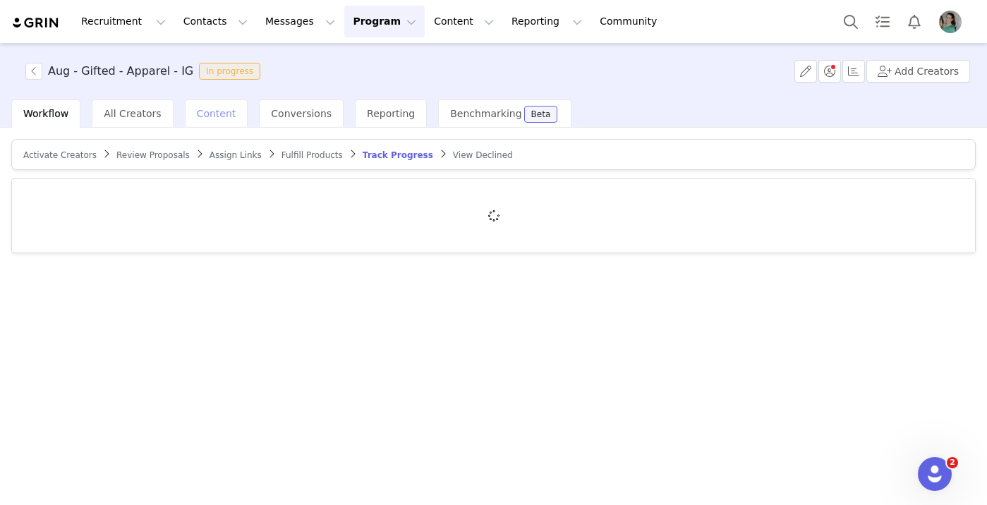
click at [217, 112] on span "Content" at bounding box center [217, 113] width 40 height 11
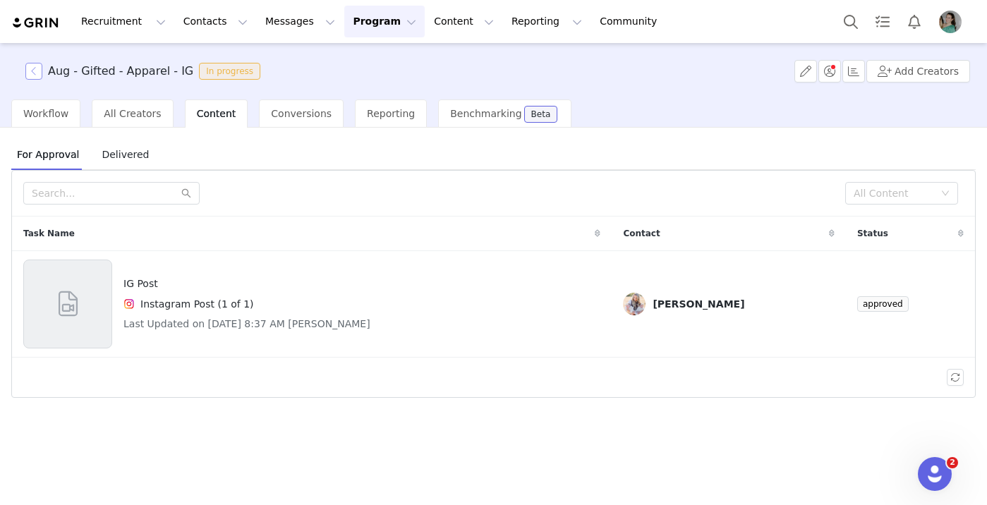
click at [35, 73] on button "button" at bounding box center [33, 71] width 17 height 17
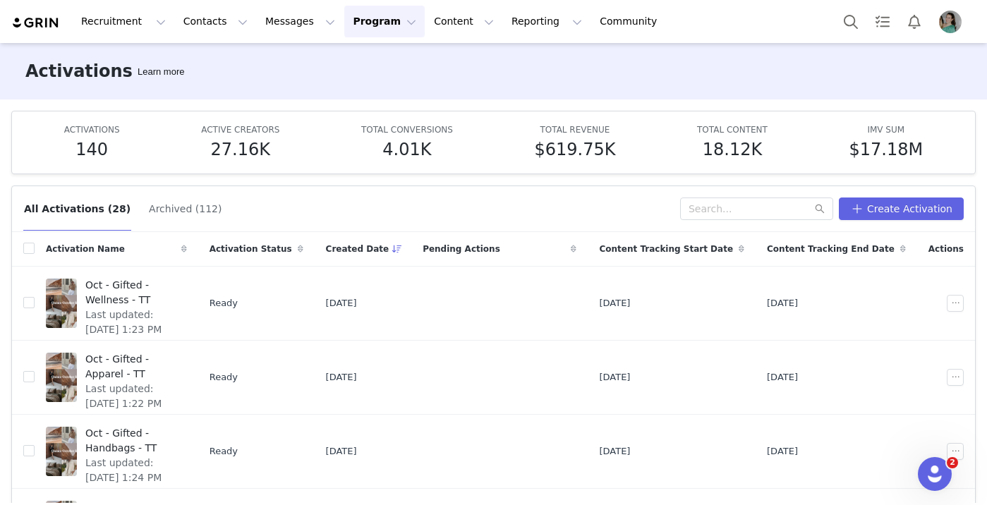
click at [765, 188] on div "All Activations (28) Archived (112) Create Activation" at bounding box center [493, 209] width 963 height 46
click at [765, 205] on input "text" at bounding box center [756, 209] width 153 height 23
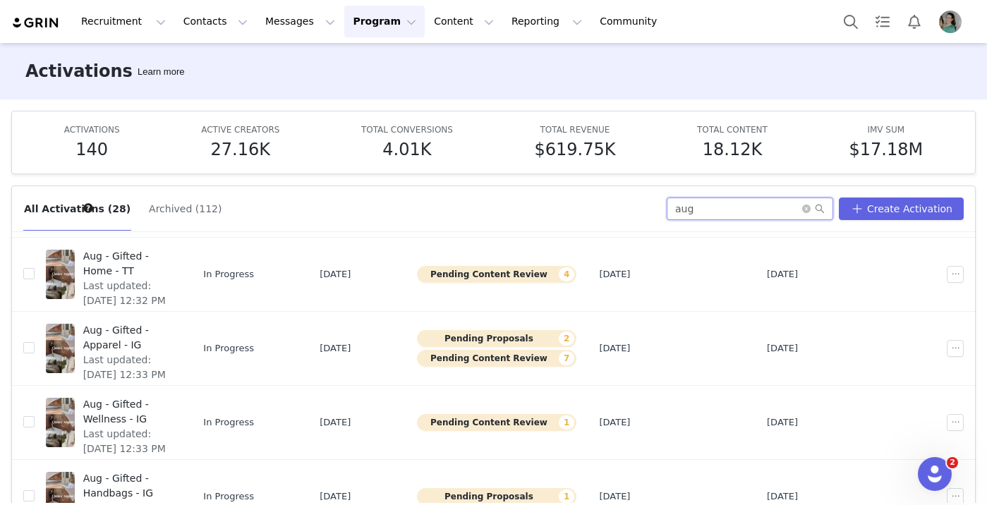
scroll to position [414, 0]
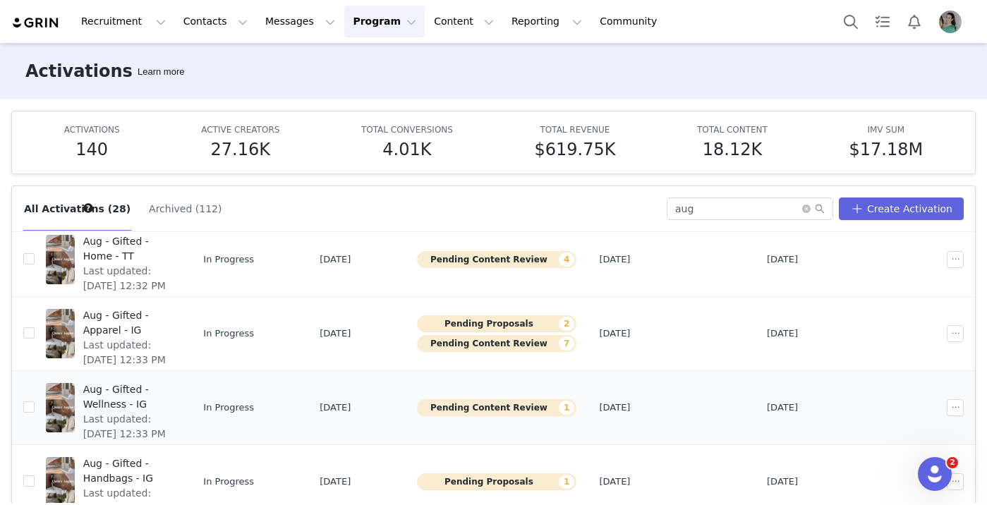
click at [173, 412] on span "Last updated: Aug 29, 2025 12:33 PM" at bounding box center [128, 427] width 90 height 30
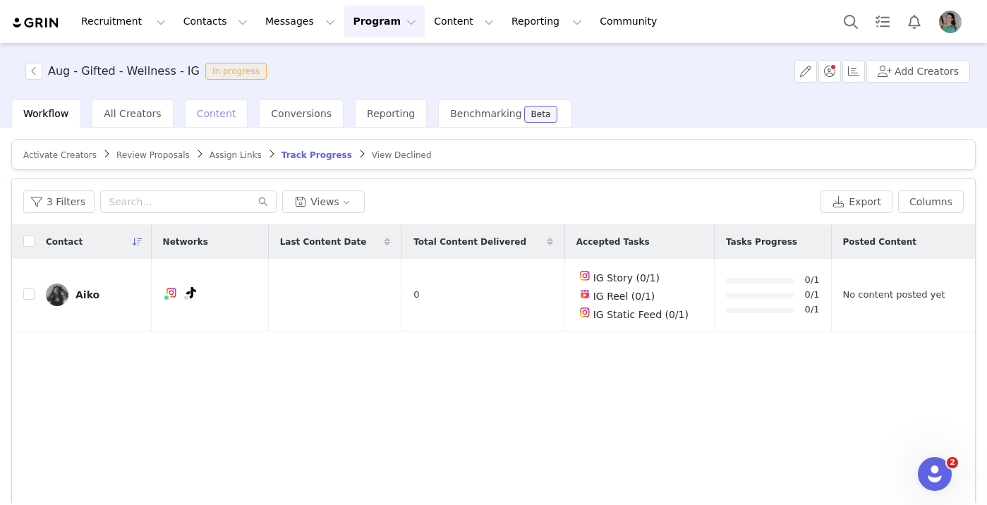
click at [210, 114] on span "Content" at bounding box center [217, 113] width 40 height 11
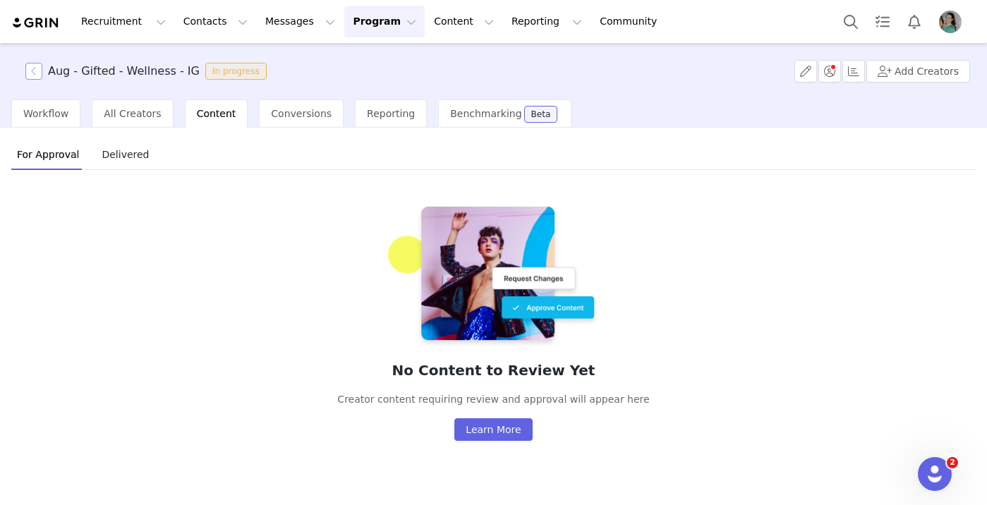
click at [35, 71] on button "button" at bounding box center [33, 71] width 17 height 17
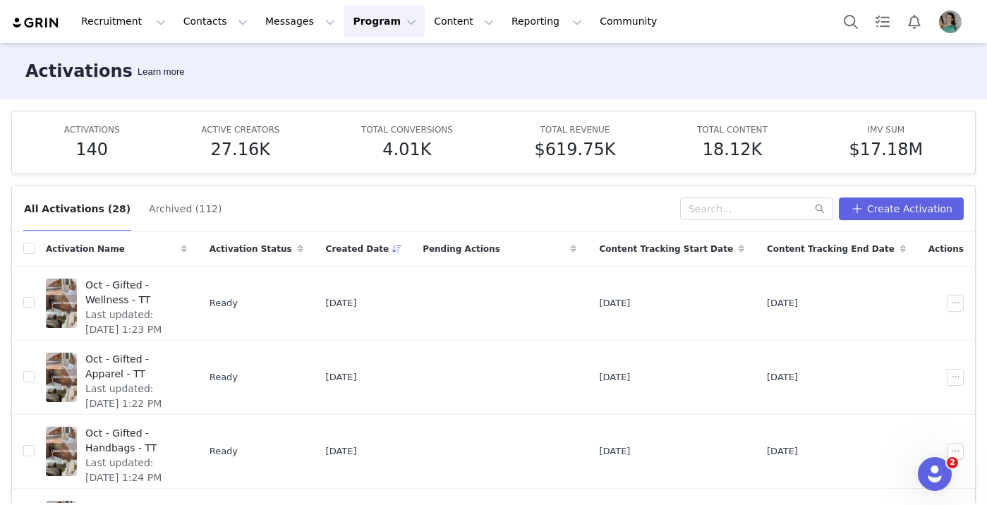
click at [729, 194] on div "All Activations (28) Archived (112) Create Activation" at bounding box center [493, 209] width 963 height 46
click at [729, 205] on input "text" at bounding box center [756, 209] width 153 height 23
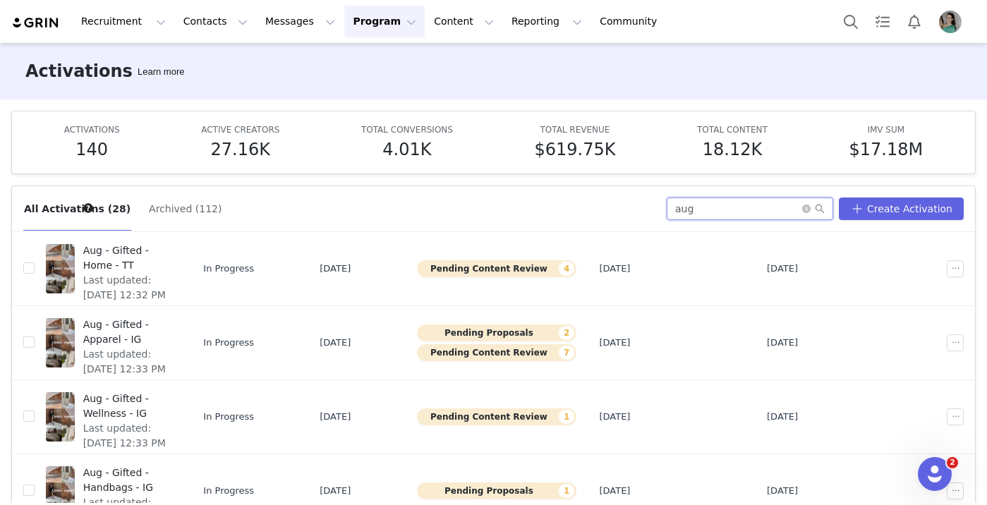
scroll to position [481, 0]
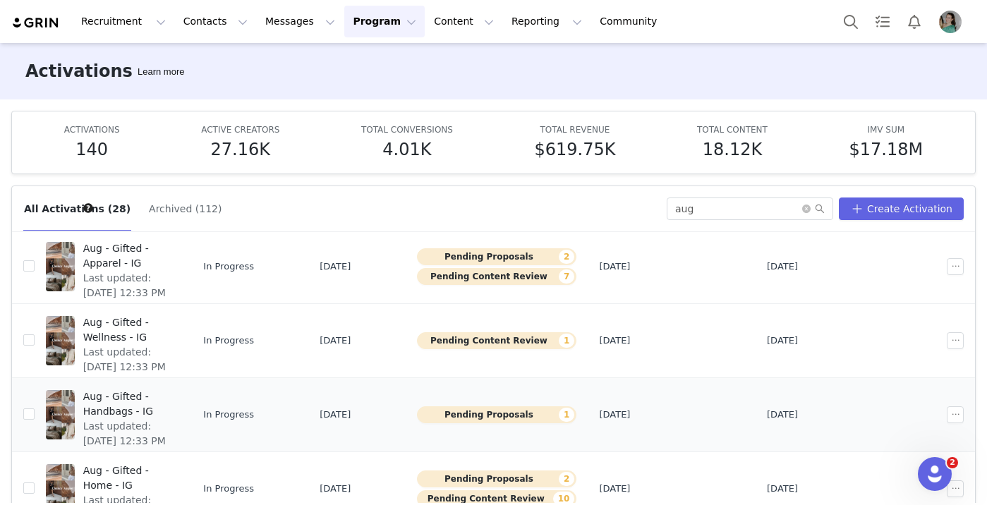
click at [173, 396] on span "Aug - Gifted - Handbags - IG" at bounding box center [128, 404] width 90 height 30
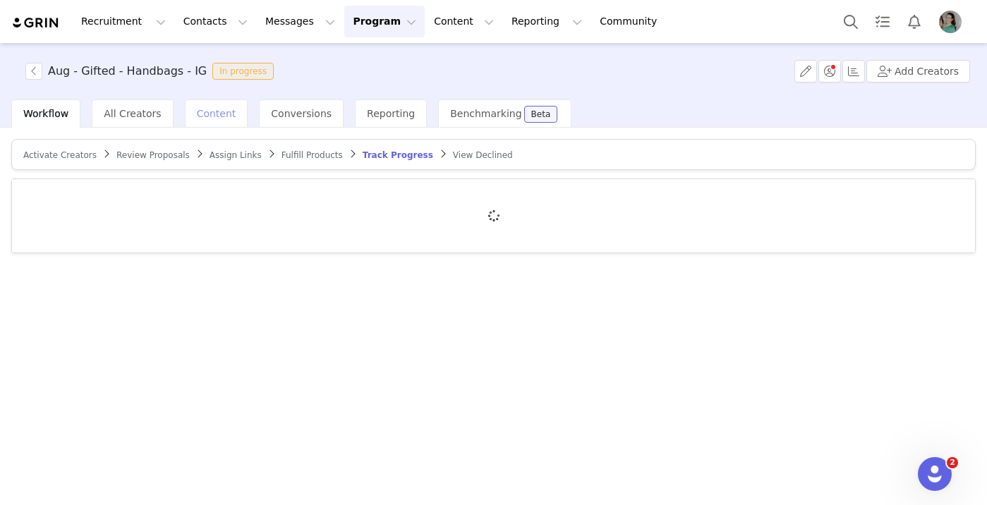
click at [208, 112] on span "Content" at bounding box center [217, 113] width 40 height 11
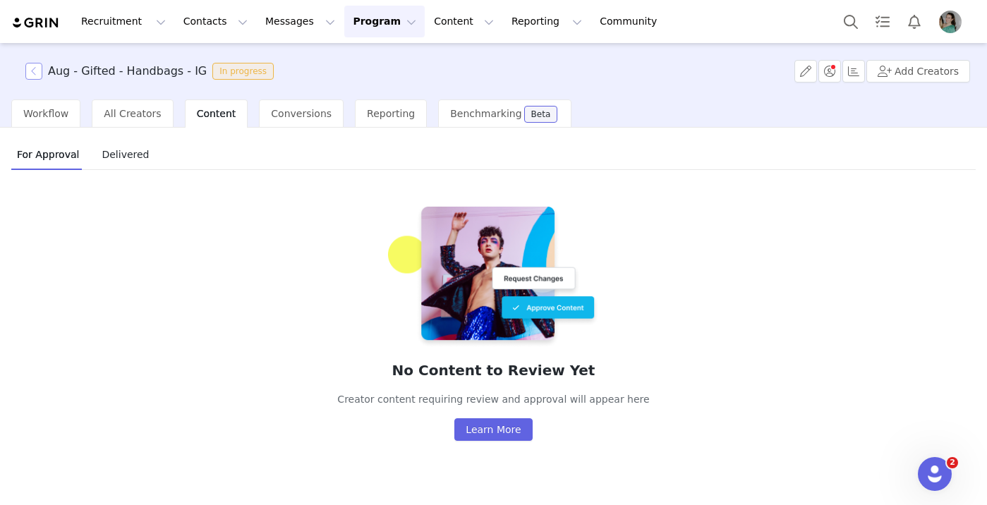
click at [40, 70] on button "button" at bounding box center [33, 71] width 17 height 17
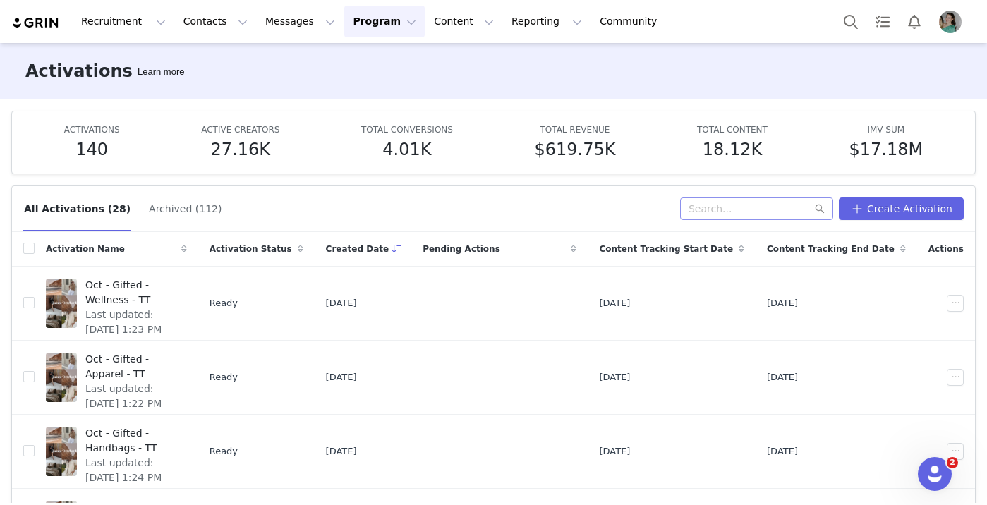
click at [737, 182] on div "All Activations (28) Archived (112) Create Activation Activation Name Activatio…" at bounding box center [493, 338] width 987 height 329
click at [735, 209] on input "text" at bounding box center [756, 209] width 153 height 23
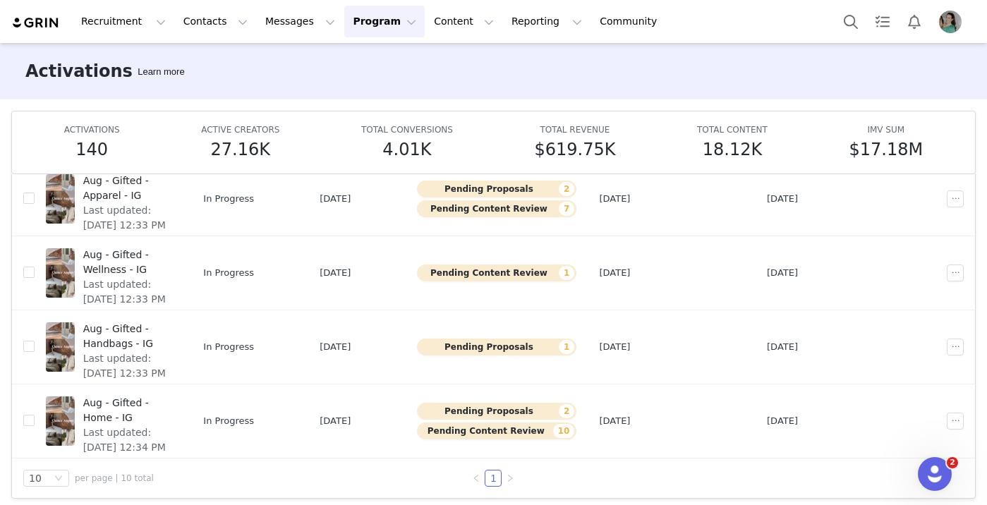
scroll to position [74, 0]
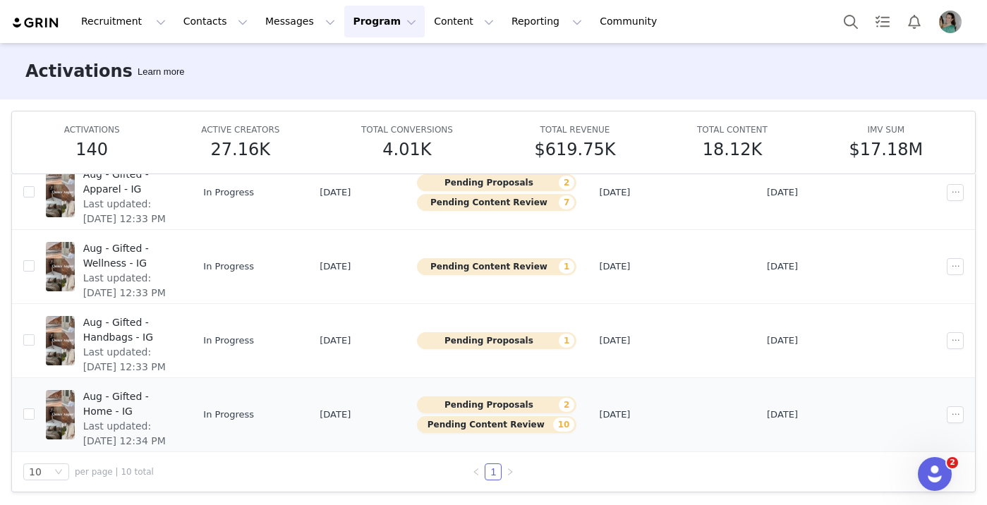
click at [169, 396] on span "Aug - Gifted - Home - IG" at bounding box center [128, 404] width 90 height 30
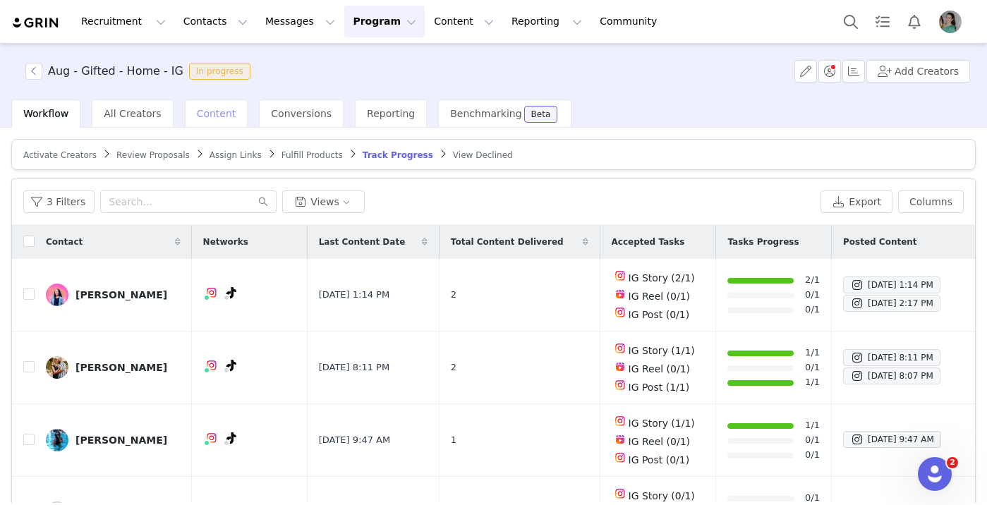
click at [210, 115] on span "Content" at bounding box center [217, 113] width 40 height 11
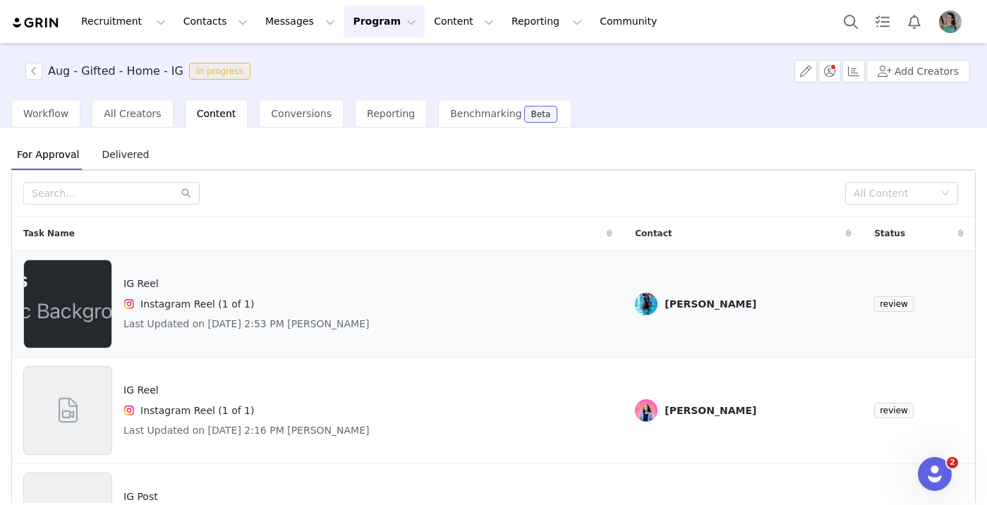
scroll to position [60, 0]
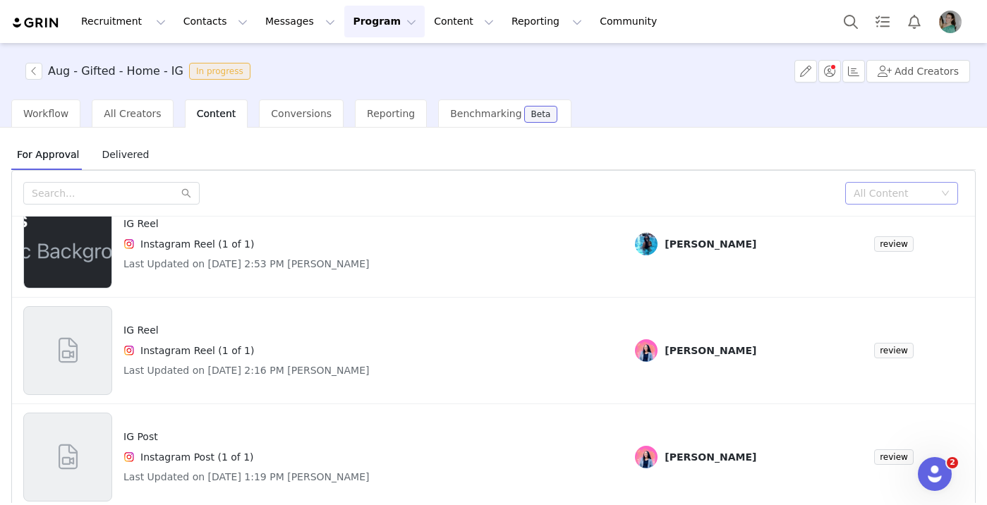
click at [898, 193] on div "All Content" at bounding box center [894, 193] width 80 height 14
click at [886, 222] on li "Needs Review" at bounding box center [901, 221] width 113 height 23
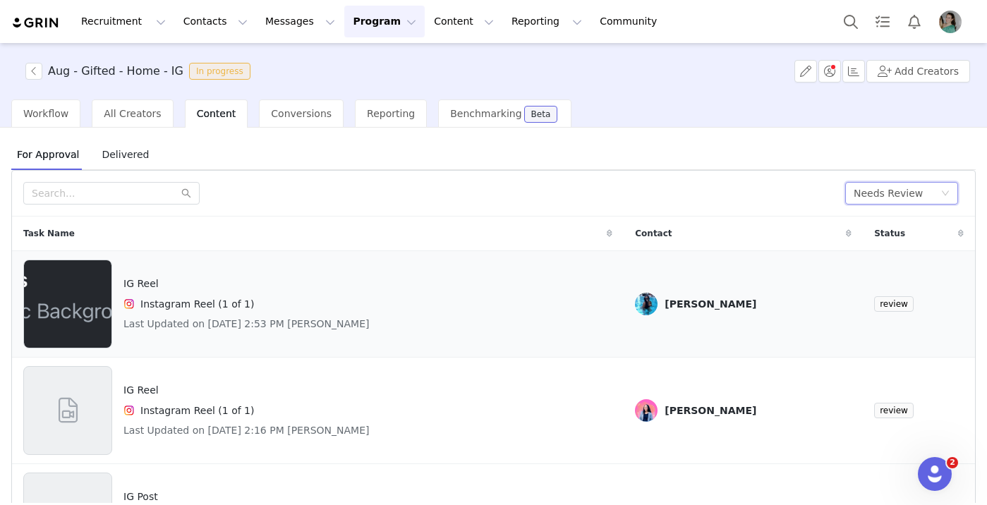
click at [80, 302] on img at bounding box center [67, 304] width 87 height 89
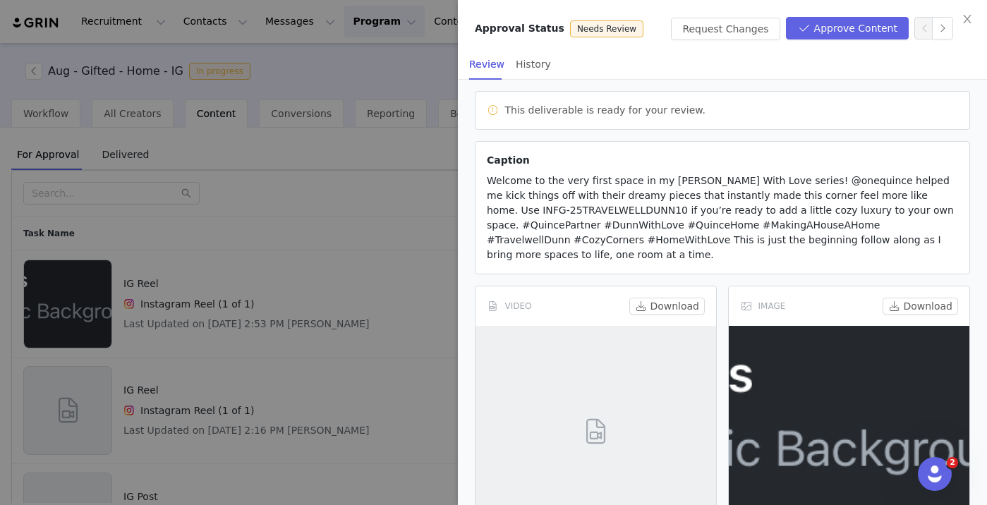
scroll to position [111, 0]
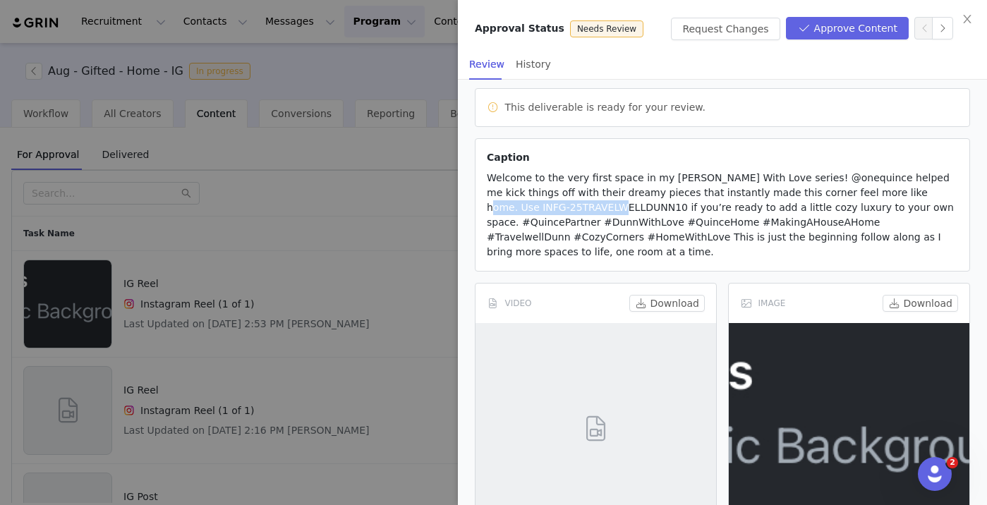
drag, startPoint x: 856, startPoint y: 192, endPoint x: 601, endPoint y: 212, distance: 255.5
click at [602, 212] on span "Welcome to the very first space in my Dunn With Love series! @onequince helped …" at bounding box center [720, 214] width 467 height 85
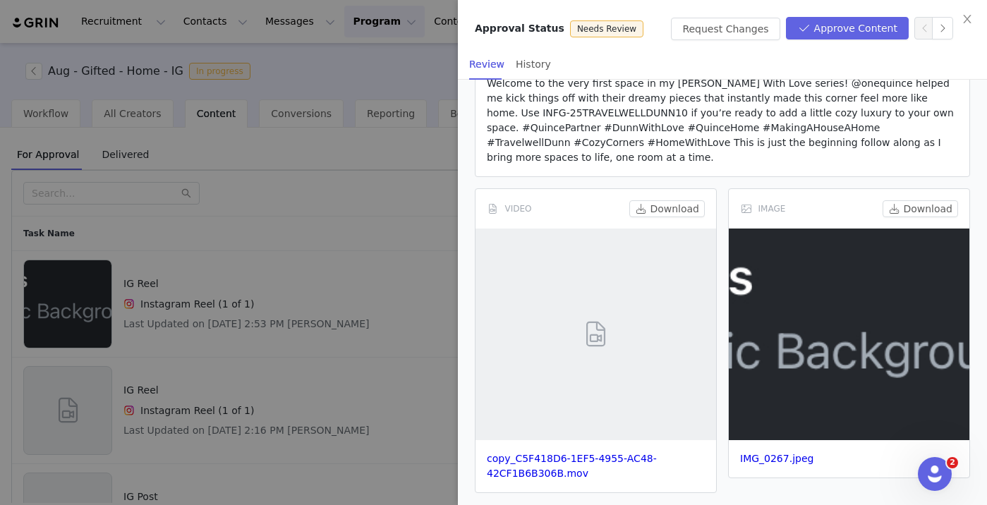
scroll to position [217, 0]
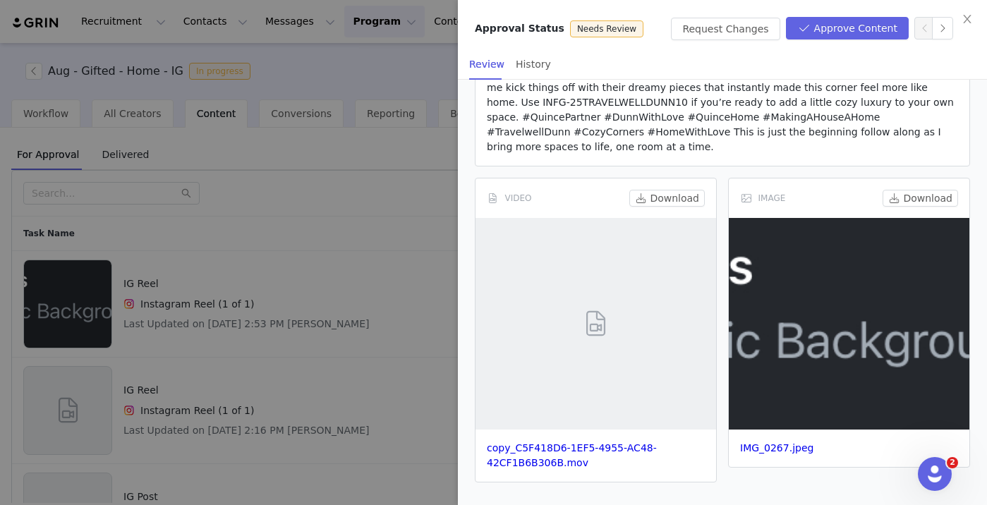
click at [548, 456] on div "copy_C5F418D6-1EF5-4955-AC48-42CF1B6B306B.mov" at bounding box center [596, 456] width 241 height 52
click at [552, 466] on link "copy_C5F418D6-1EF5-4955-AC48-42CF1B6B306B.mov" at bounding box center [572, 455] width 170 height 26
click at [797, 450] on link "IMG_0267.jpeg" at bounding box center [776, 447] width 73 height 11
click at [855, 27] on button "Approve Content" at bounding box center [847, 28] width 123 height 23
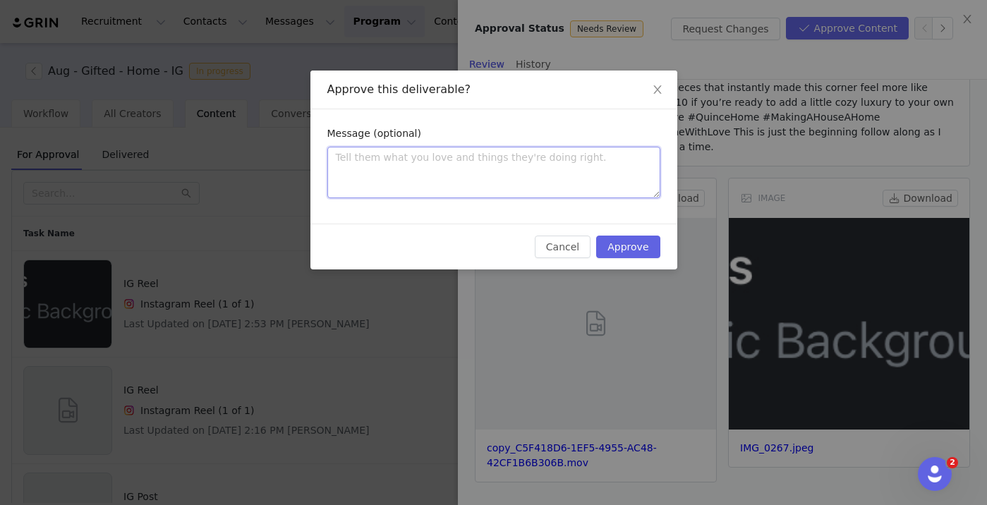
click at [400, 164] on textarea at bounding box center [493, 173] width 333 height 52
paste textarea "Thanks for submitting. Love the content! You're all set to go live! xx"
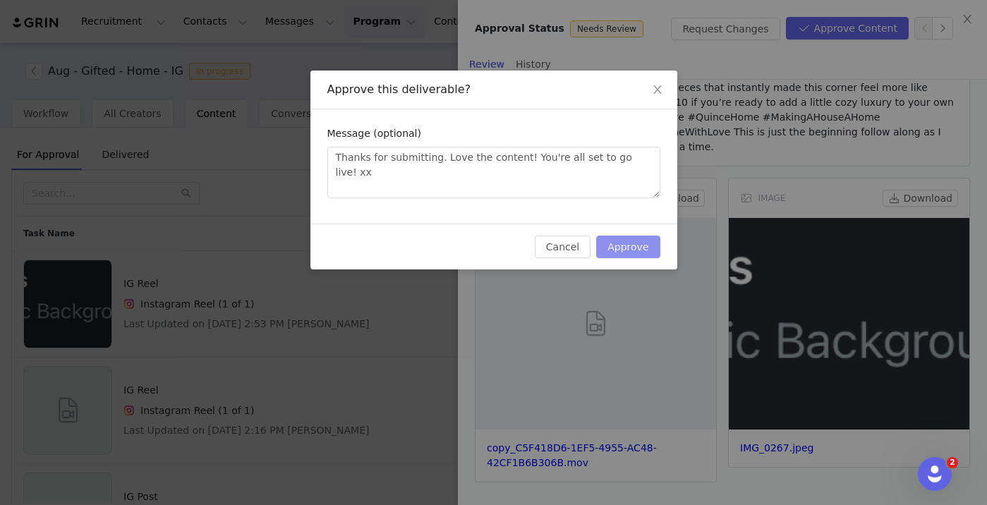
click at [631, 252] on button "Approve" at bounding box center [628, 247] width 64 height 23
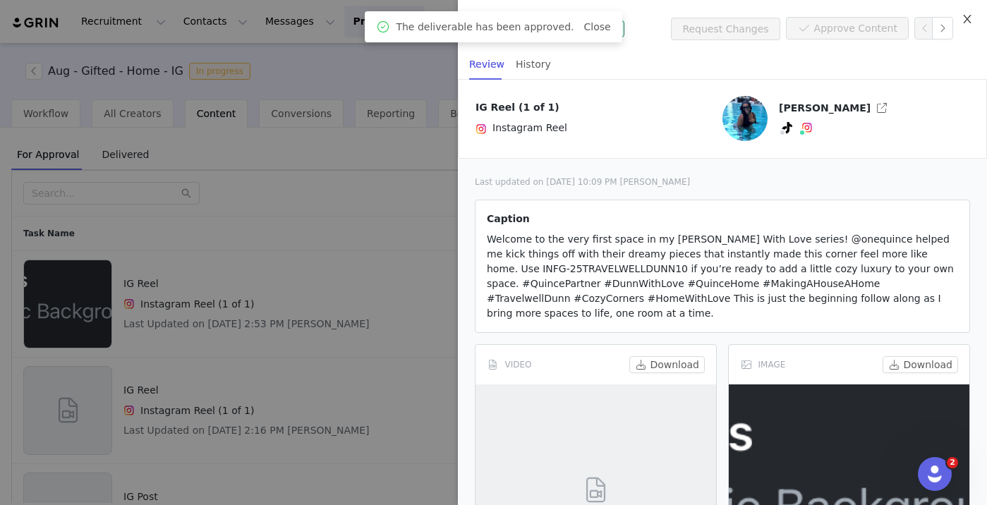
click at [964, 16] on icon "icon: close" at bounding box center [967, 19] width 8 height 8
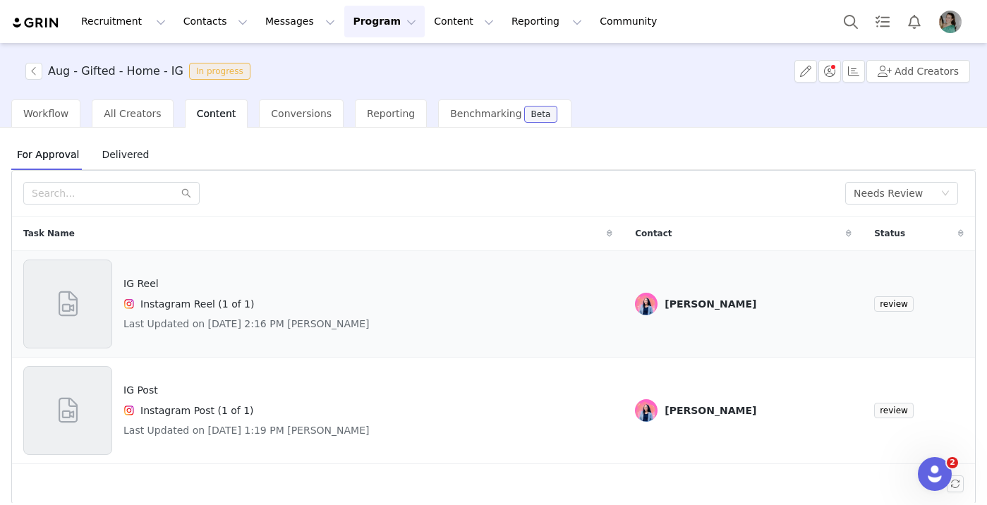
click at [79, 318] on span at bounding box center [68, 304] width 32 height 38
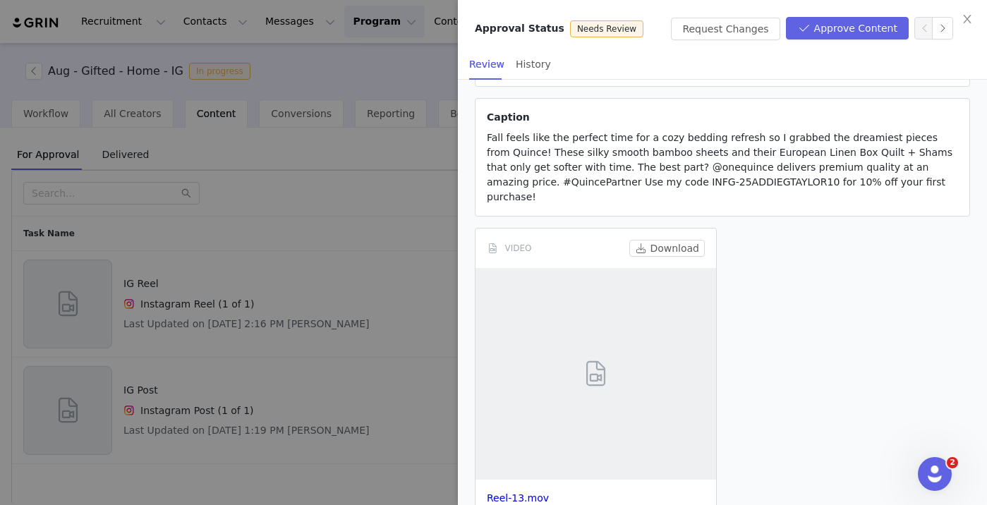
scroll to position [172, 0]
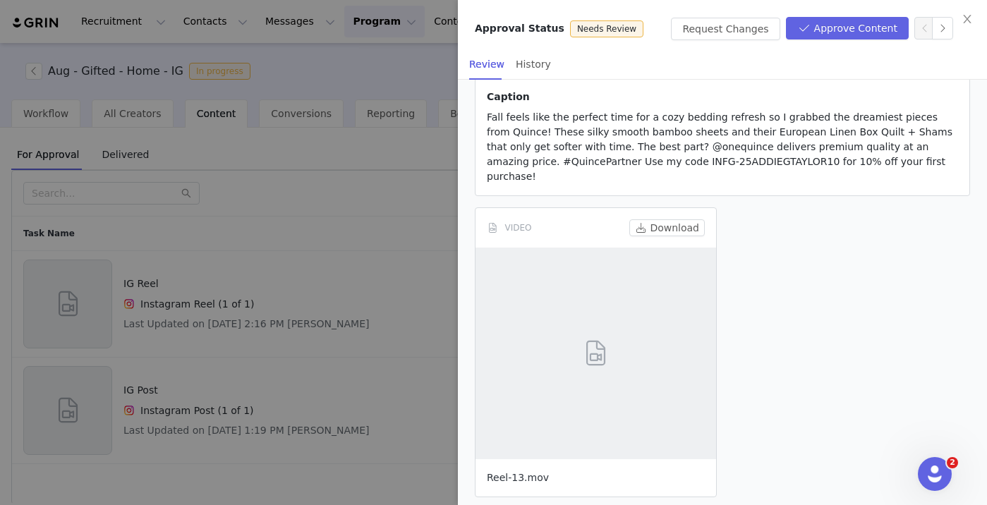
click at [521, 472] on link "Reel-13.mov" at bounding box center [518, 477] width 62 height 11
click at [850, 30] on button "Approve Content" at bounding box center [847, 28] width 123 height 23
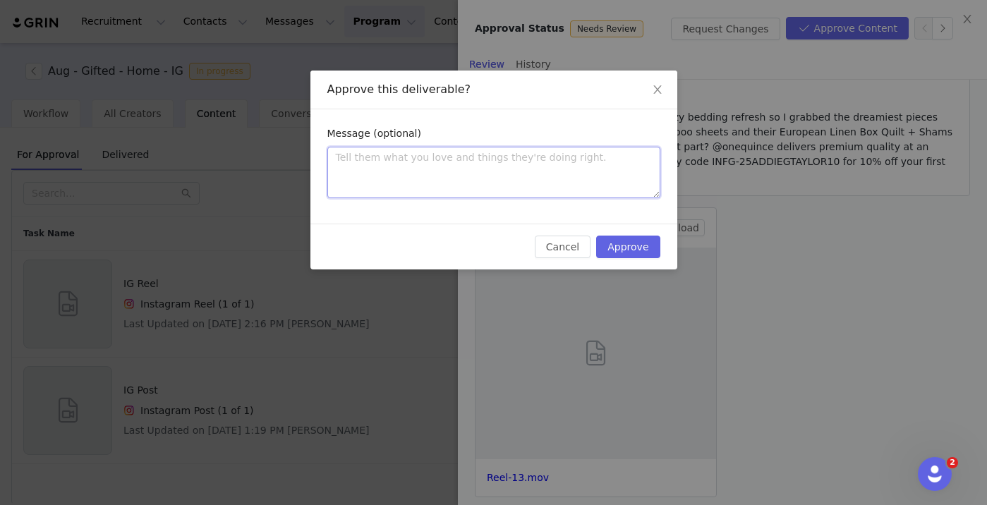
click at [526, 162] on textarea at bounding box center [493, 173] width 333 height 52
paste textarea "Thanks for submitting. Love the content! You're all set to go live! xx"
click at [660, 87] on icon "icon: close" at bounding box center [657, 89] width 8 height 8
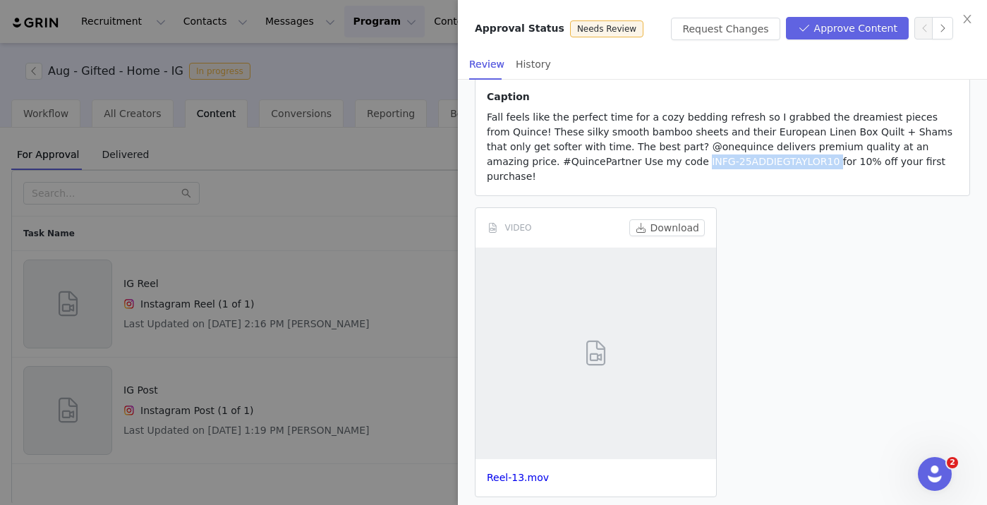
drag, startPoint x: 623, startPoint y: 162, endPoint x: 749, endPoint y: 162, distance: 126.3
click at [749, 162] on span "Fall feels like the perfect time for a cozy bedding refresh so I grabbed the dr…" at bounding box center [720, 146] width 466 height 71
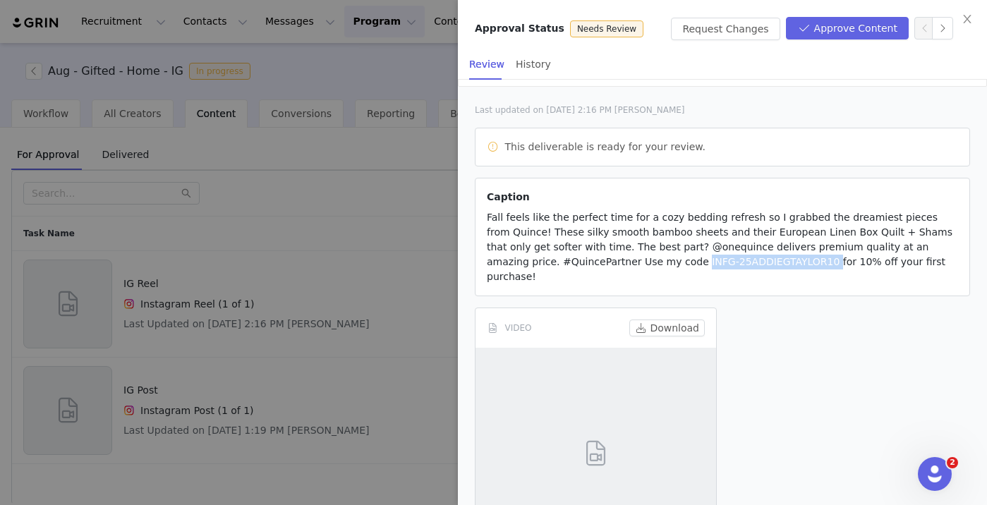
scroll to position [0, 0]
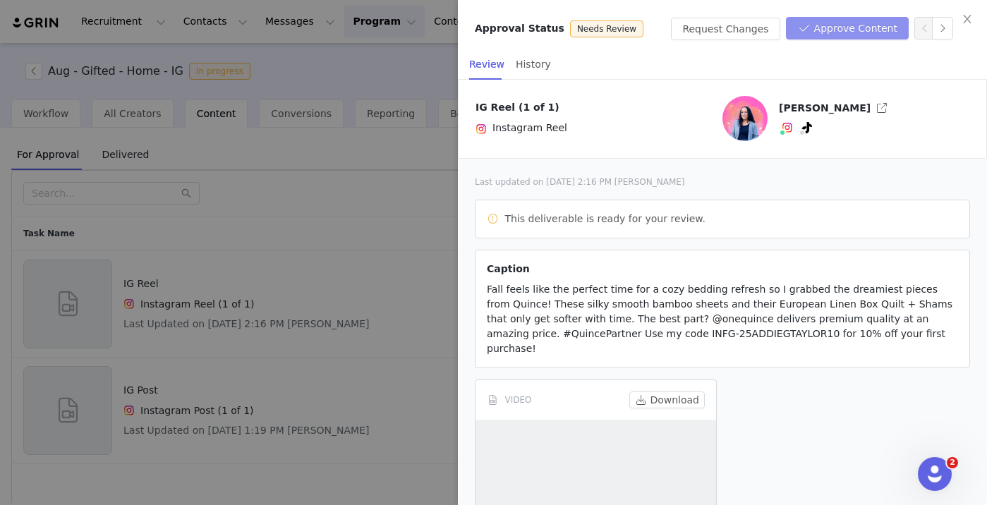
click at [866, 24] on button "Approve Content" at bounding box center [847, 28] width 123 height 23
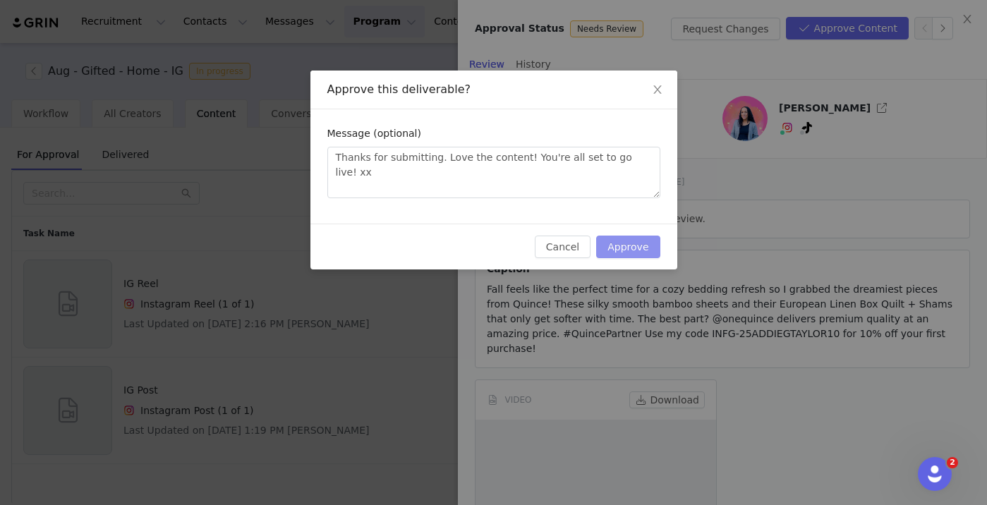
click at [635, 253] on button "Approve" at bounding box center [628, 247] width 64 height 23
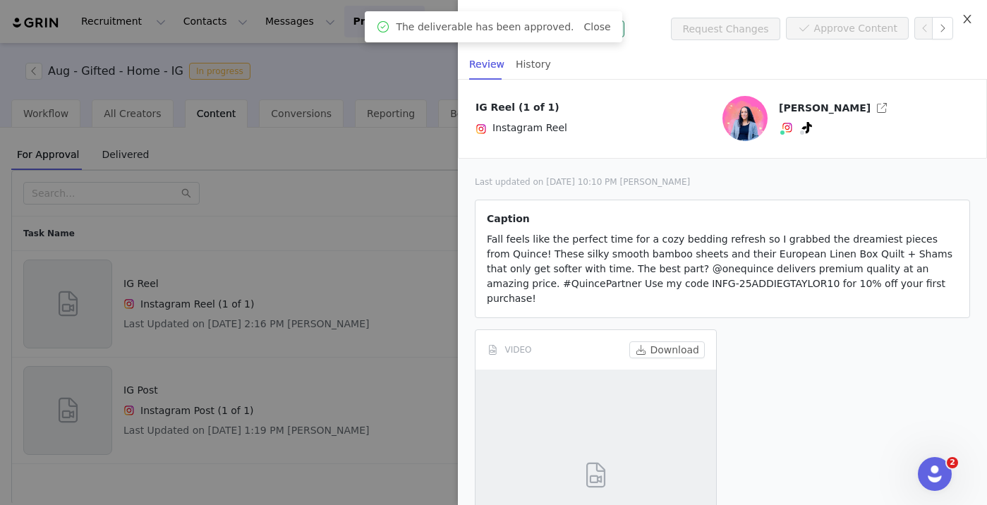
click at [969, 17] on icon "icon: close" at bounding box center [967, 19] width 8 height 8
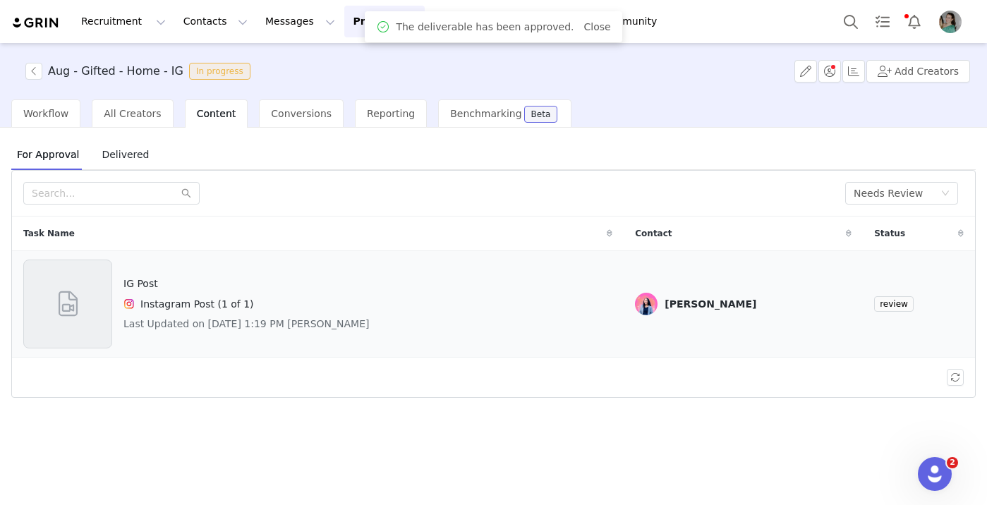
click at [71, 307] on span at bounding box center [68, 304] width 32 height 38
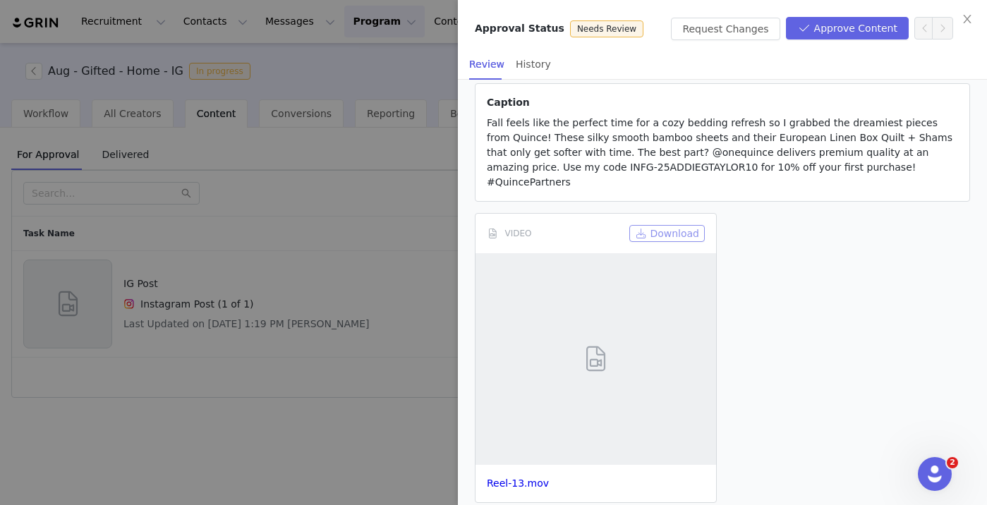
scroll to position [172, 0]
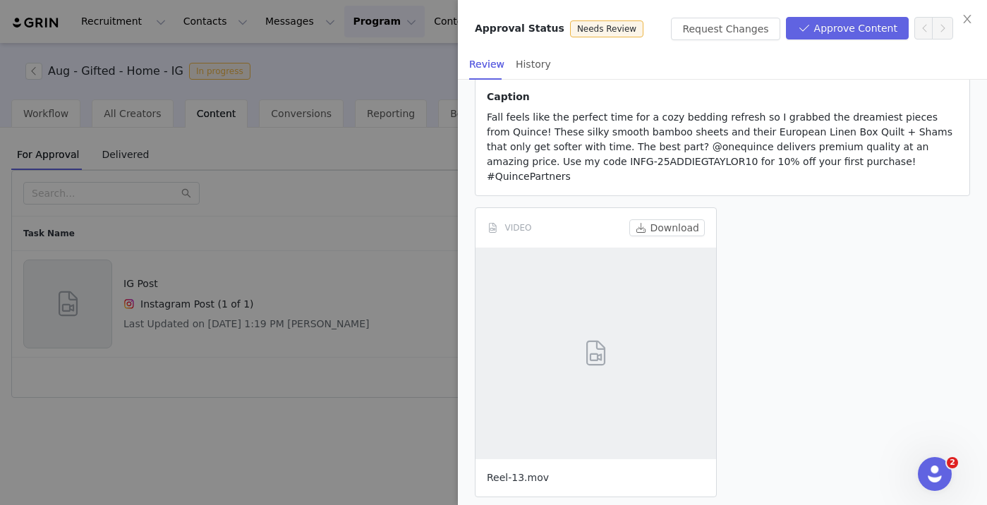
click at [521, 472] on link "Reel-13.mov" at bounding box center [518, 477] width 62 height 11
click at [840, 27] on button "Approve Content" at bounding box center [847, 28] width 123 height 23
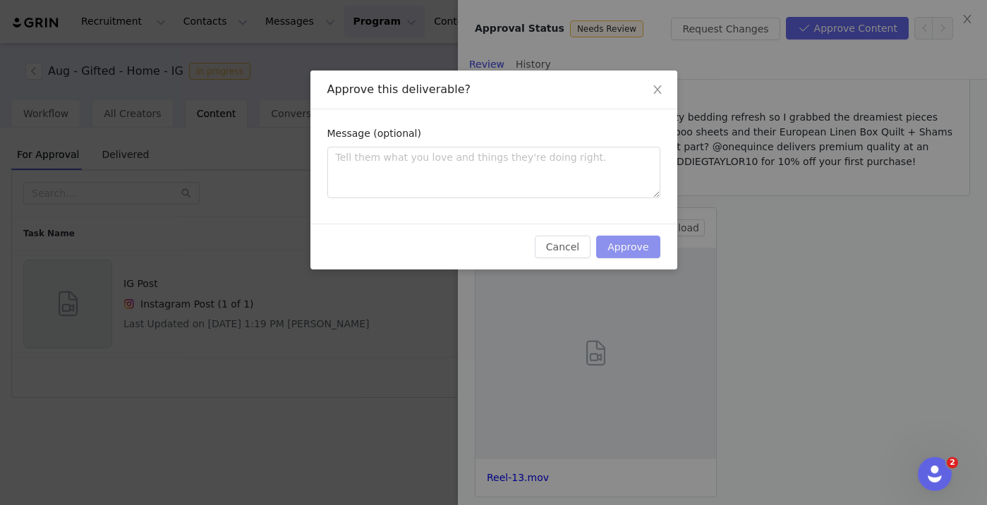
click at [631, 237] on button "Approve" at bounding box center [628, 247] width 64 height 23
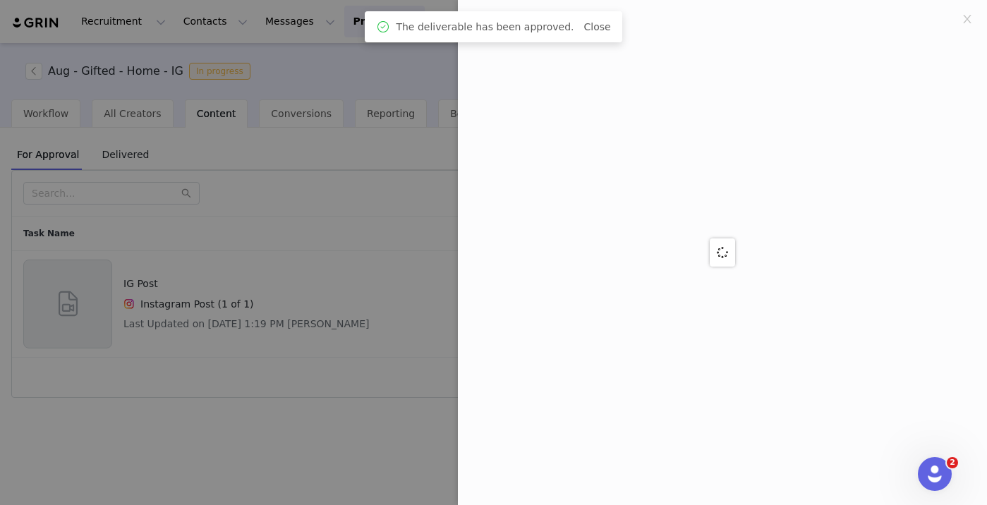
scroll to position [0, 0]
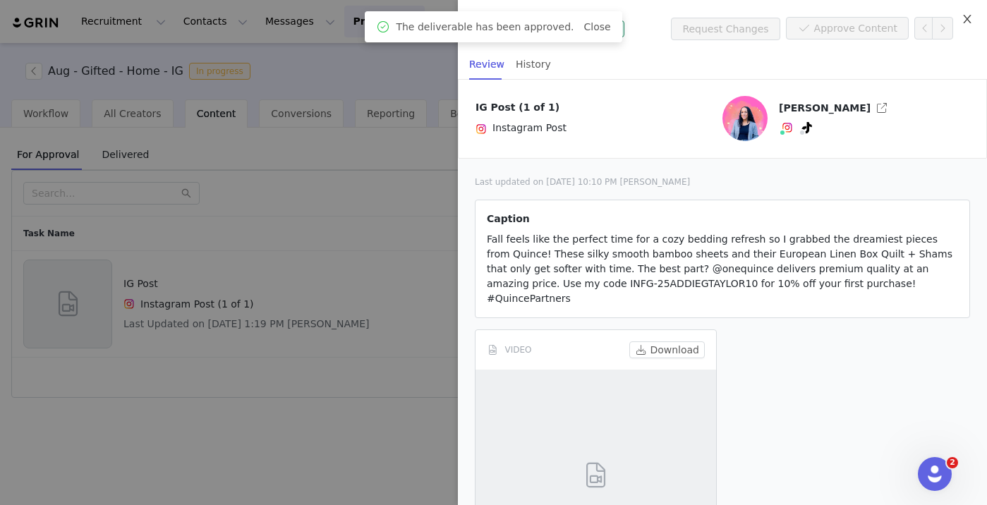
click at [962, 22] on icon "icon: close" at bounding box center [967, 18] width 11 height 11
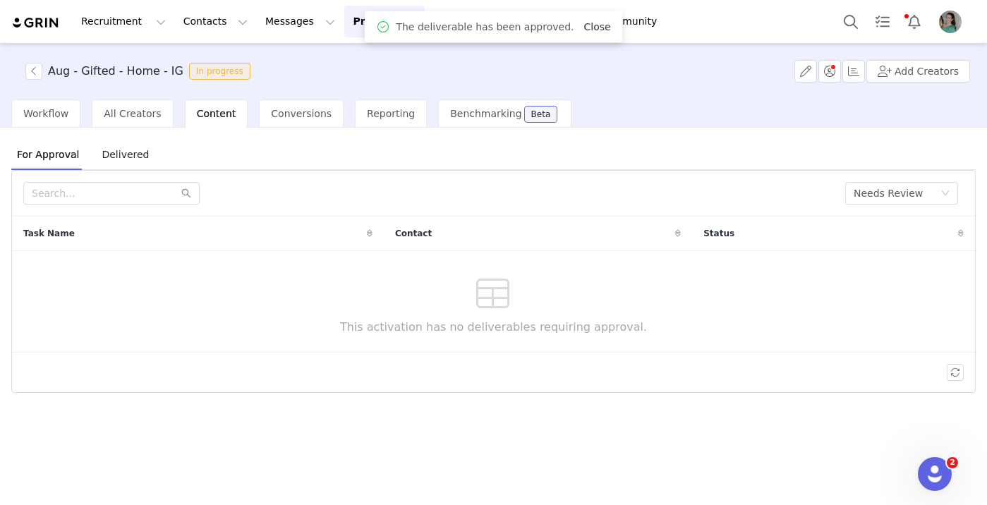
click at [593, 25] on link "Close" at bounding box center [596, 26] width 27 height 11
click at [30, 73] on button "button" at bounding box center [33, 71] width 17 height 17
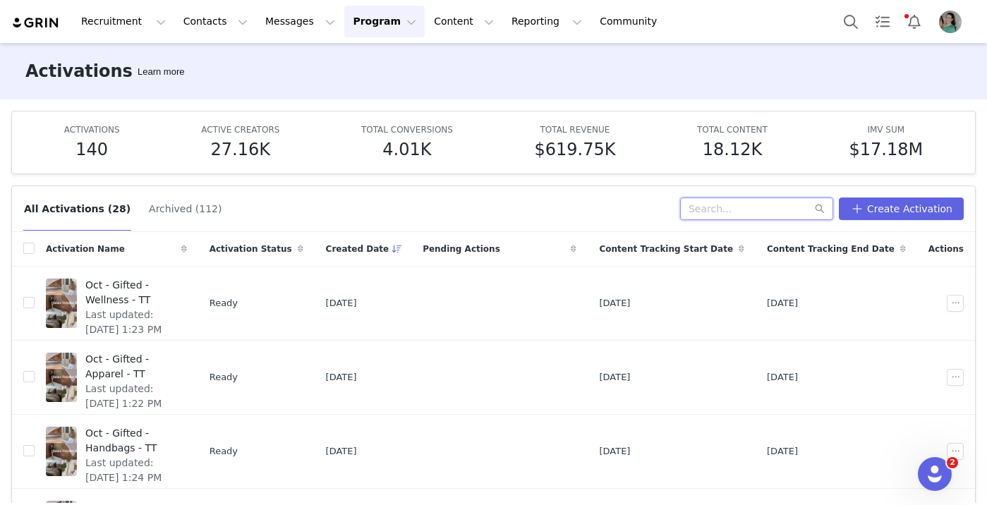
click at [758, 213] on input "text" at bounding box center [756, 209] width 153 height 23
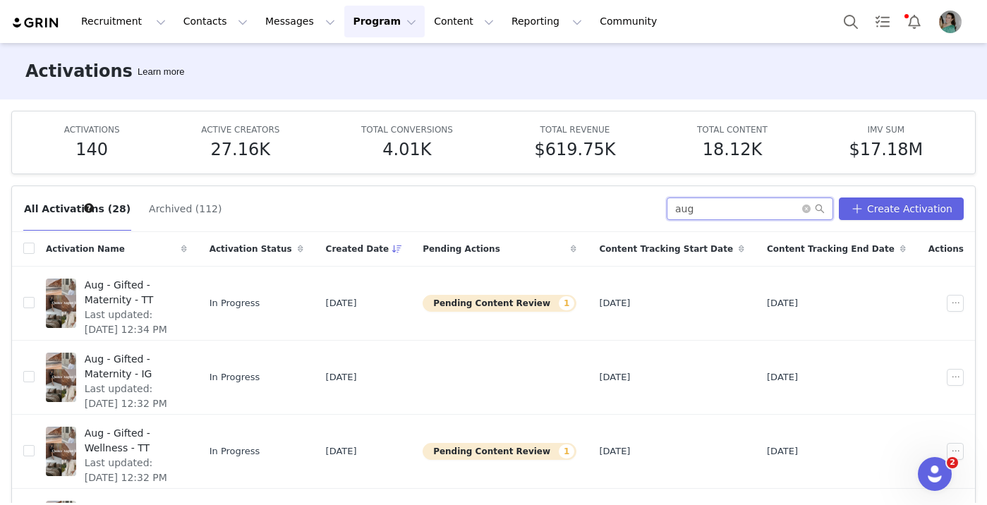
click at [737, 209] on input "aug" at bounding box center [750, 209] width 167 height 23
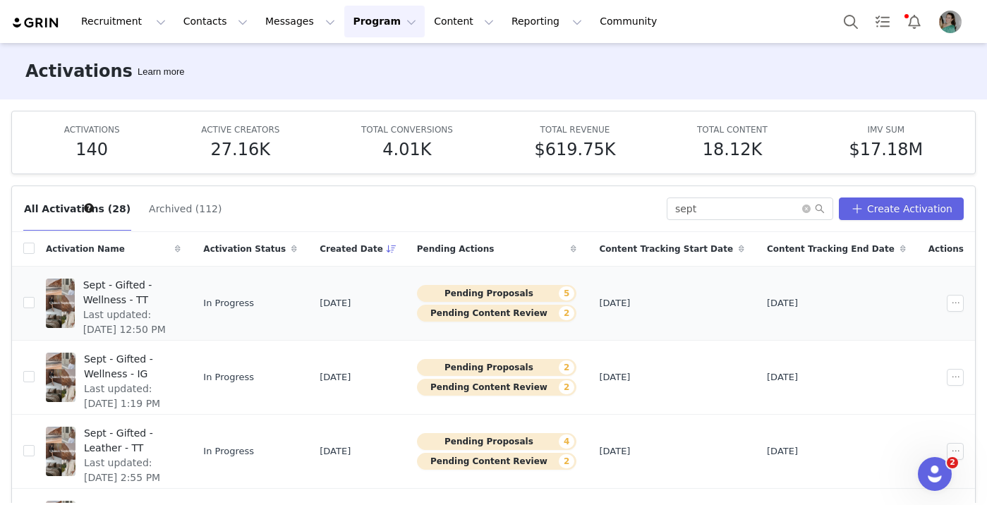
click at [160, 308] on span "Last updated: Aug 28, 2025 12:50 PM" at bounding box center [128, 323] width 90 height 30
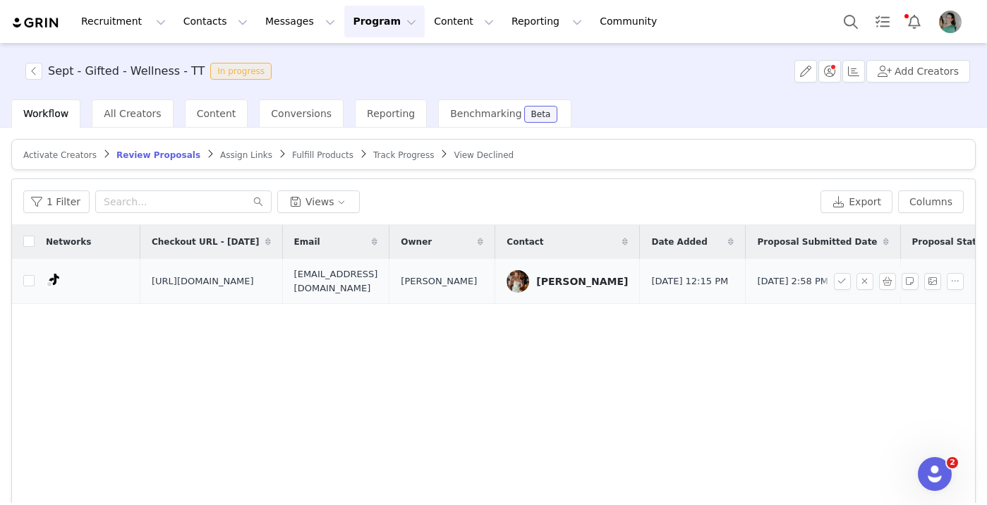
click at [378, 295] on span "dineassassin@gmail.com" at bounding box center [336, 281] width 84 height 28
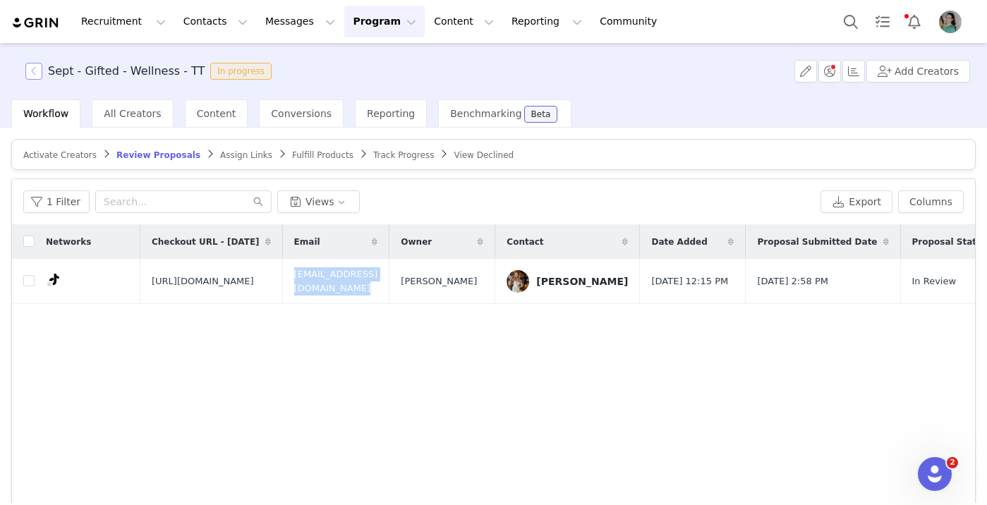
click at [37, 71] on button "button" at bounding box center [33, 71] width 17 height 17
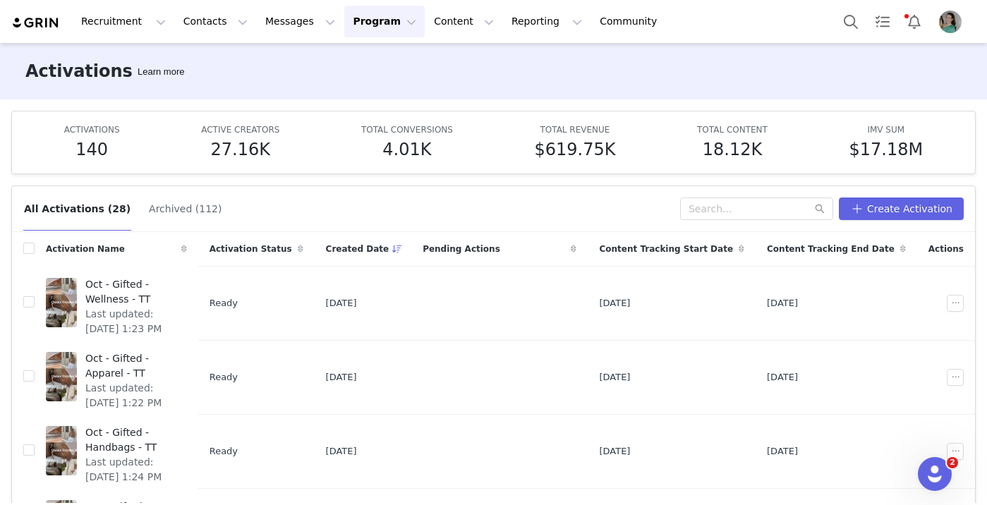
click at [737, 181] on div "All Activations (28) Archived (112) Create Activation Activation Name Activatio…" at bounding box center [493, 338] width 987 height 329
click at [737, 203] on input "text" at bounding box center [756, 209] width 153 height 23
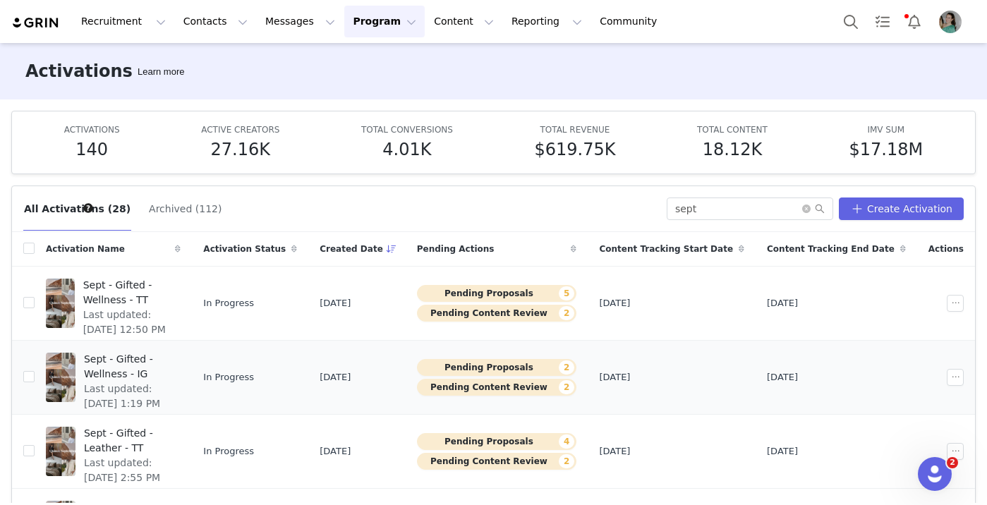
click at [172, 363] on span "Sept - Gifted - Wellness - IG" at bounding box center [128, 367] width 88 height 30
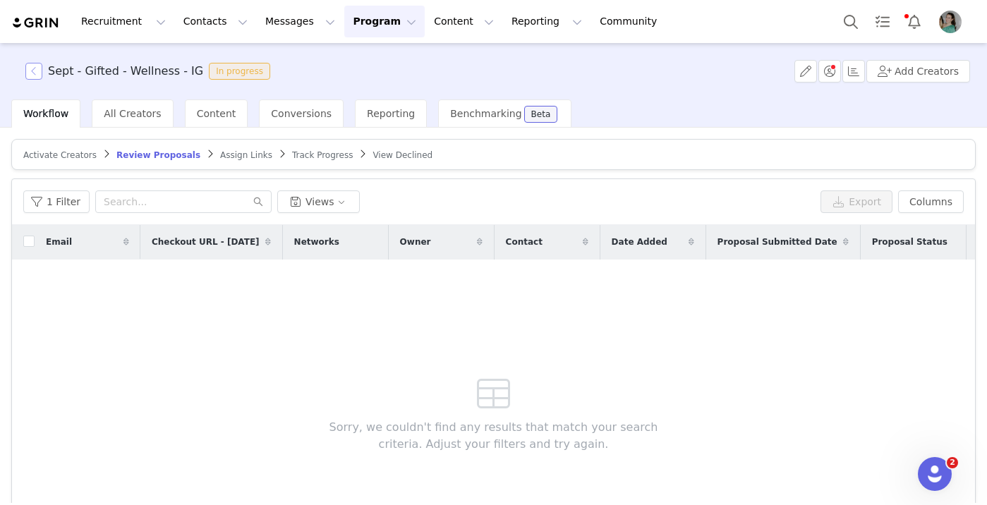
click at [35, 73] on button "button" at bounding box center [33, 71] width 17 height 17
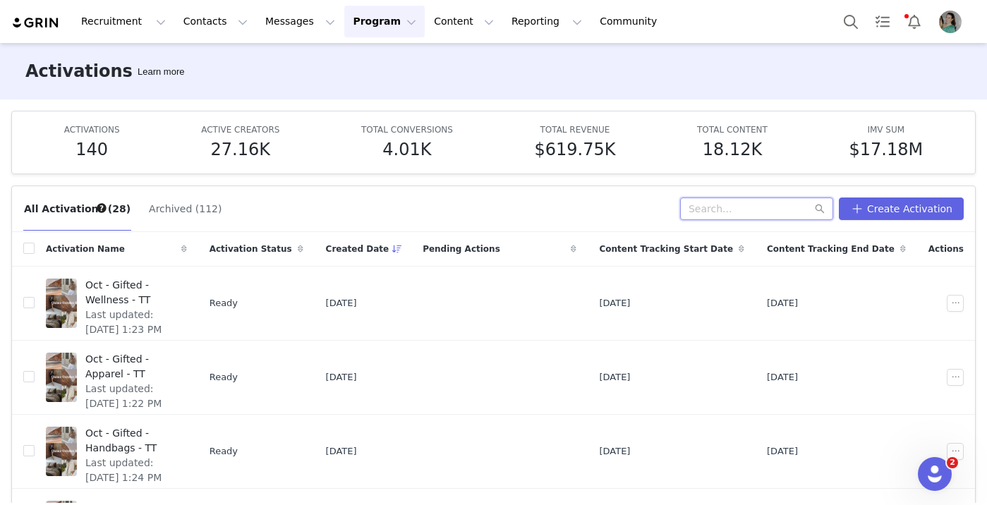
click at [726, 214] on input "text" at bounding box center [756, 209] width 153 height 23
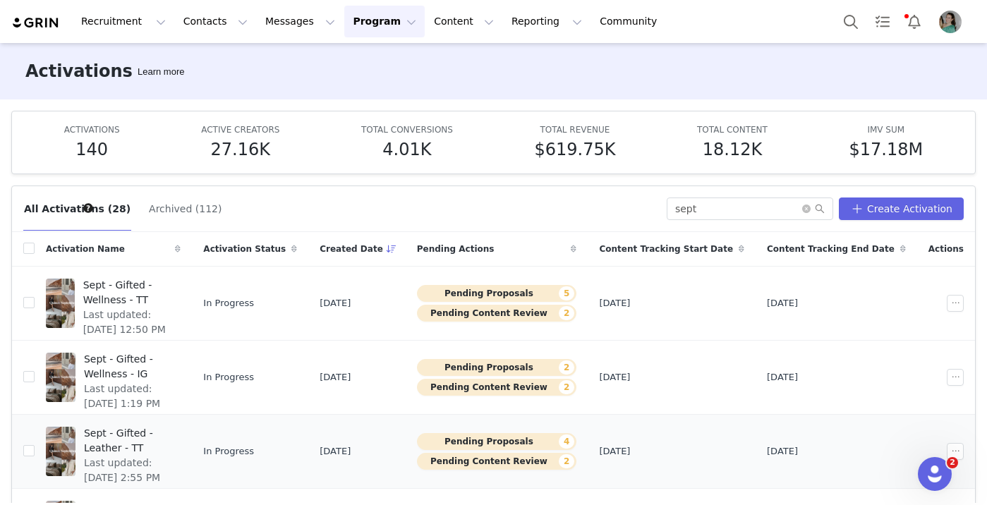
click at [172, 456] on span "Last updated: Aug 20, 2025 2:55 PM" at bounding box center [128, 471] width 88 height 30
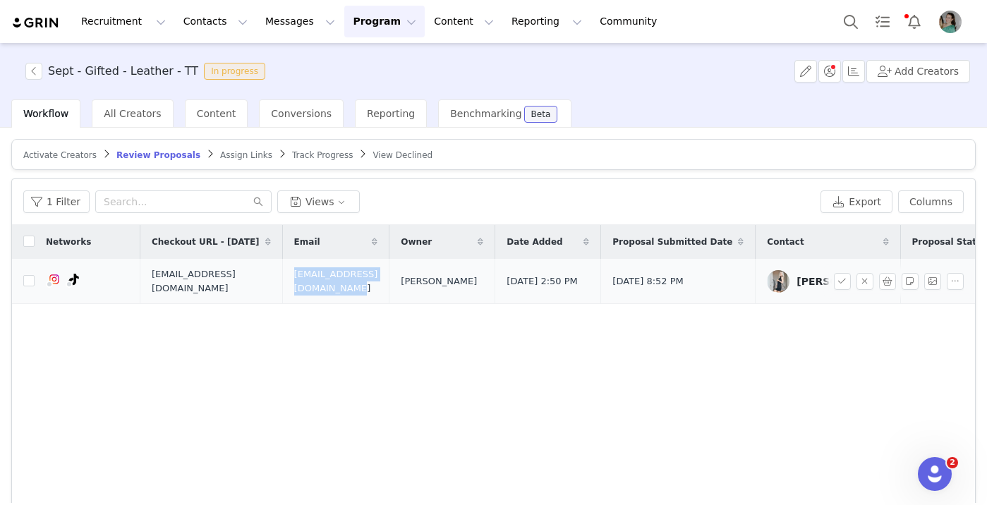
drag, startPoint x: 456, startPoint y: 282, endPoint x: 325, endPoint y: 282, distance: 131.2
click at [325, 282] on td "abigailkornowski5@gmail.com" at bounding box center [335, 281] width 107 height 45
click at [36, 68] on button "button" at bounding box center [33, 71] width 17 height 17
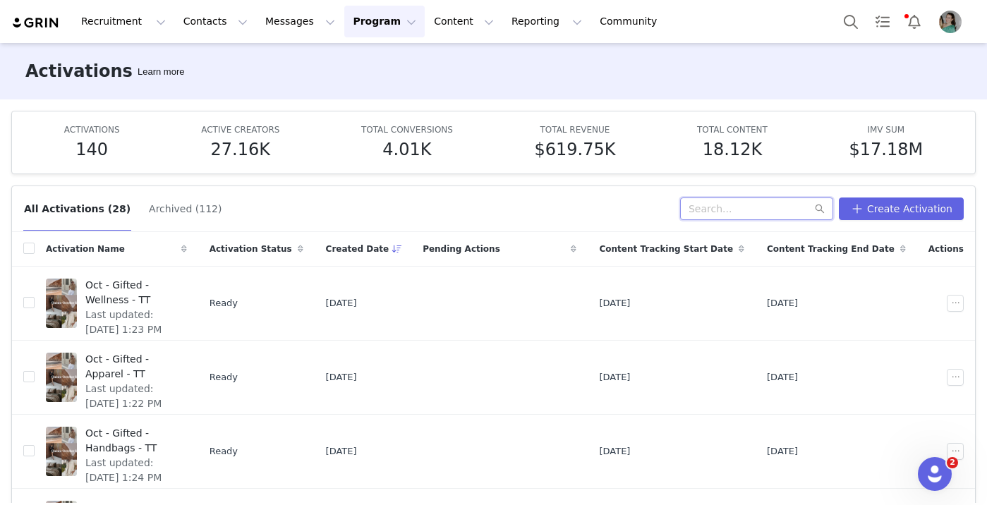
click at [718, 212] on input "text" at bounding box center [756, 209] width 153 height 23
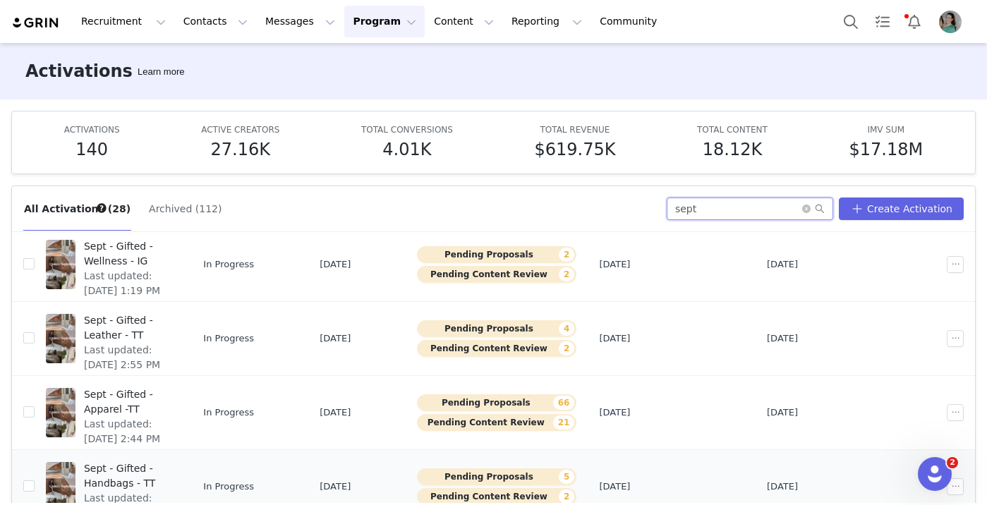
scroll to position [150, 0]
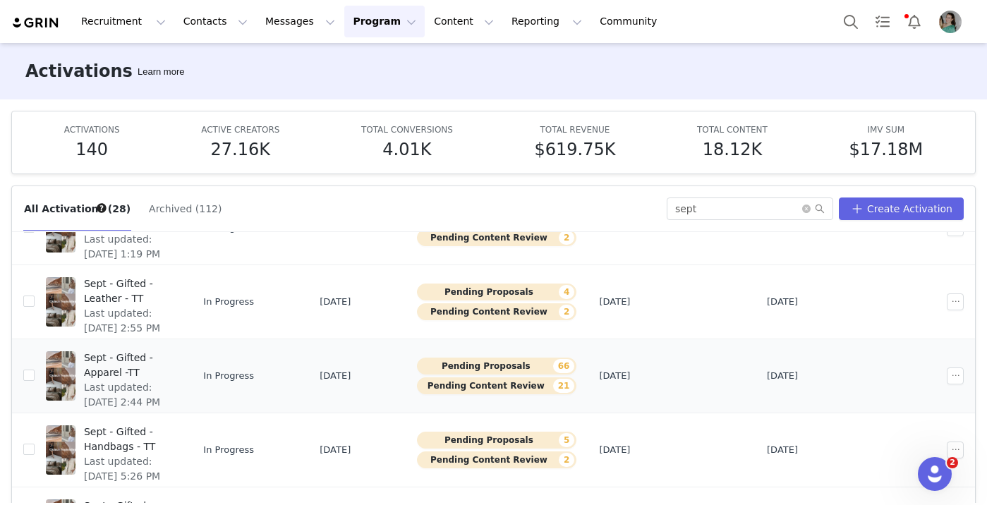
click at [172, 353] on span "Sept - Gifted - Apparel -TT" at bounding box center [128, 366] width 88 height 30
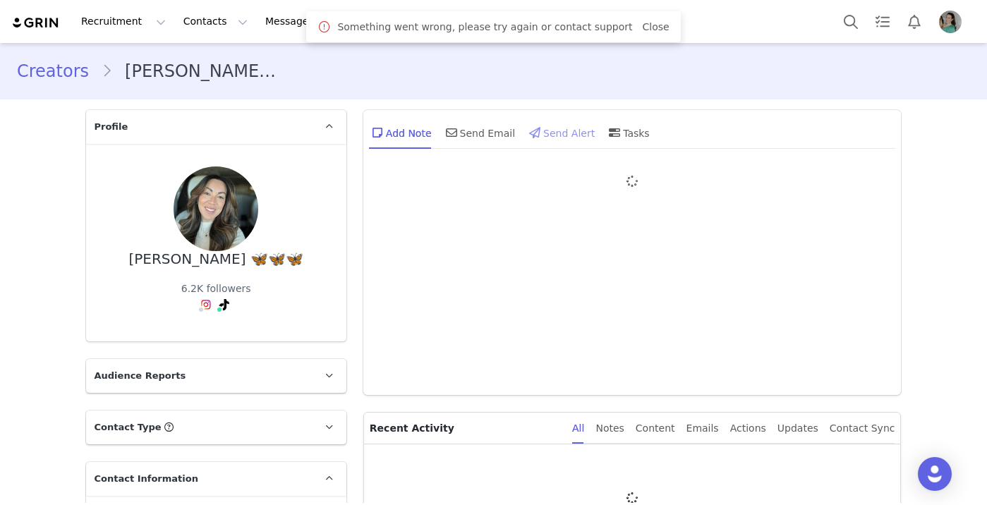
type input "+1 ([GEOGRAPHIC_DATA])"
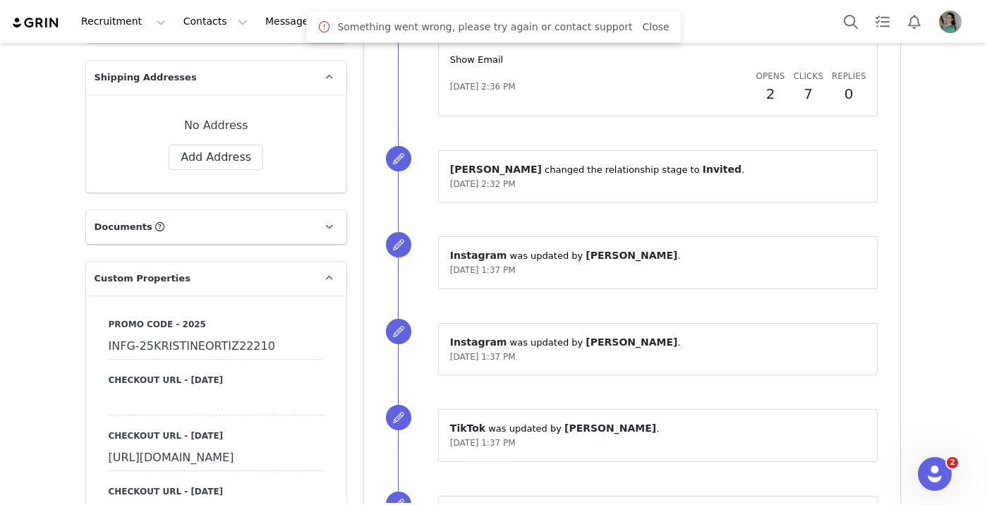
scroll to position [1141, 0]
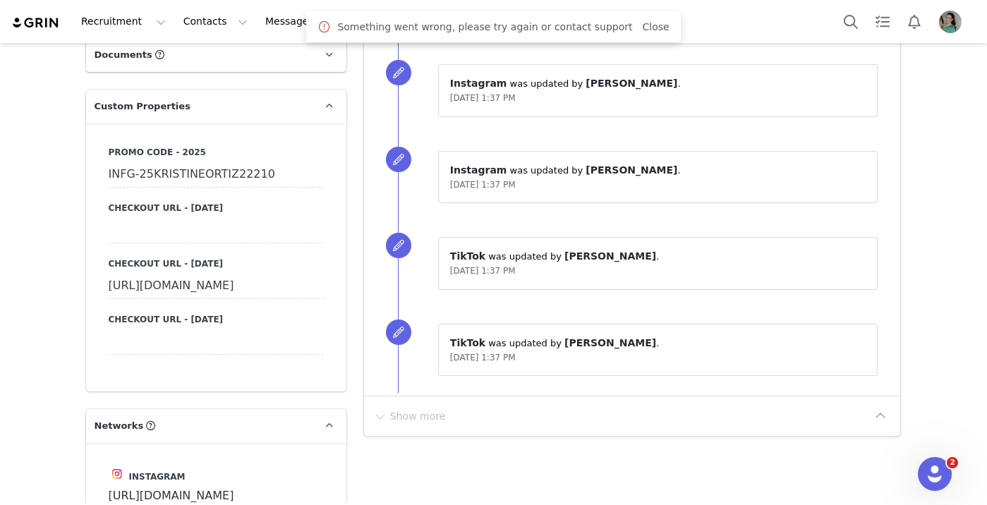
click at [194, 171] on div "INFG-25KRISTINEORTIZ22210" at bounding box center [216, 174] width 215 height 25
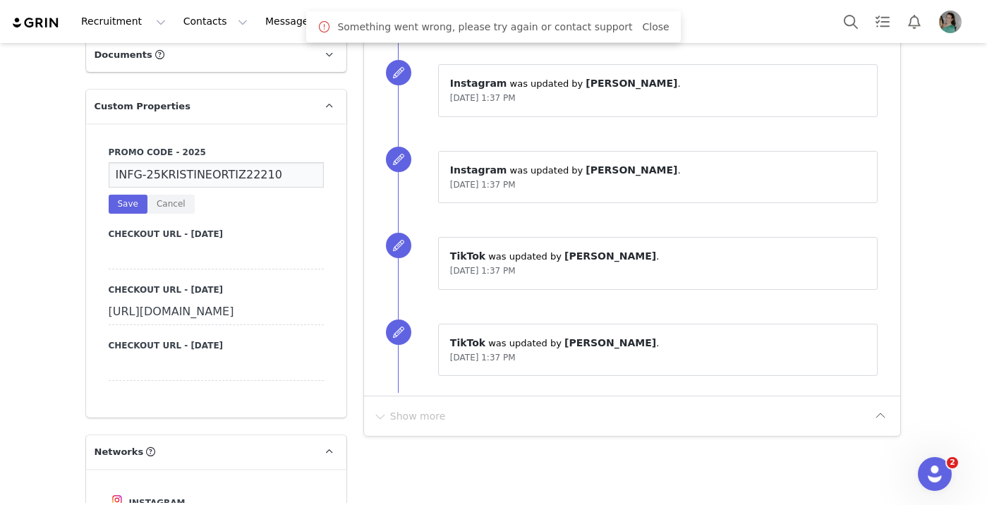
click at [194, 171] on input "INFG-25KRISTINEORTIZ22210" at bounding box center [216, 174] width 215 height 25
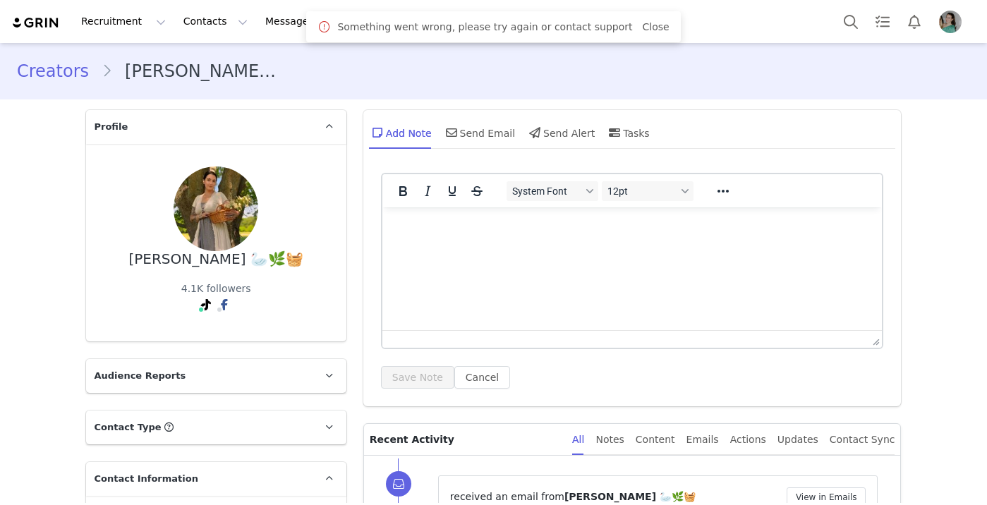
type input "+1 ([GEOGRAPHIC_DATA])"
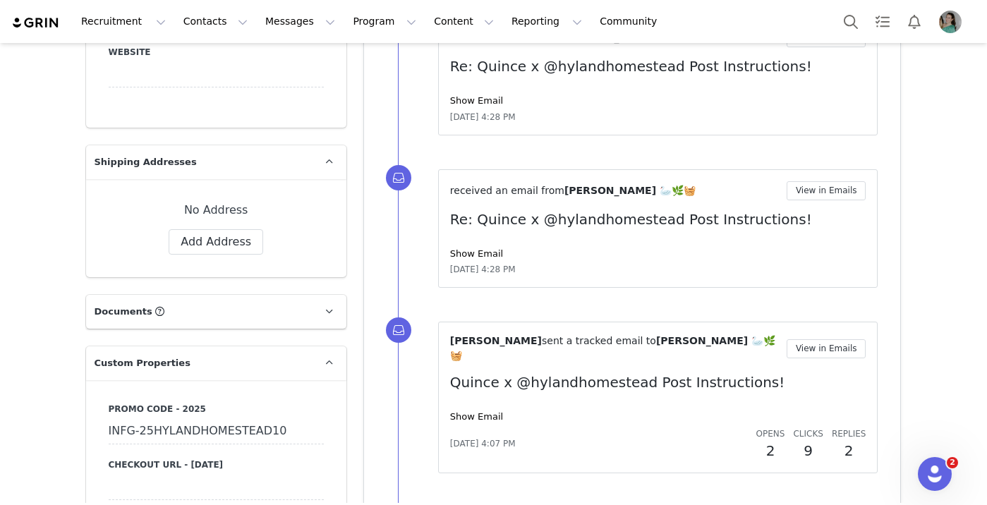
scroll to position [1006, 0]
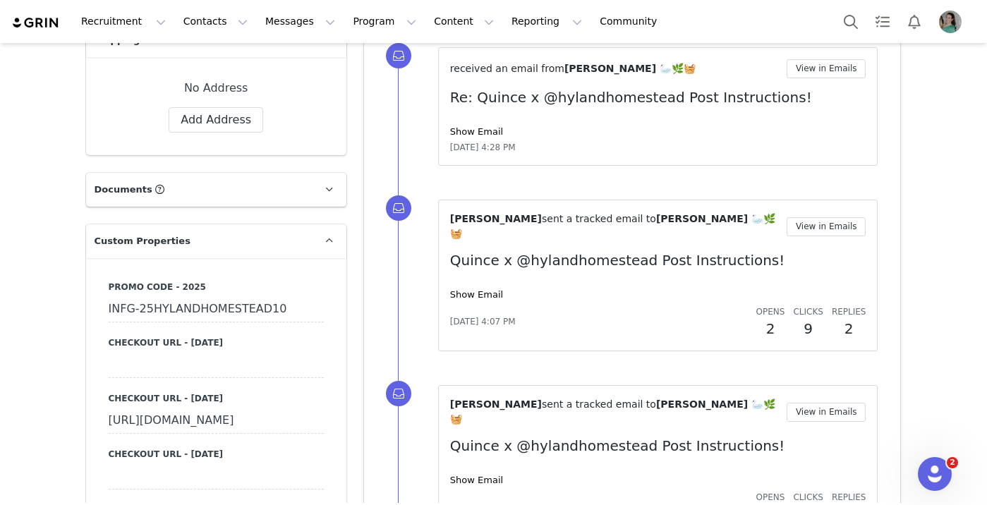
click at [205, 308] on div "INFG-25HYLANDHOMESTEAD10" at bounding box center [216, 309] width 215 height 25
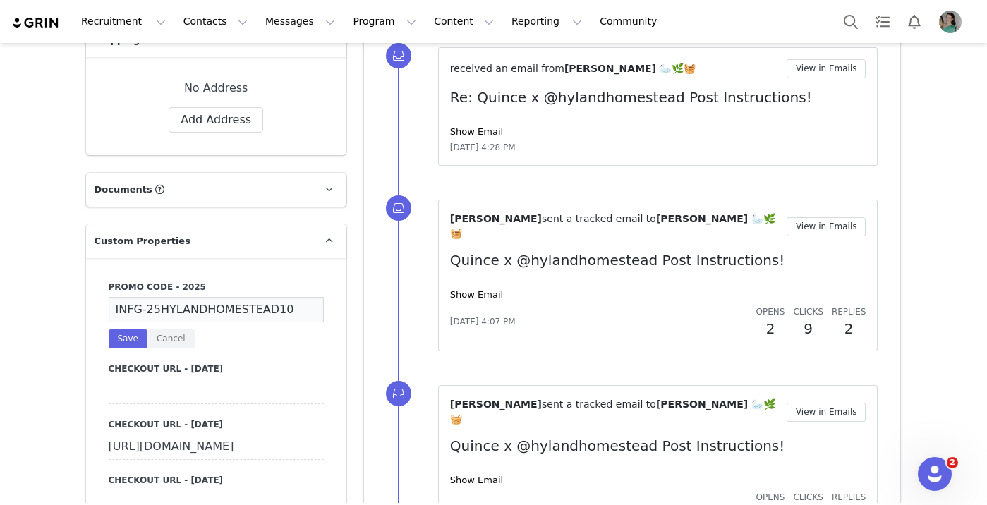
click at [205, 308] on input "INFG-25HYLANDHOMESTEAD10" at bounding box center [216, 309] width 215 height 25
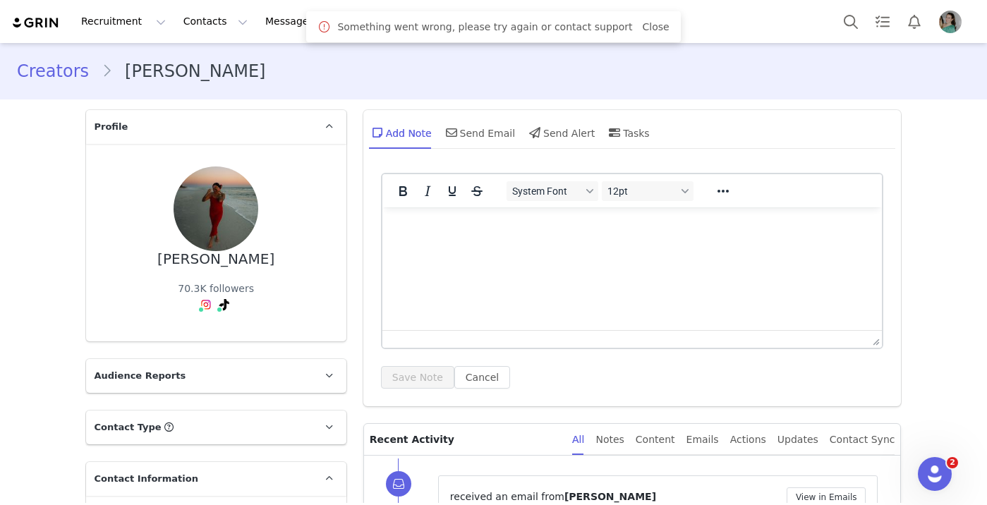
click at [648, 20] on span "Close" at bounding box center [655, 27] width 27 height 15
click at [642, 30] on link "Close" at bounding box center [655, 26] width 27 height 11
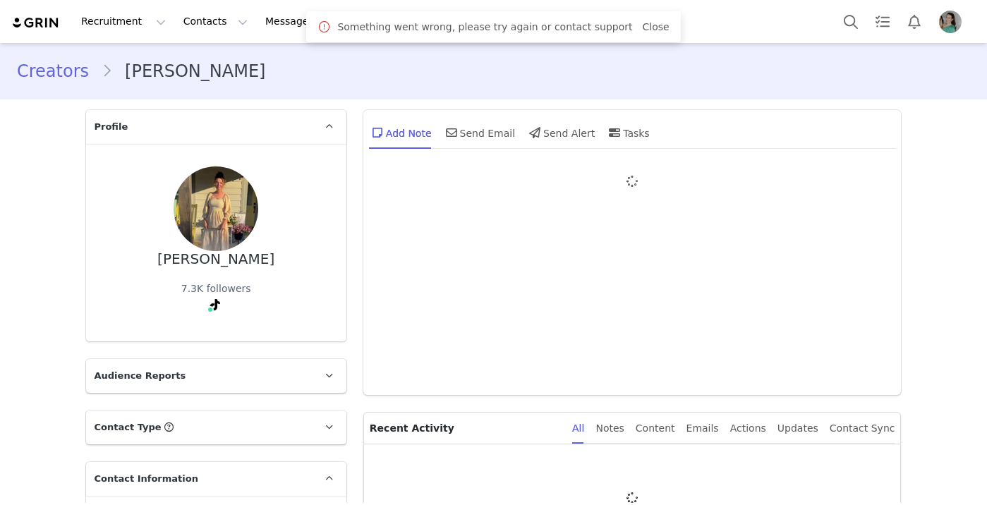
type input "+1 ([GEOGRAPHIC_DATA])"
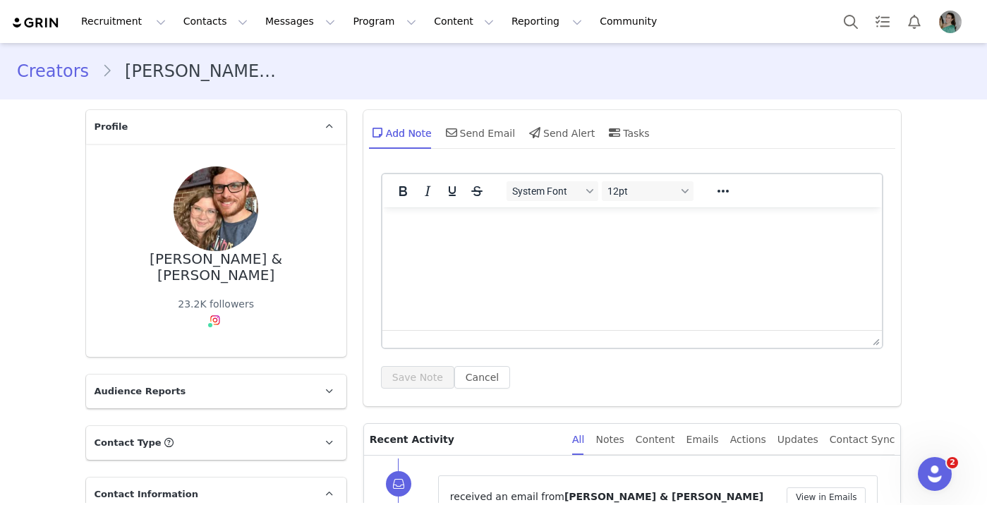
scroll to position [1041, 0]
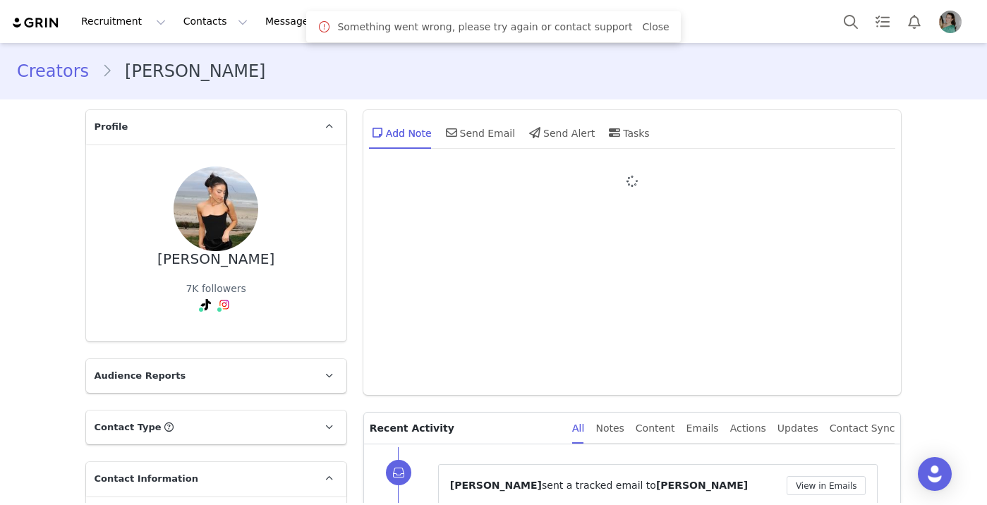
type input "+1 ([GEOGRAPHIC_DATA])"
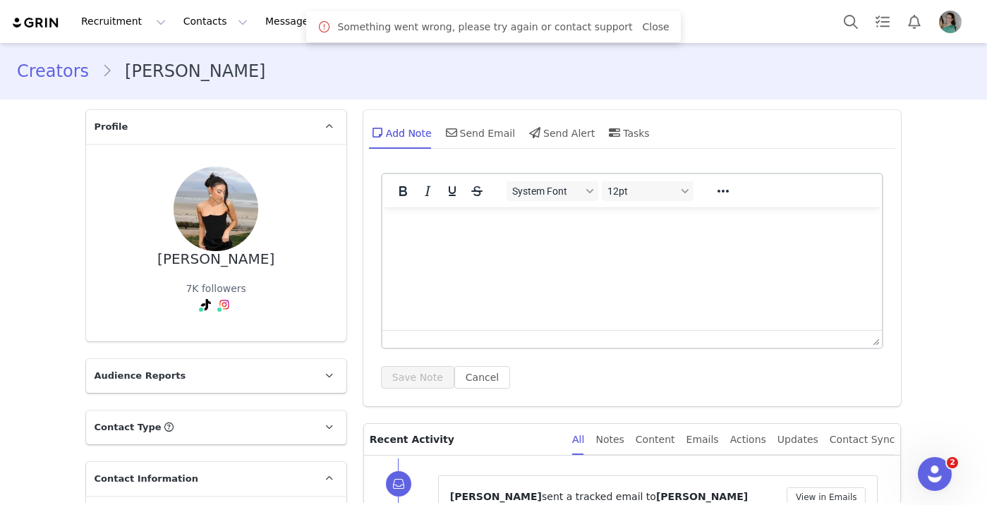
scroll to position [1041, 0]
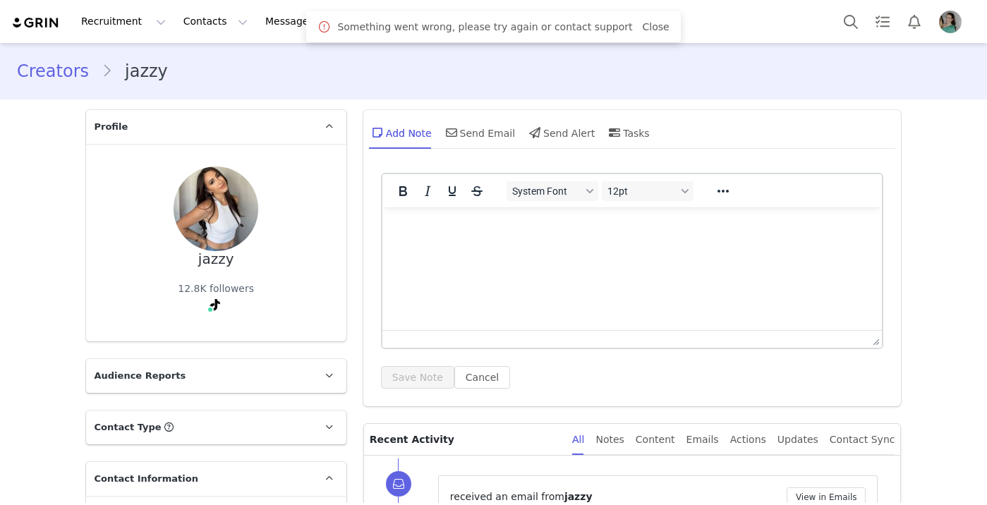
scroll to position [1041, 0]
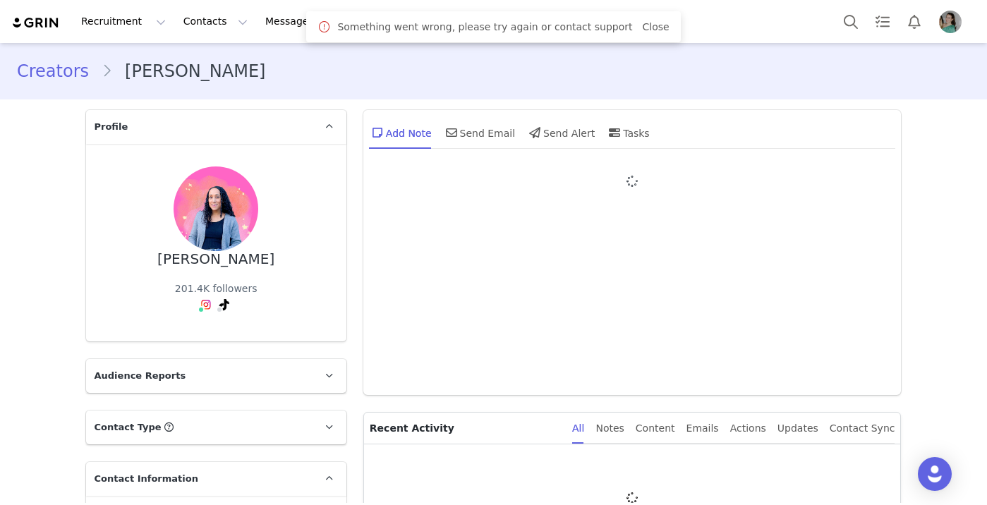
type input "+1 ([GEOGRAPHIC_DATA])"
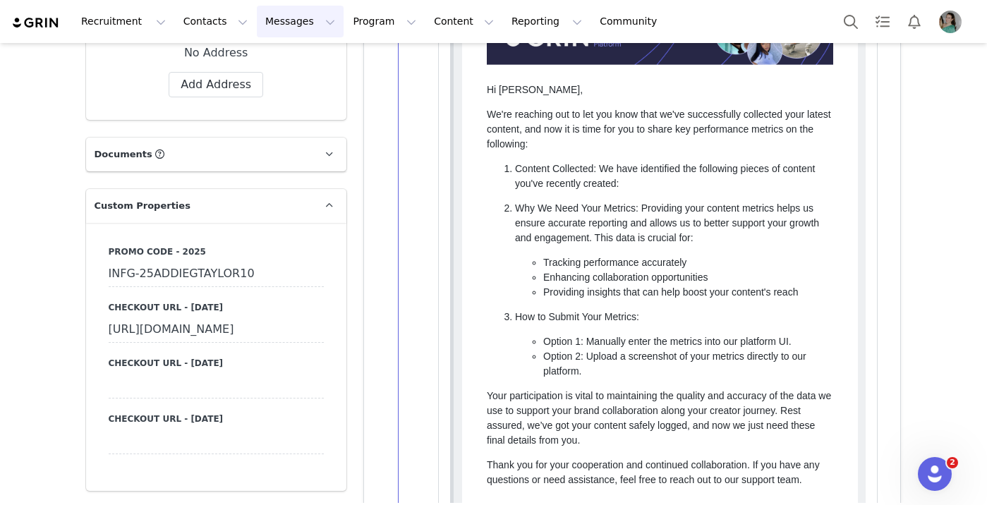
click at [292, 28] on button "Messages Messages" at bounding box center [300, 22] width 87 height 32
click at [285, 82] on div "Inbox" at bounding box center [297, 88] width 95 height 15
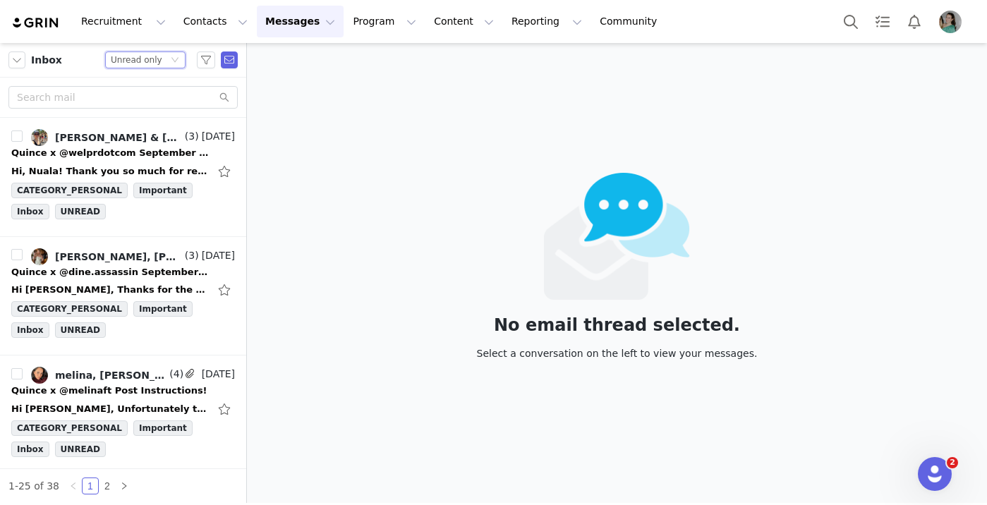
click at [177, 61] on icon "icon: down" at bounding box center [175, 60] width 8 height 8
click at [160, 83] on li "All threads" at bounding box center [145, 85] width 80 height 23
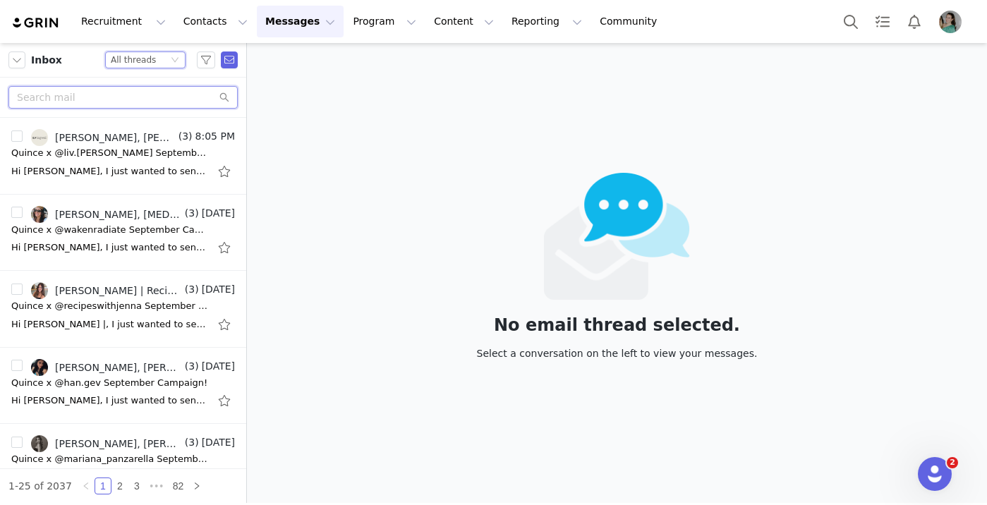
click at [155, 98] on input "text" at bounding box center [122, 97] width 229 height 23
paste input "dineassassin@gmail.com"
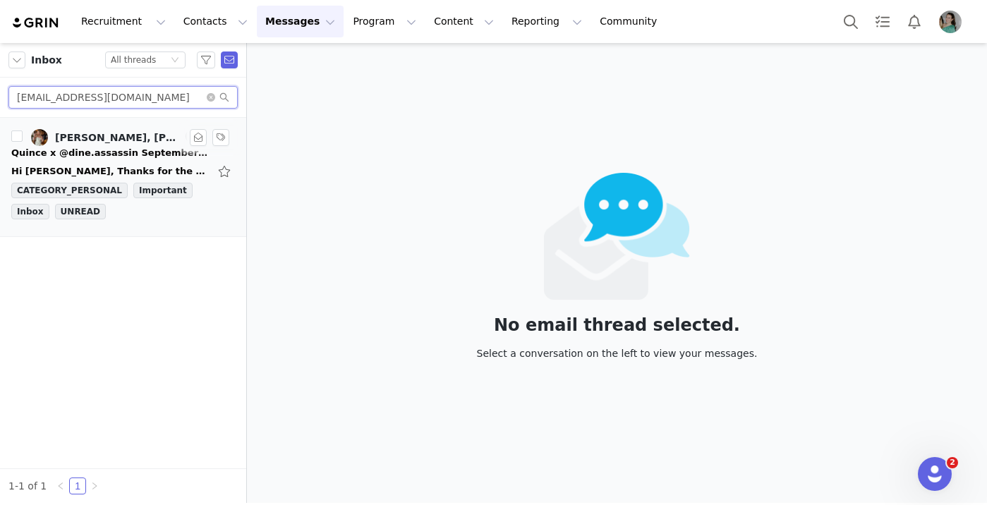
type input "dineassassin@gmail.com"
click at [133, 148] on div "Quince x @dine.assassin September Campaign!" at bounding box center [110, 153] width 198 height 14
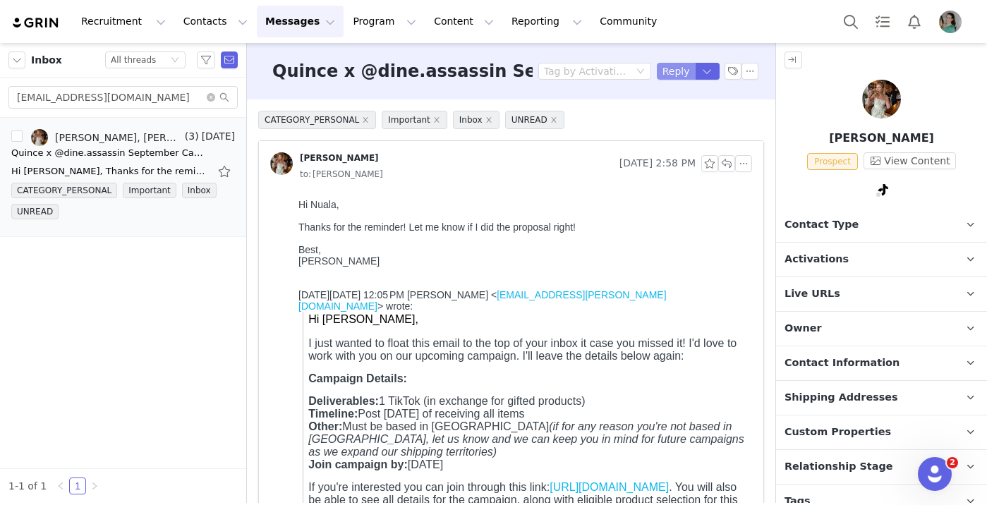
click at [675, 71] on button "Reply" at bounding box center [676, 71] width 39 height 17
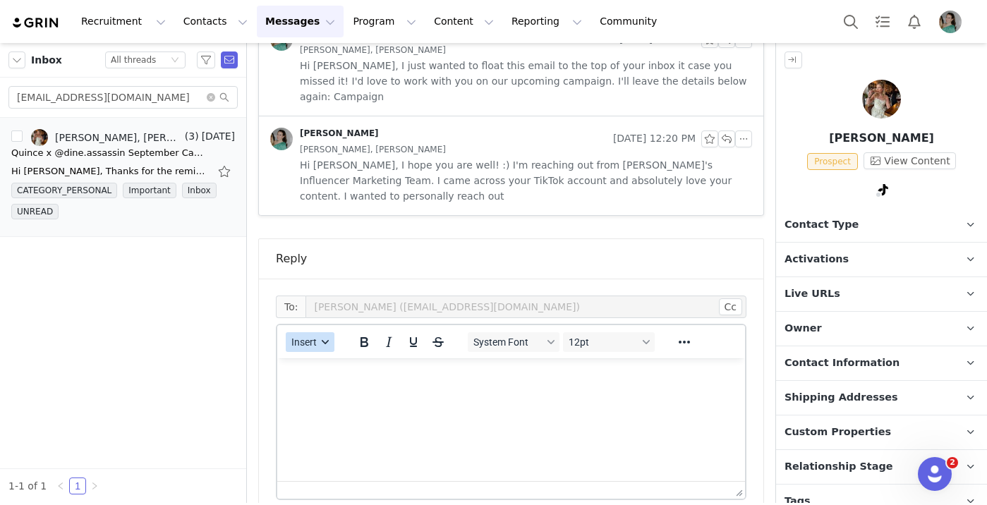
click at [310, 337] on span "Insert" at bounding box center [303, 342] width 25 height 11
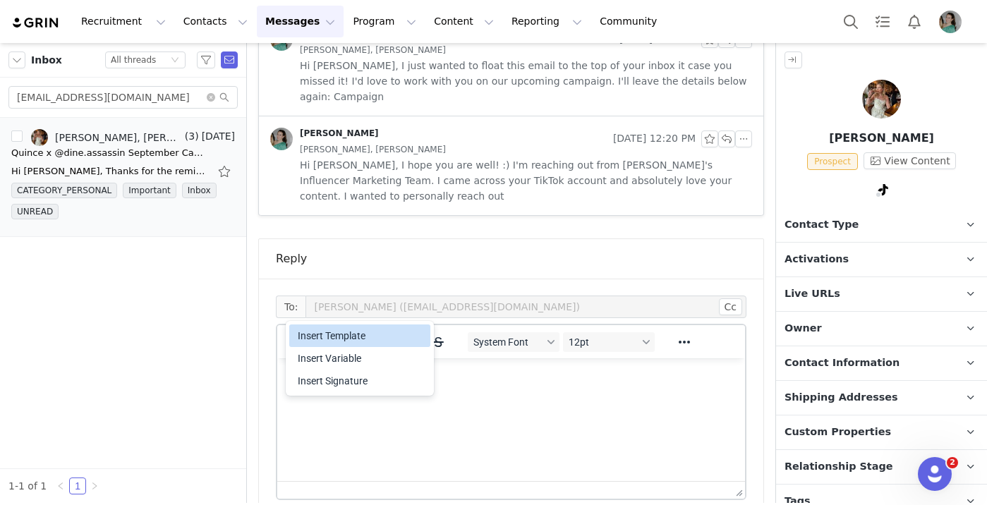
click at [325, 337] on div "Insert Template" at bounding box center [361, 335] width 127 height 17
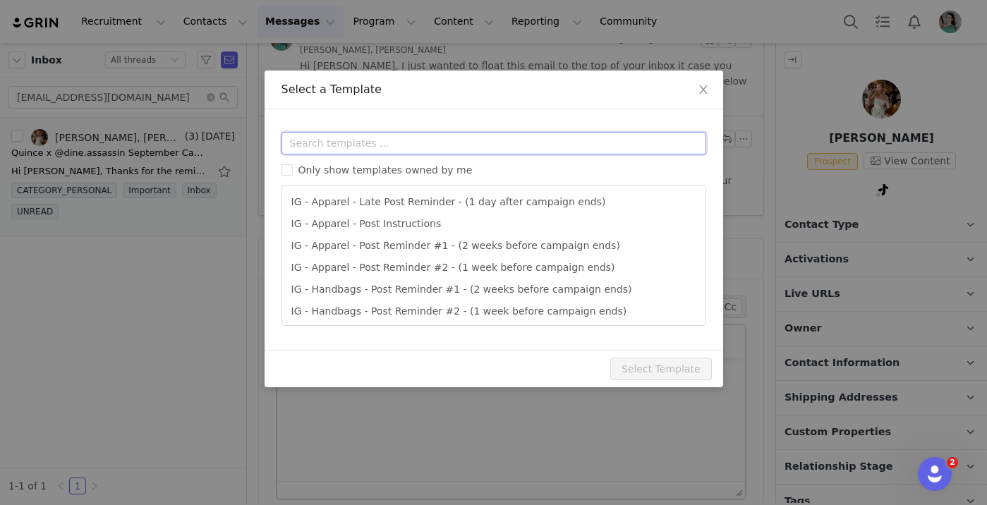
click at [387, 147] on input "text" at bounding box center [494, 143] width 425 height 23
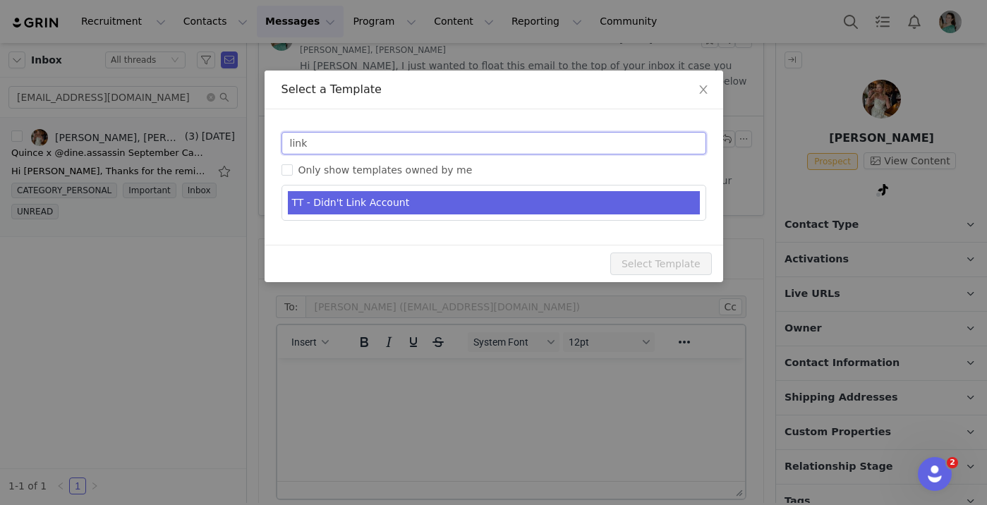
type input "link"
type input "RE: Quince x @[tiktok_username] Campaign!"
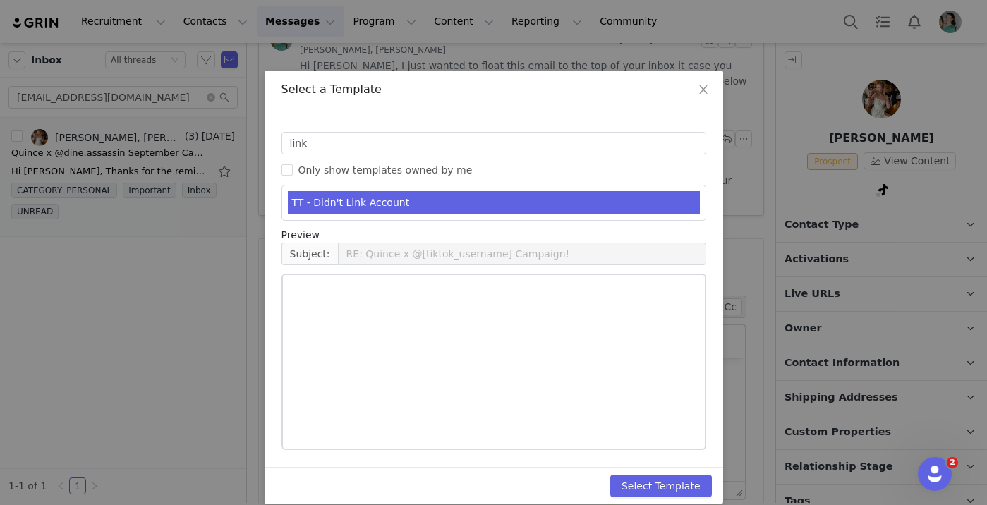
click at [391, 195] on li "TT - Didn't Link Account" at bounding box center [494, 202] width 412 height 23
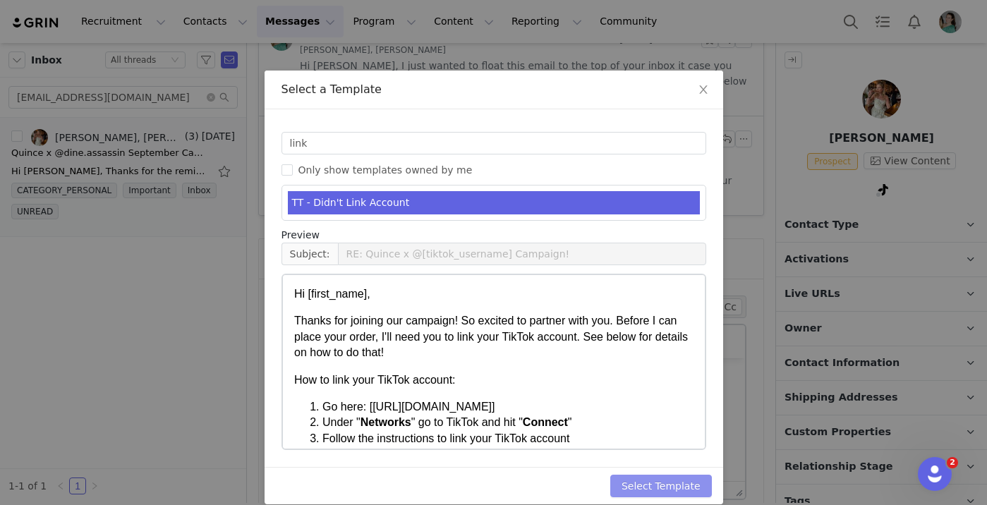
click at [665, 494] on button "Select Template" at bounding box center [661, 486] width 102 height 23
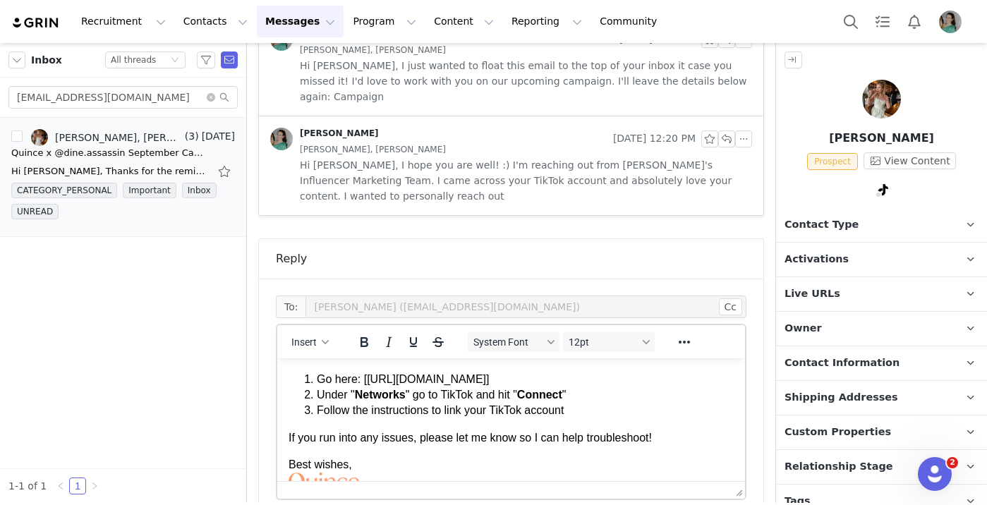
scroll to position [159, 0]
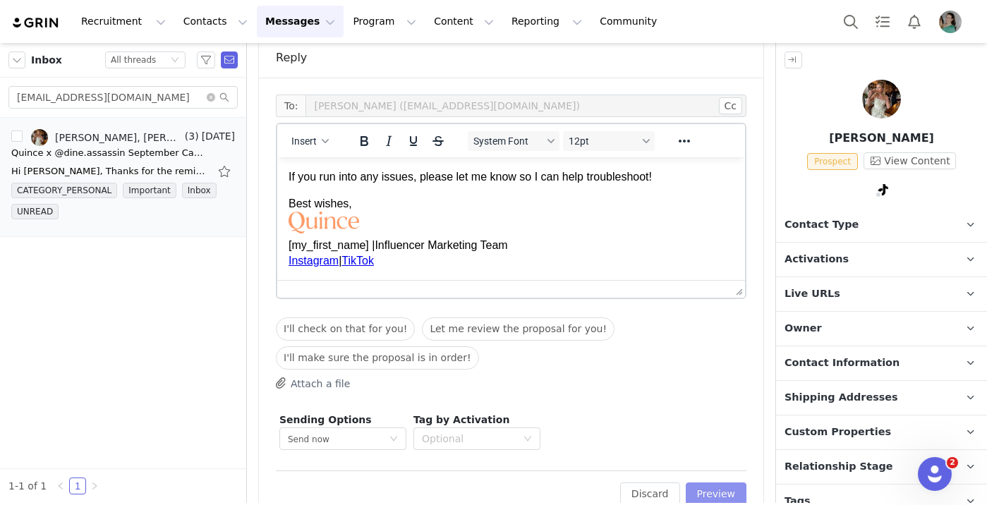
click at [708, 483] on button "Preview" at bounding box center [716, 494] width 61 height 23
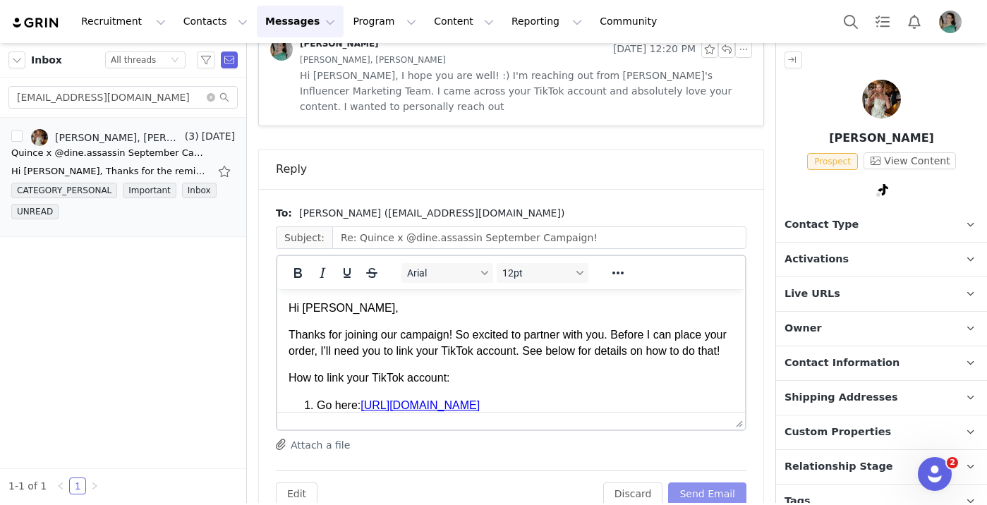
scroll to position [0, 0]
click at [722, 483] on button "Send Email" at bounding box center [707, 494] width 78 height 23
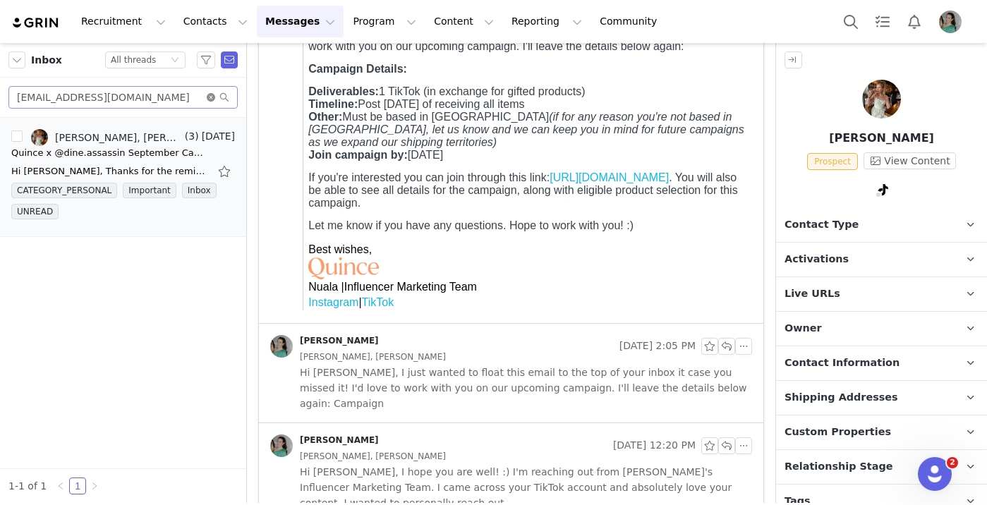
click at [211, 97] on icon "icon: close-circle" at bounding box center [211, 97] width 8 height 8
click at [195, 97] on input "text" at bounding box center [122, 97] width 229 height 23
paste input "abigailkornowski5@gmail.com"
type input "abigailkornowski5@gmail.com"
click at [150, 158] on div "Quince x @abigailkornowski September Campaign!" at bounding box center [110, 153] width 198 height 14
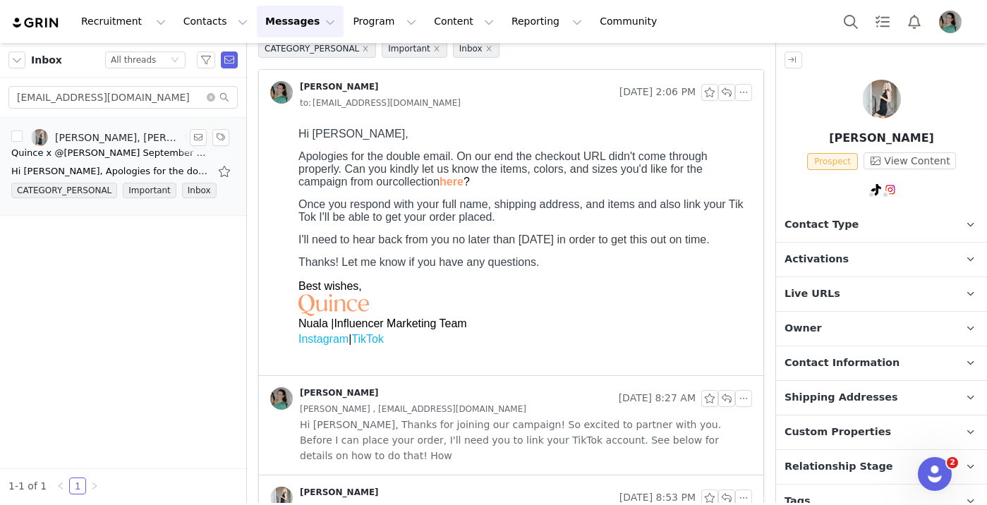
scroll to position [0, 0]
click at [212, 97] on icon "icon: close-circle" at bounding box center [211, 97] width 8 height 8
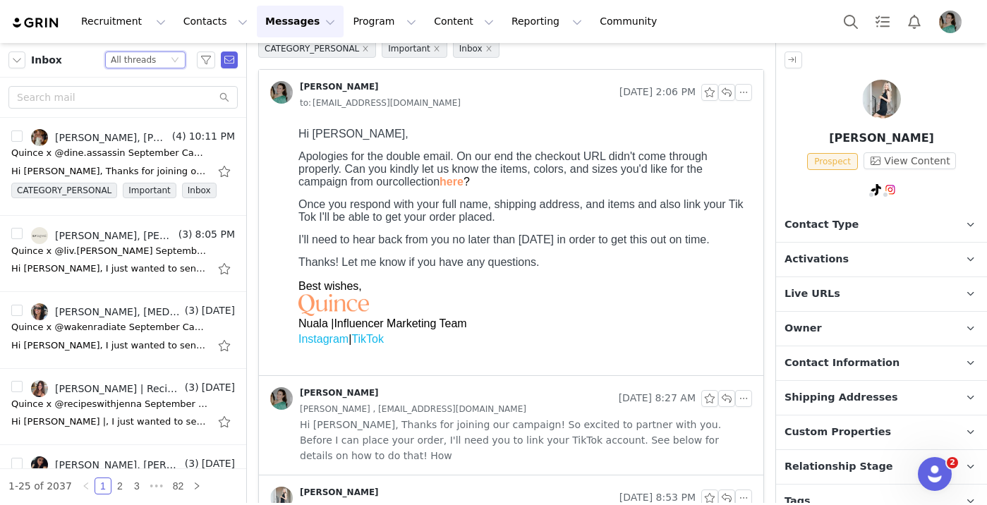
click at [146, 64] on div "All threads" at bounding box center [133, 60] width 45 height 16
click at [145, 129] on li "Unread only" at bounding box center [145, 130] width 80 height 23
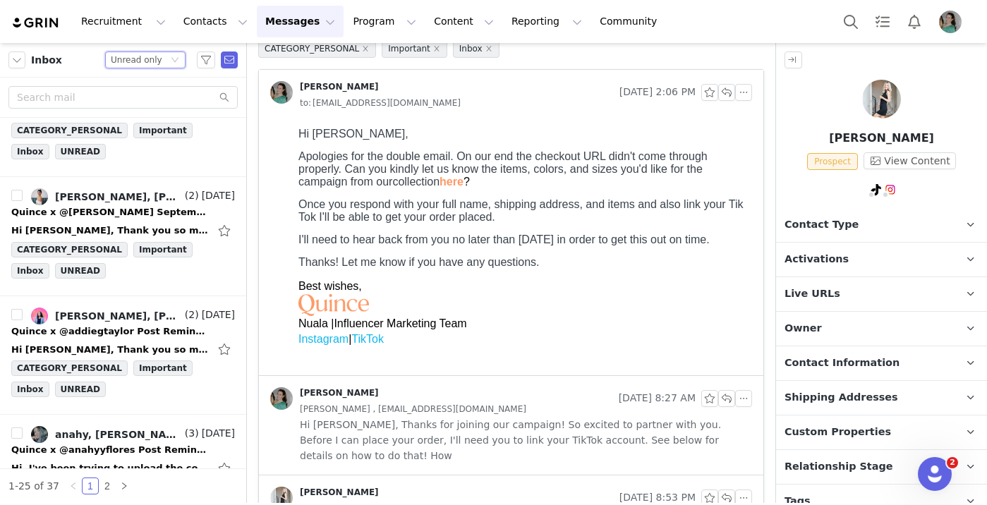
scroll to position [2524, 0]
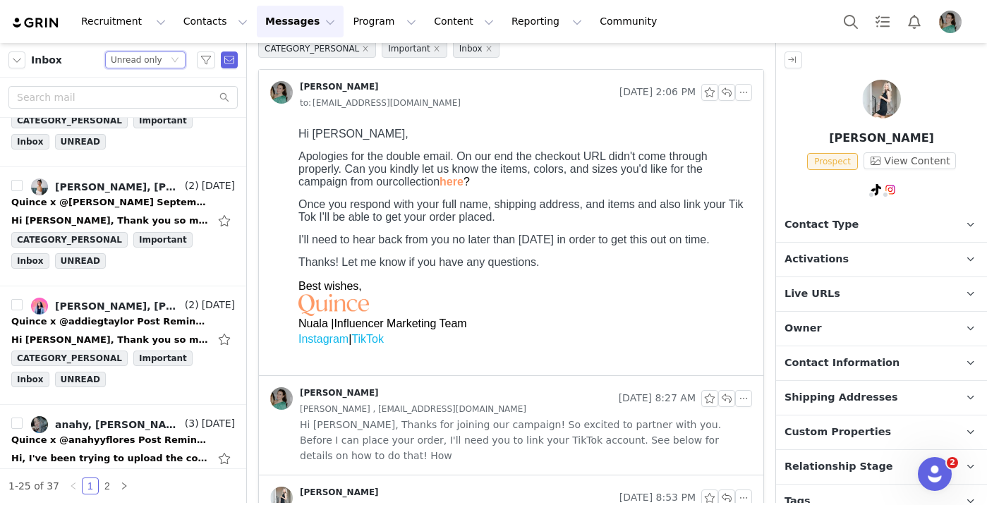
click at [122, 333] on div "Hi Nuala, Thank you so much for sending this! I just uploaded my content for re…" at bounding box center [110, 340] width 198 height 14
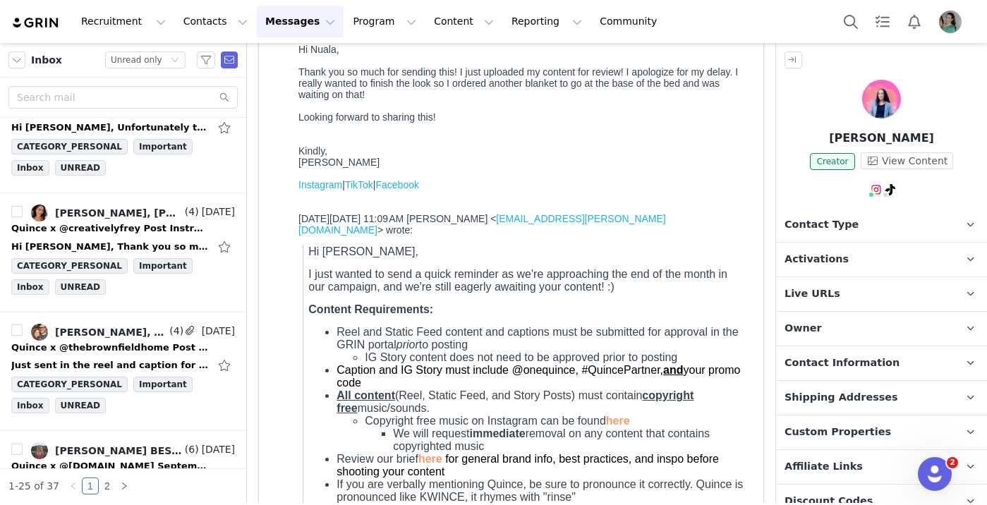
scroll to position [0, 0]
